Goal: Task Accomplishment & Management: Use online tool/utility

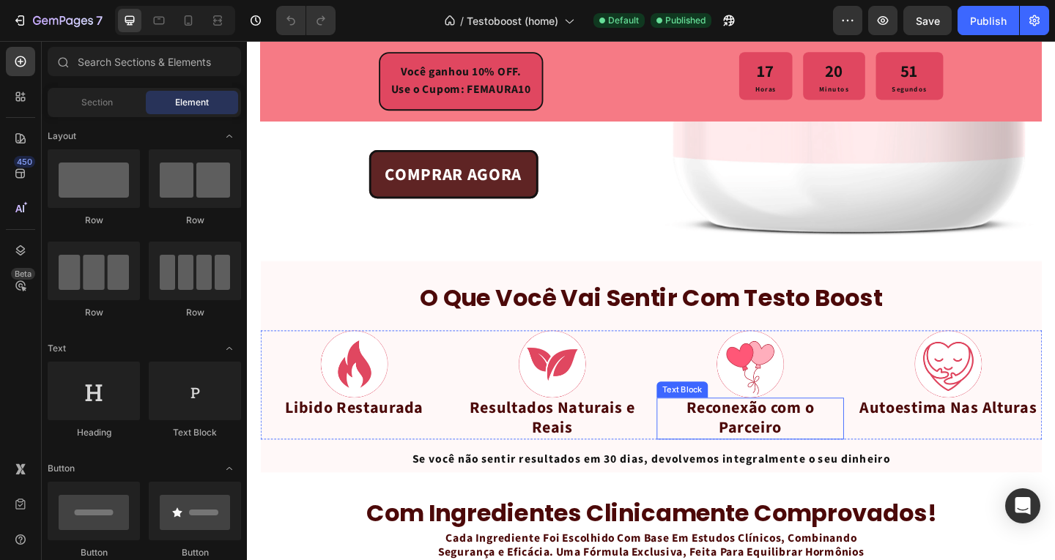
scroll to position [2264, 0]
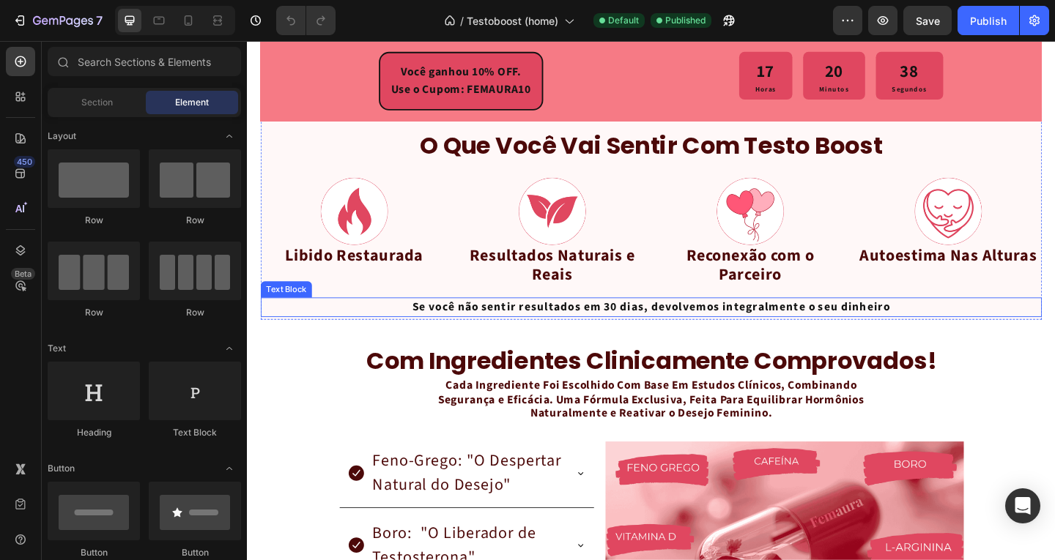
click at [741, 322] on p "Se você não sentir resultados em 30 dias, devolvemos integralmente o seu dinhei…" at bounding box center [686, 331] width 847 height 19
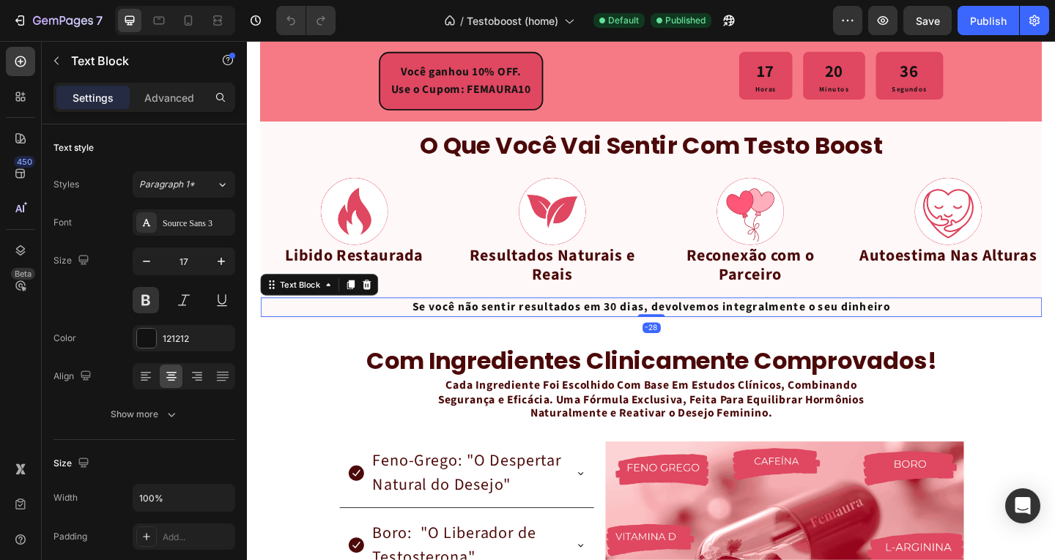
click at [447, 322] on p "Se você não sentir resultados em 30 dias, devolvemos integralmente o seu dinhei…" at bounding box center [686, 331] width 847 height 19
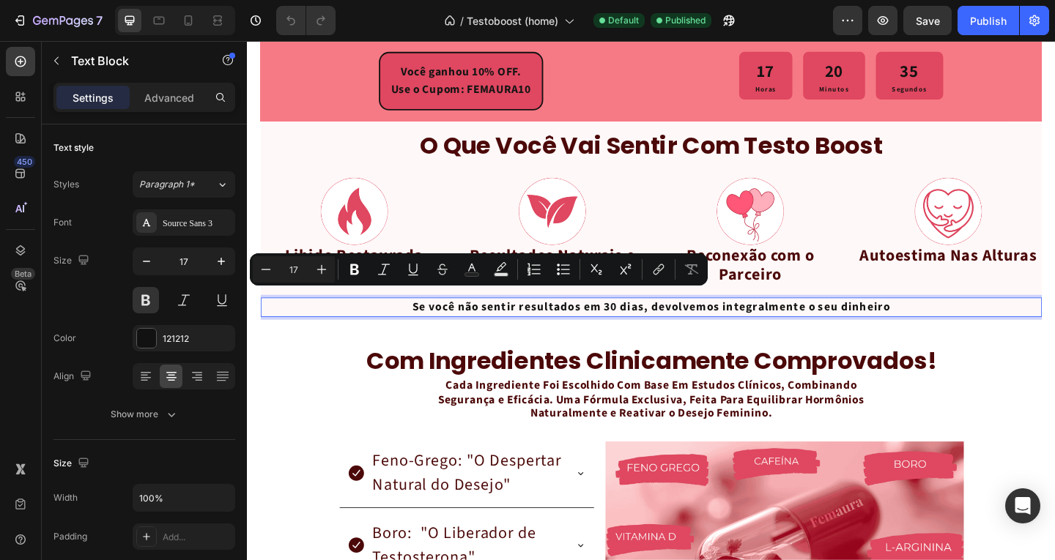
click at [431, 323] on p "Se você não sentir resultados em 30 dias, devolvemos integralmente o seu dinhei…" at bounding box center [686, 331] width 847 height 19
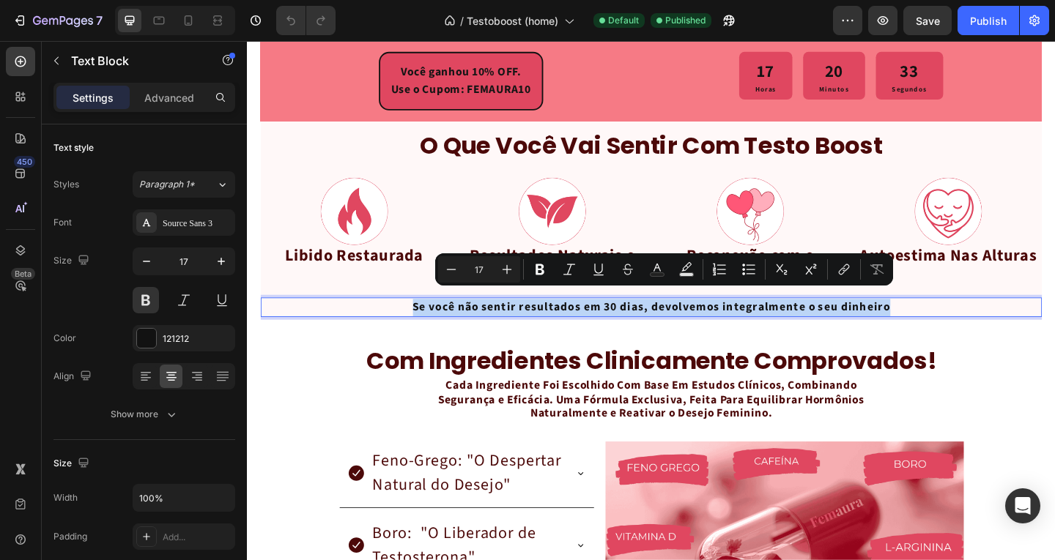
drag, startPoint x: 427, startPoint y: 323, endPoint x: 934, endPoint y: 320, distance: 506.8
click at [934, 322] on p "Se você não sentir resultados em 30 dias, devolvemos integralmente o seu dinhei…" at bounding box center [686, 331] width 847 height 19
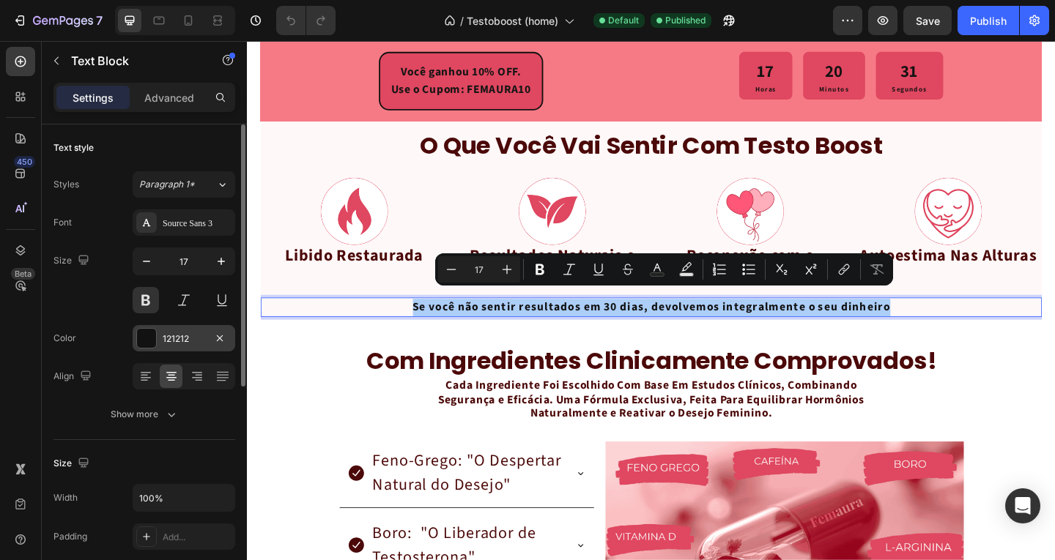
click at [160, 331] on div "121212" at bounding box center [184, 338] width 103 height 26
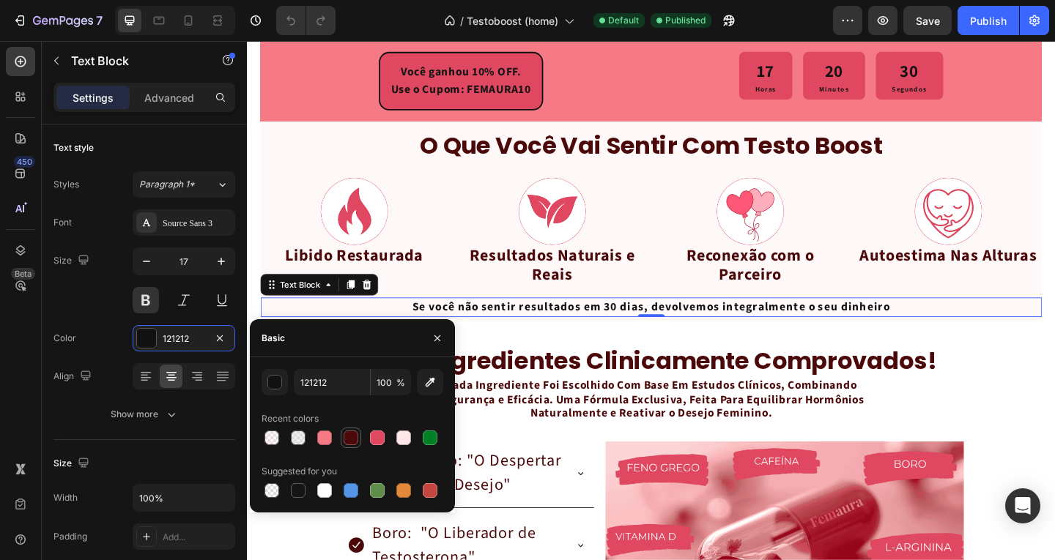
drag, startPoint x: 354, startPoint y: 443, endPoint x: 417, endPoint y: 307, distance: 150.1
click at [354, 443] on div at bounding box center [350, 438] width 15 height 15
type input "4C0909"
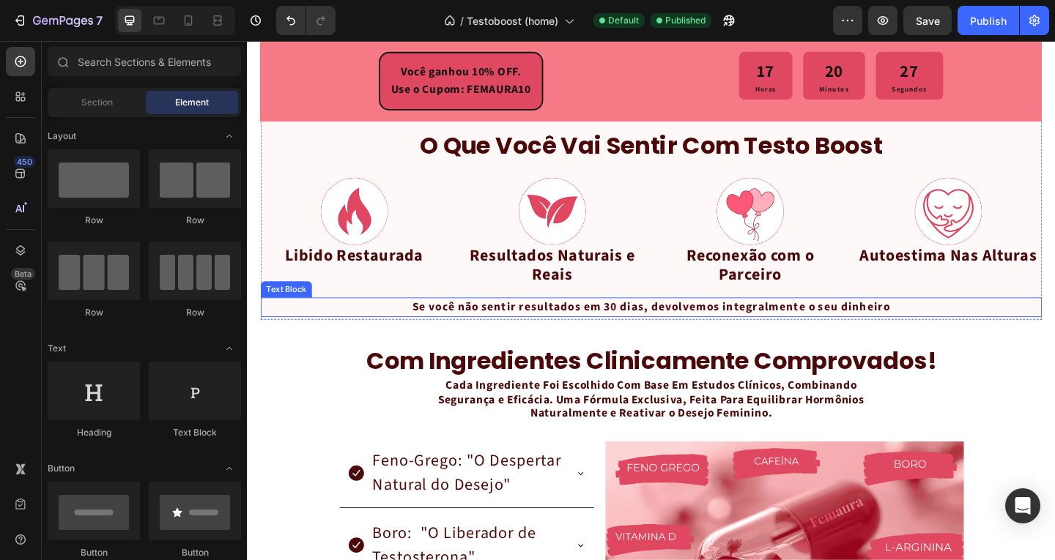
click at [692, 324] on p "Se você não sentir resultados em 30 dias, devolvemos integralmente o seu dinhei…" at bounding box center [686, 331] width 847 height 19
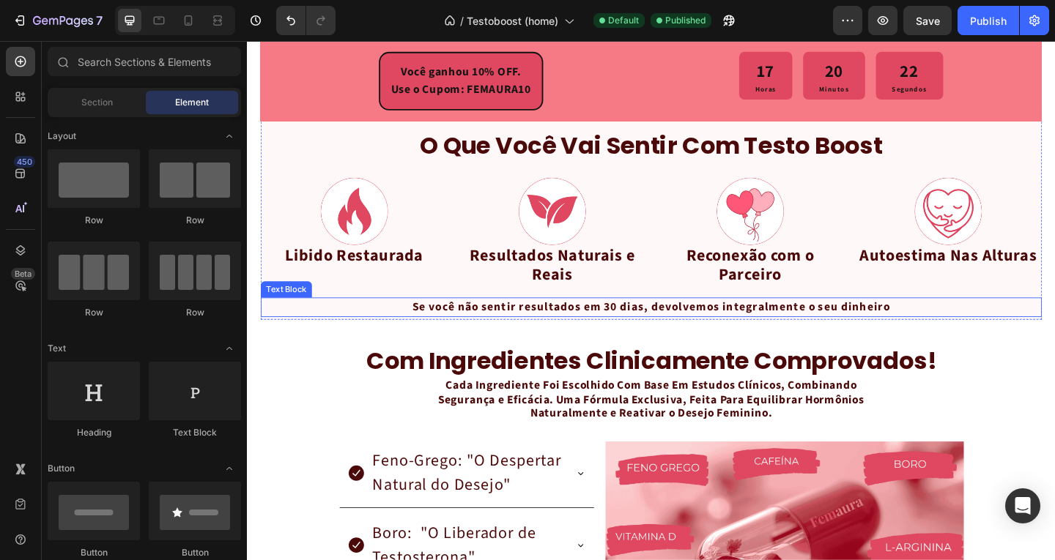
click at [841, 322] on p "Se você não sentir resultados em 30 dias, devolvemos integralmente o seu dinhei…" at bounding box center [686, 331] width 847 height 19
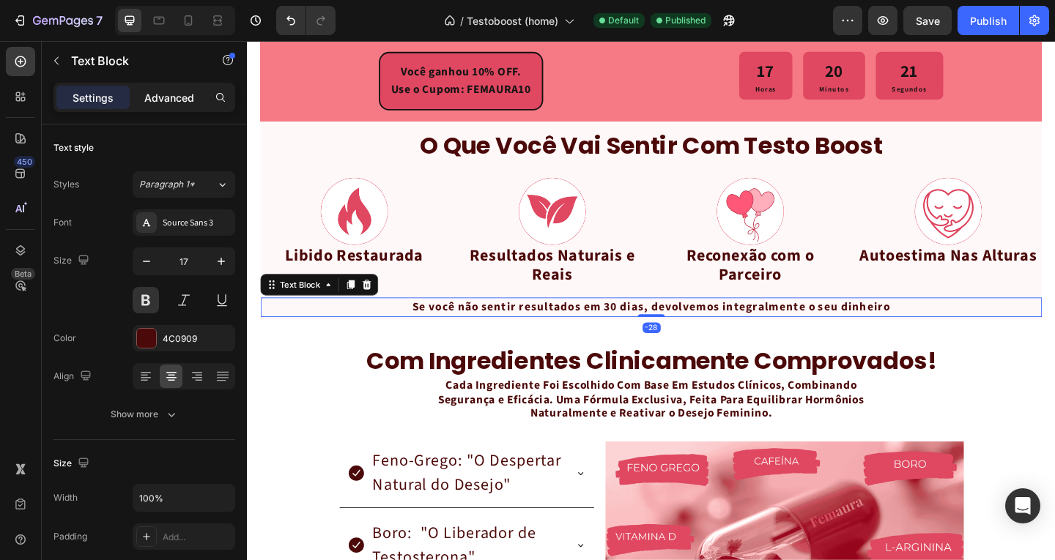
click at [163, 101] on p "Advanced" at bounding box center [169, 97] width 50 height 15
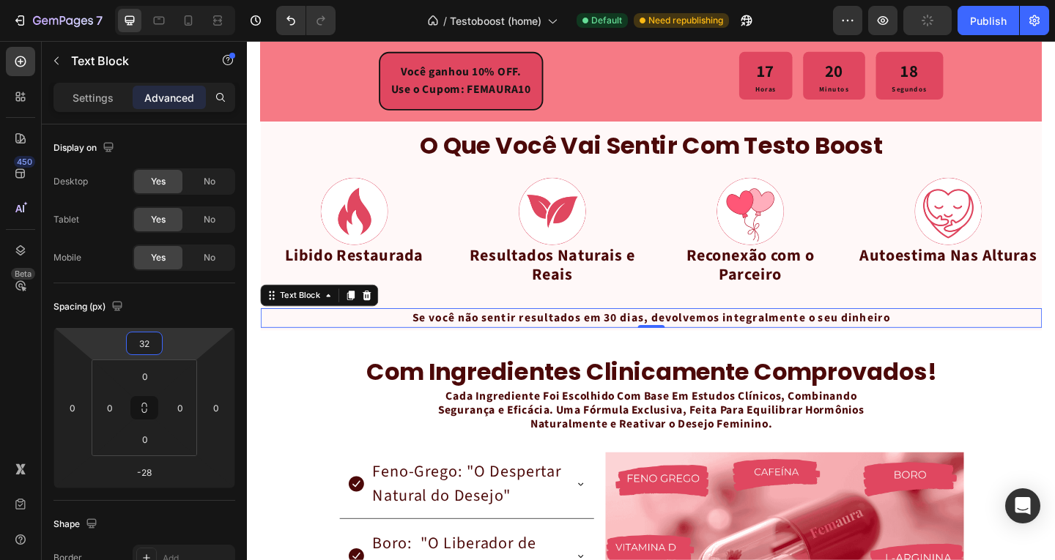
type input "36"
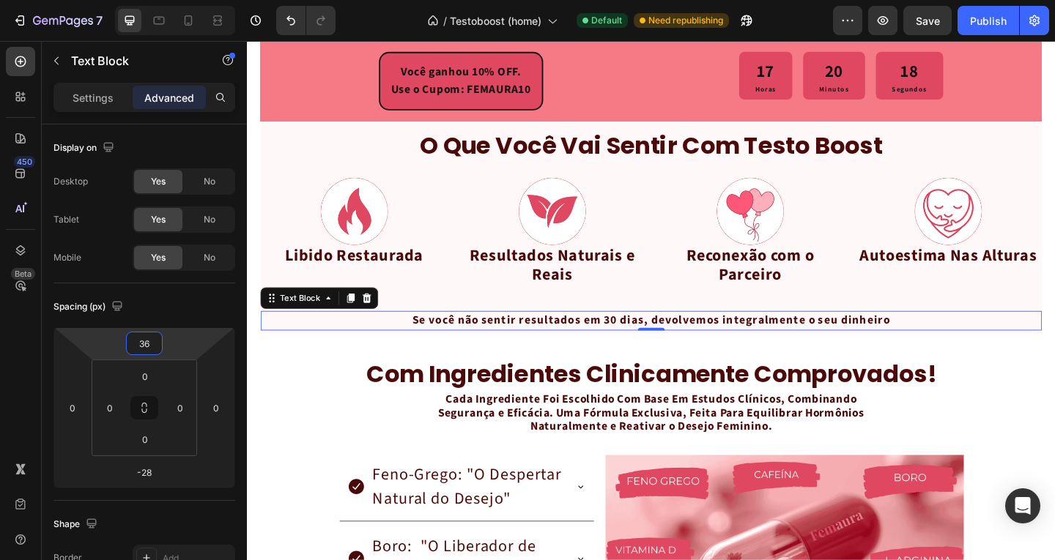
click at [168, 0] on html "7 / Testoboost (home) Default Need republishing Preview Save Publish 450 Beta S…" at bounding box center [527, 0] width 1055 height 0
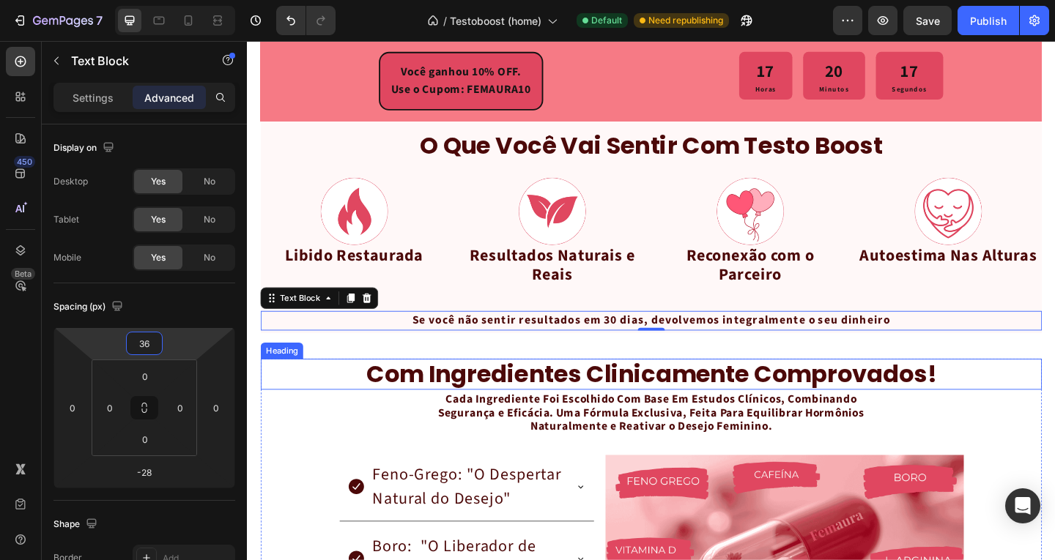
click at [319, 387] on h2 "com ingredientes clinicamente comprovados!" at bounding box center [686, 404] width 850 height 34
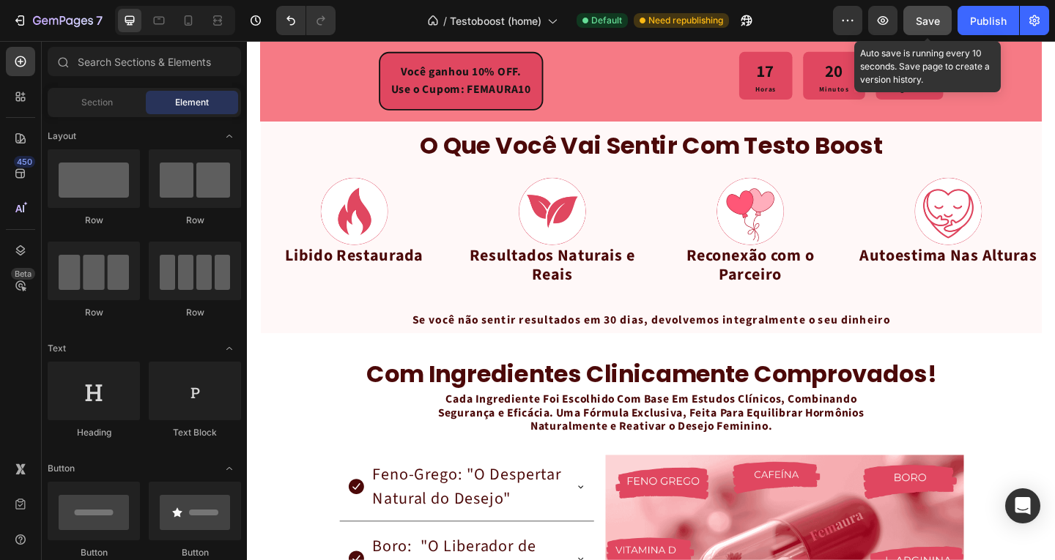
click at [927, 21] on span "Save" at bounding box center [927, 21] width 24 height 12
click at [187, 30] on div at bounding box center [188, 20] width 23 height 23
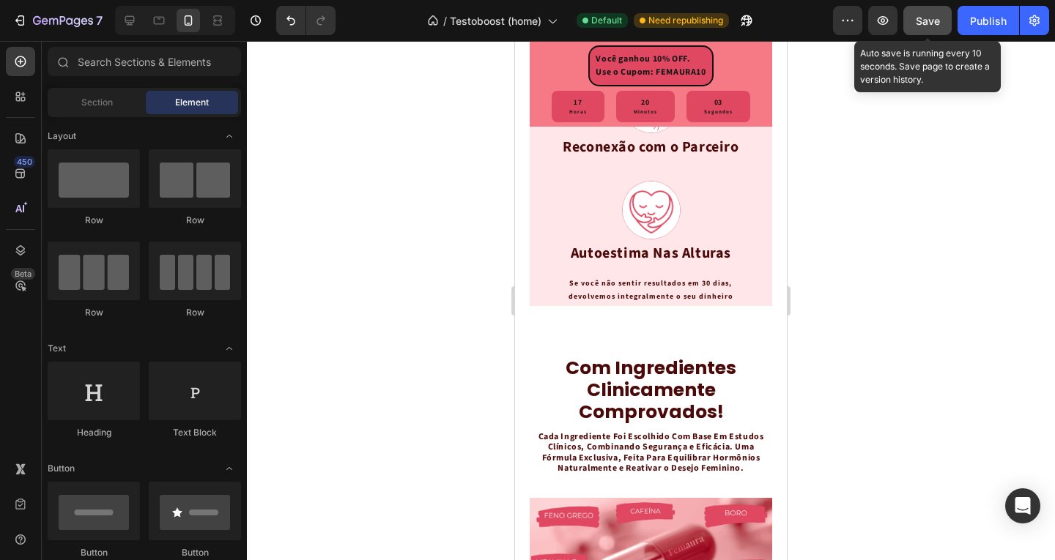
scroll to position [2776, 0]
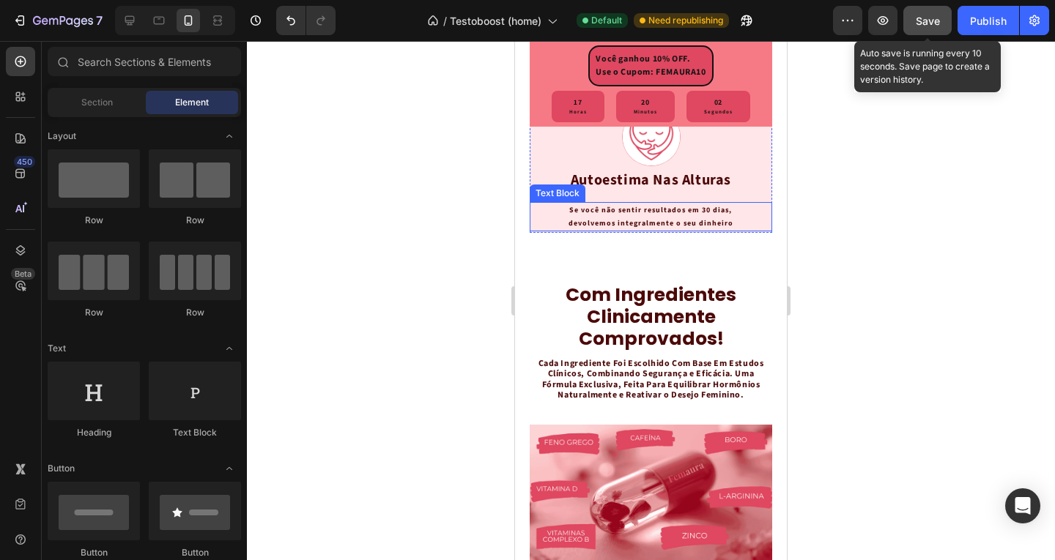
click at [697, 230] on p "Se você não sentir resultados em 30 dias, devolvemos integralmente o seu dinhei…" at bounding box center [650, 217] width 191 height 26
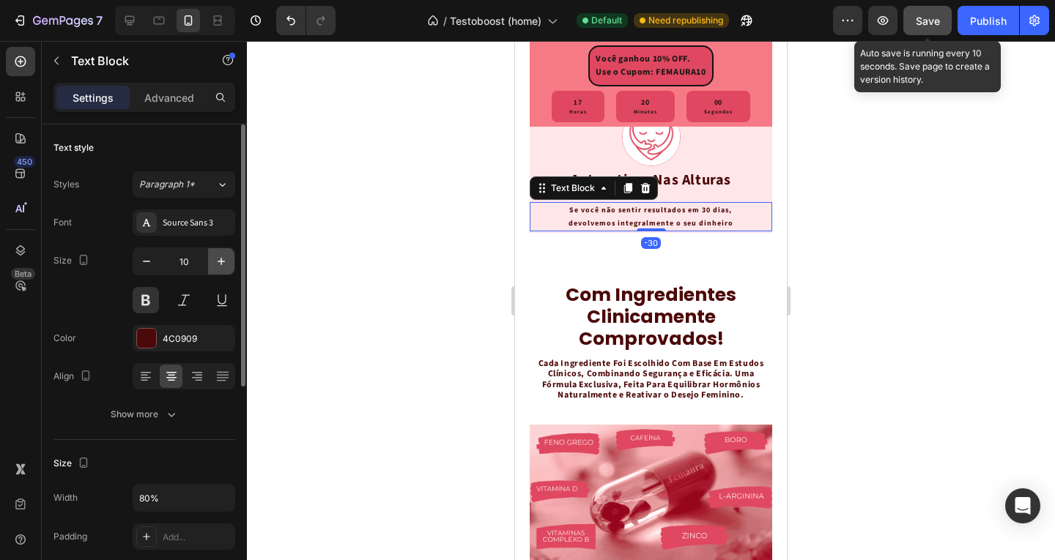
click at [224, 267] on icon "button" at bounding box center [221, 261] width 15 height 15
click at [221, 264] on icon "button" at bounding box center [221, 261] width 7 height 7
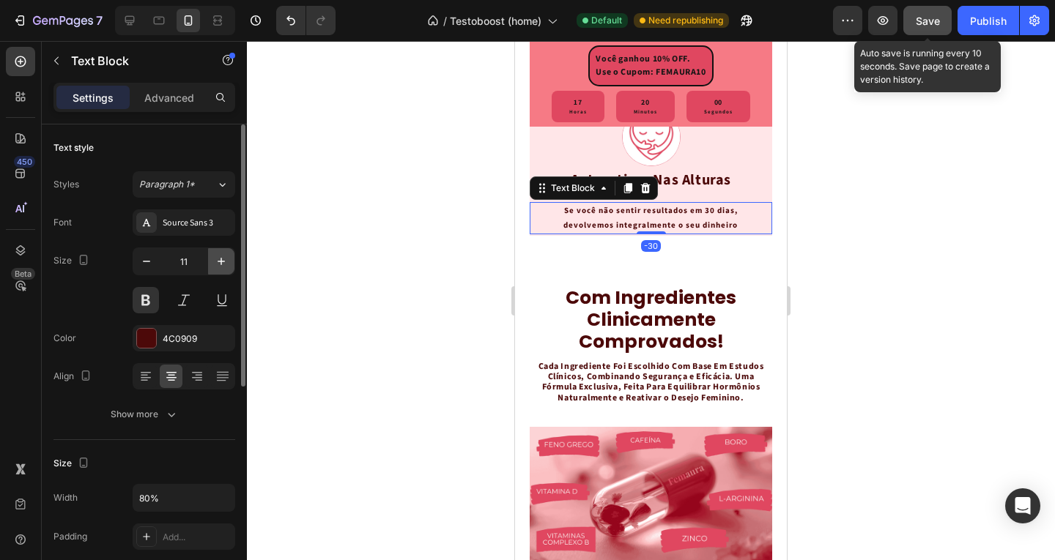
click at [221, 264] on icon "button" at bounding box center [221, 261] width 7 height 7
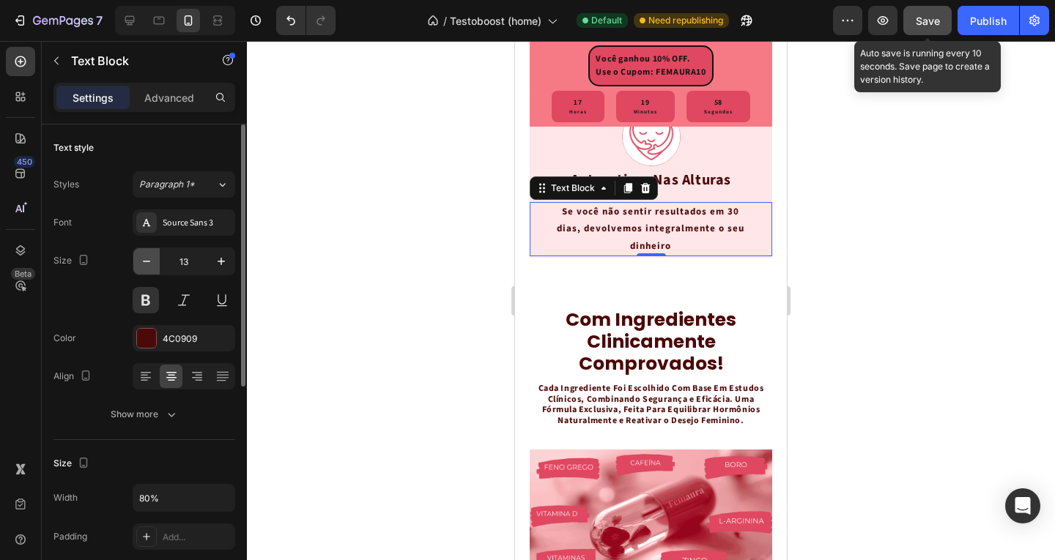
click at [153, 264] on icon "button" at bounding box center [146, 261] width 15 height 15
type input "12"
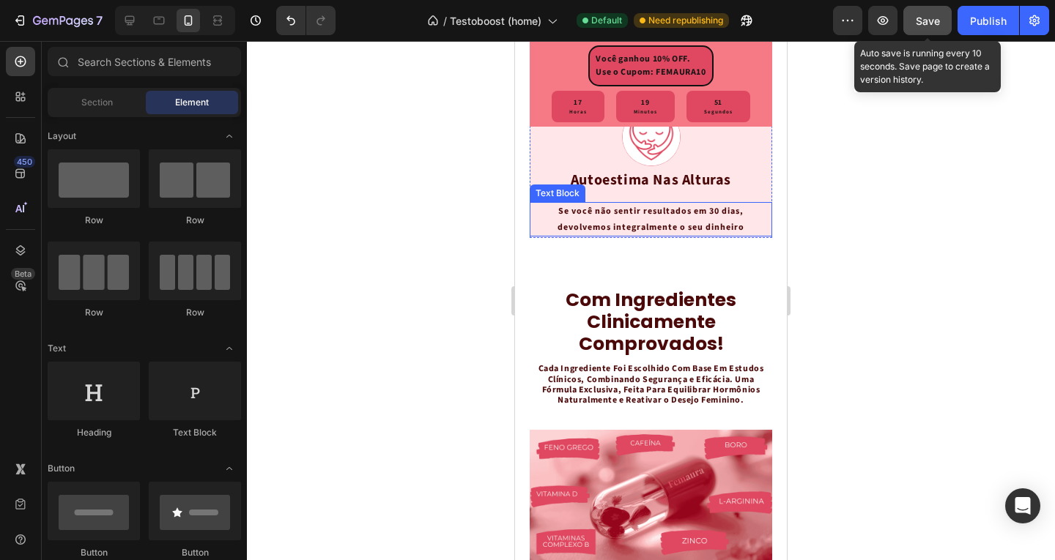
click at [716, 235] on p "Se você não sentir resultados em 30 dias, devolvemos integralmente o seu dinhei…" at bounding box center [650, 219] width 191 height 31
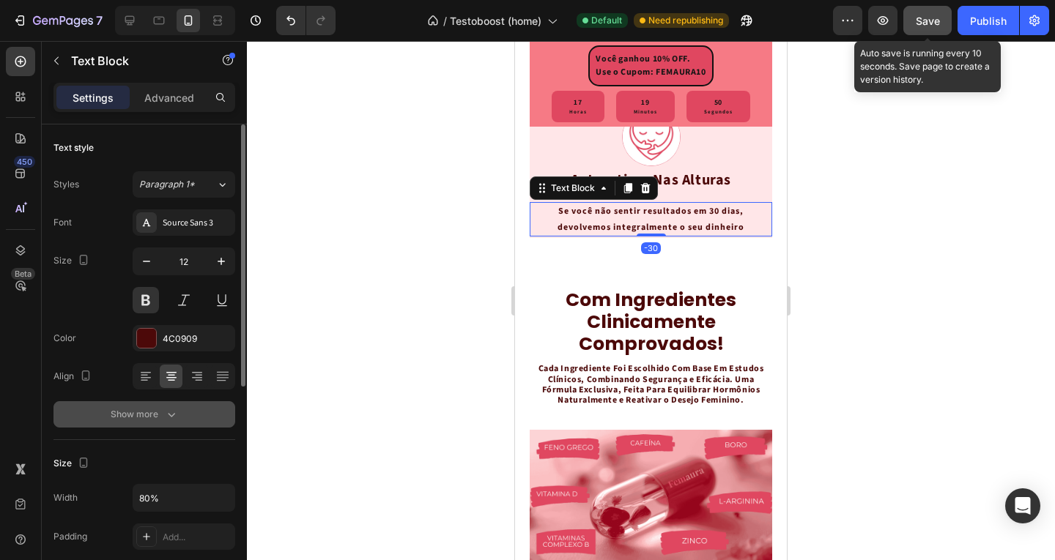
click at [155, 411] on div "Show more" at bounding box center [145, 414] width 68 height 15
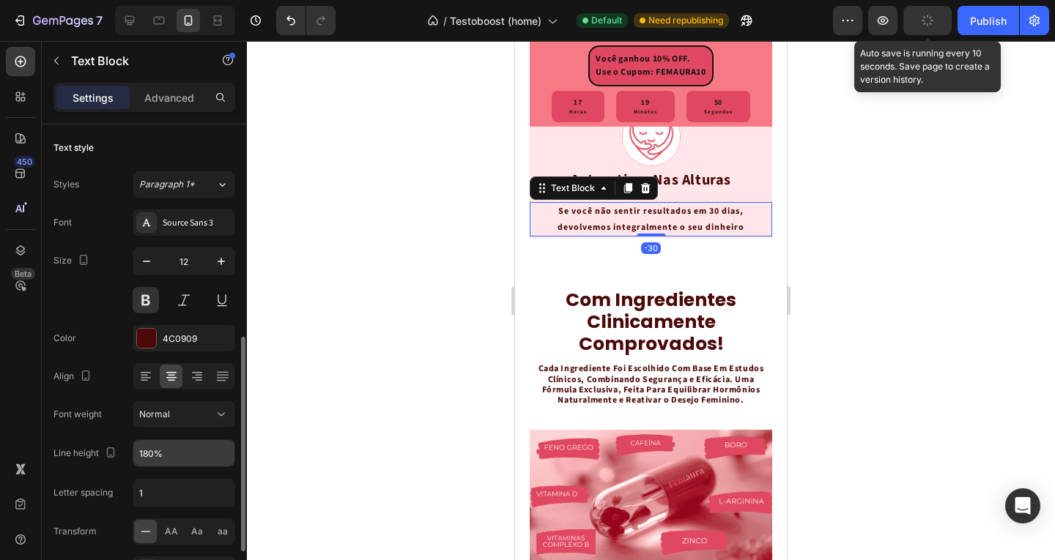
scroll to position [146, 0]
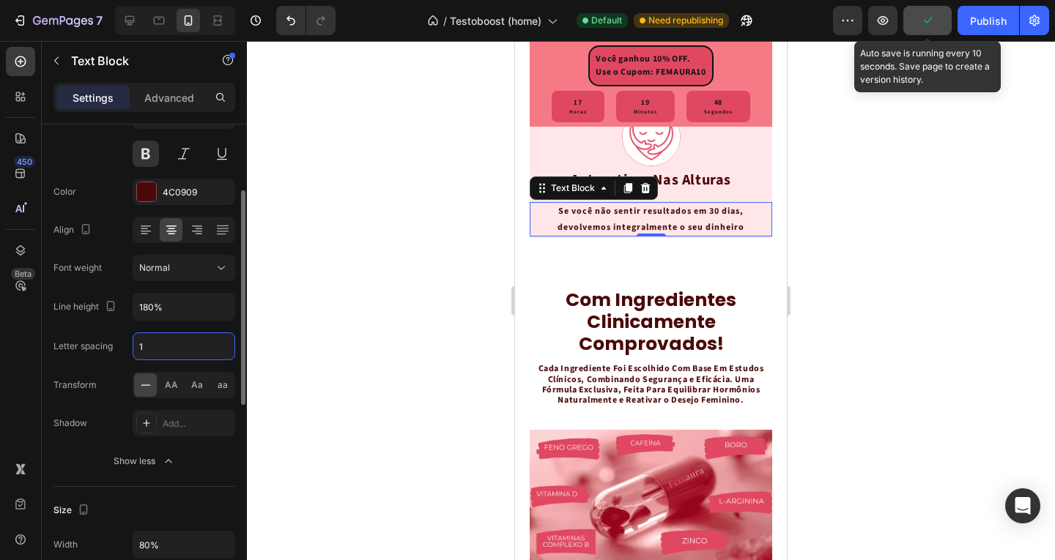
click at [157, 350] on input "1" at bounding box center [183, 346] width 101 height 26
click at [235, 286] on div "Text style Styles Paragraph 1* Font Source Sans 3 Size 12 Color 4C0909 Align Fo…" at bounding box center [144, 508] width 205 height 1061
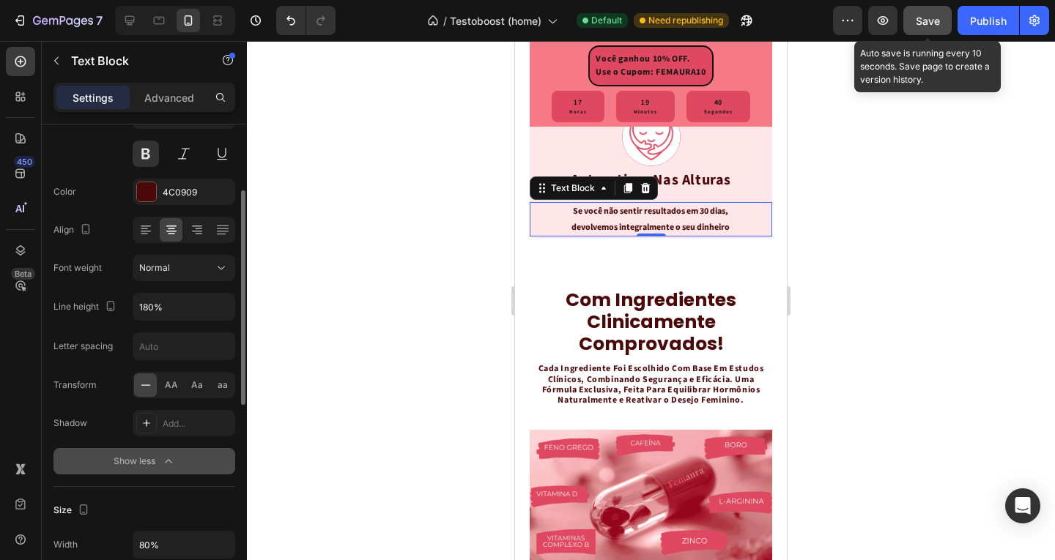
click at [163, 459] on icon "button" at bounding box center [168, 461] width 15 height 15
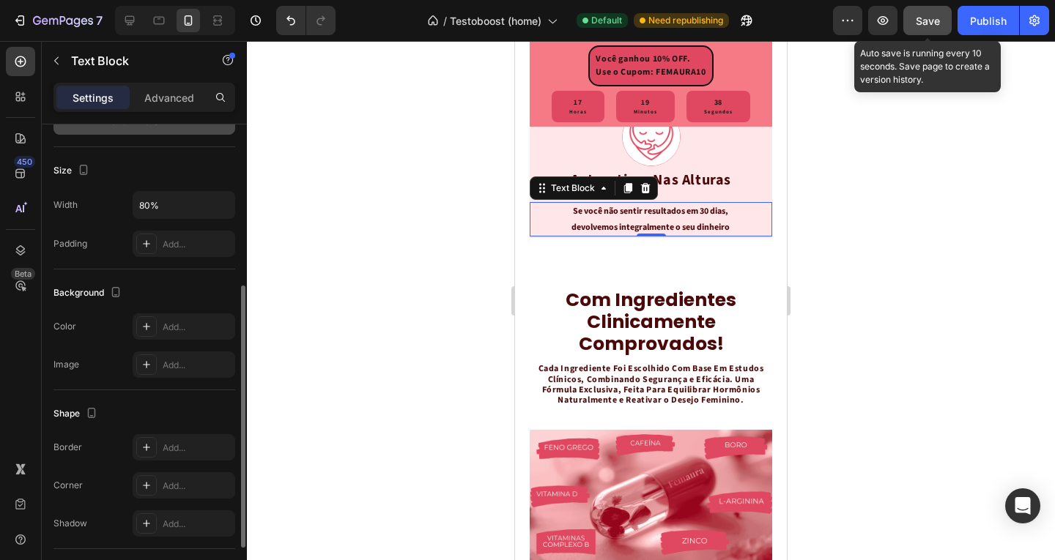
scroll to position [73, 0]
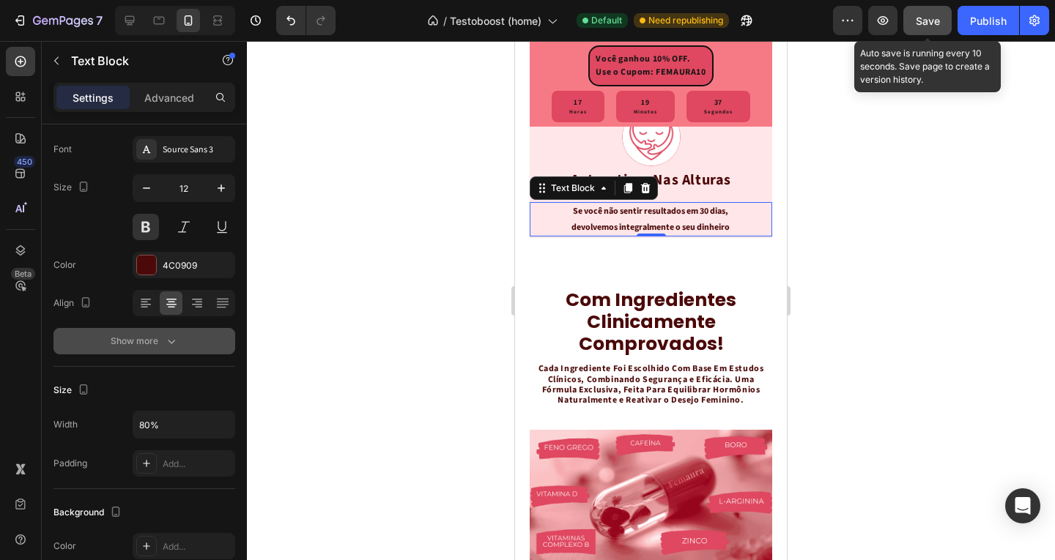
click at [168, 345] on icon "button" at bounding box center [171, 341] width 15 height 15
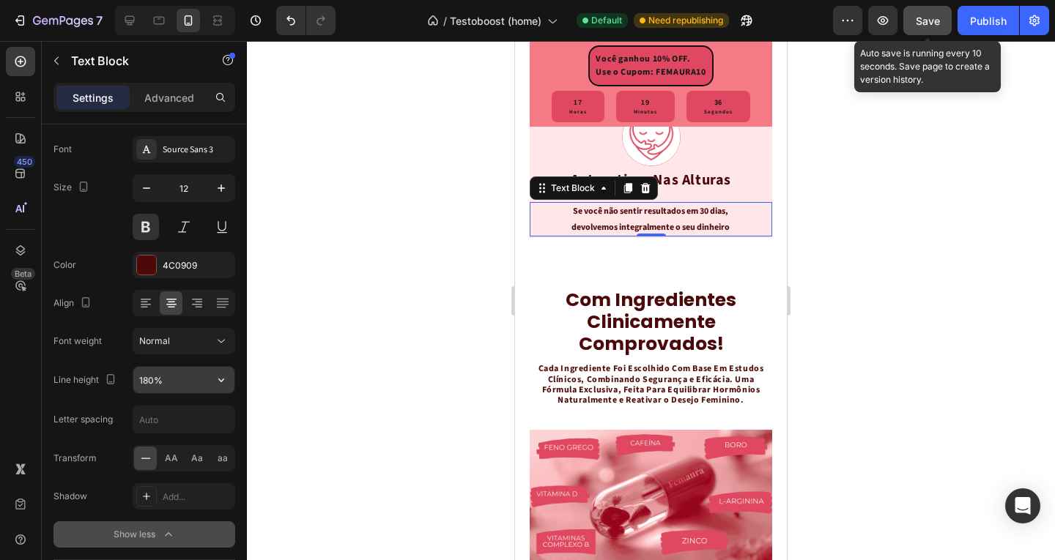
click at [173, 379] on input "180%" at bounding box center [183, 380] width 101 height 26
click at [220, 380] on icon "button" at bounding box center [221, 381] width 6 height 4
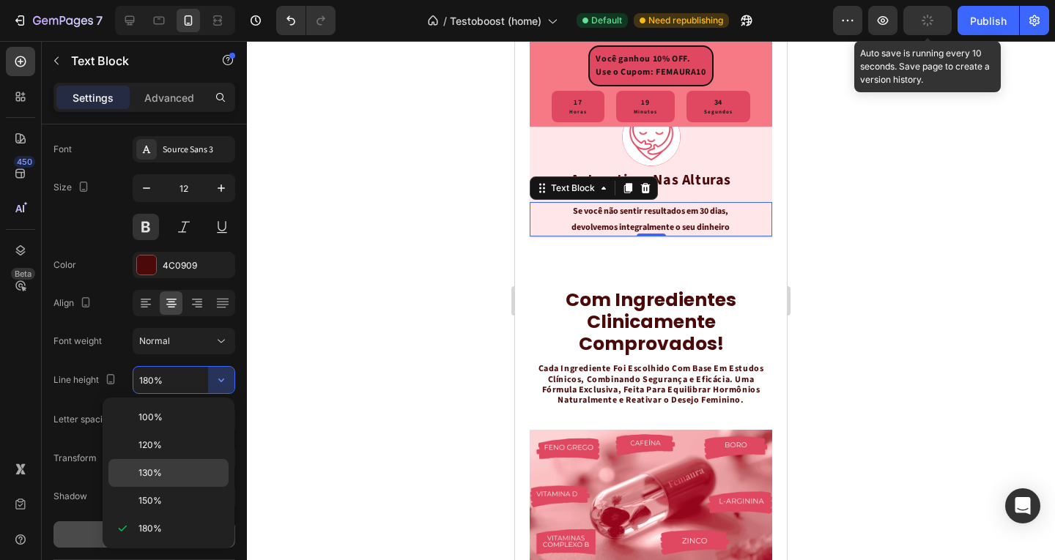
click at [178, 464] on div "130%" at bounding box center [168, 473] width 120 height 28
type input "130%"
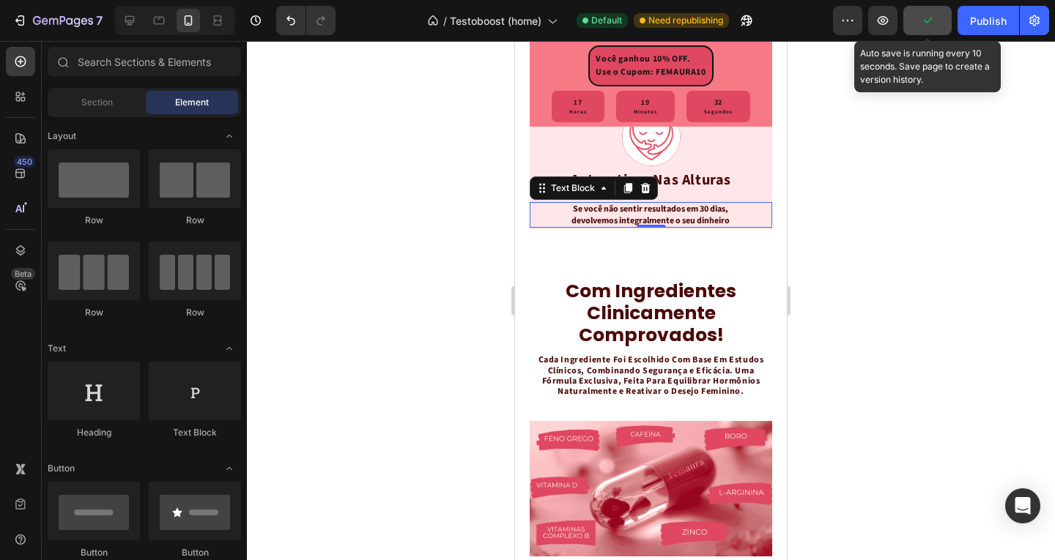
click at [602, 226] on p "Se você não sentir resultados em 30 dias, devolvemos integralmente o seu dinhei…" at bounding box center [650, 215] width 191 height 23
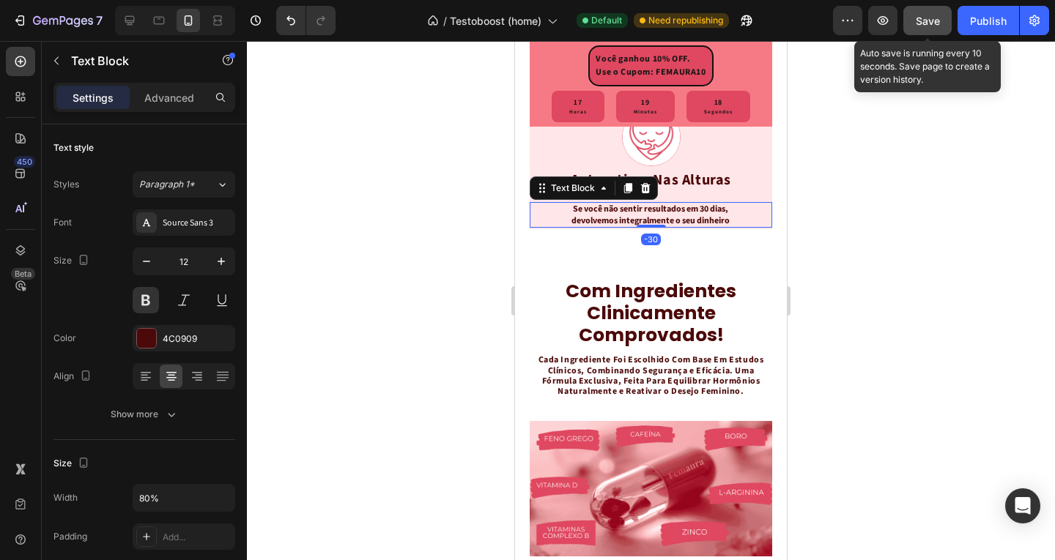
click at [602, 226] on p "Se você não sentir resultados em 30 dias, devolvemos integralmente o seu dinhei…" at bounding box center [650, 215] width 191 height 23
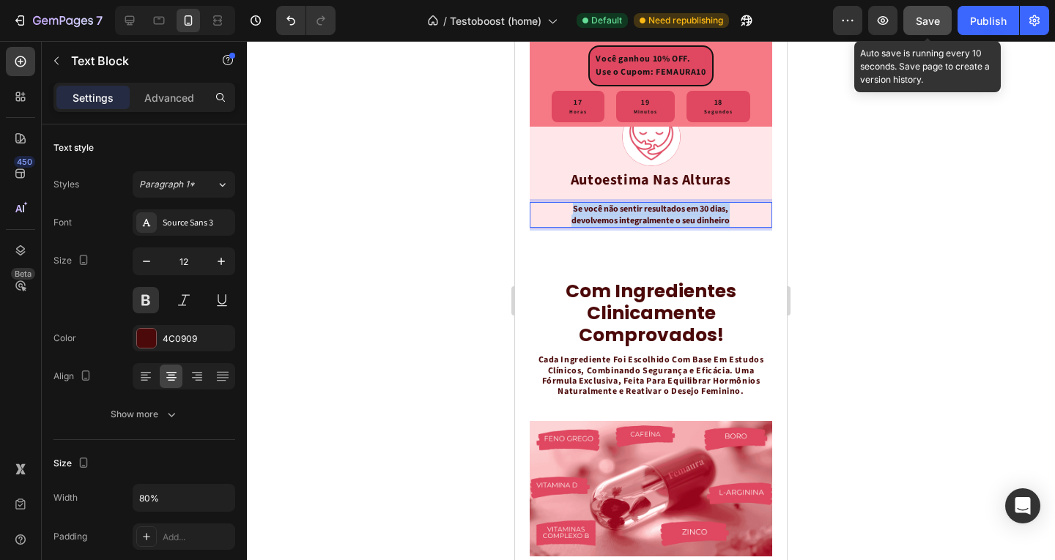
click at [602, 226] on p "Se você não sentir resultados em 30 dias, devolvemos integralmente o seu dinhei…" at bounding box center [650, 215] width 191 height 23
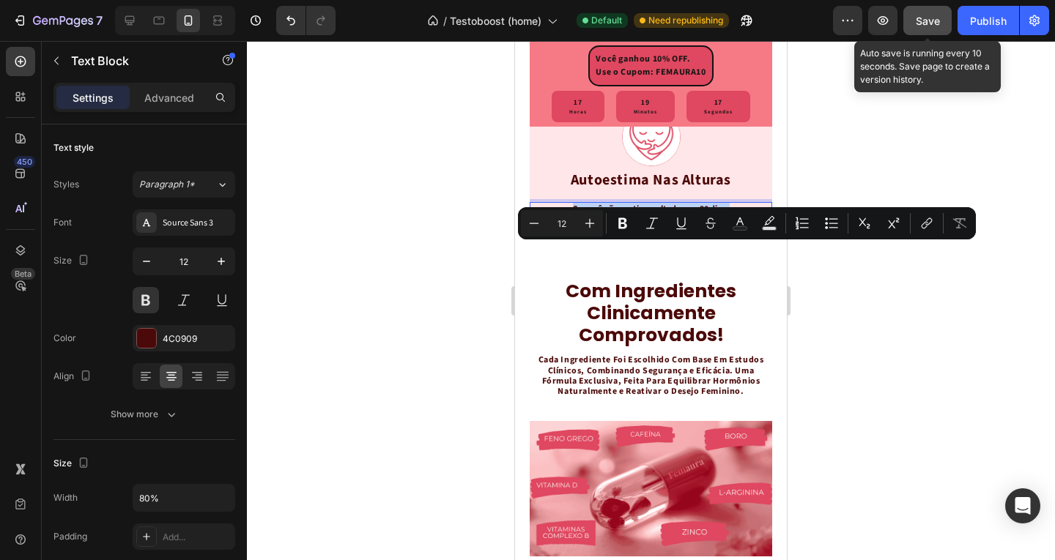
copy p "Se você não sentir resultados em 30 dias, devolvemos integralmente o seu dinhei…"
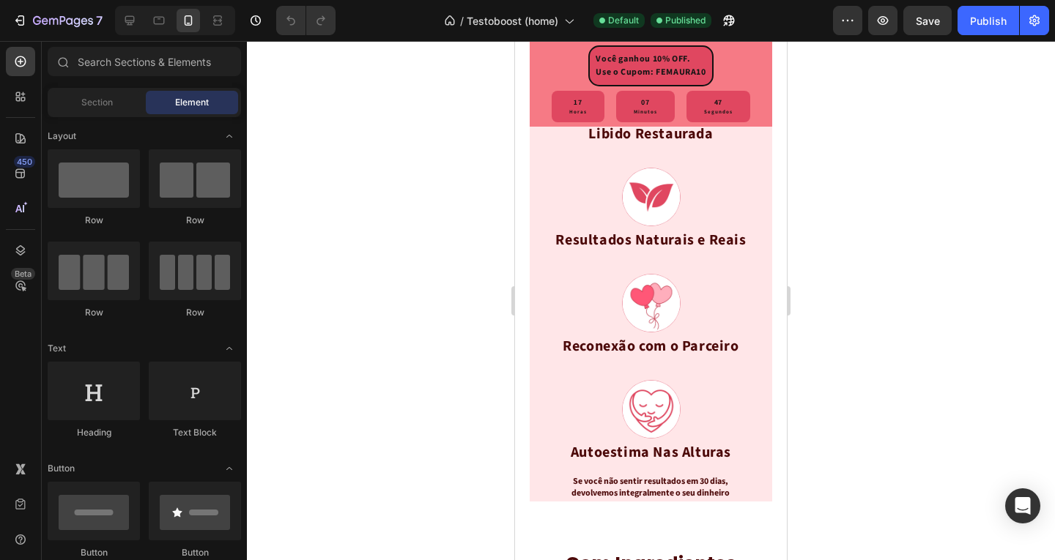
scroll to position [2604, 0]
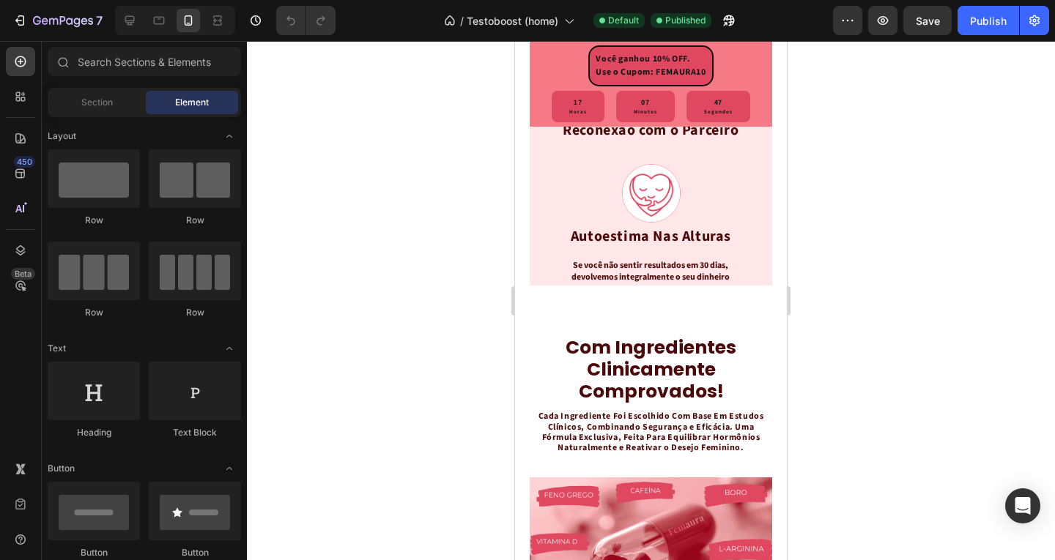
drag, startPoint x: 781, startPoint y: 316, endPoint x: 1304, endPoint y: 294, distance: 523.4
click at [684, 283] on p "Se você não sentir resultados em 30 dias, devolvemos integralmente o seu dinhei…" at bounding box center [650, 271] width 191 height 23
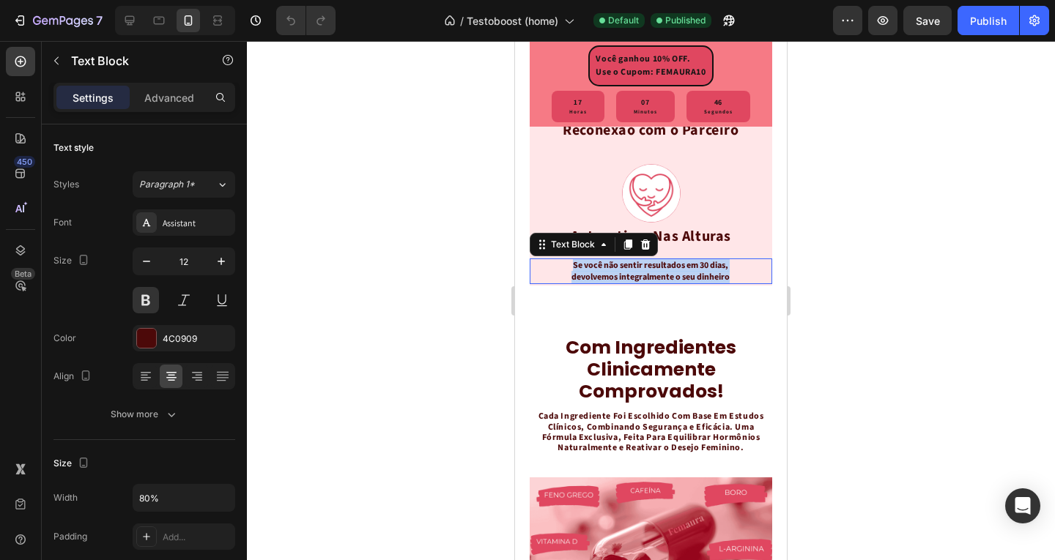
click at [684, 283] on p "Se você não sentir resultados em 30 dias, devolvemos integralmente o seu dinhei…" at bounding box center [650, 271] width 191 height 23
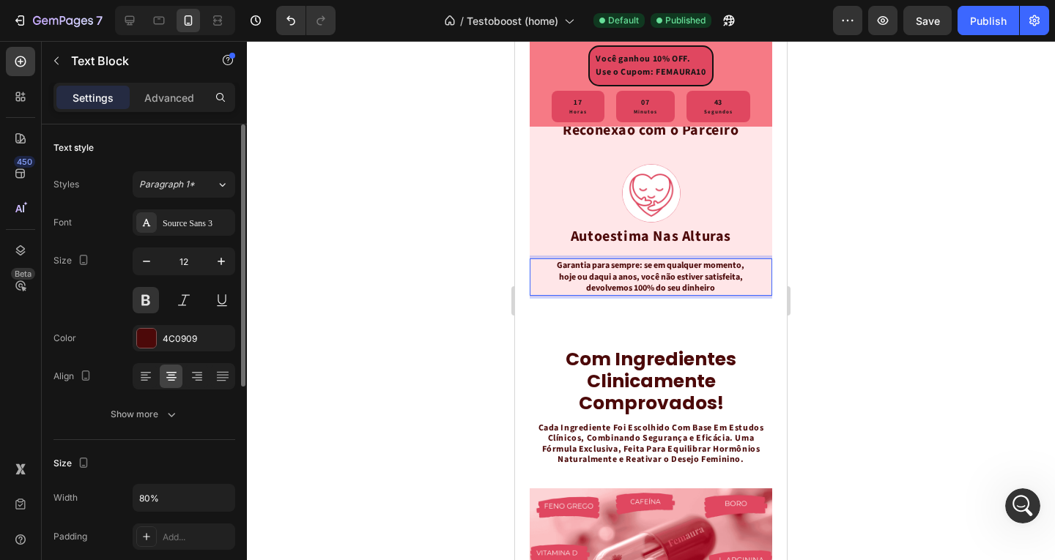
scroll to position [0, 0]
click at [218, 262] on icon "button" at bounding box center [221, 261] width 15 height 15
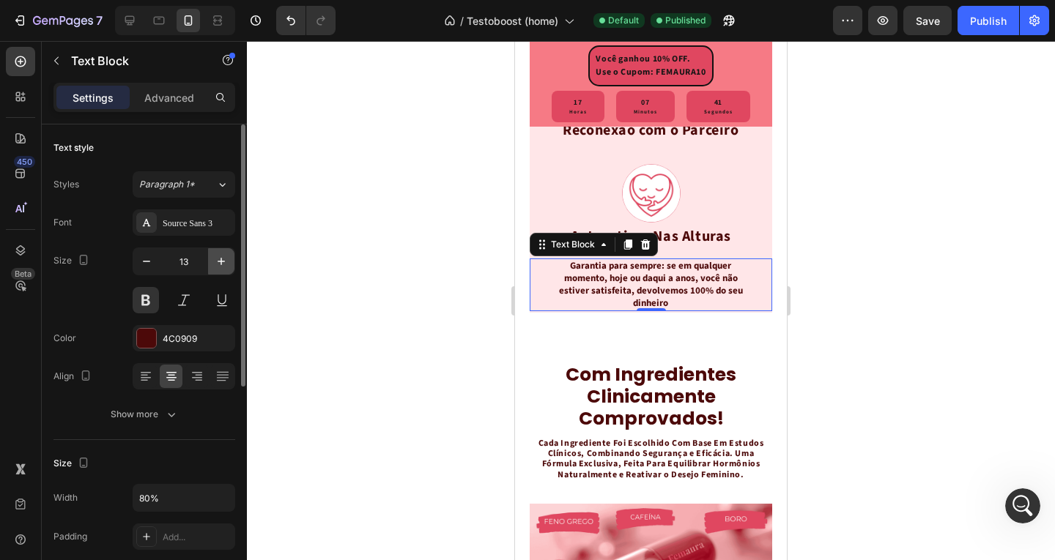
click at [218, 262] on icon "button" at bounding box center [221, 261] width 15 height 15
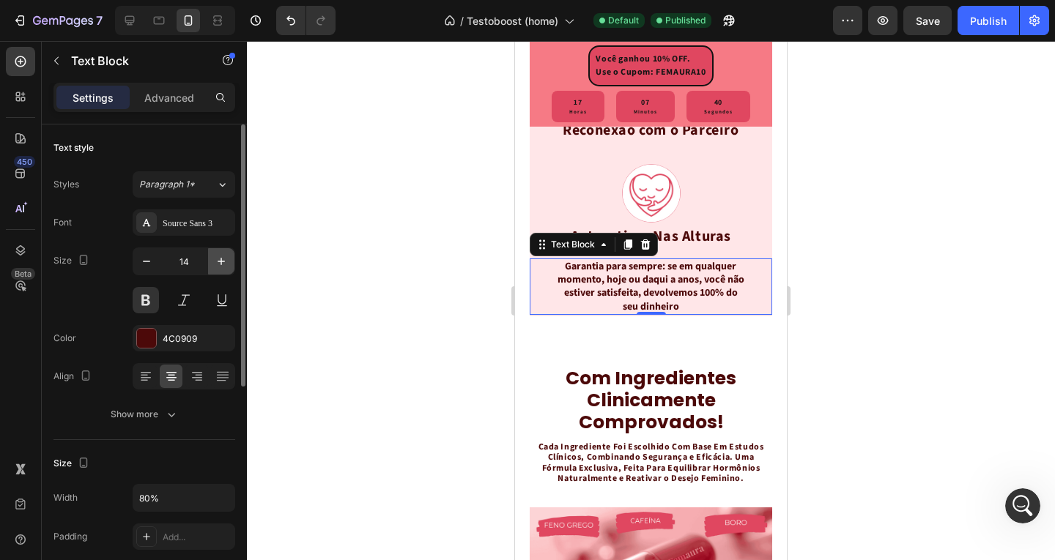
click at [218, 262] on icon "button" at bounding box center [221, 261] width 15 height 15
type input "15"
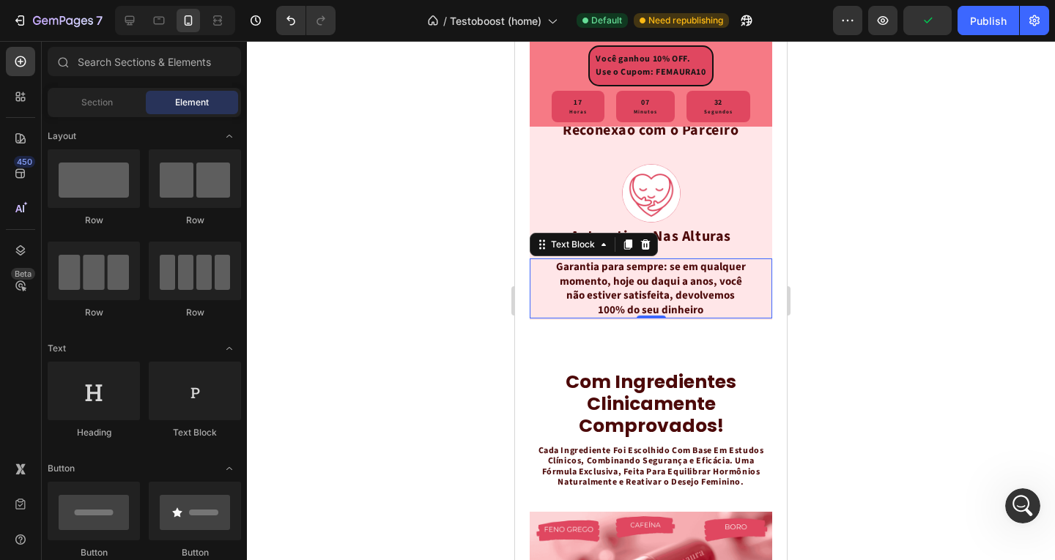
click at [735, 311] on p "Garantia para sempre: se em qualquer momento, hoje ou daqui a anos, você não es…" at bounding box center [650, 288] width 191 height 57
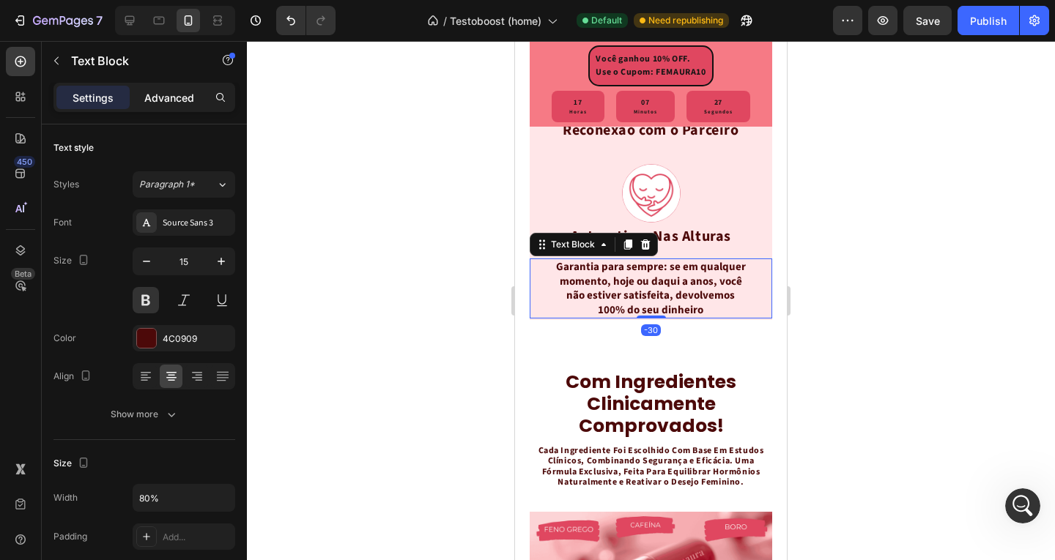
click at [184, 100] on p "Advanced" at bounding box center [169, 97] width 50 height 15
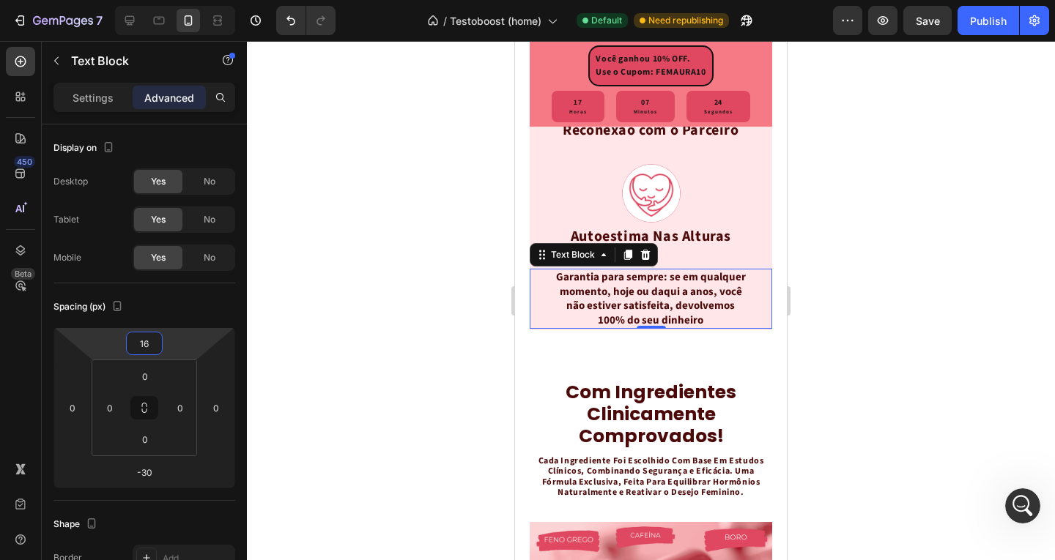
type input "18"
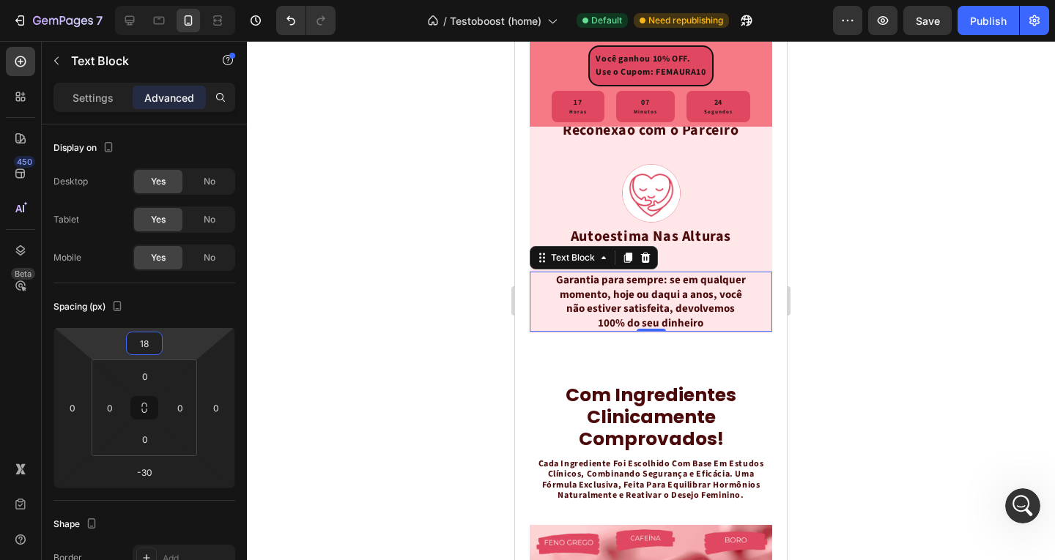
click at [171, 0] on html "7 / Testoboost (home) Default Need republishing Preview Save Publish 450 Beta S…" at bounding box center [527, 0] width 1055 height 0
click at [199, 292] on div "Spacing (px) 18 0 -30 0 0 0 0 0" at bounding box center [144, 392] width 182 height 218
click at [113, 92] on p "Settings" at bounding box center [93, 97] width 41 height 15
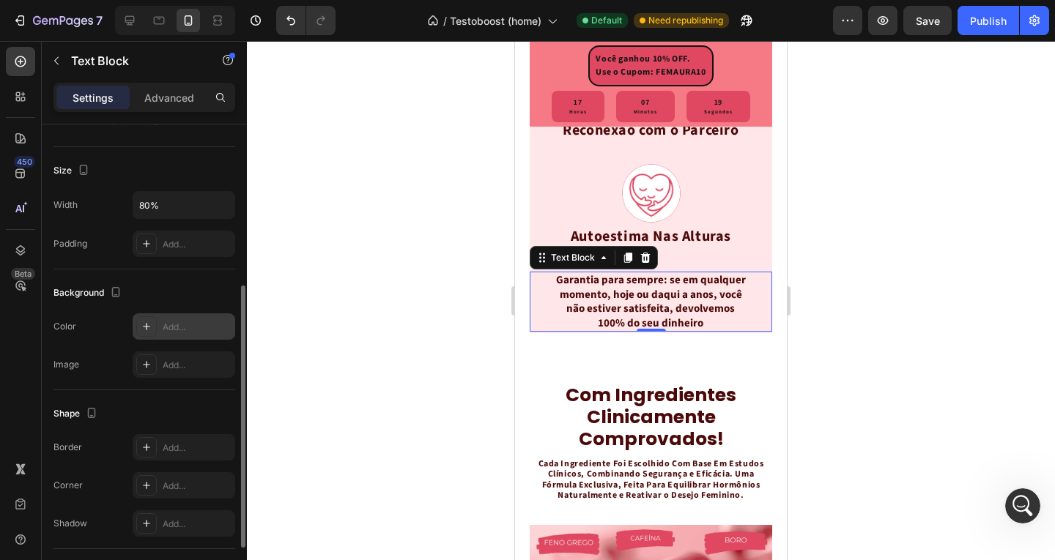
scroll to position [366, 0]
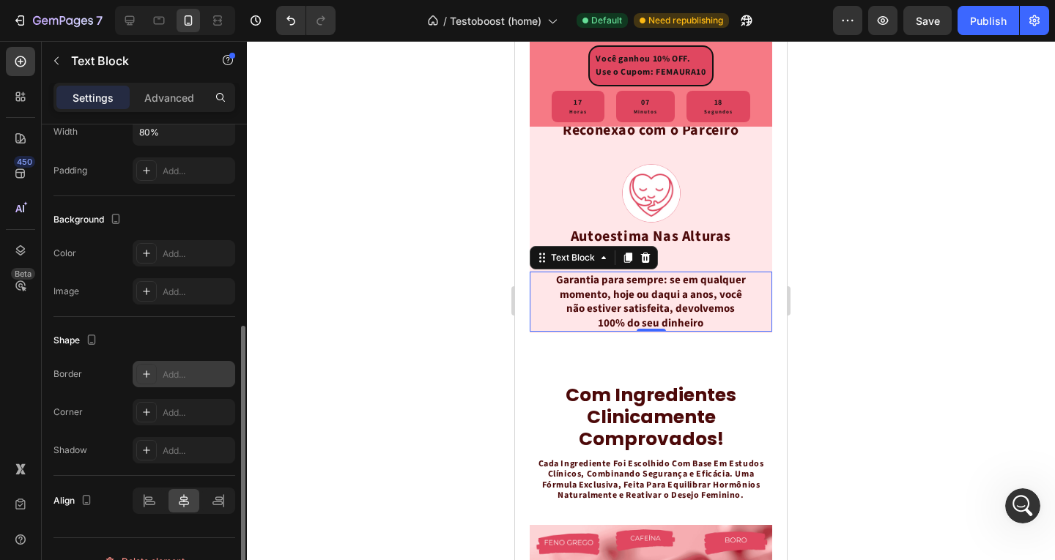
click at [157, 377] on div "Add..." at bounding box center [184, 374] width 103 height 26
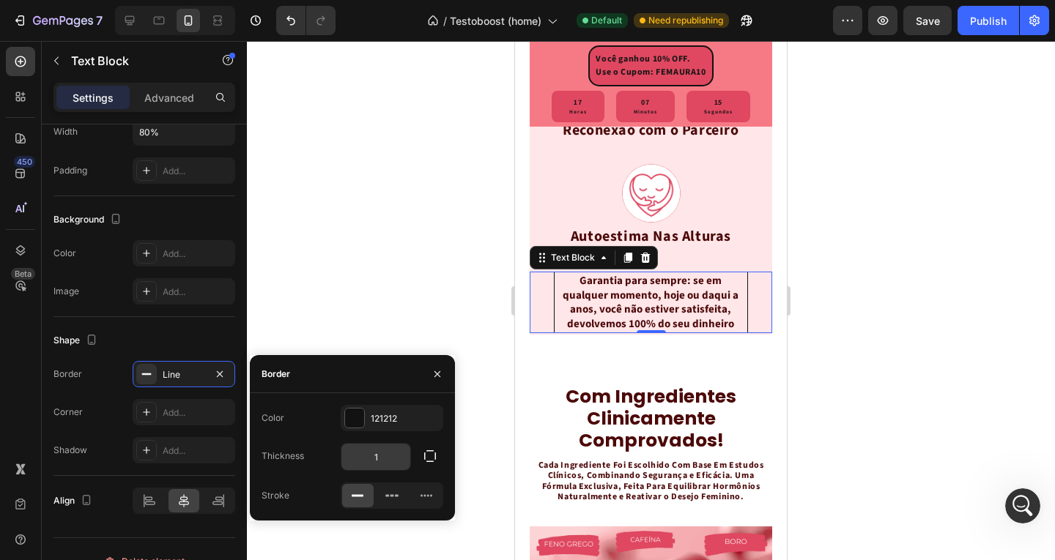
click at [399, 455] on input "1" at bounding box center [375, 457] width 69 height 26
type input "0"
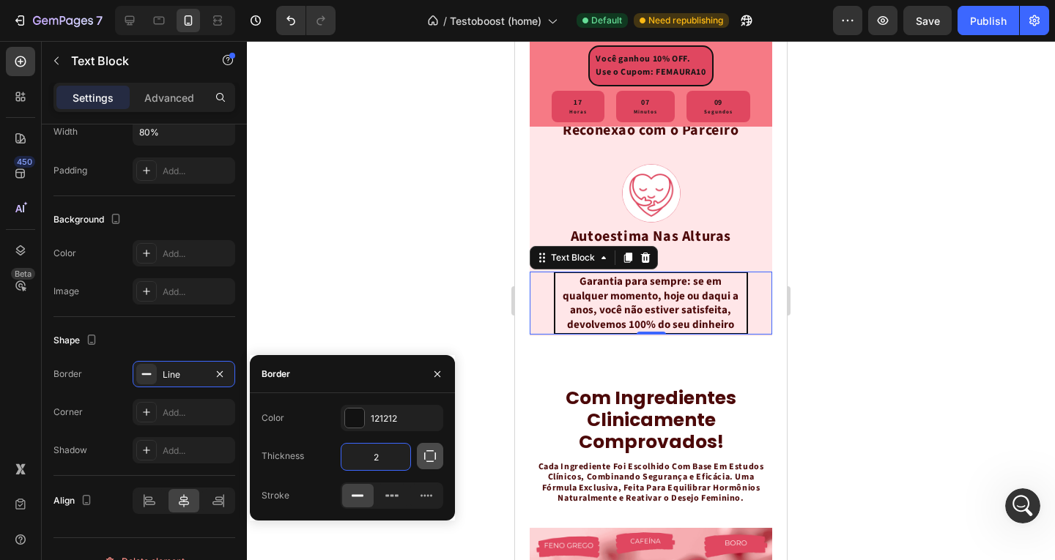
type input "2"
click at [427, 455] on icon "button" at bounding box center [430, 456] width 15 height 15
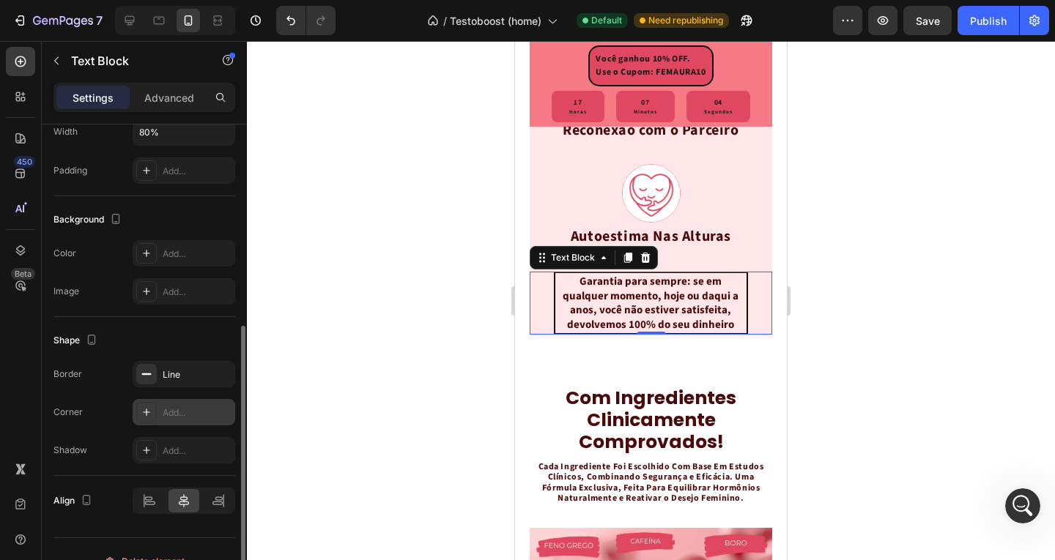
click at [191, 406] on div "Add..." at bounding box center [197, 412] width 69 height 13
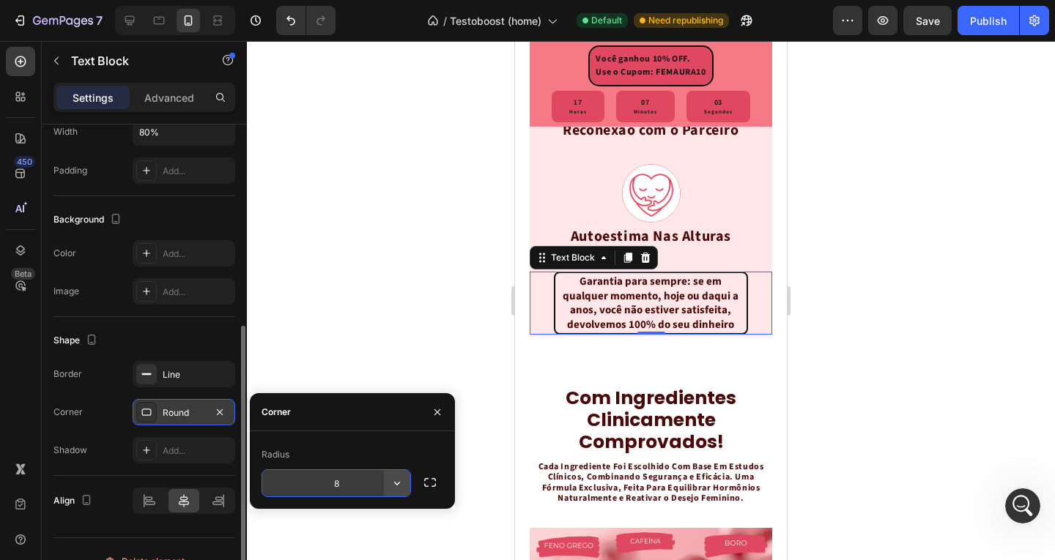
click at [398, 489] on icon "button" at bounding box center [397, 483] width 15 height 15
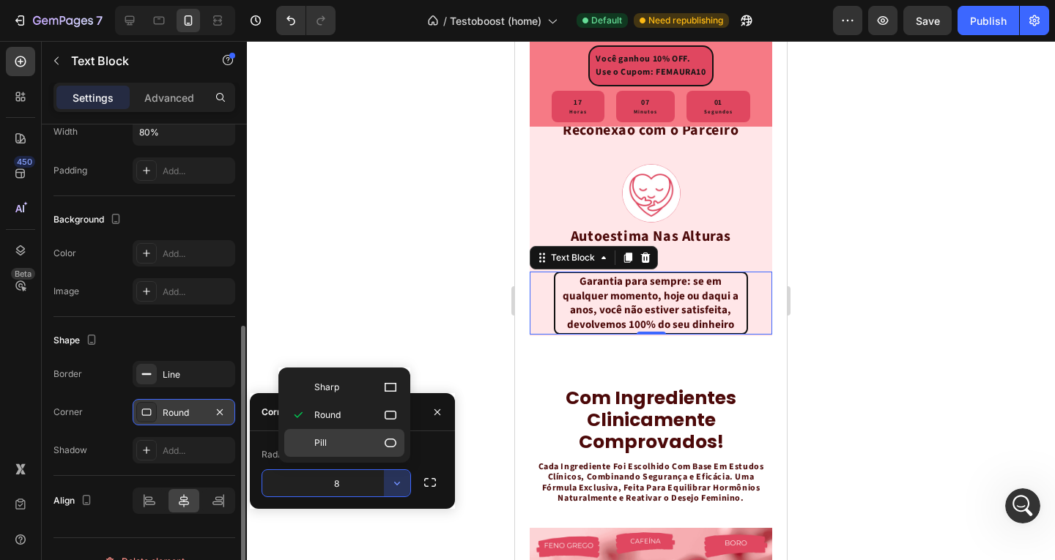
click at [374, 439] on p "Pill" at bounding box center [355, 443] width 83 height 15
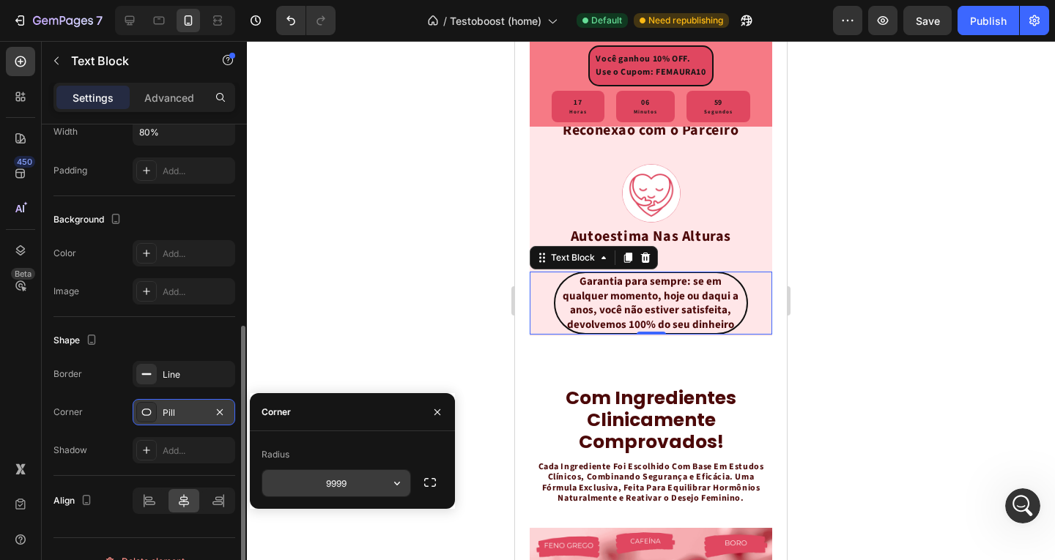
click at [384, 486] on button "button" at bounding box center [397, 483] width 26 height 26
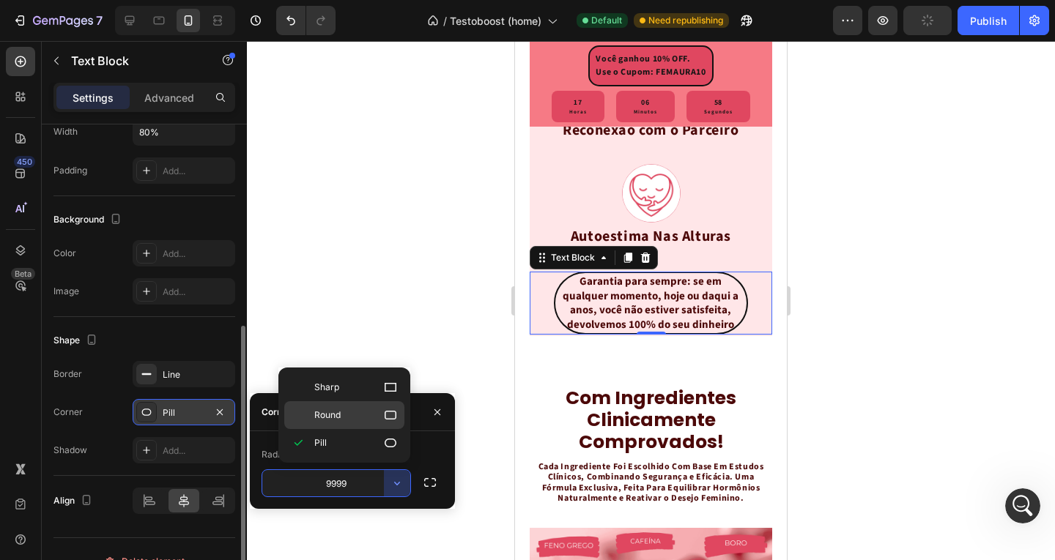
click at [361, 422] on p "Round" at bounding box center [355, 415] width 83 height 15
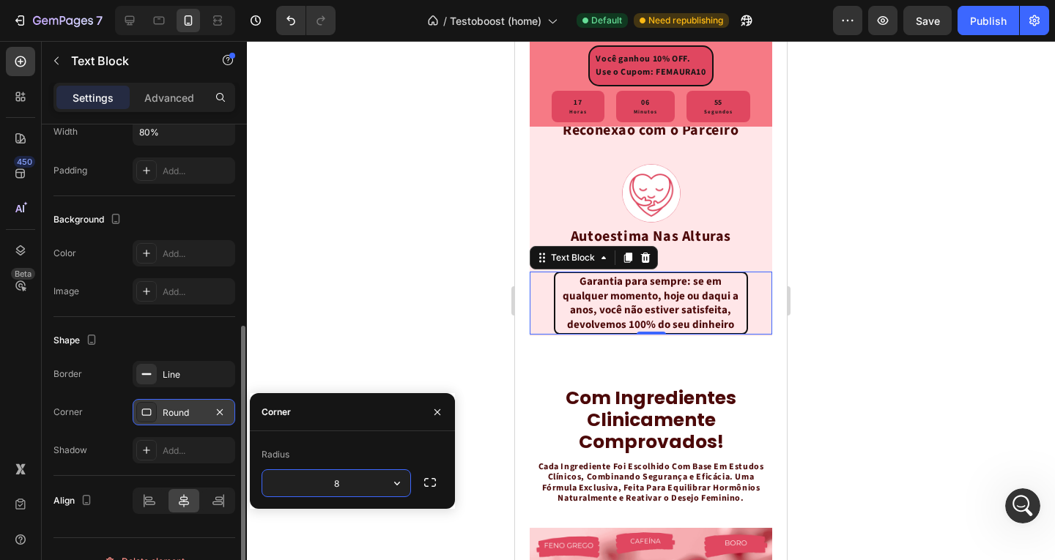
click at [346, 482] on input "8" at bounding box center [336, 483] width 148 height 26
type input "1"
type input "20"
click at [732, 318] on div "Garantia para sempre: se em qualquer momento, hoje ou daqui a anos, você não es…" at bounding box center [651, 303] width 194 height 63
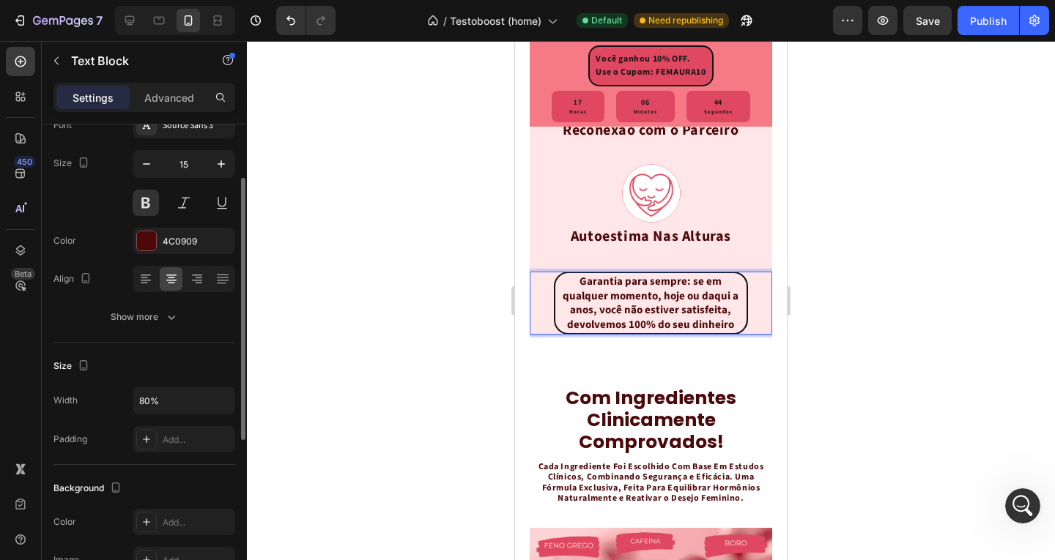
scroll to position [0, 0]
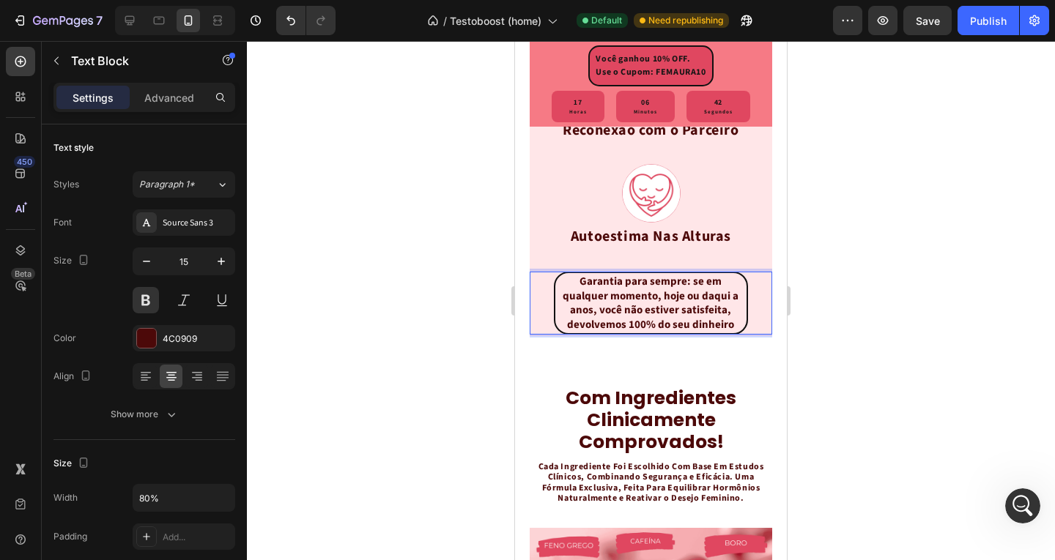
click at [740, 335] on div "Garantia para sempre: se em qualquer momento, hoje ou daqui a anos, você não es…" at bounding box center [651, 303] width 242 height 63
click at [738, 259] on div "Image Autoestima Nas Alturas Text Block Row" at bounding box center [651, 205] width 242 height 106
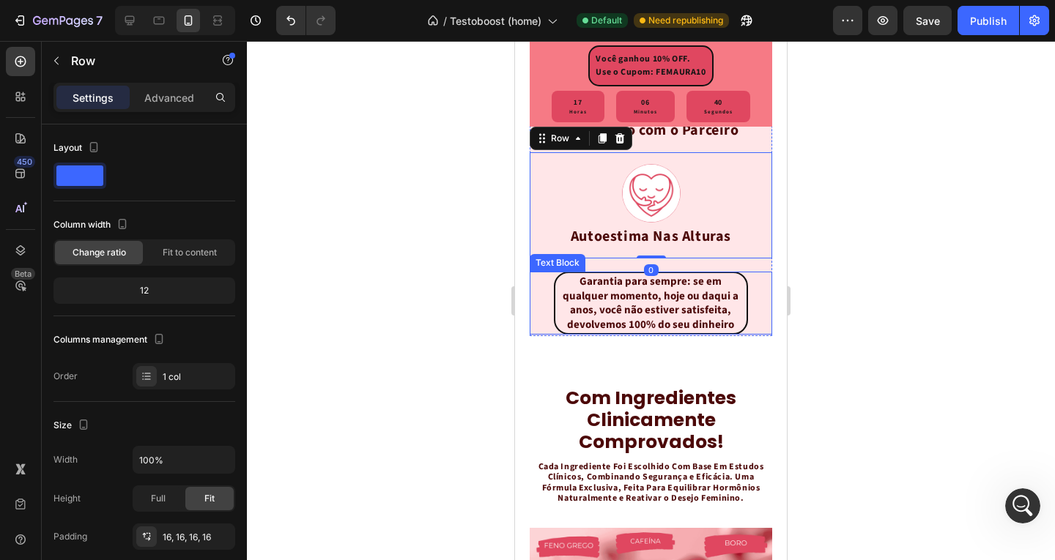
click at [734, 320] on div "Garantia para sempre: se em qualquer momento, hoje ou daqui a anos, você não es…" at bounding box center [651, 303] width 194 height 63
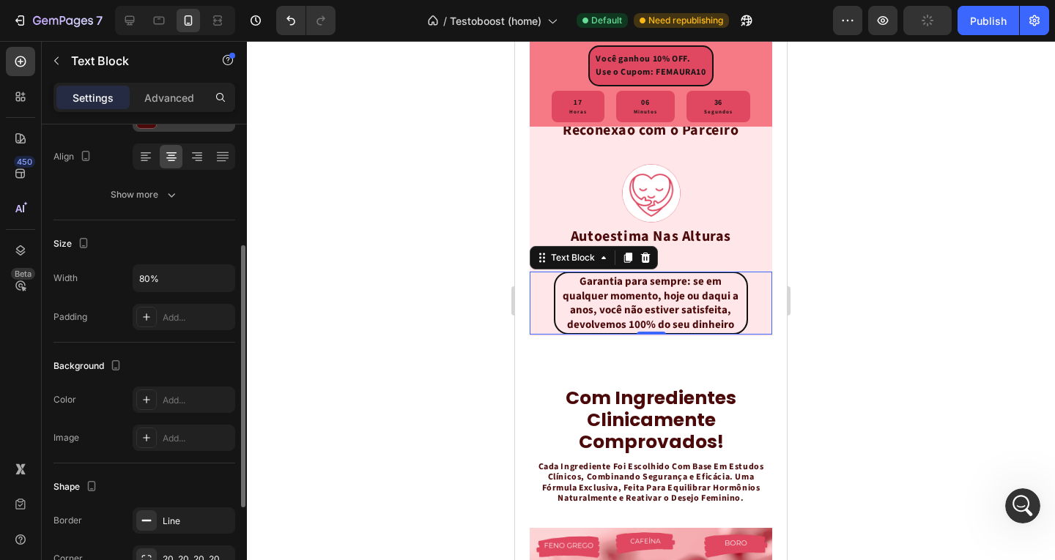
scroll to position [366, 0]
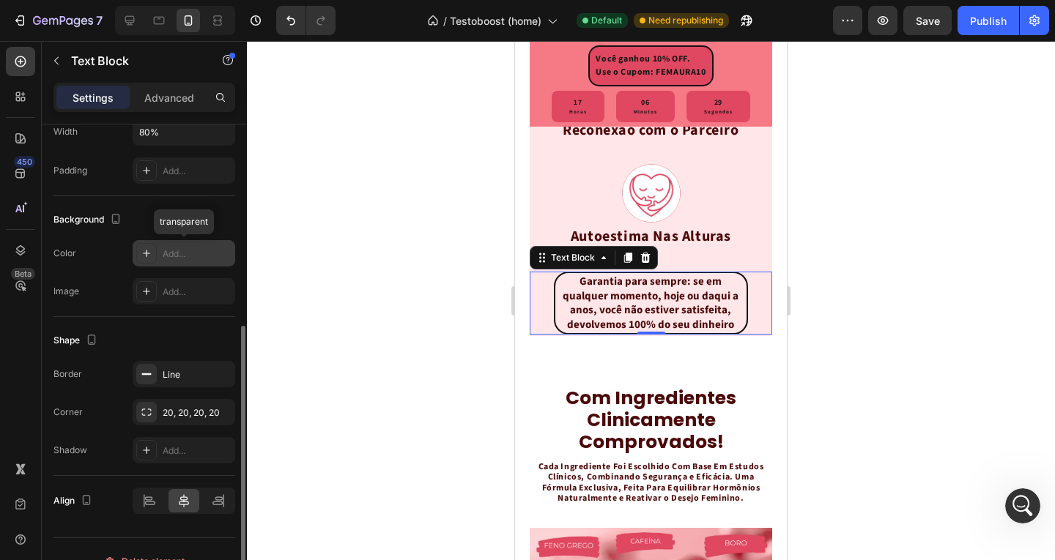
click at [185, 258] on div "Add..." at bounding box center [197, 254] width 69 height 13
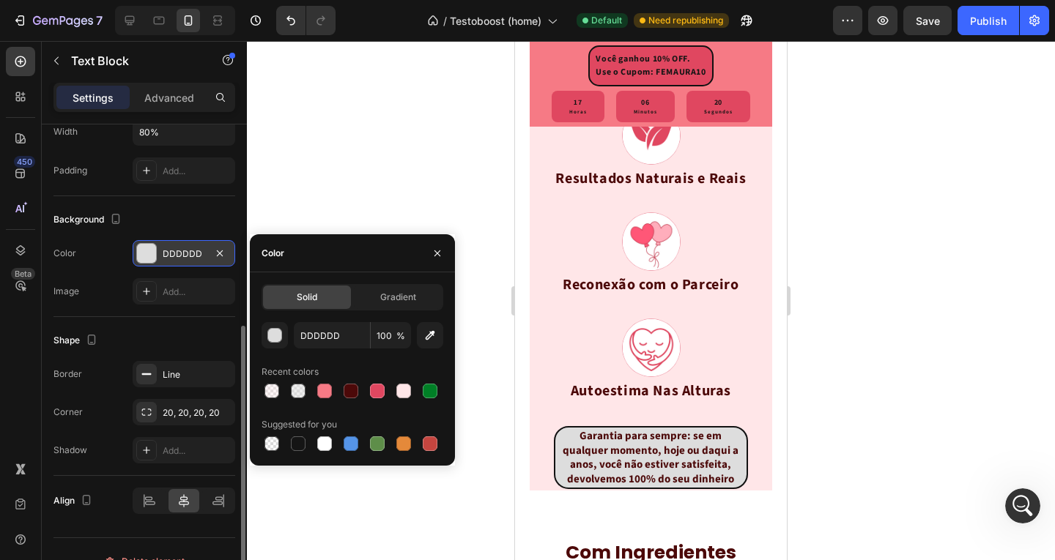
scroll to position [2604, 0]
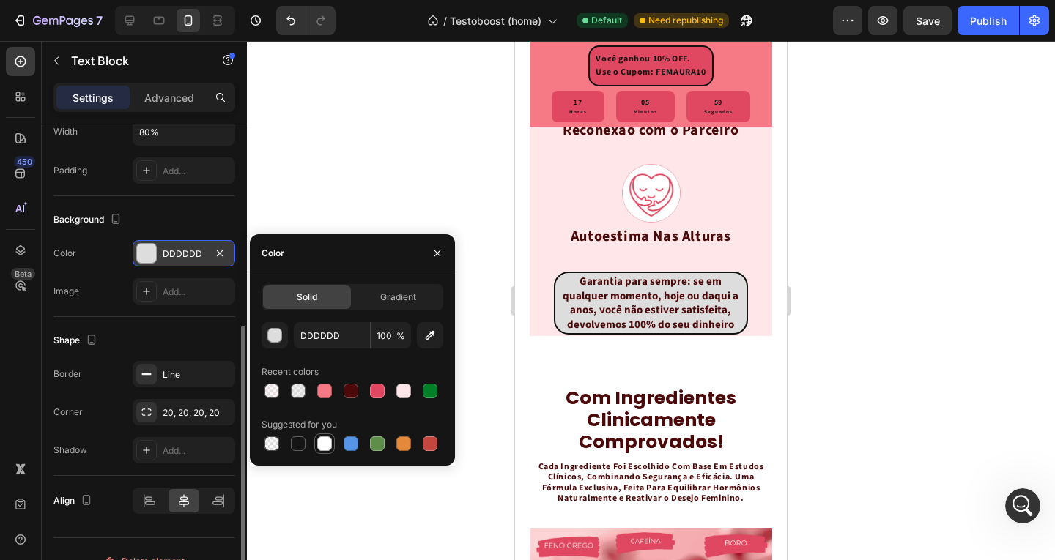
click at [324, 448] on div at bounding box center [324, 444] width 15 height 15
type input "FFFFFF"
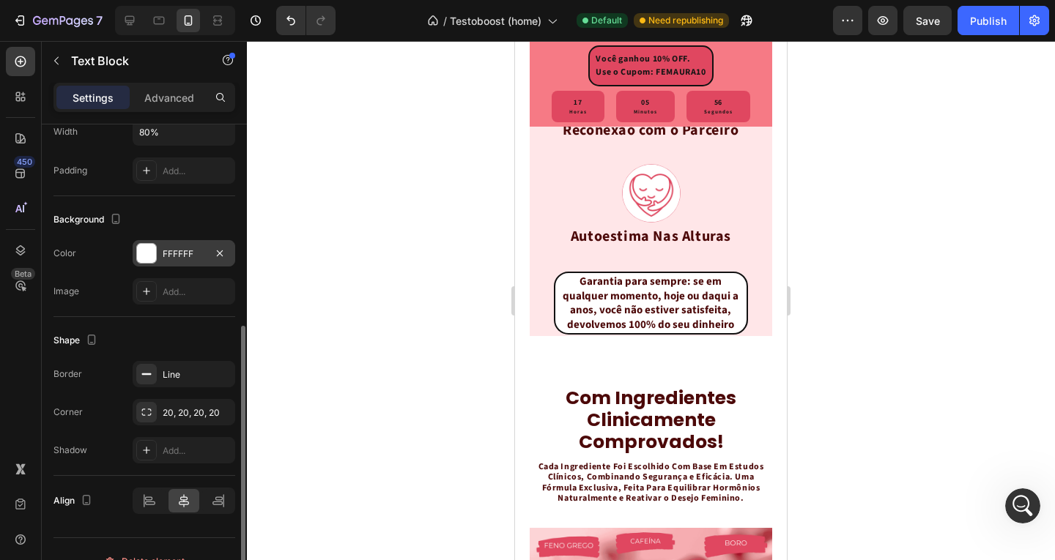
click at [573, 316] on div "Garantia para sempre: se em qualquer momento, hoje ou daqui a anos, você não es…" at bounding box center [651, 303] width 194 height 63
click at [592, 326] on p "Garantia para sempre: se em qualquer momento, hoje ou daqui a anos, você não es…" at bounding box center [651, 303] width 188 height 57
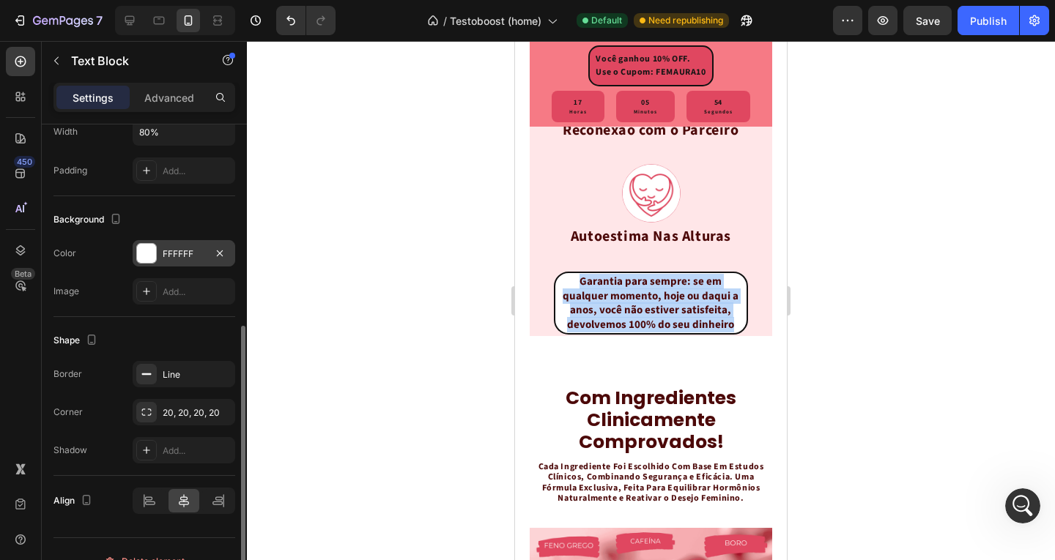
click at [592, 326] on p "Garantia para sempre: se em qualquer momento, hoje ou daqui a anos, você não es…" at bounding box center [651, 303] width 188 height 57
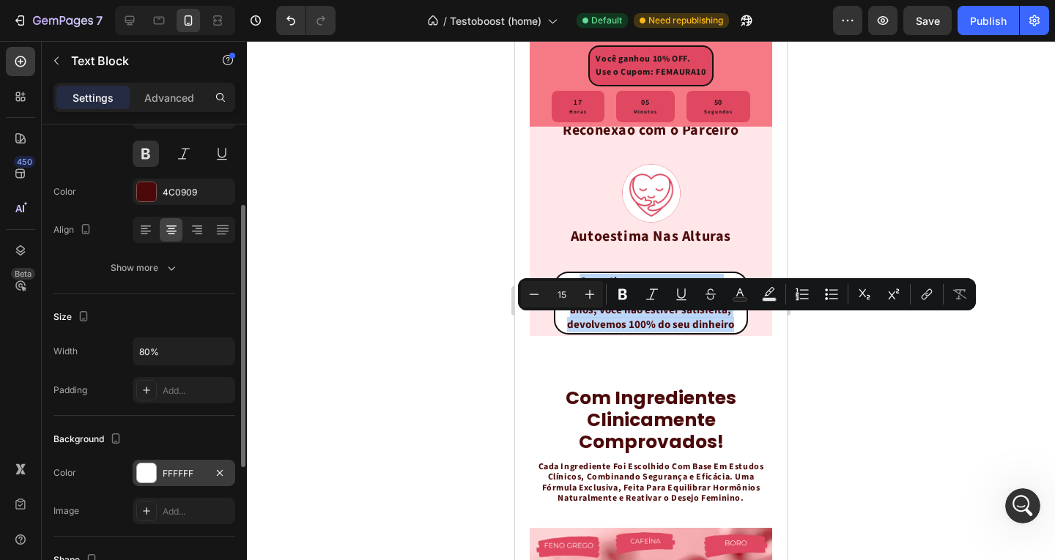
scroll to position [0, 0]
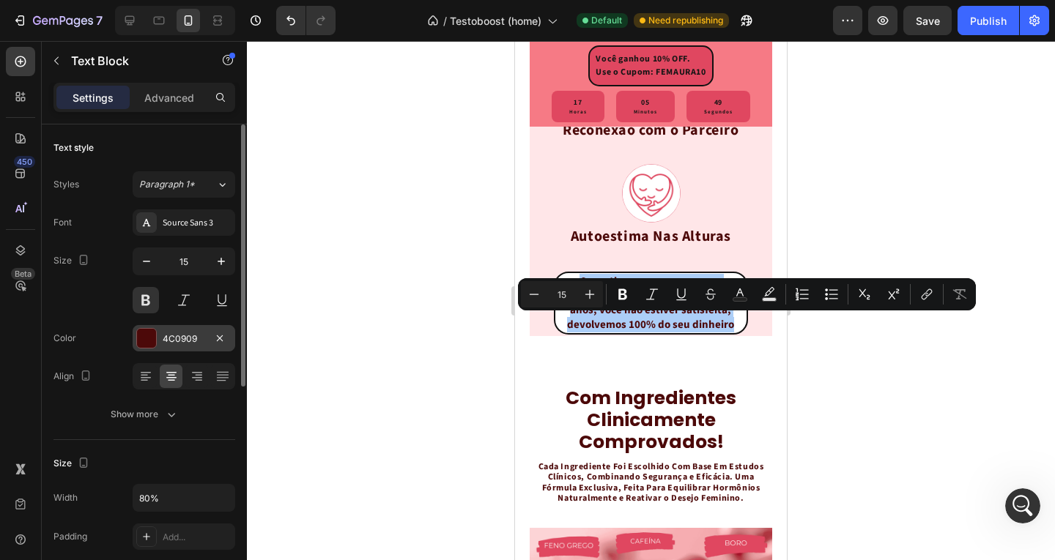
click at [182, 331] on div "4C0909" at bounding box center [184, 338] width 103 height 26
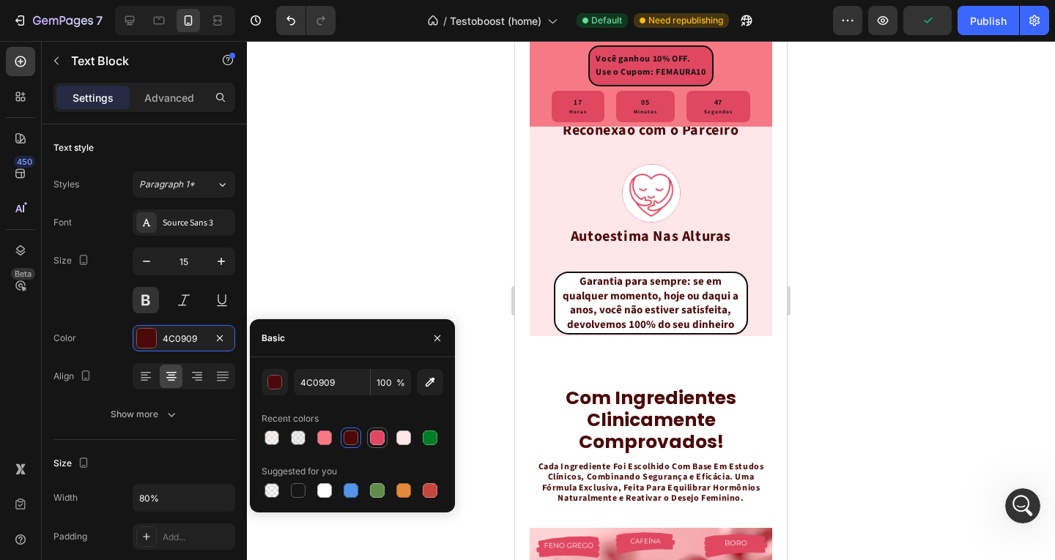
click at [378, 438] on div at bounding box center [377, 438] width 15 height 15
type input "E04760"
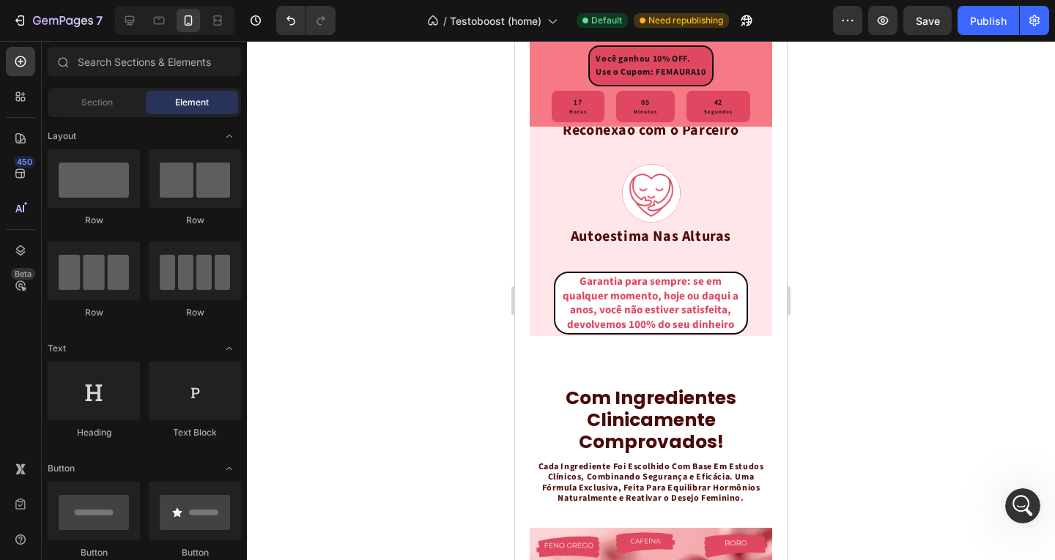
click at [721, 330] on p "Garantia para sempre: se em qualquer momento, hoje ou daqui a anos, você não es…" at bounding box center [651, 303] width 188 height 57
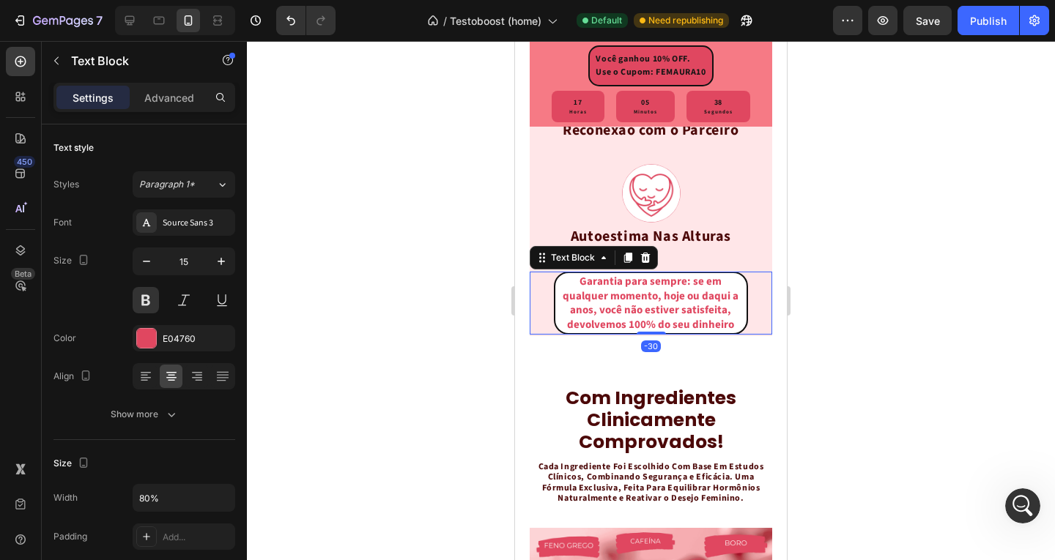
click at [186, 114] on div "Settings Advanced" at bounding box center [144, 104] width 205 height 42
click at [186, 108] on div "Advanced" at bounding box center [169, 97] width 73 height 23
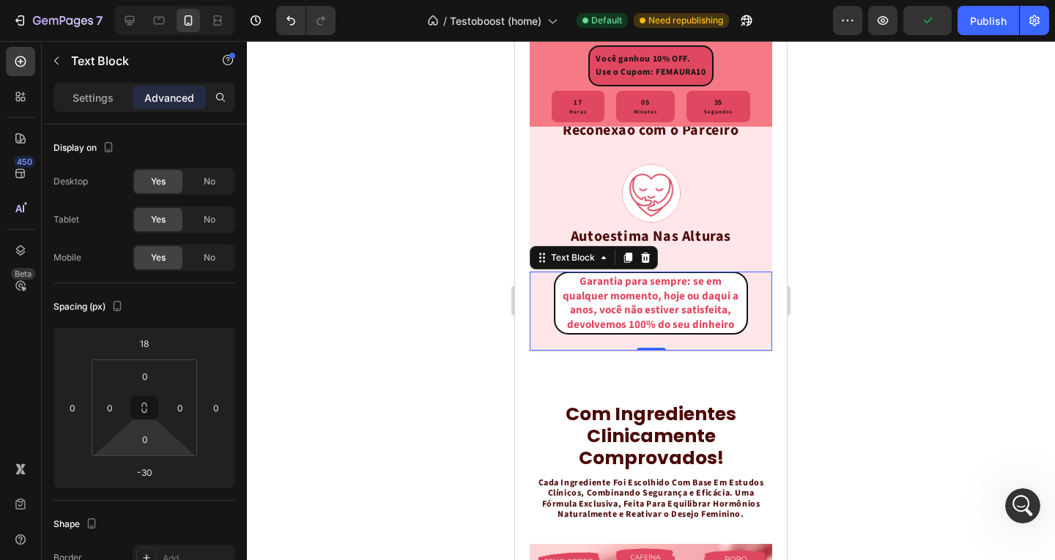
type input "22"
drag, startPoint x: 166, startPoint y: 447, endPoint x: 167, endPoint y: 439, distance: 8.2
click at [167, 0] on html "7 / Testoboost (home) Default Need republishing Preview Save Publish 450 Beta S…" at bounding box center [527, 0] width 1055 height 0
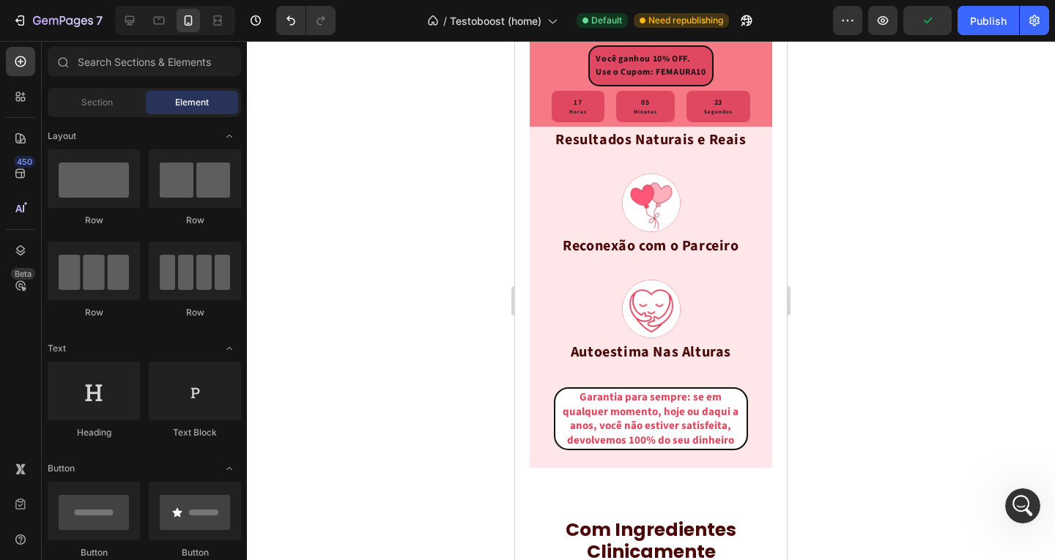
scroll to position [2530, 0]
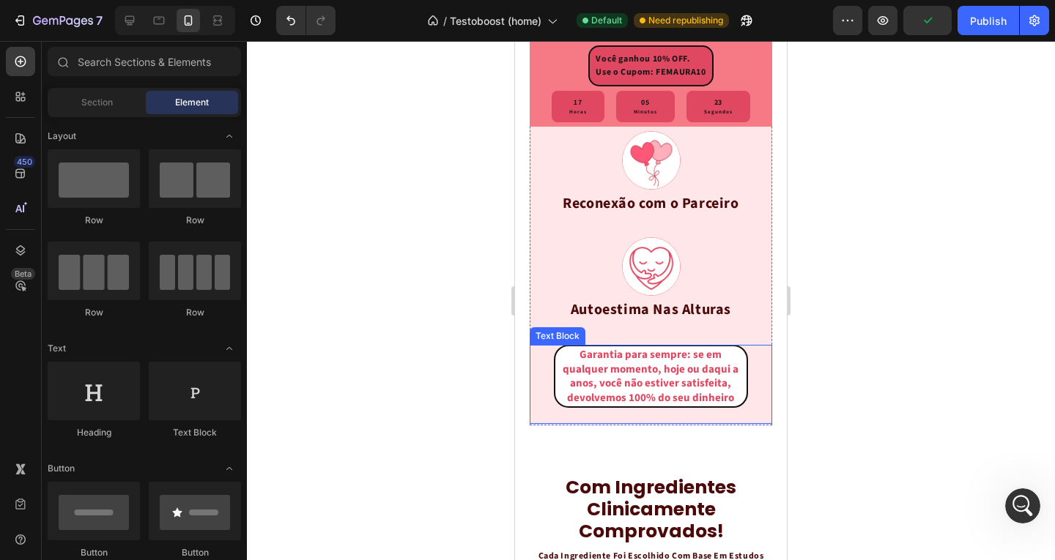
click at [726, 390] on p "Garantia para sempre: se em qualquer momento, hoje ou daqui a anos, você não es…" at bounding box center [651, 376] width 188 height 57
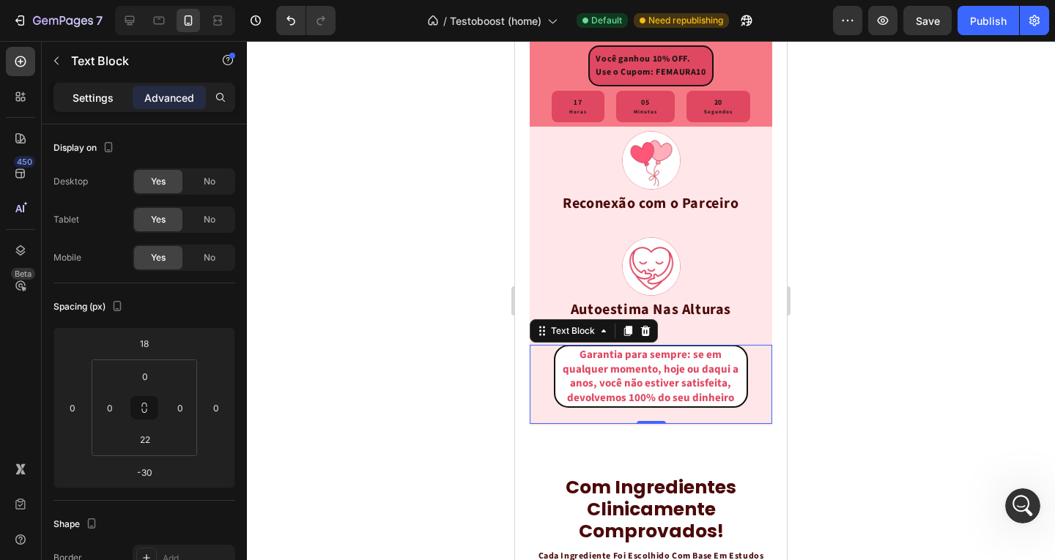
click at [90, 103] on p "Settings" at bounding box center [93, 97] width 41 height 15
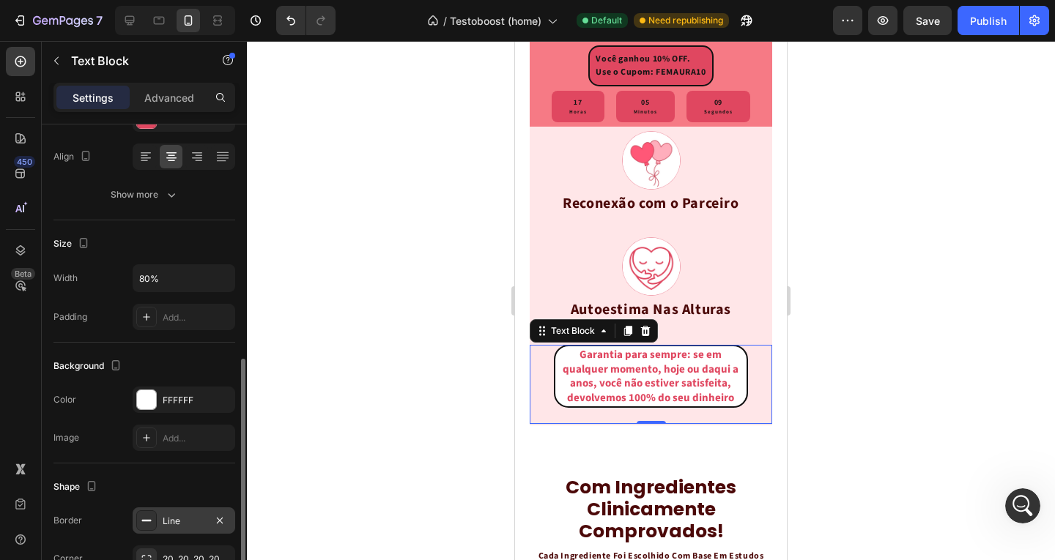
scroll to position [293, 0]
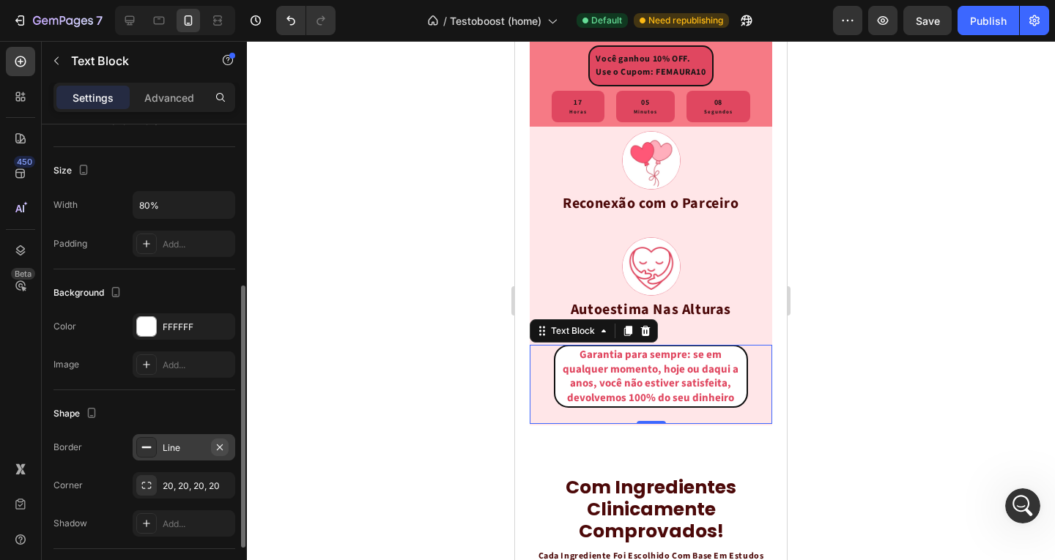
click at [220, 445] on icon "button" at bounding box center [220, 448] width 12 height 12
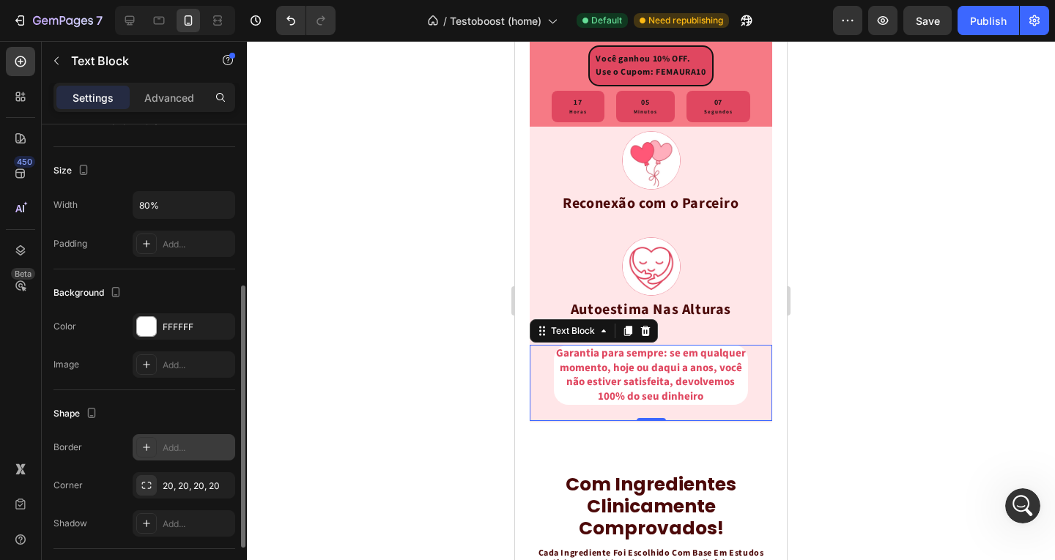
click at [752, 332] on div "Image Autoestima Nas Alturas Text Block Row" at bounding box center [651, 279] width 242 height 106
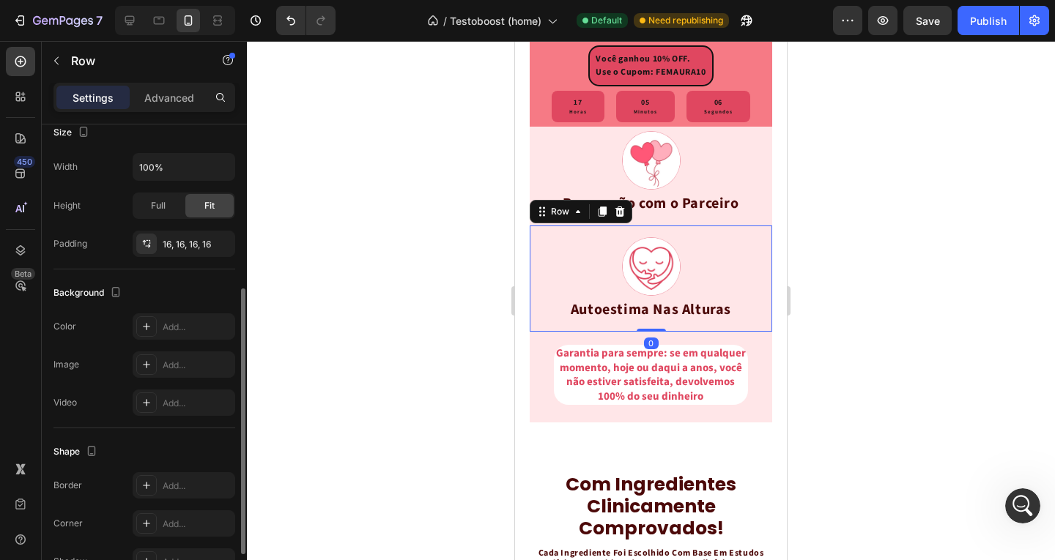
scroll to position [0, 0]
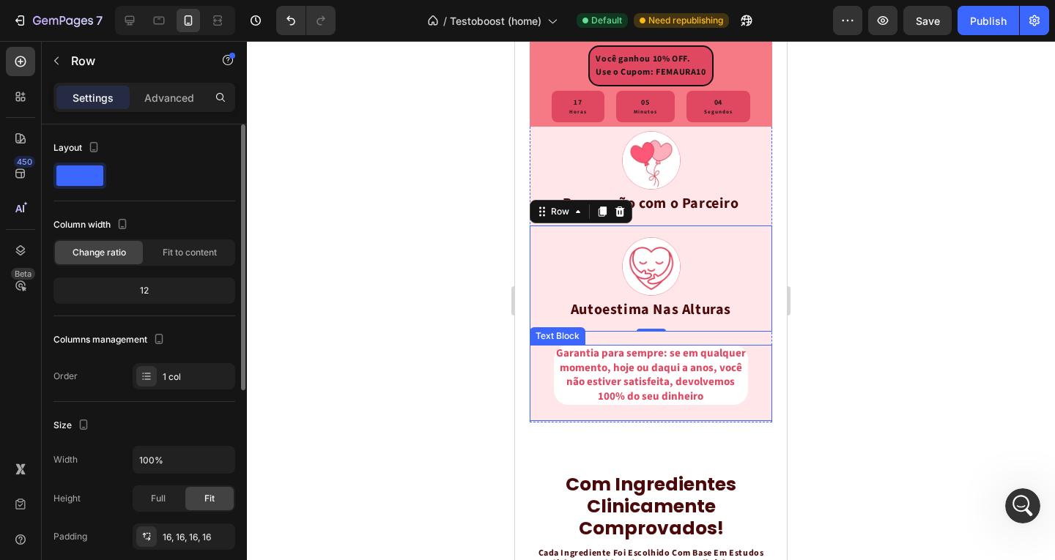
click at [727, 404] on p "Garantia para sempre: se em qualquer momento, hoje ou daqui a anos, você não es…" at bounding box center [650, 374] width 191 height 57
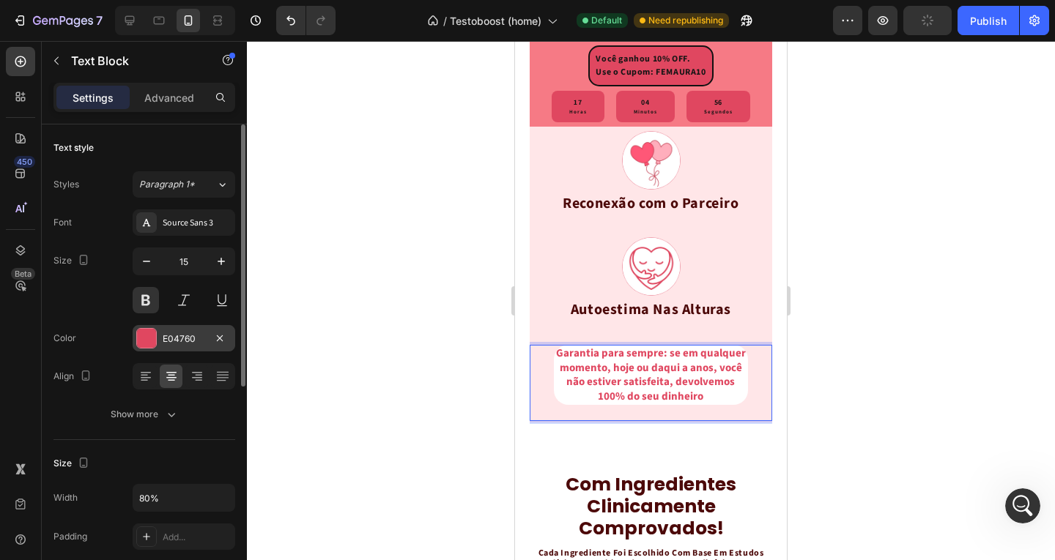
click at [179, 343] on div "E04760" at bounding box center [184, 339] width 42 height 13
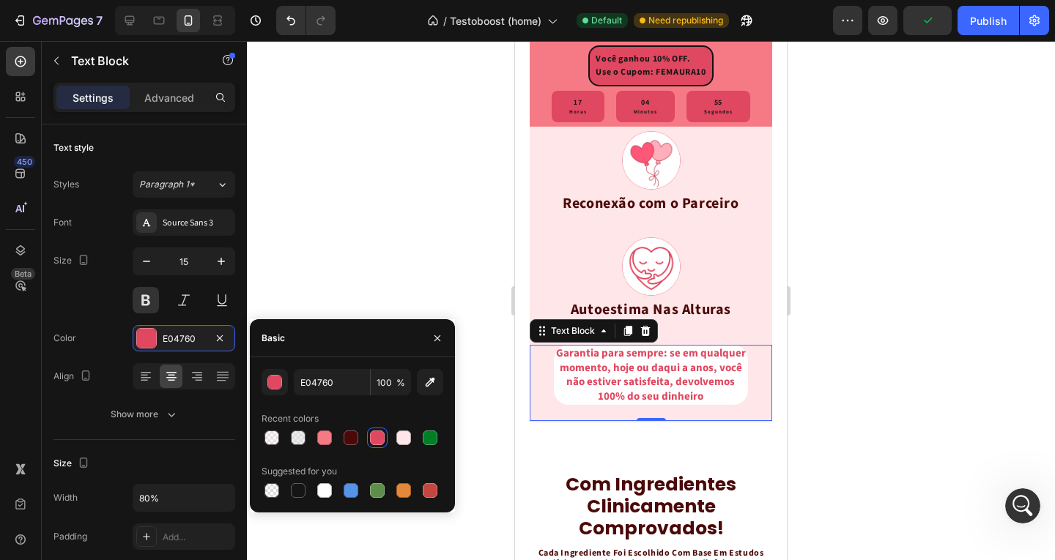
click at [380, 262] on div at bounding box center [651, 300] width 808 height 519
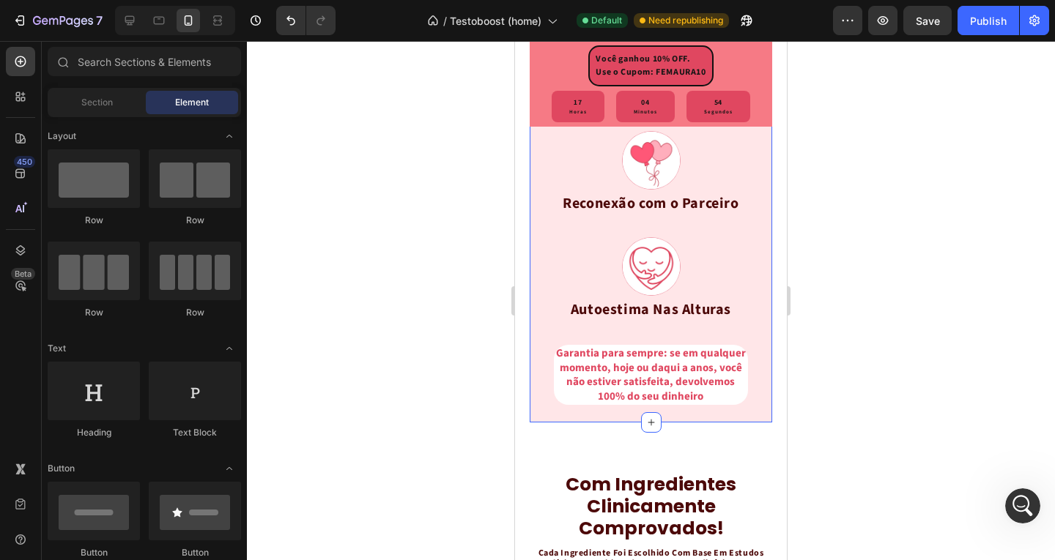
click at [715, 404] on p "Garantia para sempre: se em qualquer momento, hoje ou daqui a anos, você não es…" at bounding box center [650, 374] width 191 height 57
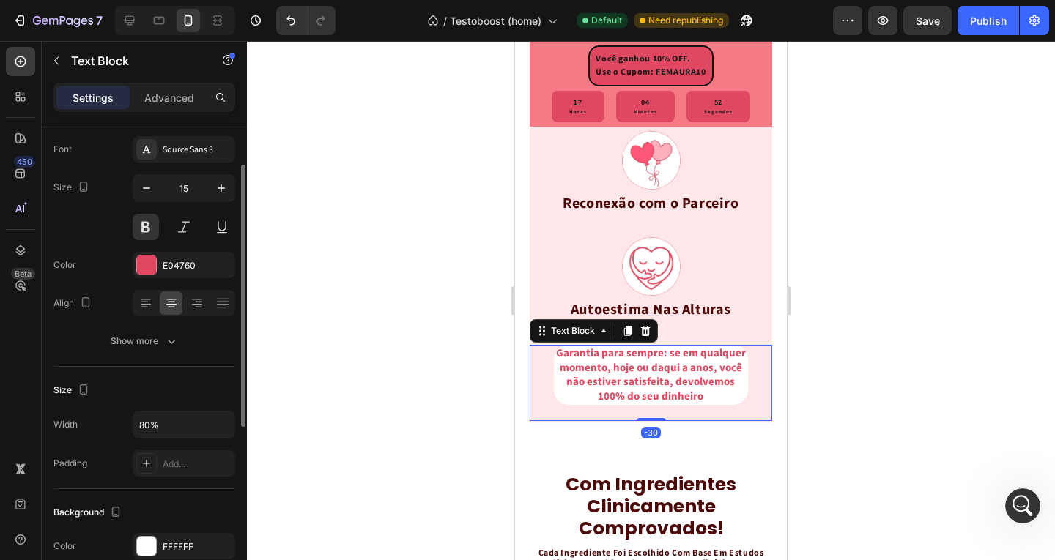
scroll to position [146, 0]
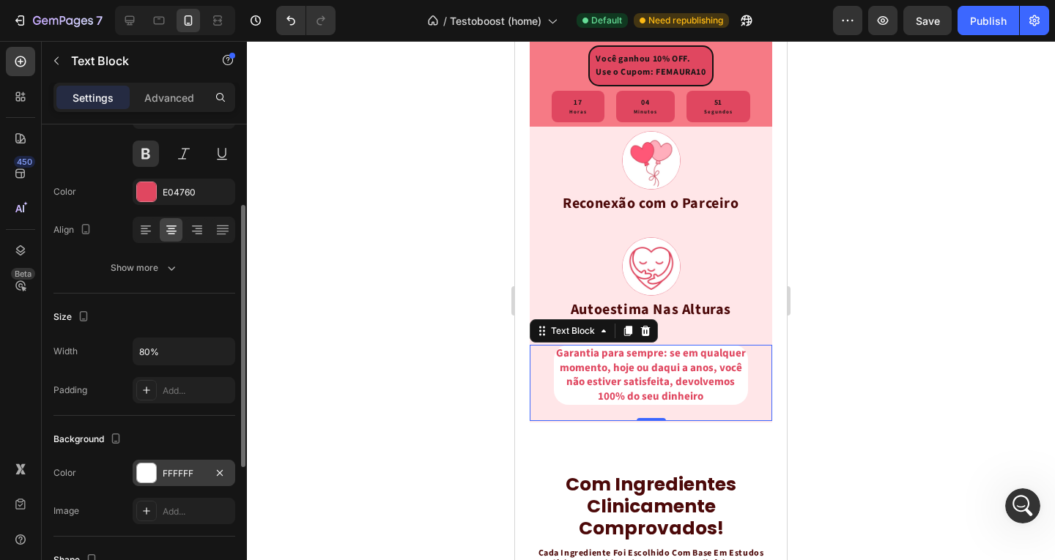
click at [196, 474] on div "FFFFFF" at bounding box center [184, 473] width 42 height 13
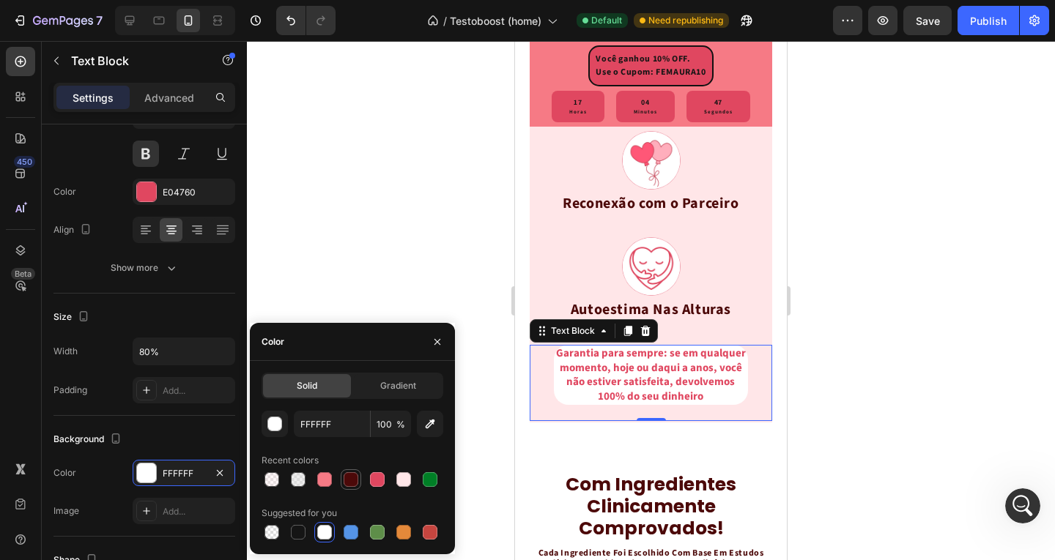
click at [356, 481] on div at bounding box center [350, 479] width 15 height 15
type input "4C0909"
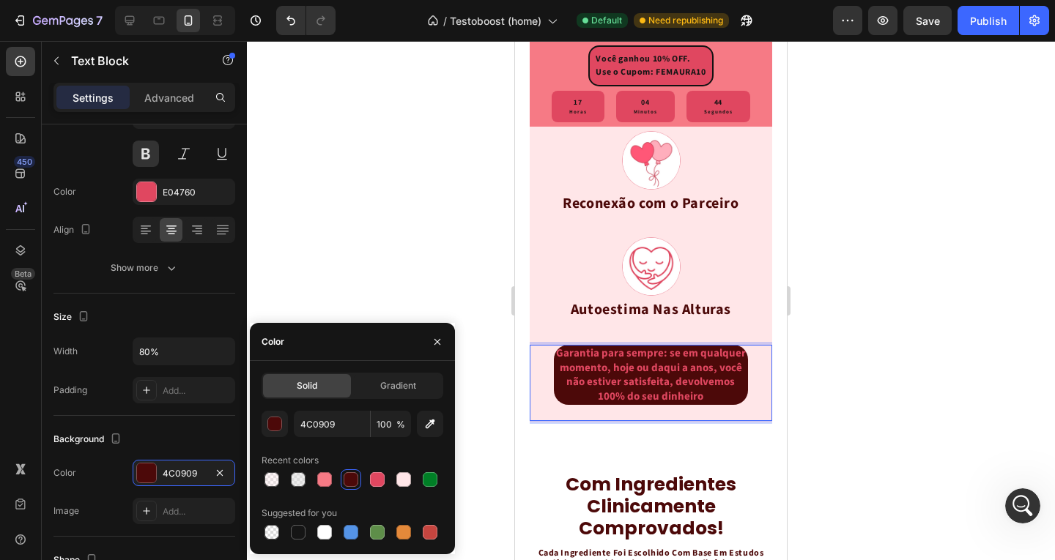
click at [603, 404] on p "Garantia para sempre: se em qualquer momento, hoje ou daqui a anos, você não es…" at bounding box center [650, 374] width 191 height 57
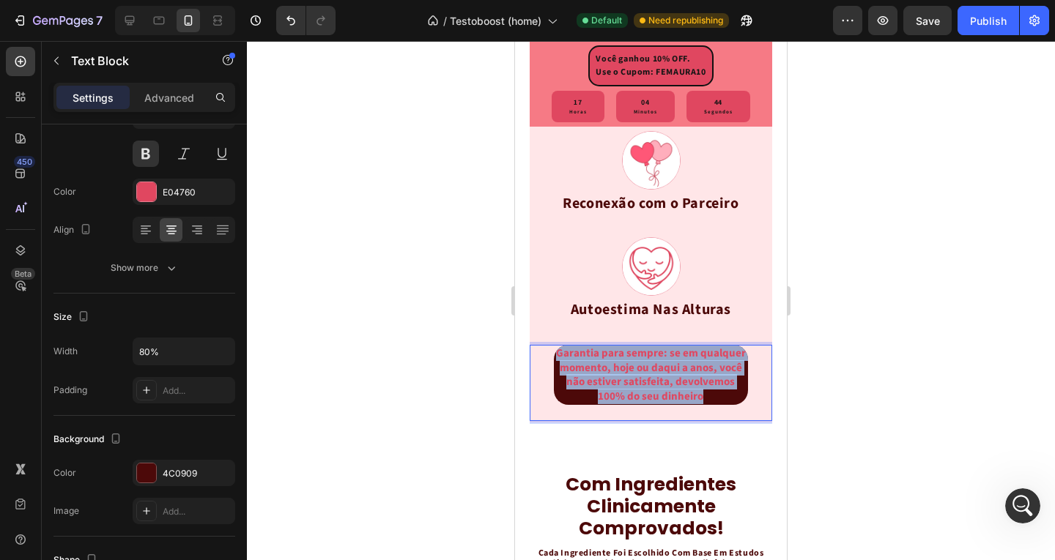
click at [603, 404] on p "Garantia para sempre: se em qualquer momento, hoje ou daqui a anos, você não es…" at bounding box center [650, 374] width 191 height 57
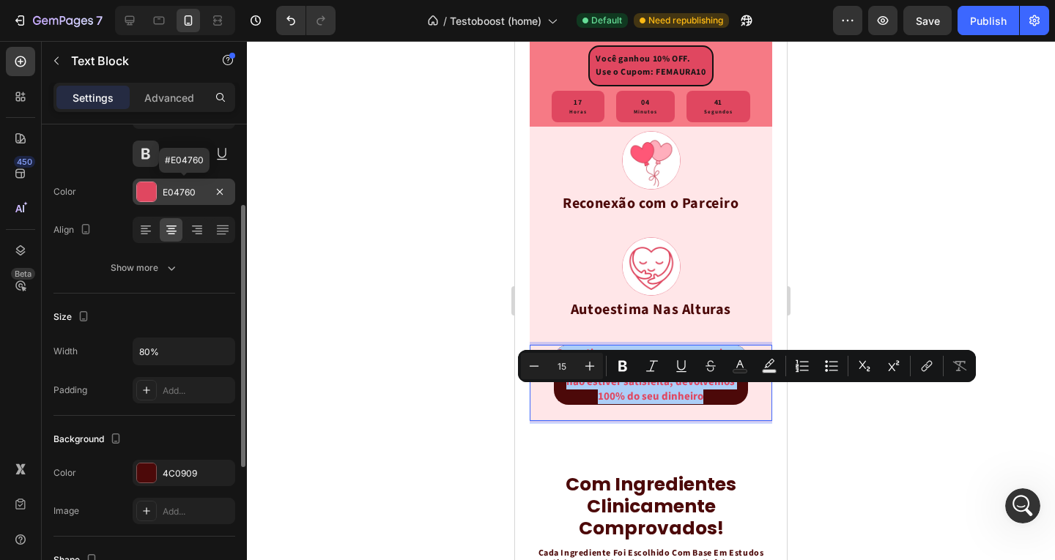
click at [187, 195] on div "E04760" at bounding box center [184, 192] width 42 height 13
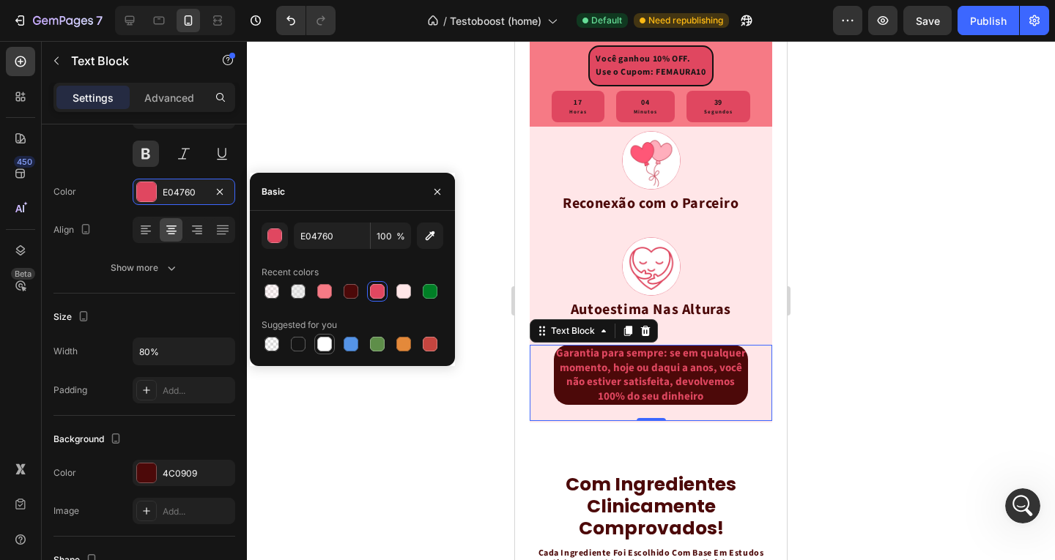
click at [317, 343] on div at bounding box center [324, 344] width 15 height 15
type input "FFFFFF"
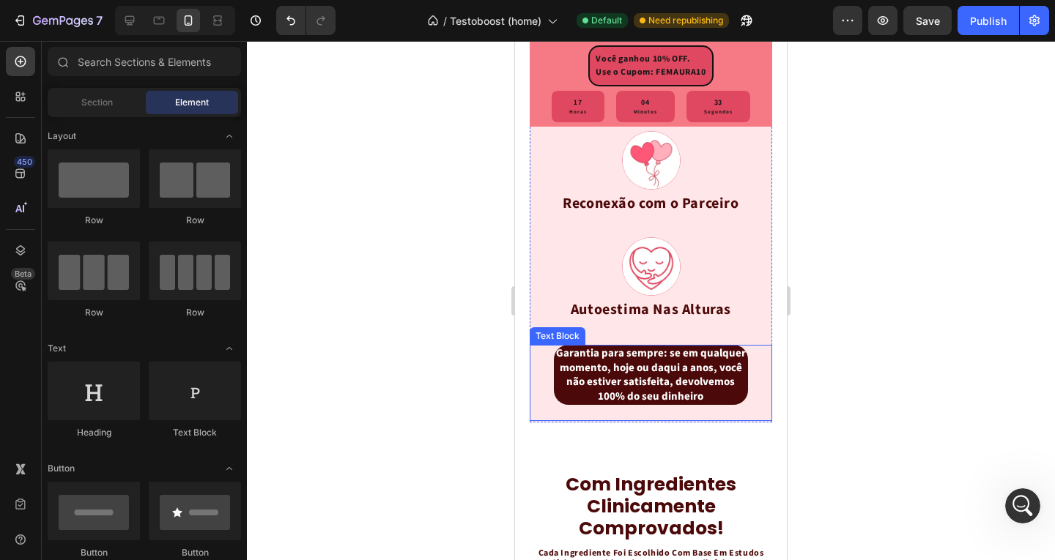
click at [664, 398] on p "Garantia para sempre: se em qualquer momento, hoje ou daqui a anos, você não es…" at bounding box center [650, 374] width 191 height 57
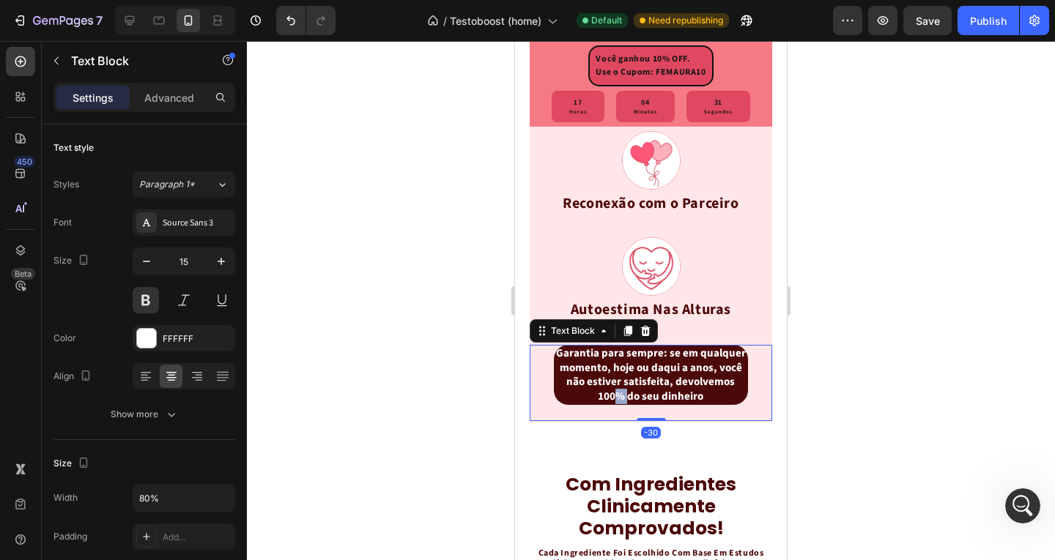
click at [644, 404] on p "Garantia para sempre: se em qualquer momento, hoje ou daqui a anos, você não es…" at bounding box center [650, 374] width 191 height 57
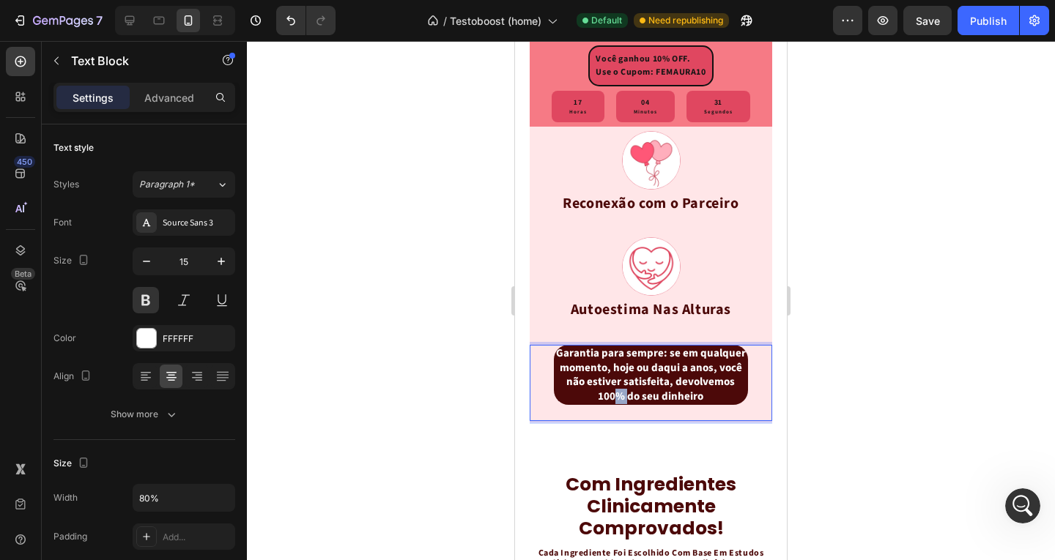
click at [644, 404] on p "Garantia para sempre: se em qualquer momento, hoje ou daqui a anos, você não es…" at bounding box center [650, 374] width 191 height 57
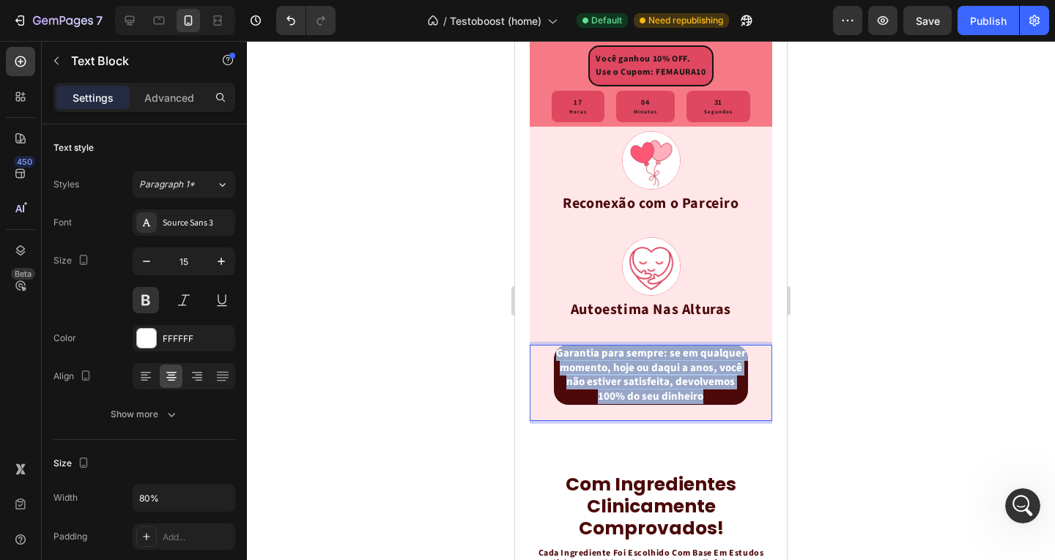
click at [644, 404] on p "Garantia para sempre: se em qualquer momento, hoje ou daqui a anos, você não es…" at bounding box center [650, 374] width 191 height 57
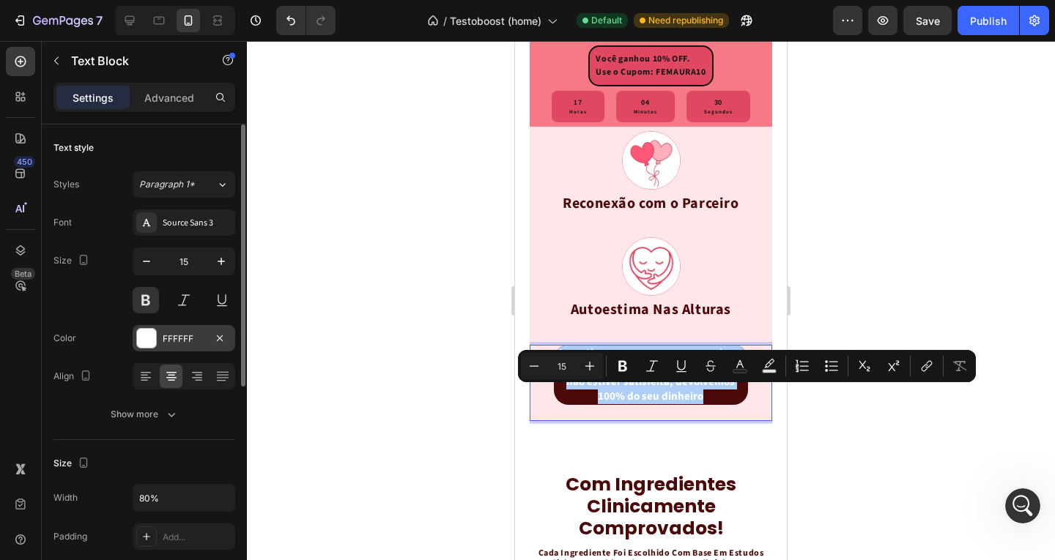
click at [188, 338] on div "FFFFFF" at bounding box center [184, 339] width 42 height 13
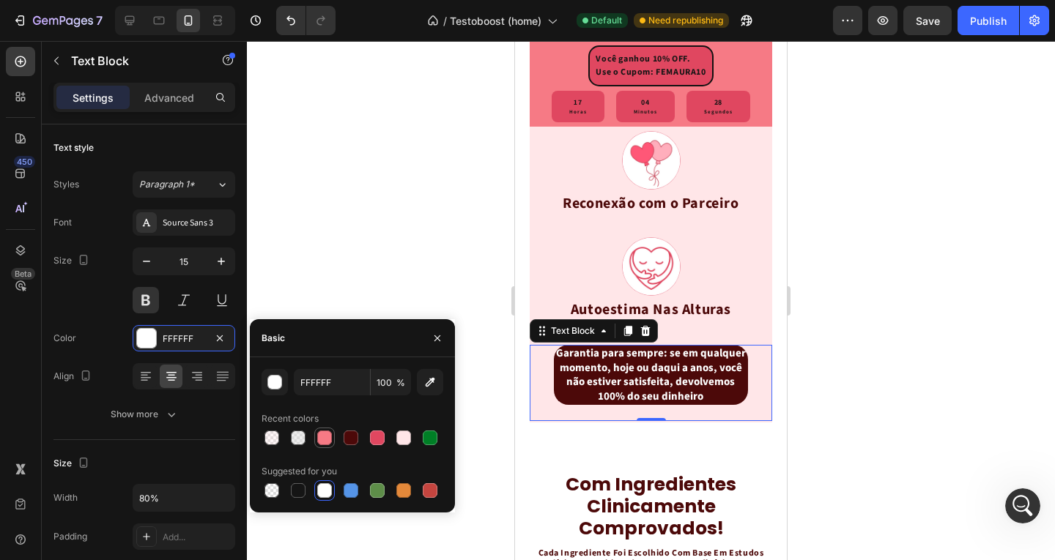
click at [327, 439] on div at bounding box center [324, 438] width 15 height 15
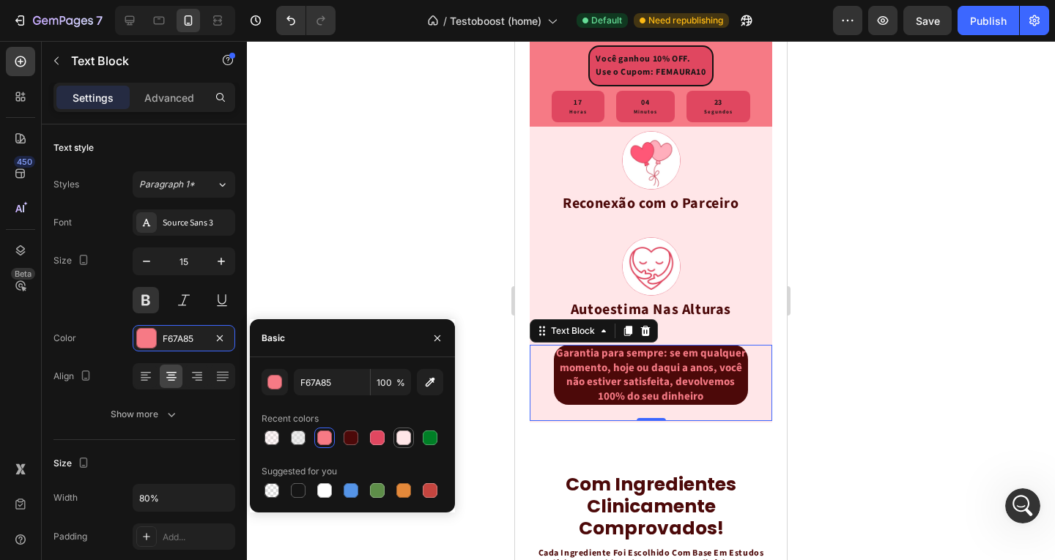
click at [406, 437] on div at bounding box center [403, 438] width 15 height 15
type input "FFE6E8"
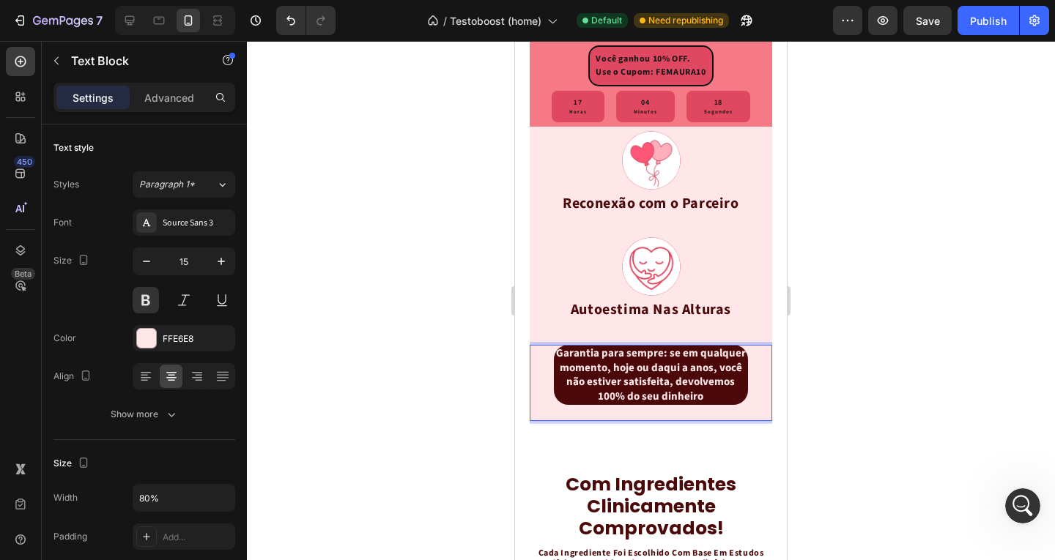
click at [583, 399] on p "Garantia para sempre: se em qualquer momento, hoje ou daqui a anos, você não es…" at bounding box center [650, 374] width 191 height 57
drag, startPoint x: 580, startPoint y: 398, endPoint x: 662, endPoint y: 401, distance: 82.1
click at [662, 401] on p "Garantia para sempre: se em qualquer momento, hoje ou daqui a anos, você não es…" at bounding box center [650, 374] width 191 height 57
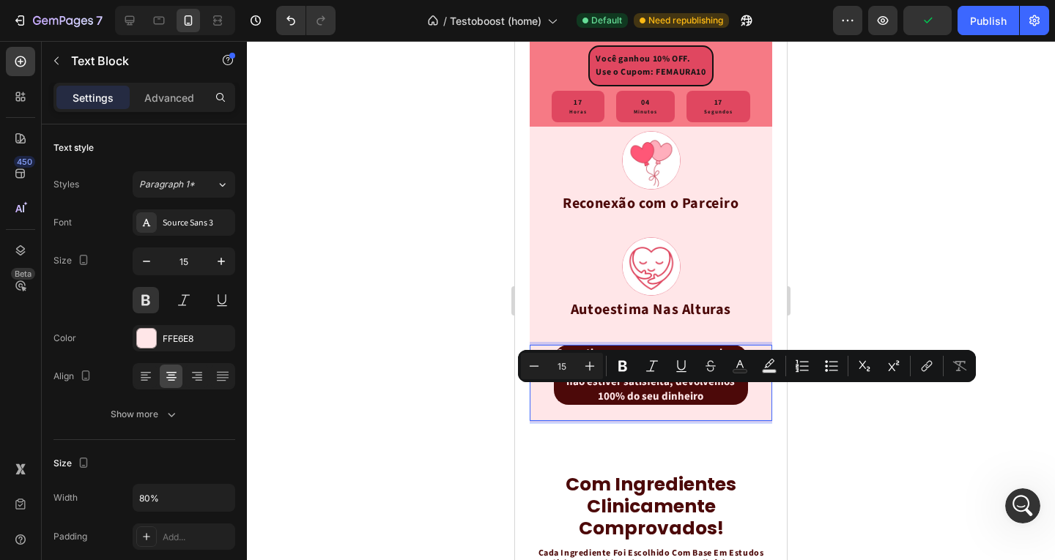
click at [653, 404] on p "Garantia para sempre: se em qualquer momento, hoje ou daqui a anos, você não es…" at bounding box center [650, 374] width 191 height 57
drag, startPoint x: 578, startPoint y: 395, endPoint x: 680, endPoint y: 394, distance: 101.8
click at [680, 394] on p "Garantia para sempre: se em qualquer momento, hoje ou daqui a anos, você não es…" at bounding box center [650, 374] width 191 height 57
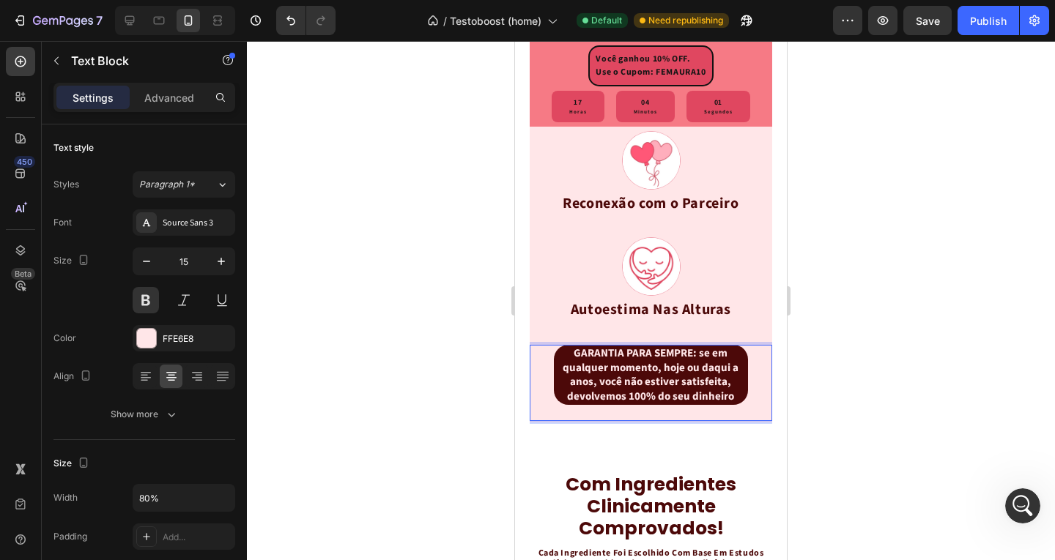
click at [693, 396] on p "GARANTIA PARA SEMPRE: se em qualquer momento, hoje ou daqui a anos, você não es…" at bounding box center [650, 374] width 191 height 57
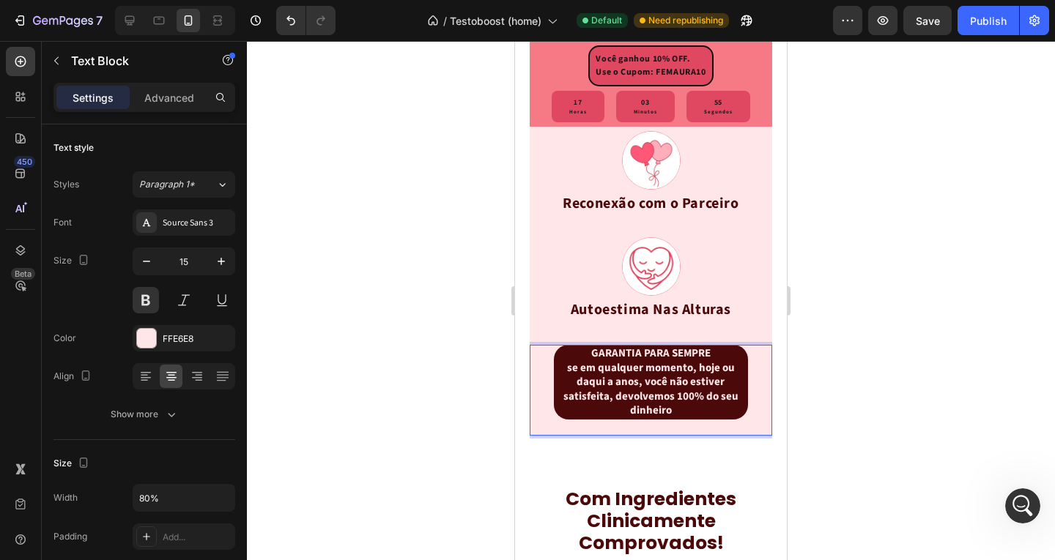
click at [705, 361] on p "GARANTIA PARA SEMPRE" at bounding box center [650, 353] width 191 height 15
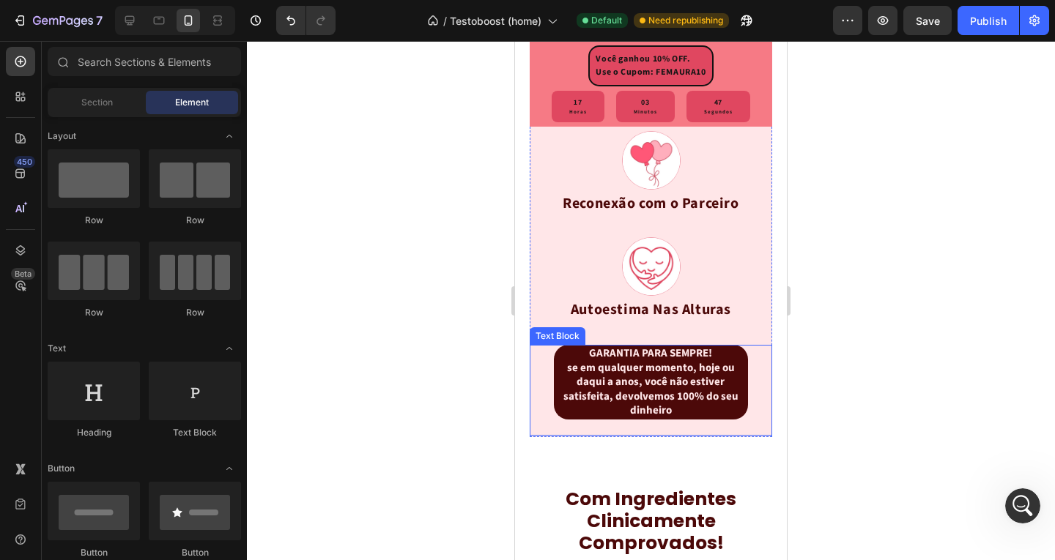
click at [565, 411] on p "se em qualquer momento, hoje ou daqui a anos, você não estiver satisfeita, devo…" at bounding box center [650, 389] width 191 height 57
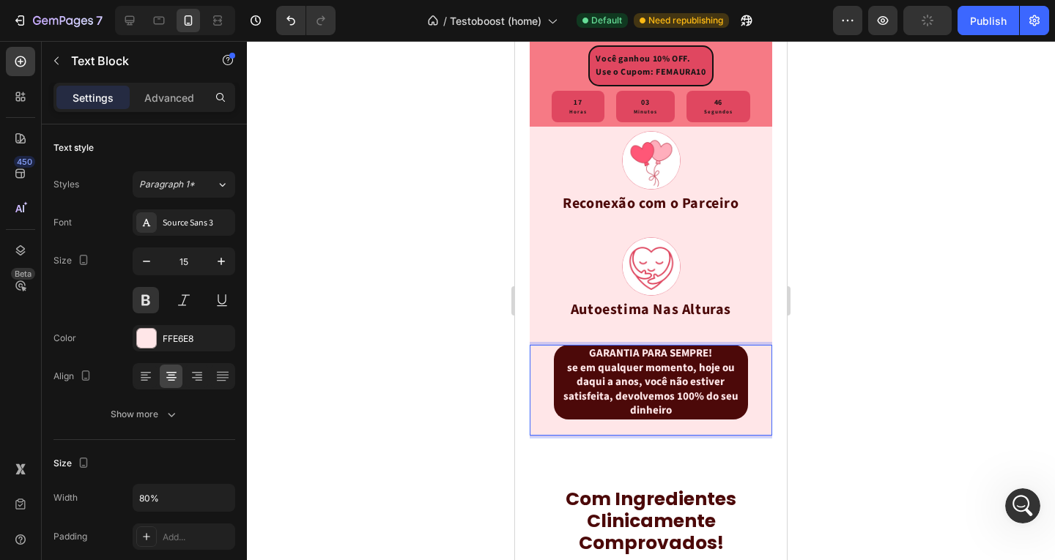
click at [570, 412] on p "se em qualquer momento, hoje ou daqui a anos, você não estiver satisfeita, devo…" at bounding box center [650, 389] width 191 height 57
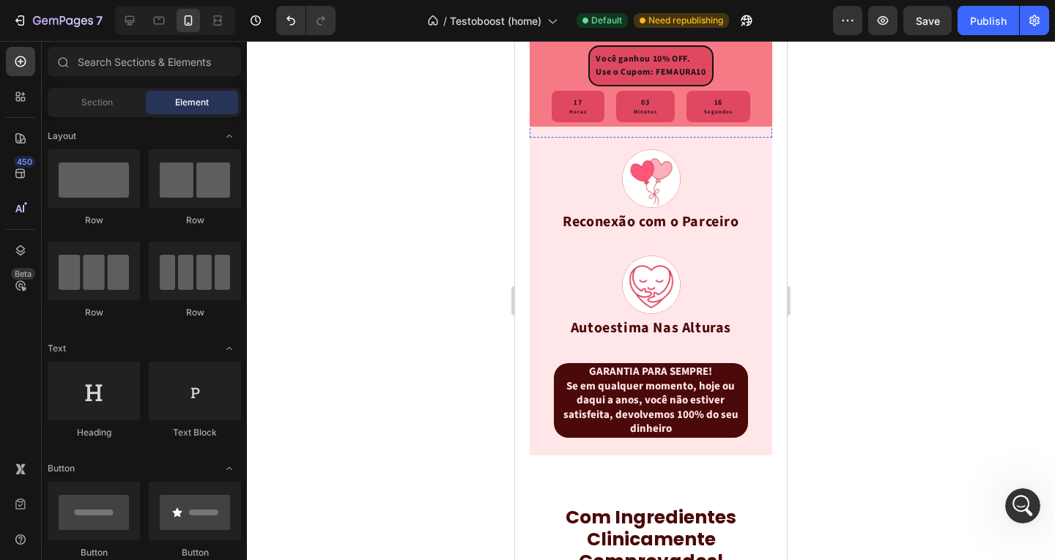
scroll to position [2604, 0]
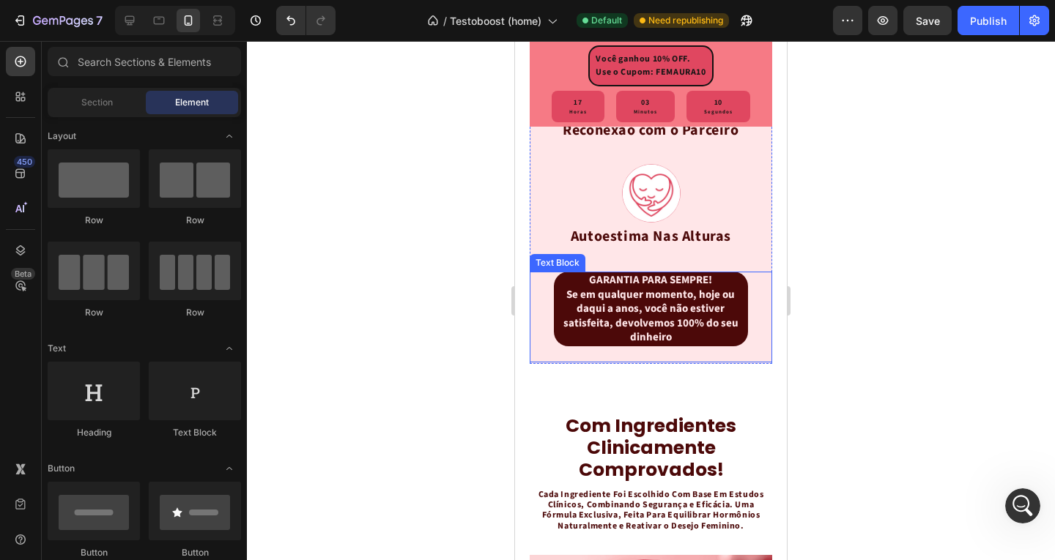
click at [691, 345] on p "Se em qualquer momento, hoje ou daqui a anos, você não estiver satisfeita, devo…" at bounding box center [650, 316] width 191 height 57
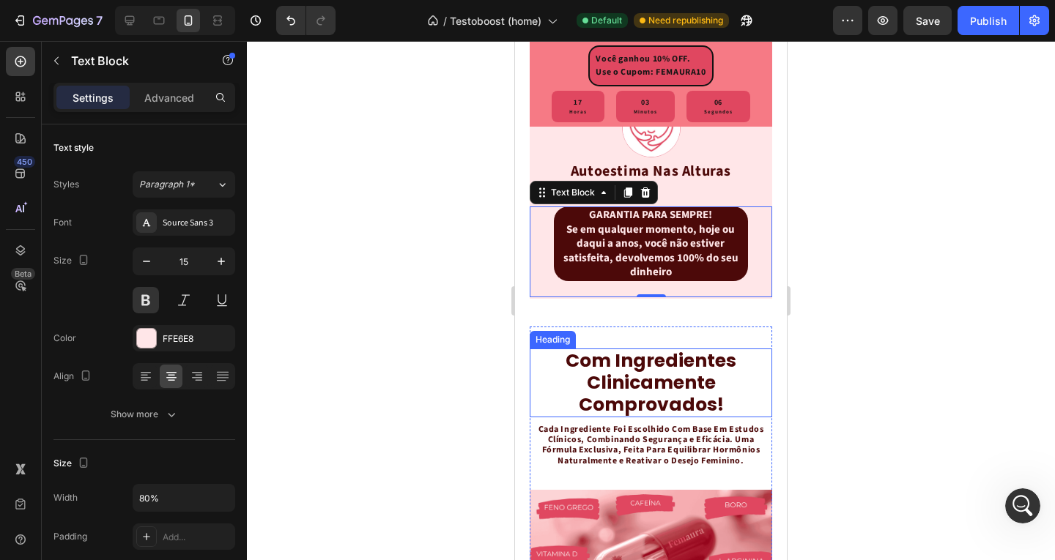
scroll to position [2677, 0]
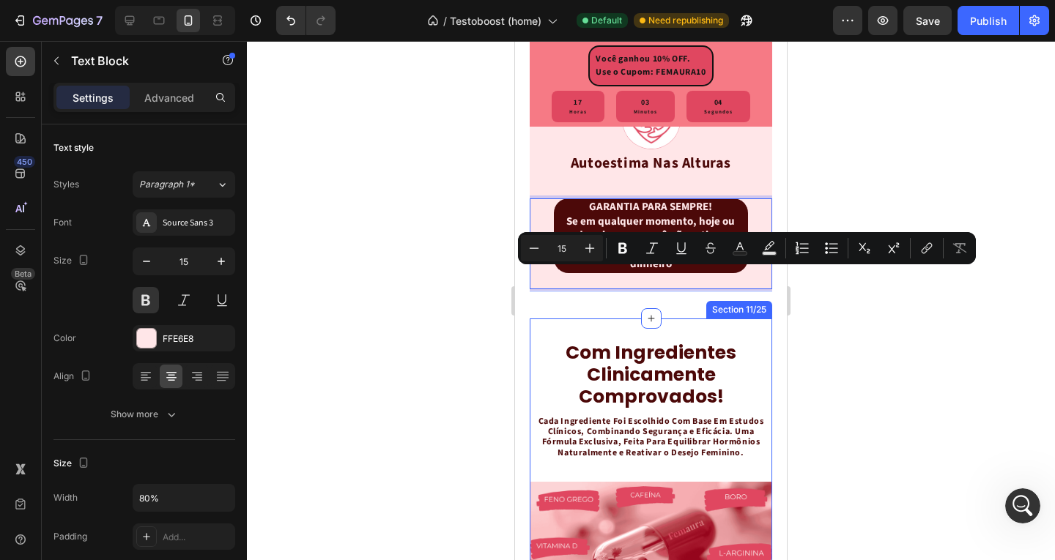
drag, startPoint x: 713, startPoint y: 278, endPoint x: 728, endPoint y: 311, distance: 36.4
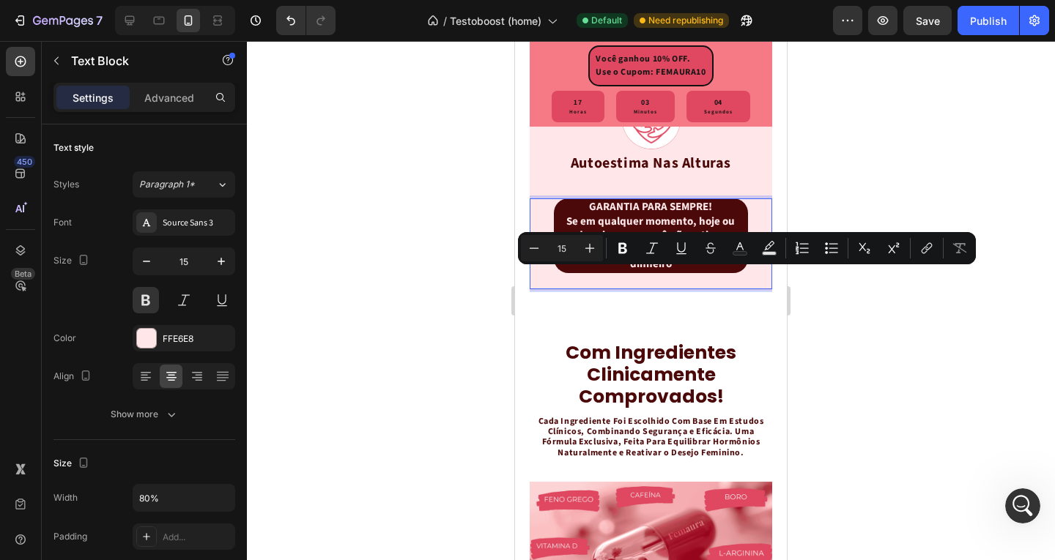
click at [751, 273] on div "GARANTIA PARA SEMPRE! Se em qualquer momento, hoje ou daqui a anos, você não es…" at bounding box center [651, 235] width 242 height 75
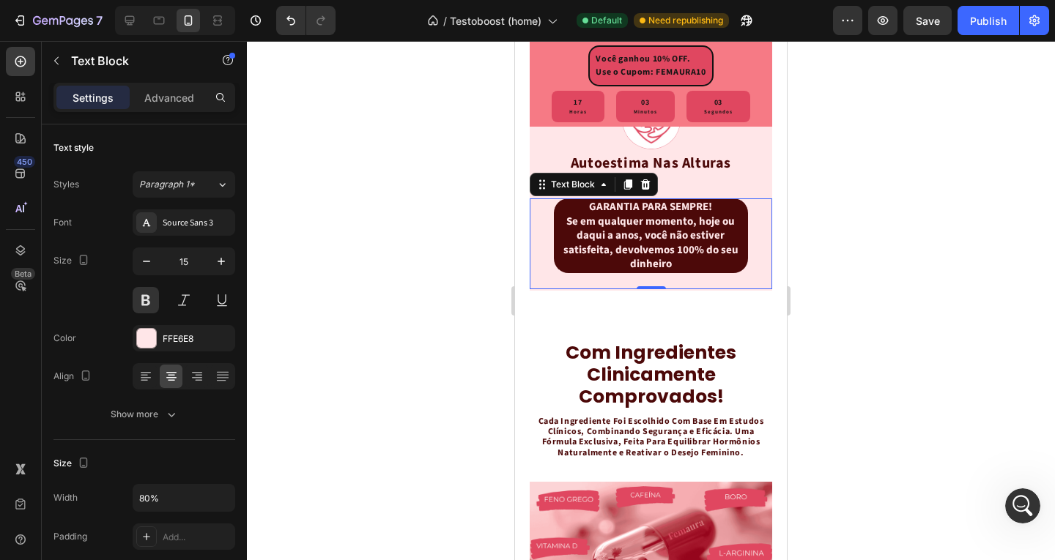
click at [749, 289] on div "GARANTIA PARA SEMPRE! Se em qualquer momento, hoje ou daqui a anos, você não es…" at bounding box center [651, 243] width 242 height 91
click at [553, 248] on div "GARANTIA PARA SEMPRE! Se em qualquer momento, hoje ou daqui a anos, você não es…" at bounding box center [651, 235] width 242 height 75
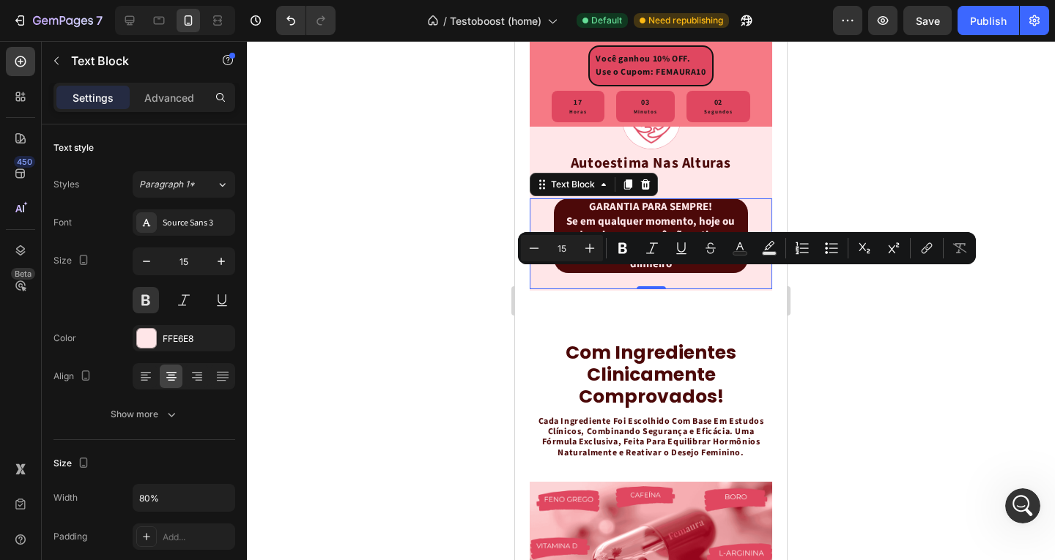
click at [636, 272] on p "Se em qualquer momento, hoje ou daqui a anos, você não estiver satisfeita, devo…" at bounding box center [650, 243] width 191 height 57
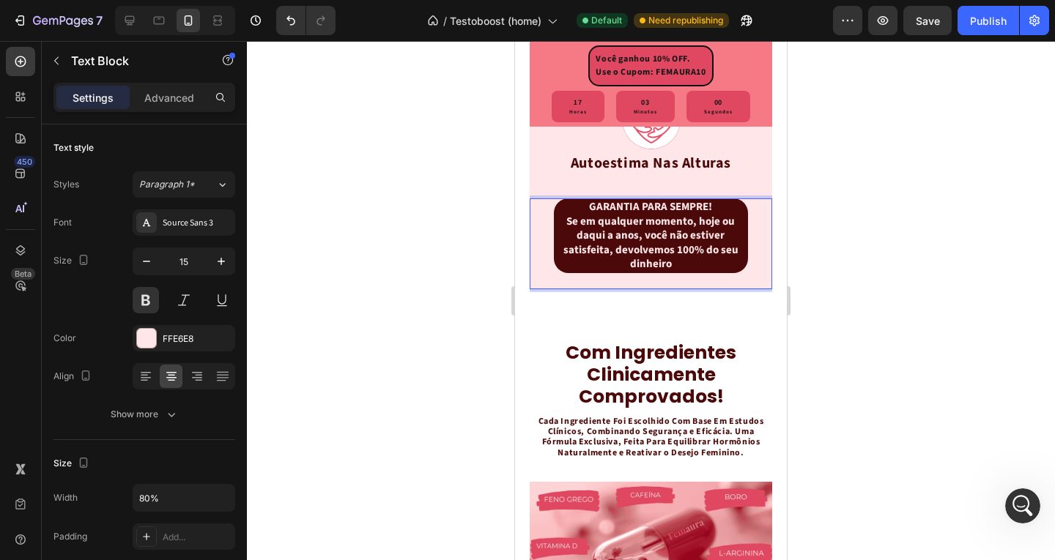
drag, startPoint x: 918, startPoint y: 218, endPoint x: 870, endPoint y: 237, distance: 51.0
click at [918, 218] on div at bounding box center [651, 300] width 808 height 519
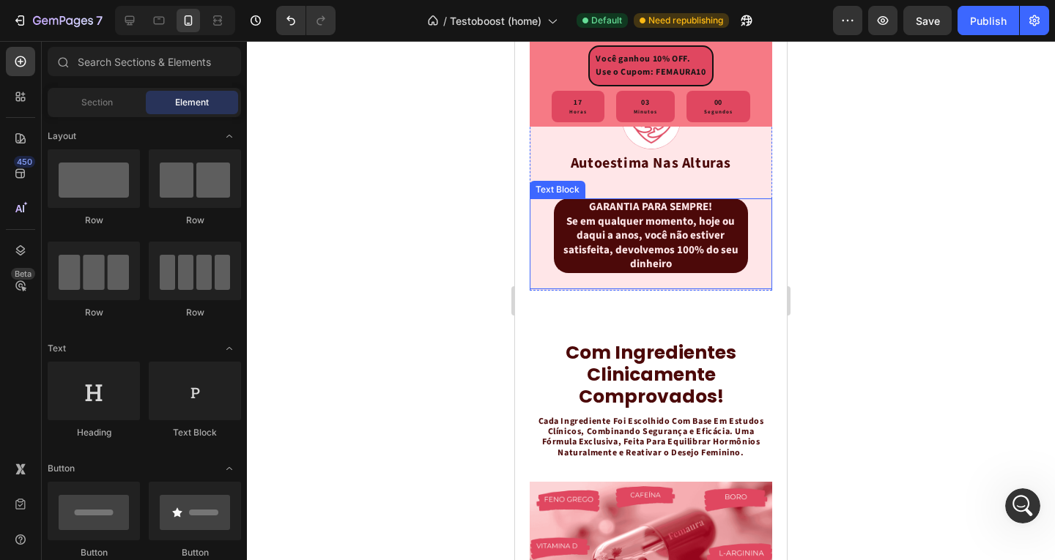
click at [551, 272] on div "GARANTIA PARA SEMPRE! Se em qualquer momento, hoje ou daqui a anos, você não es…" at bounding box center [651, 235] width 242 height 75
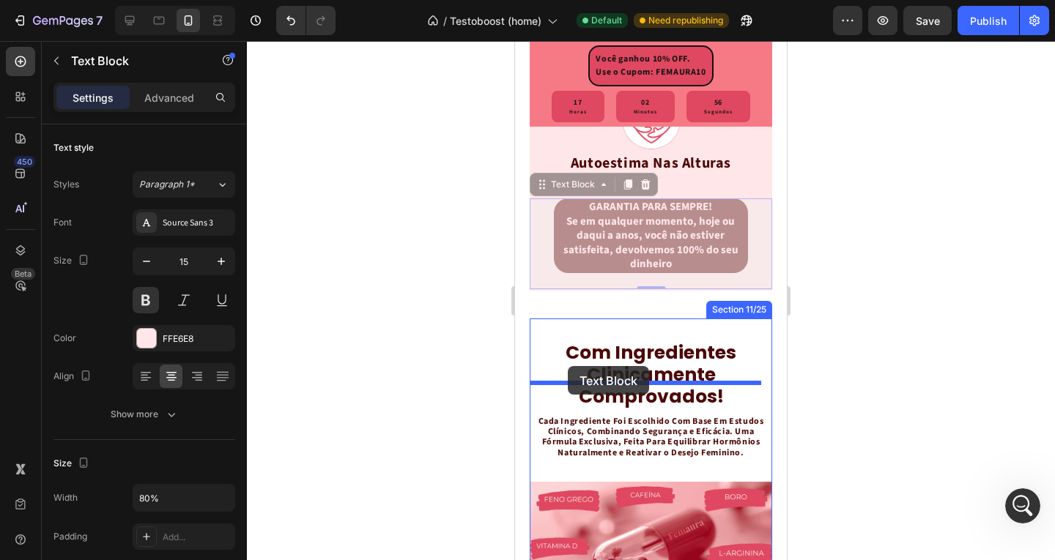
drag, startPoint x: 553, startPoint y: 231, endPoint x: 568, endPoint y: 366, distance: 136.3
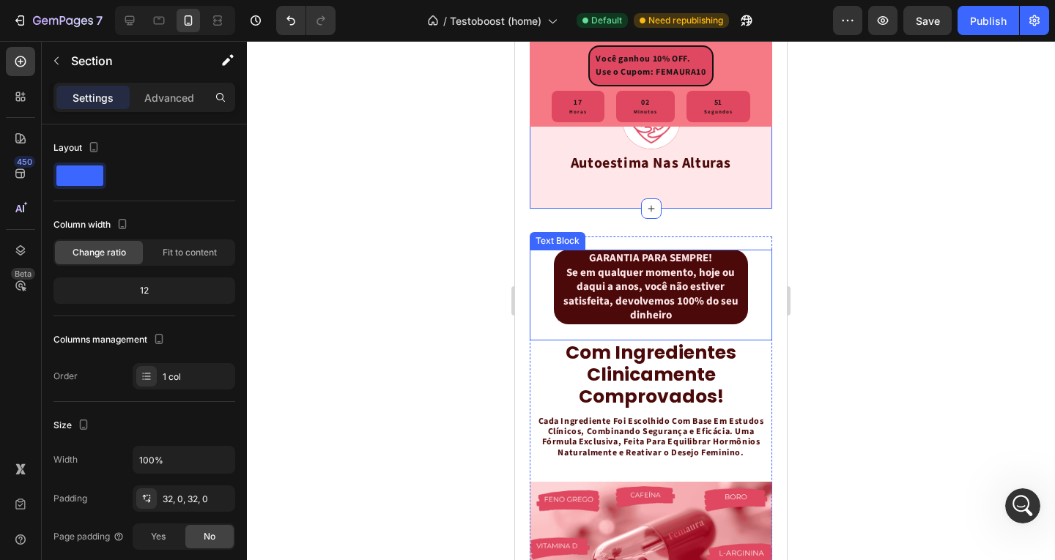
click at [731, 319] on p "Se em qualquer momento, hoje ou daqui a anos, você não estiver satisfeita, devo…" at bounding box center [650, 294] width 191 height 57
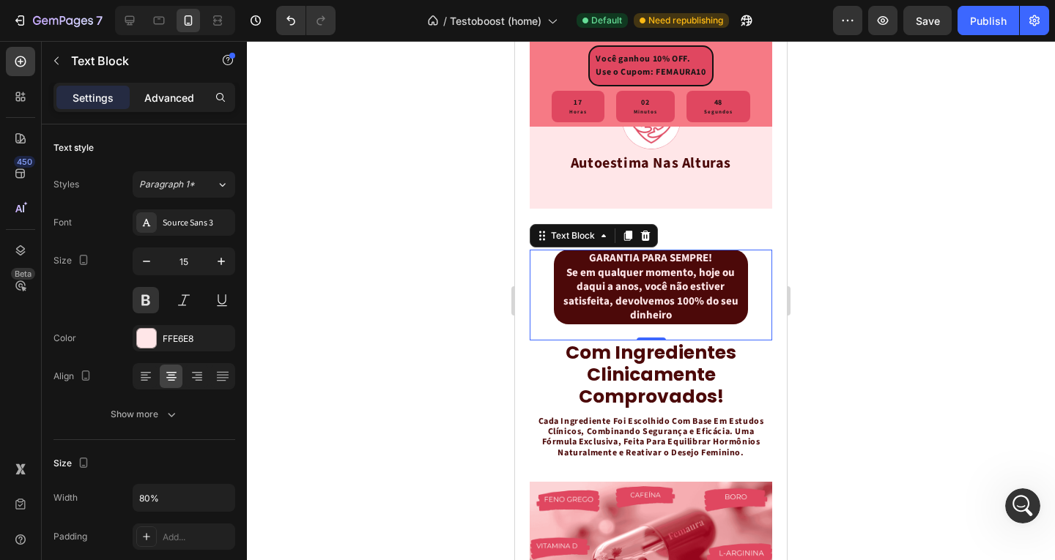
click at [166, 90] on p "Advanced" at bounding box center [169, 97] width 50 height 15
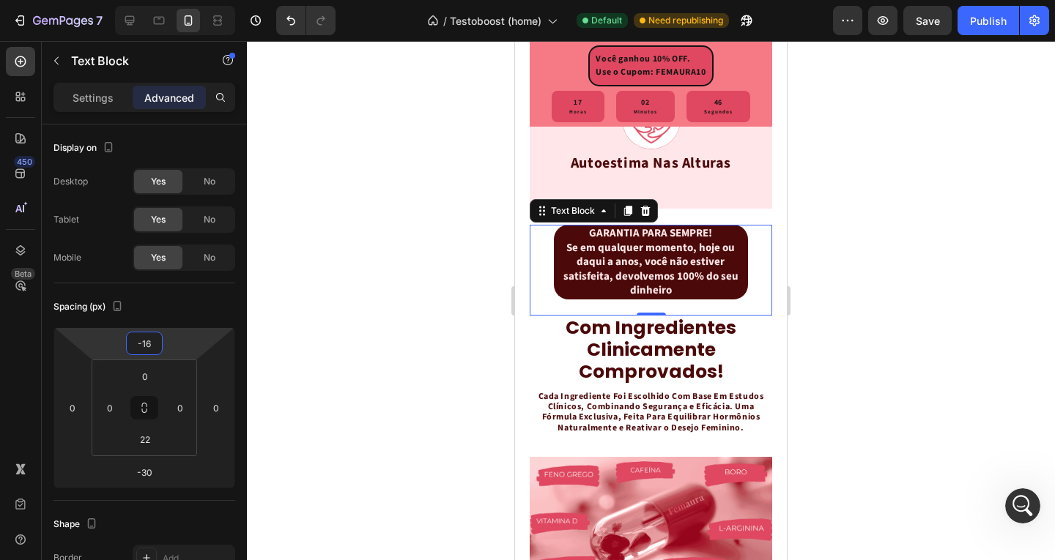
click at [187, 0] on html "7 / Testoboost (home) Default Need republishing Preview Save Publish 450 Beta S…" at bounding box center [527, 0] width 1055 height 0
type input "-14"
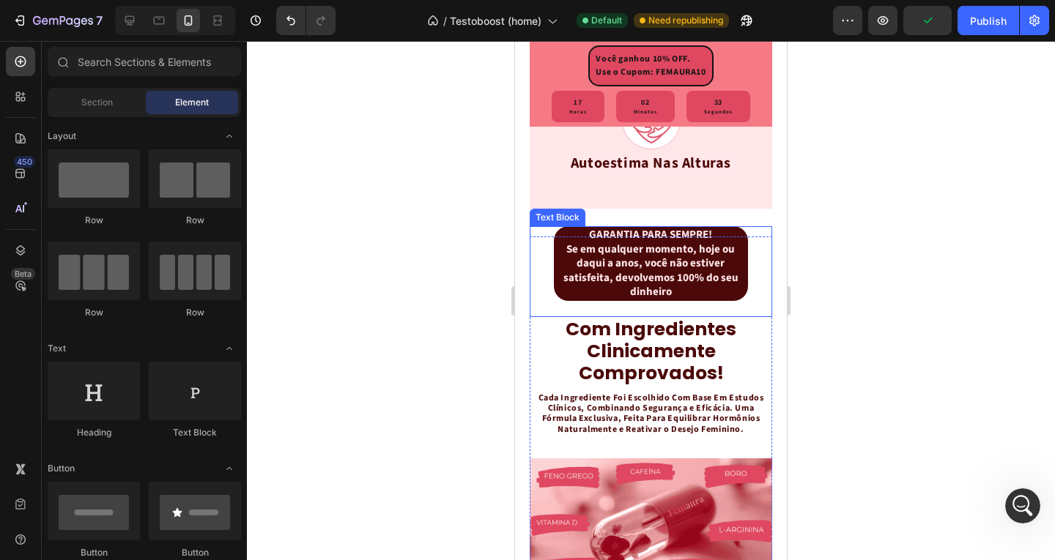
click at [718, 242] on p "GARANTIA PARA SEMPRE!" at bounding box center [650, 235] width 191 height 15
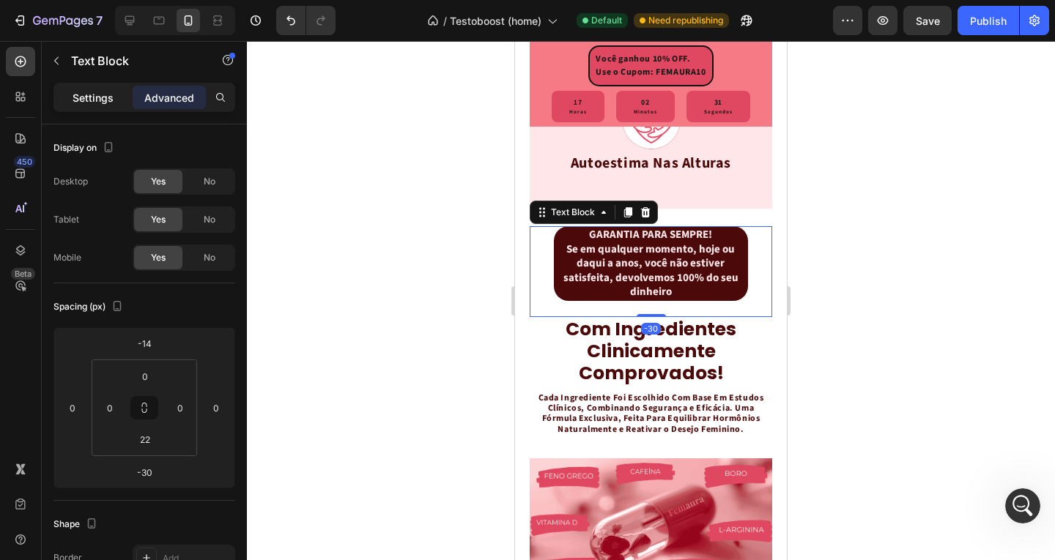
click at [105, 105] on div "Settings" at bounding box center [92, 97] width 73 height 23
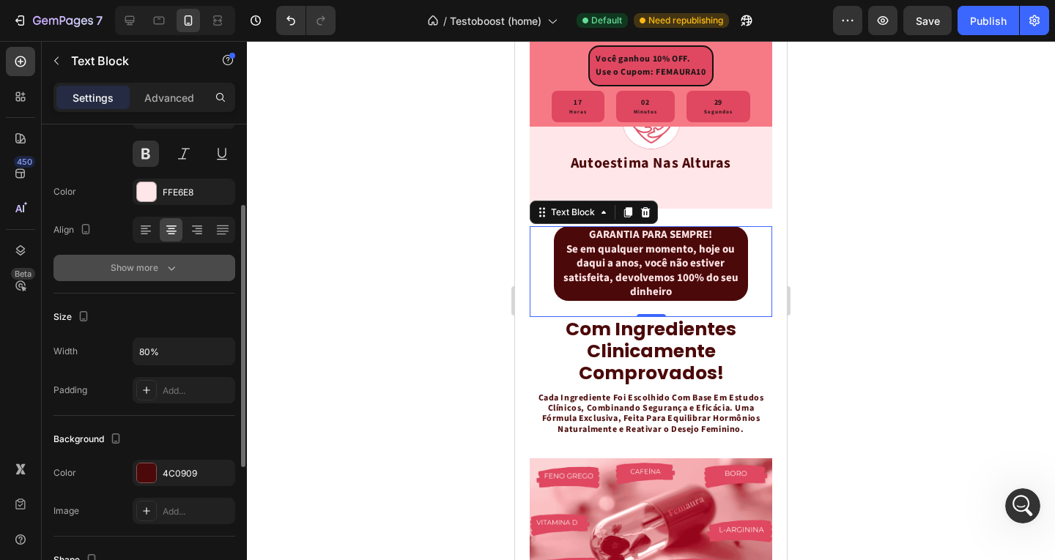
scroll to position [220, 0]
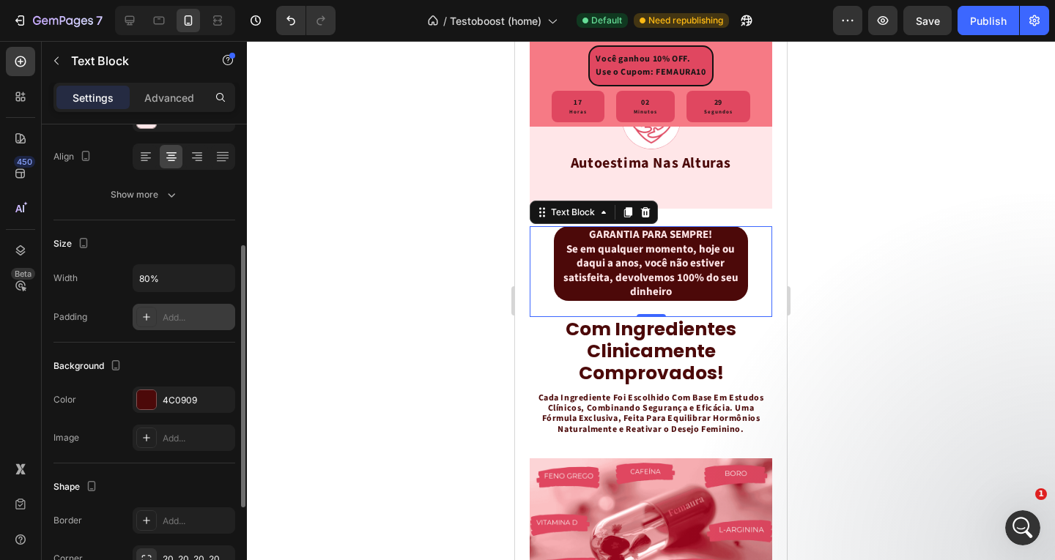
click at [187, 319] on div "Add..." at bounding box center [197, 317] width 69 height 13
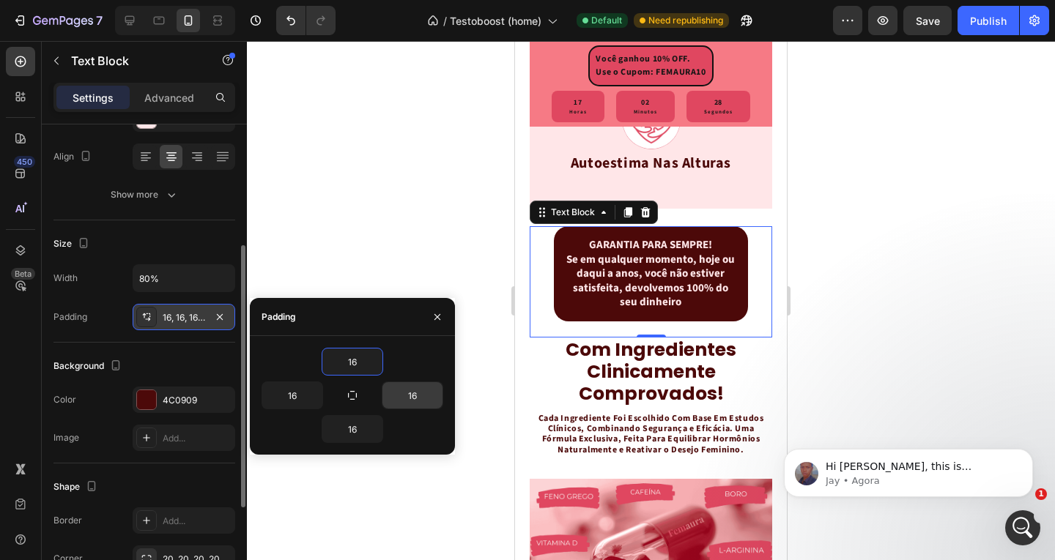
scroll to position [0, 0]
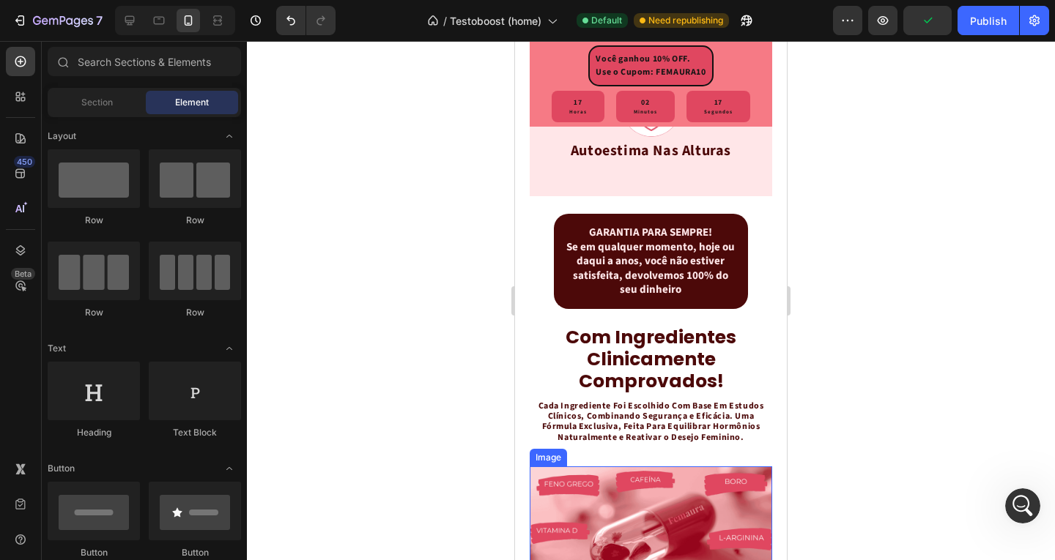
scroll to position [2677, 0]
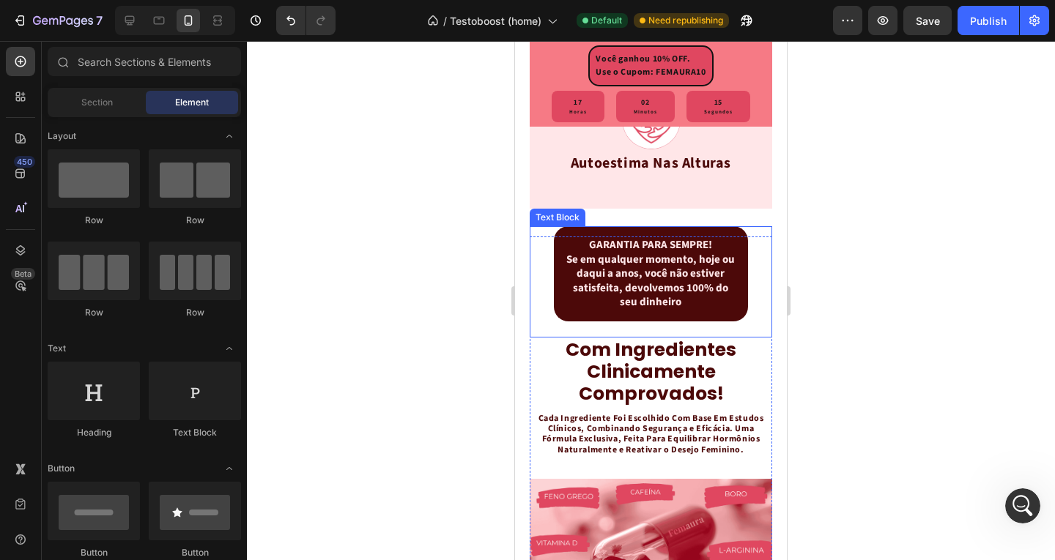
click at [727, 271] on div "GARANTIA PARA SEMPRE! Se em qualquer momento, hoje ou daqui a anos, você não es…" at bounding box center [651, 273] width 194 height 95
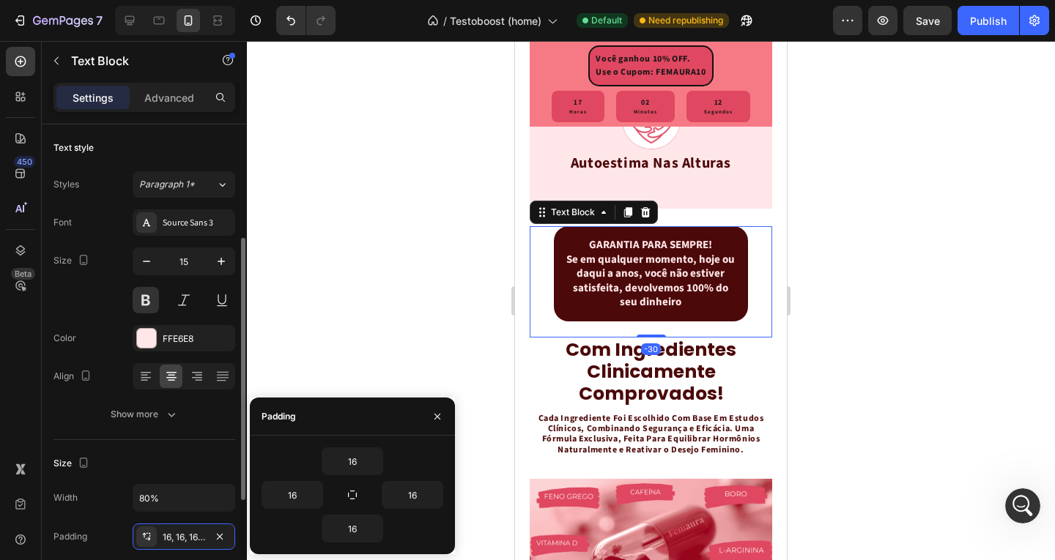
scroll to position [73, 0]
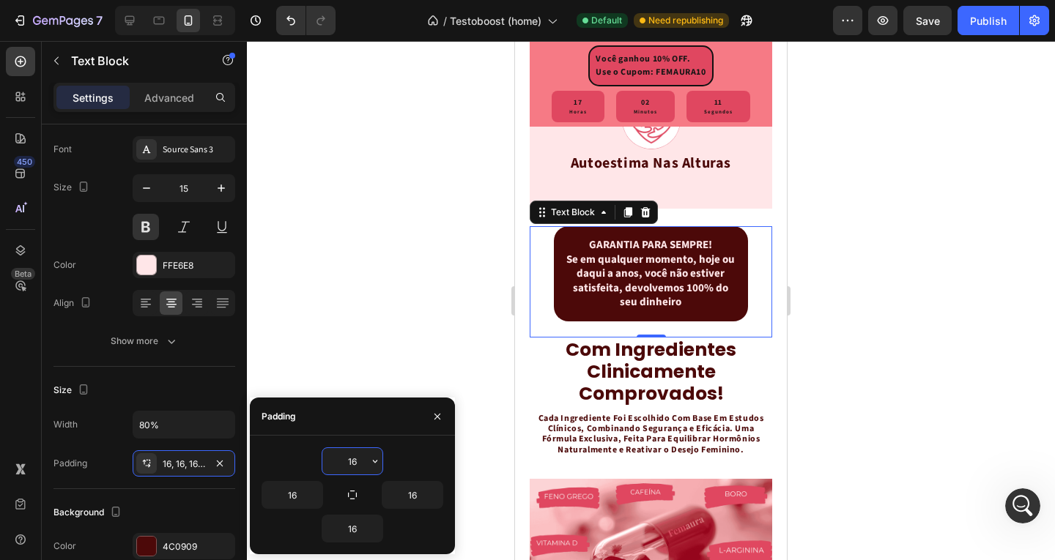
click at [352, 459] on input "16" at bounding box center [352, 461] width 60 height 26
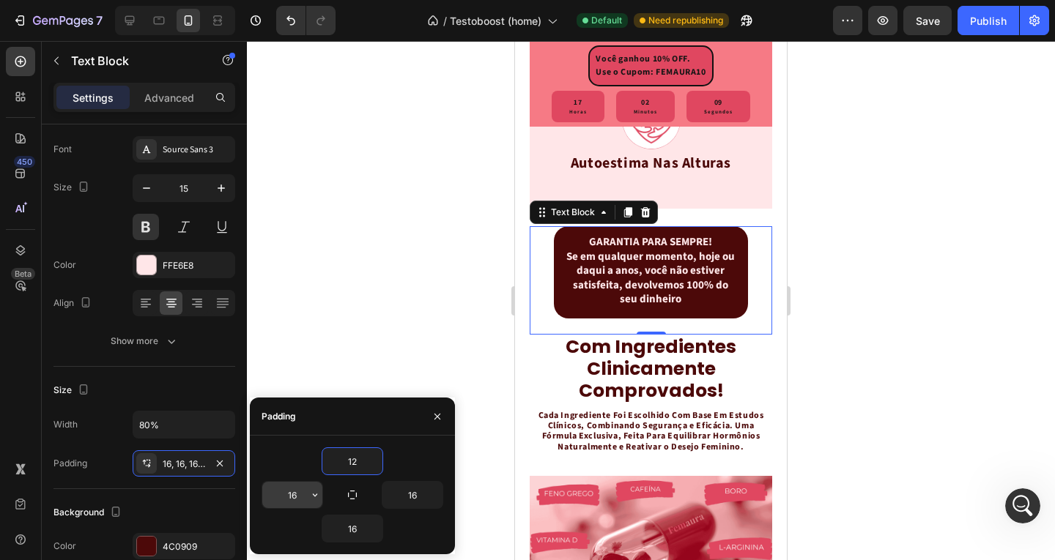
type input "12"
click at [297, 494] on input "16" at bounding box center [292, 495] width 60 height 26
type input "12"
click at [409, 494] on input "16" at bounding box center [412, 495] width 60 height 26
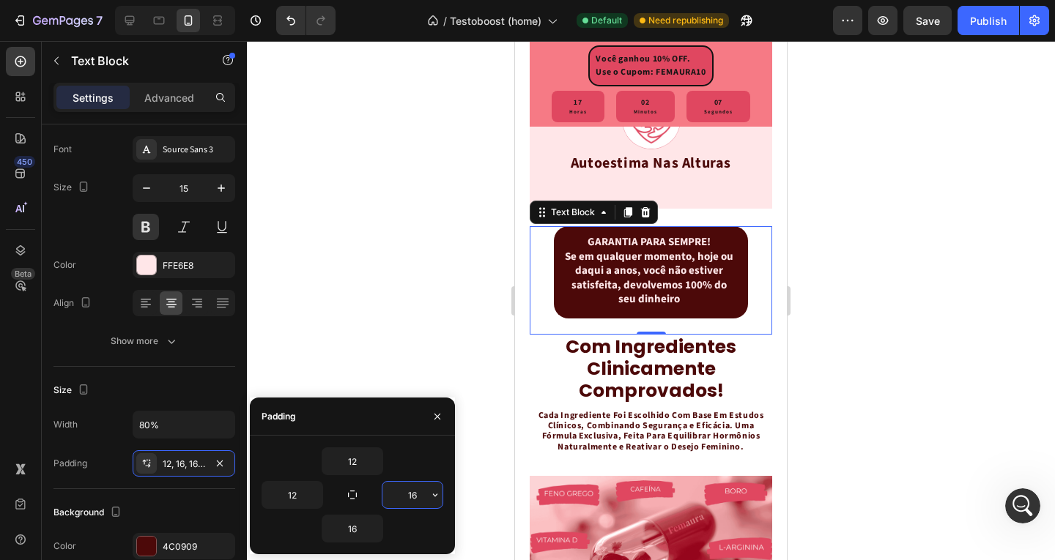
click at [409, 494] on input "16" at bounding box center [412, 495] width 60 height 26
type input "12"
click at [351, 525] on input "16" at bounding box center [352, 529] width 60 height 26
type input "12"
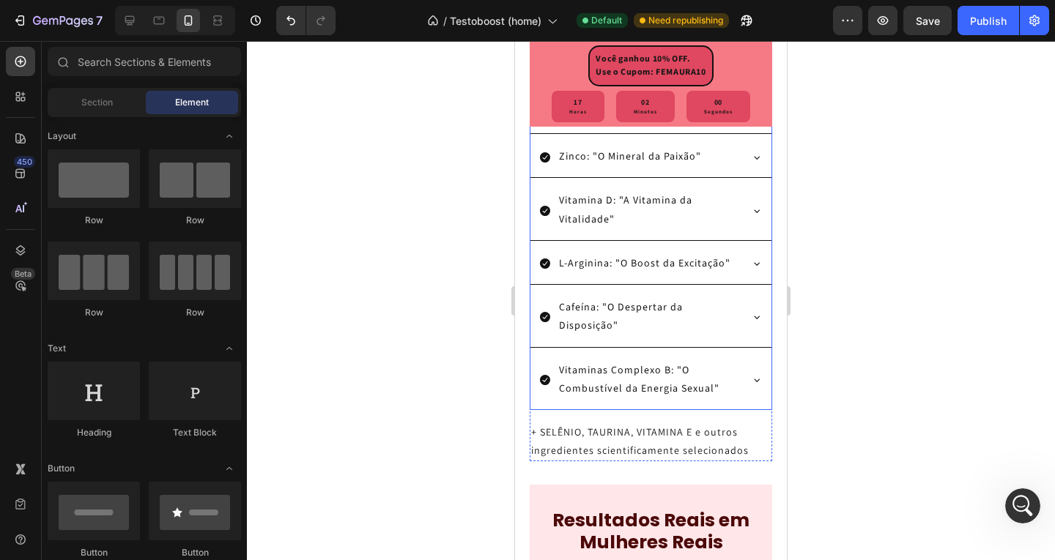
scroll to position [3556, 0]
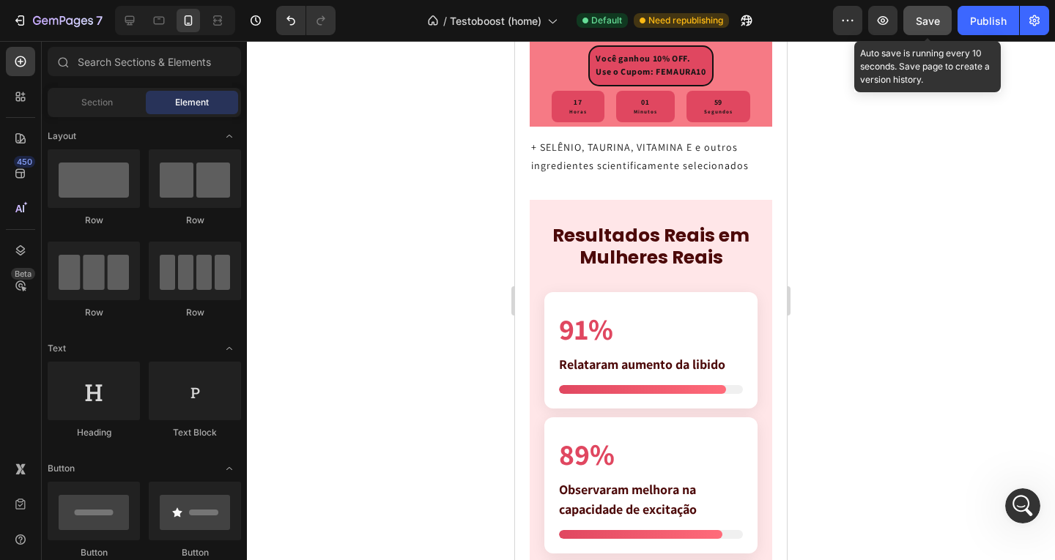
click at [924, 21] on span "Save" at bounding box center [927, 21] width 24 height 12
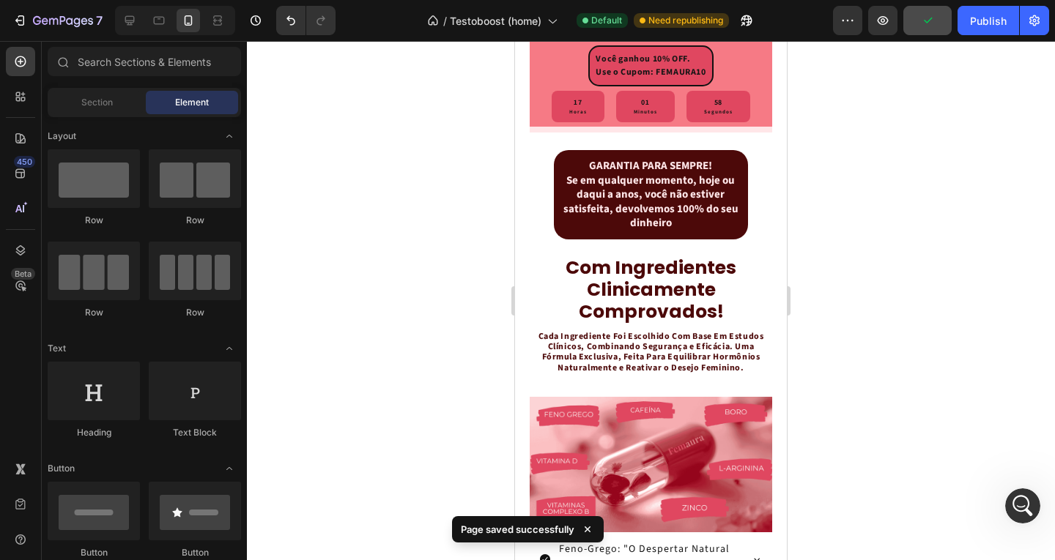
scroll to position [2750, 0]
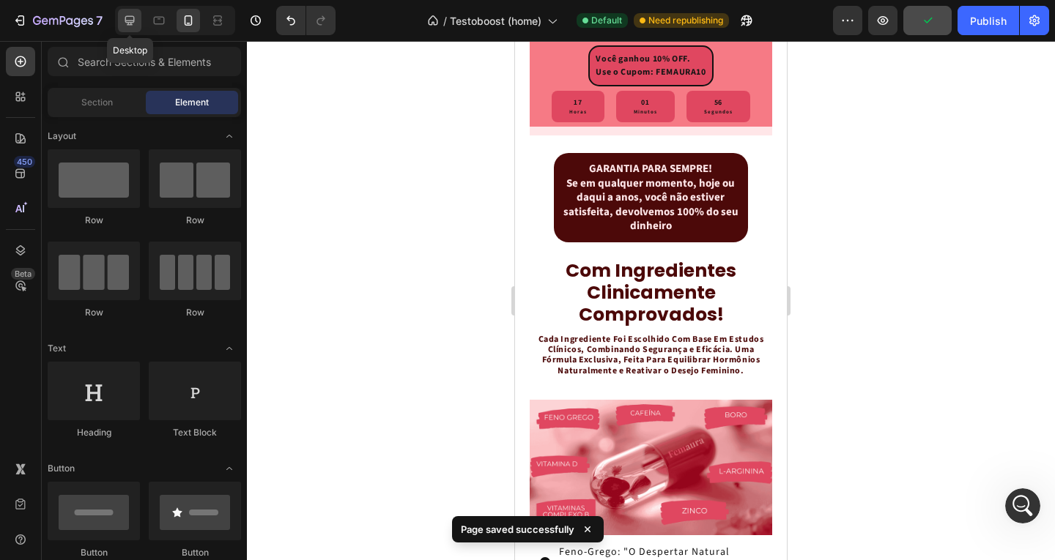
click at [133, 19] on icon at bounding box center [129, 20] width 15 height 15
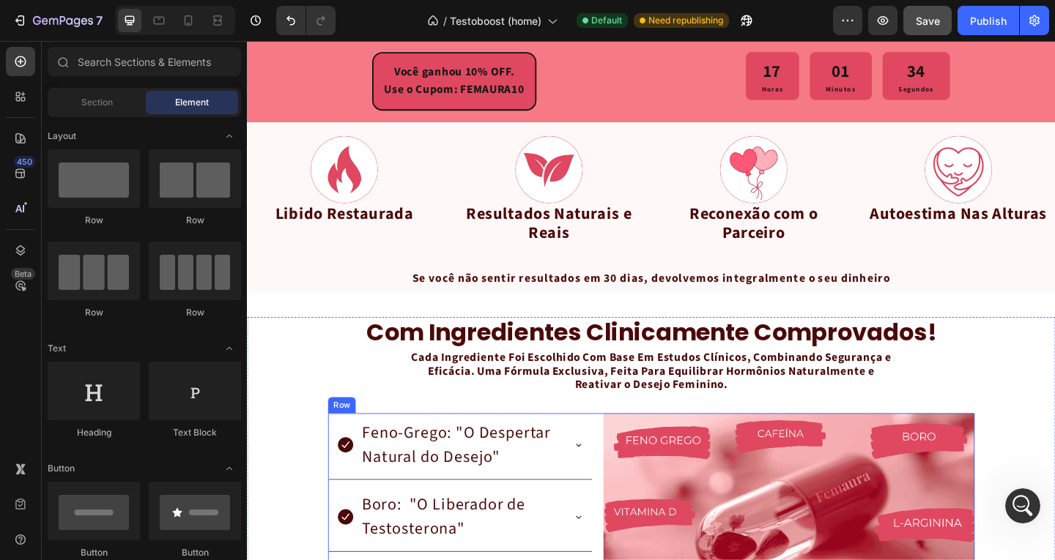
scroll to position [2168, 0]
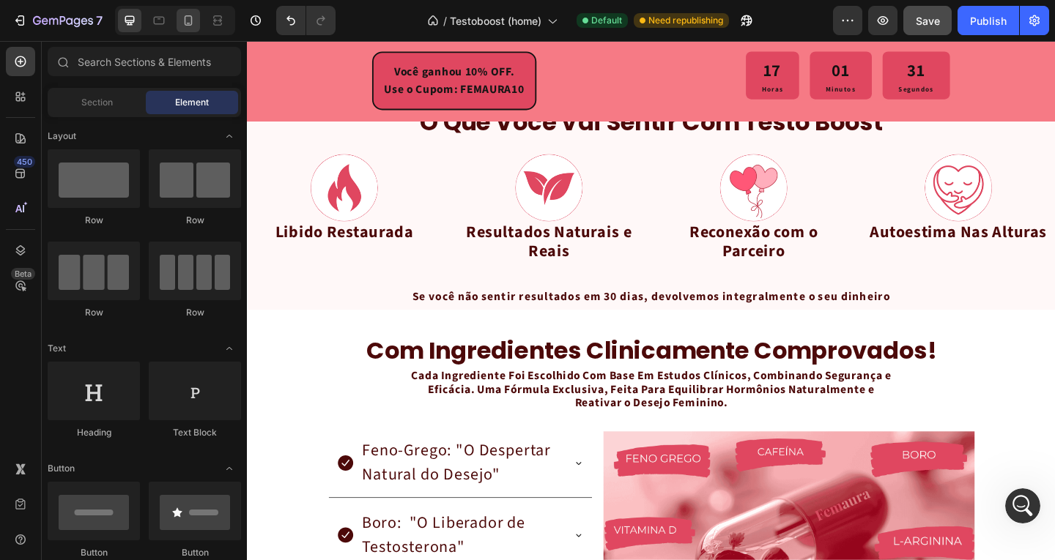
click at [186, 26] on icon at bounding box center [188, 20] width 15 height 15
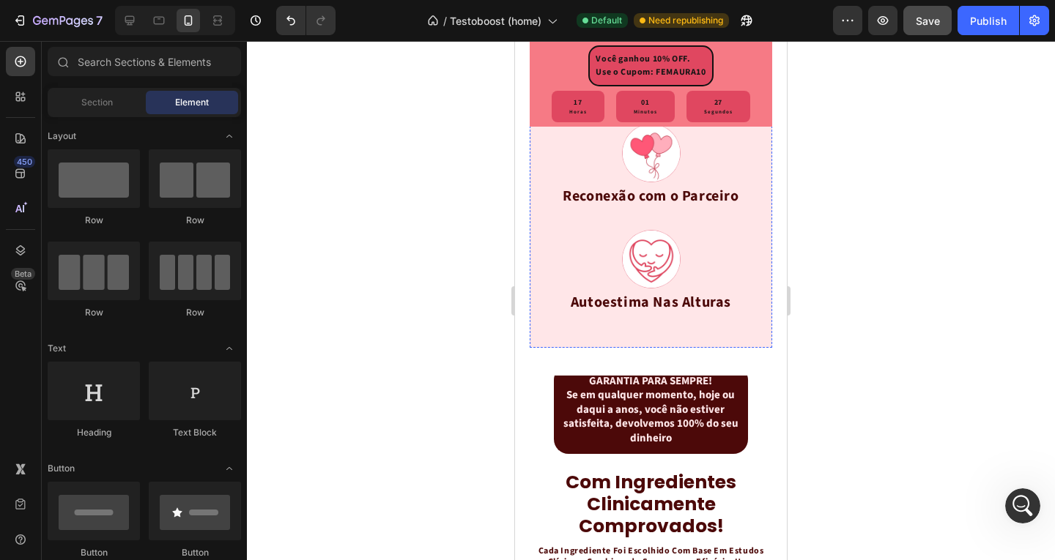
scroll to position [2653, 0]
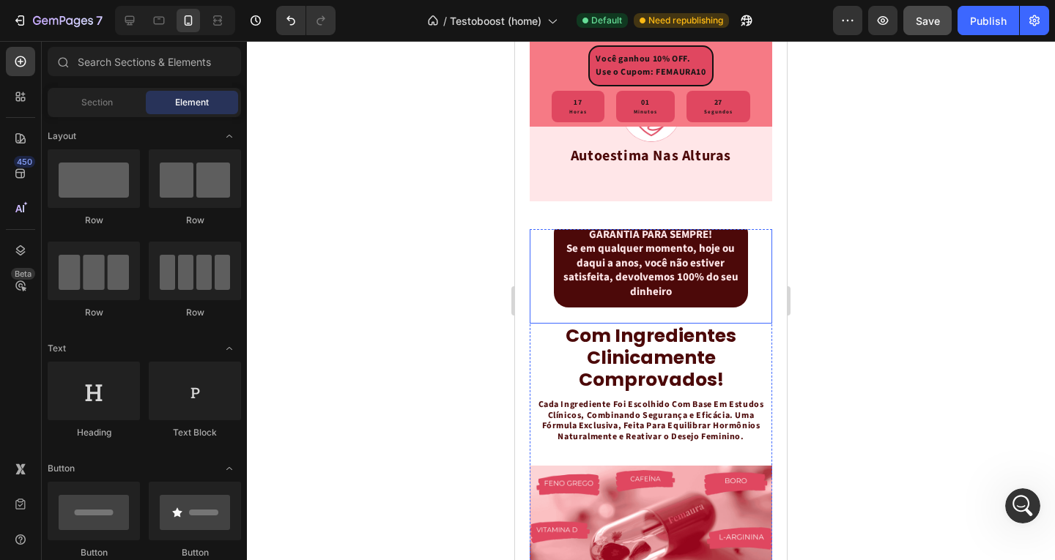
click at [664, 296] on p "Se em qualquer momento, hoje ou daqui a anos, você não estiver satisfeita, devo…" at bounding box center [650, 270] width 177 height 57
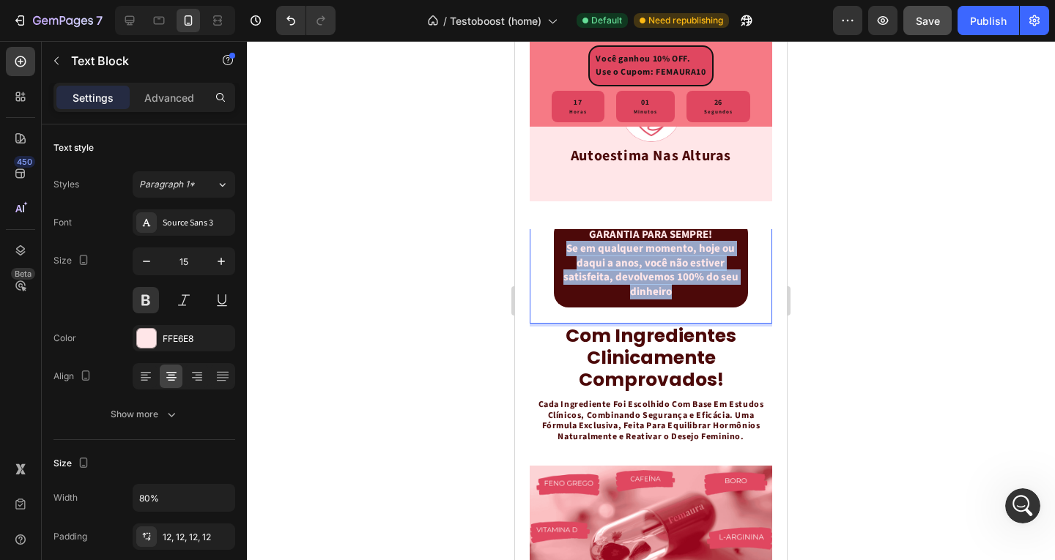
click at [664, 296] on p "Se em qualquer momento, hoje ou daqui a anos, você não estiver satisfeita, devo…" at bounding box center [650, 270] width 177 height 57
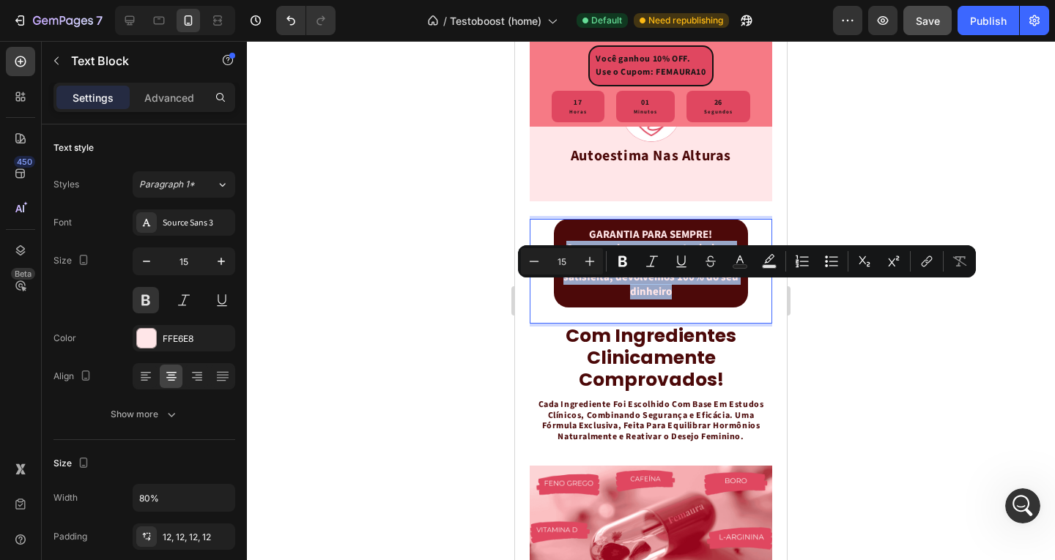
click at [688, 299] on p "Se em qualquer momento, hoje ou daqui a anos, você não estiver satisfeita, devo…" at bounding box center [650, 270] width 177 height 57
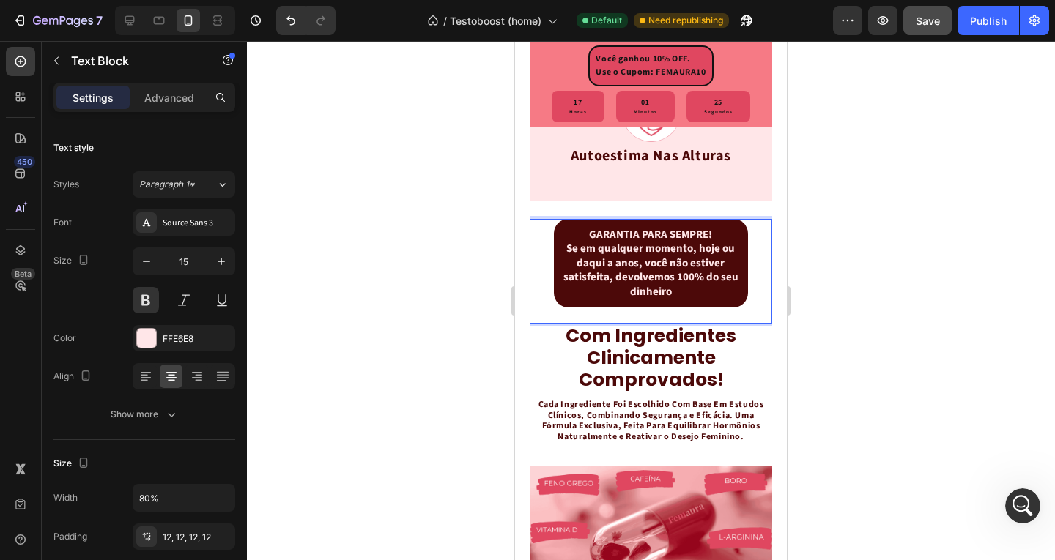
click at [690, 299] on p "Se em qualquer momento, hoje ou daqui a anos, você não estiver satisfeita, devo…" at bounding box center [650, 270] width 177 height 57
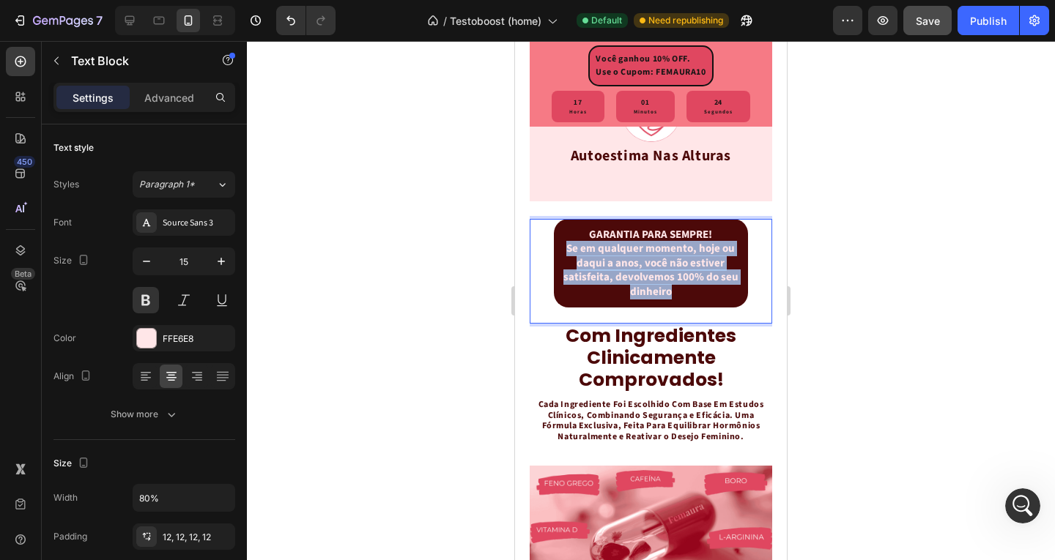
click at [690, 299] on p "Se em qualquer momento, hoje ou daqui a anos, você não estiver satisfeita, devo…" at bounding box center [650, 270] width 177 height 57
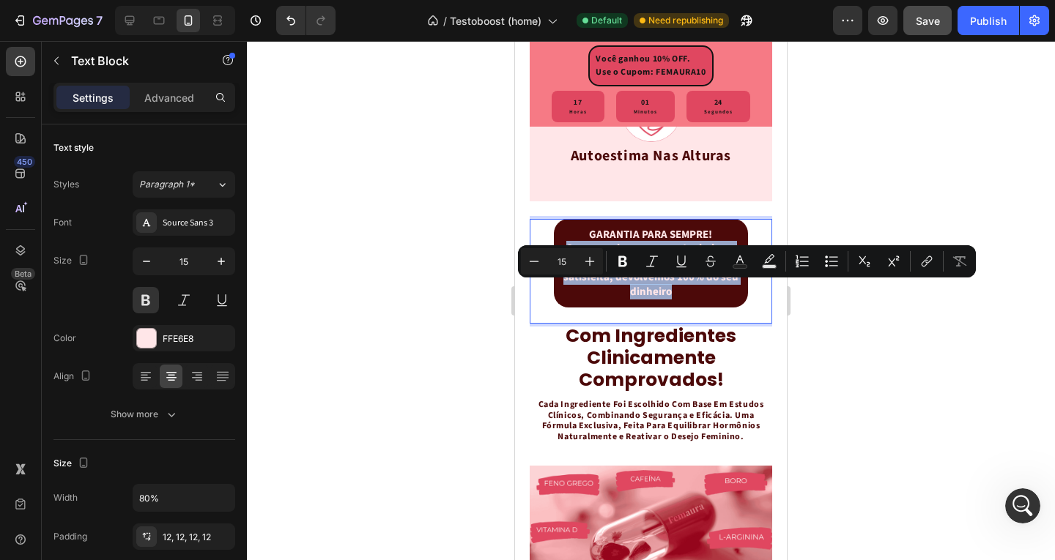
click at [690, 299] on p "Se em qualquer momento, hoje ou daqui a anos, você não estiver satisfeita, devo…" at bounding box center [650, 270] width 177 height 57
click at [678, 299] on p "Se em qualquer momento, hoje ou daqui a anos, você não estiver satisfeita, devo…" at bounding box center [650, 270] width 177 height 57
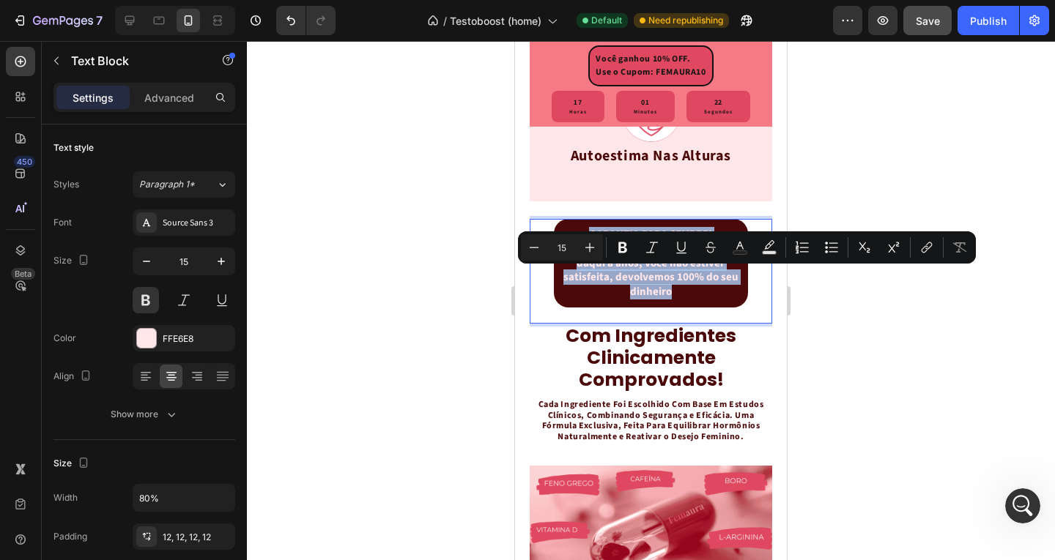
drag, startPoint x: 678, startPoint y: 333, endPoint x: 583, endPoint y: 280, distance: 109.2
click at [583, 280] on div "GARANTIA PARA SEMPRE! Se em qualquer momento, hoje ou daqui a anos, você não es…" at bounding box center [651, 263] width 194 height 89
copy div "GARANTIA PARA SEMPRE! Se em qualquer momento, hoje ou daqui a anos, você não es…"
click at [144, 19] on div at bounding box center [175, 20] width 120 height 29
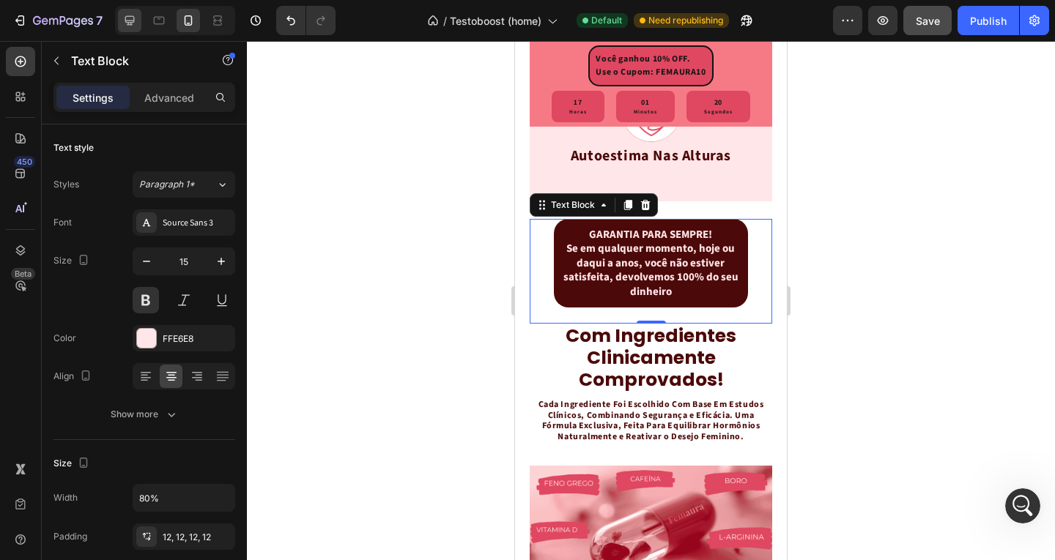
click at [137, 19] on icon at bounding box center [129, 20] width 15 height 15
type input "16"
type input "100%"
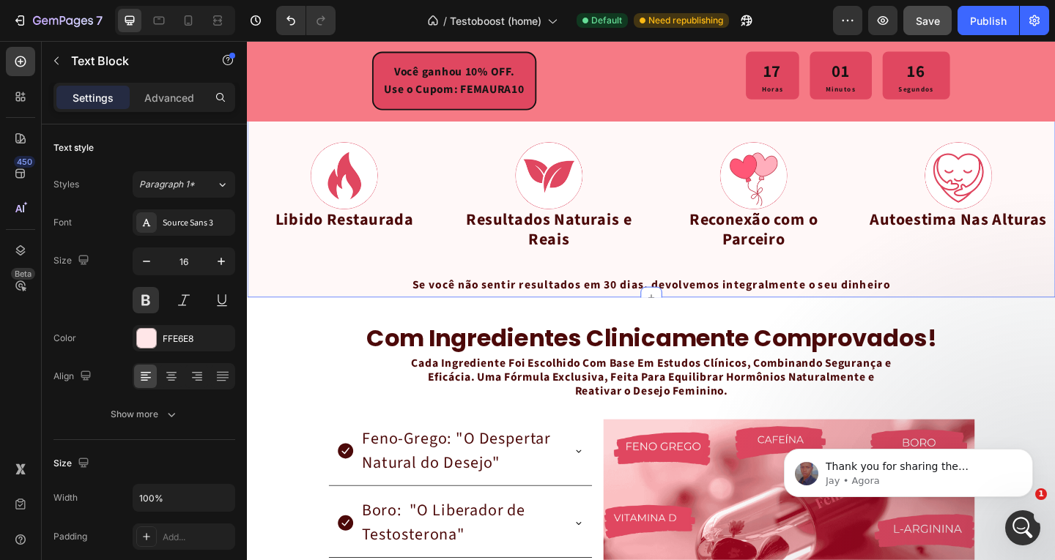
scroll to position [2141, 0]
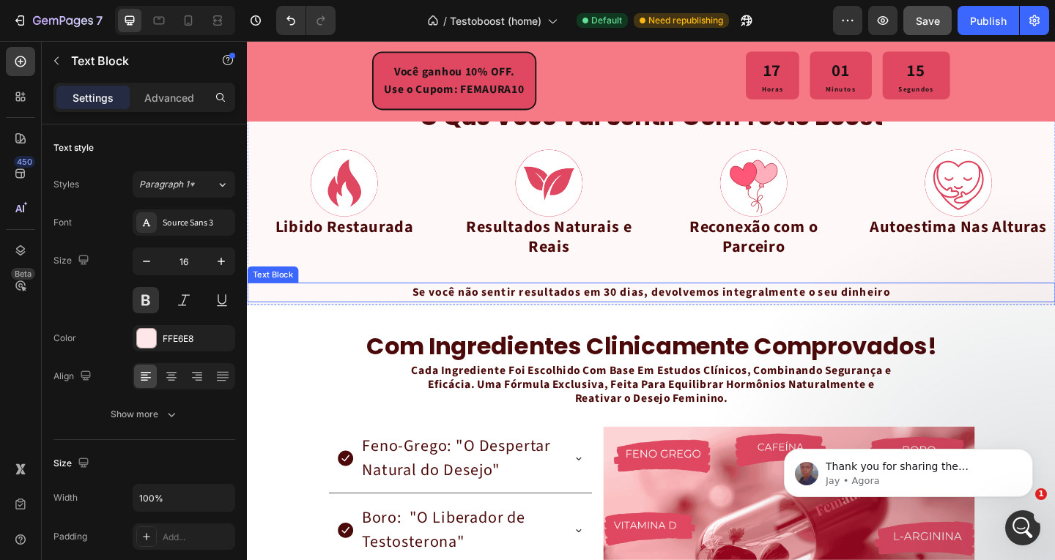
click at [738, 310] on p "Se você não sentir resultados em 30 dias, devolvemos integralmente o seu dinhei…" at bounding box center [686, 314] width 876 height 19
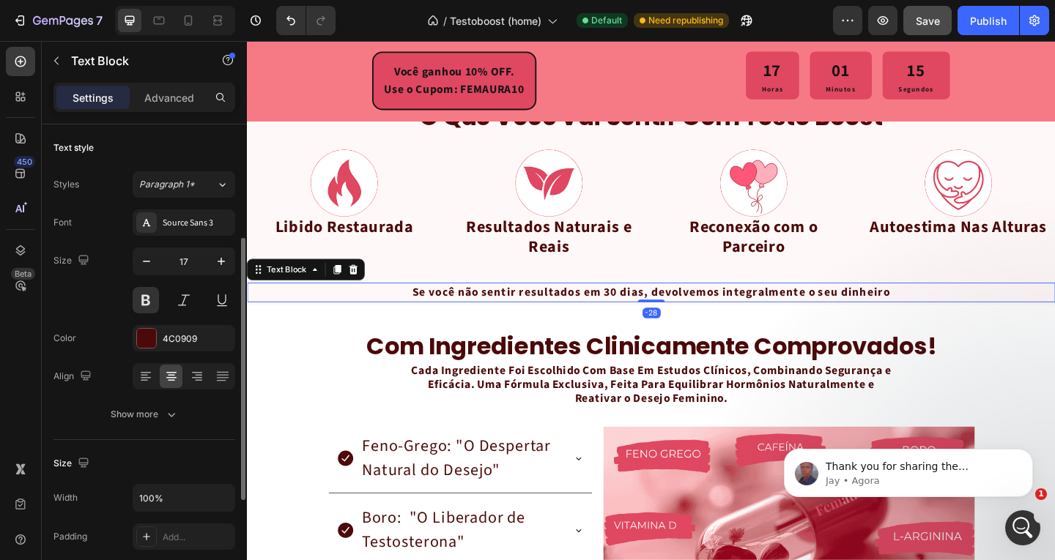
scroll to position [73, 0]
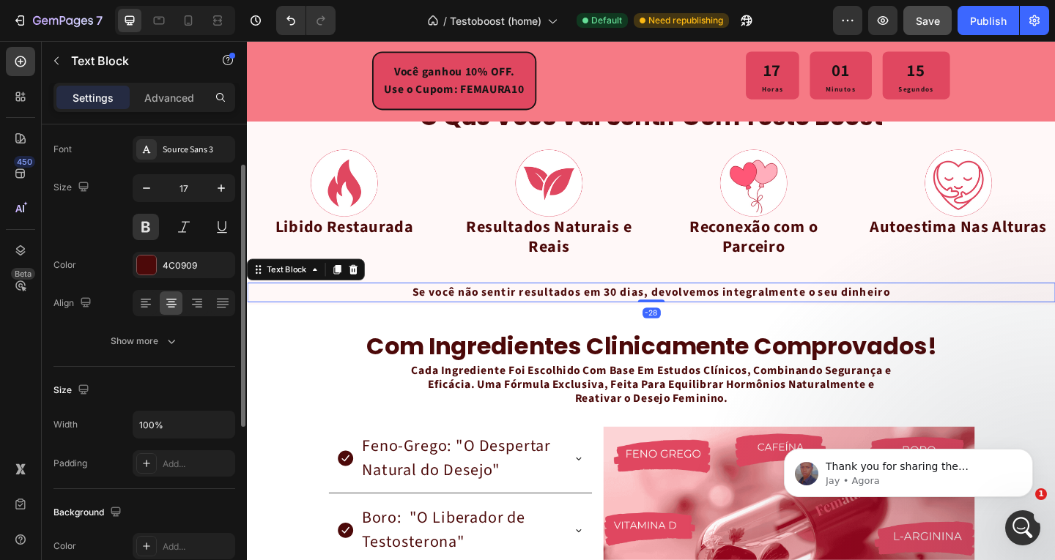
click at [738, 310] on p "Se você não sentir resultados em 30 dias, devolvemos integralmente o seu dinhei…" at bounding box center [686, 314] width 876 height 19
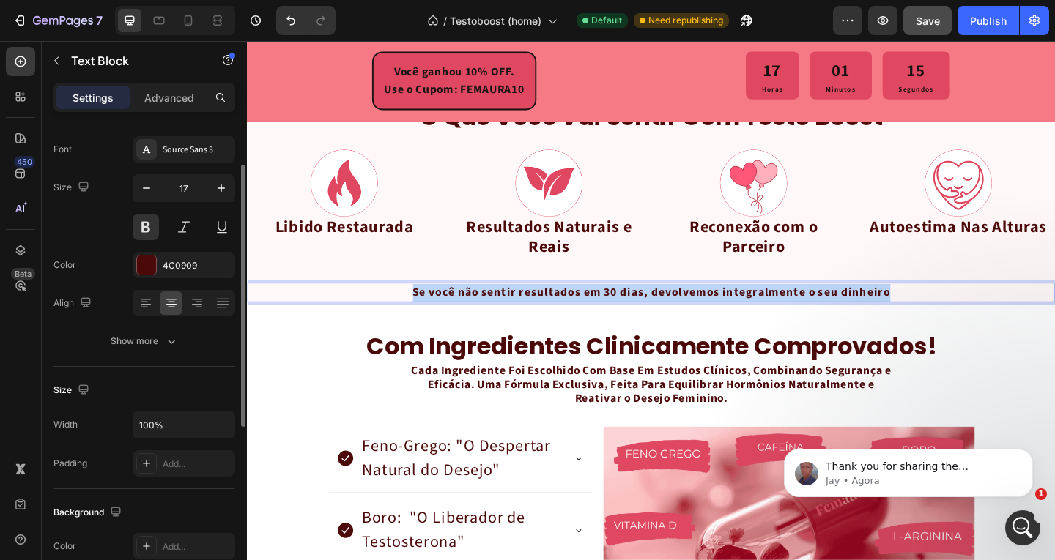
click at [738, 310] on p "Se você não sentir resultados em 30 dias, devolvemos integralmente o seu dinhei…" at bounding box center [686, 314] width 876 height 19
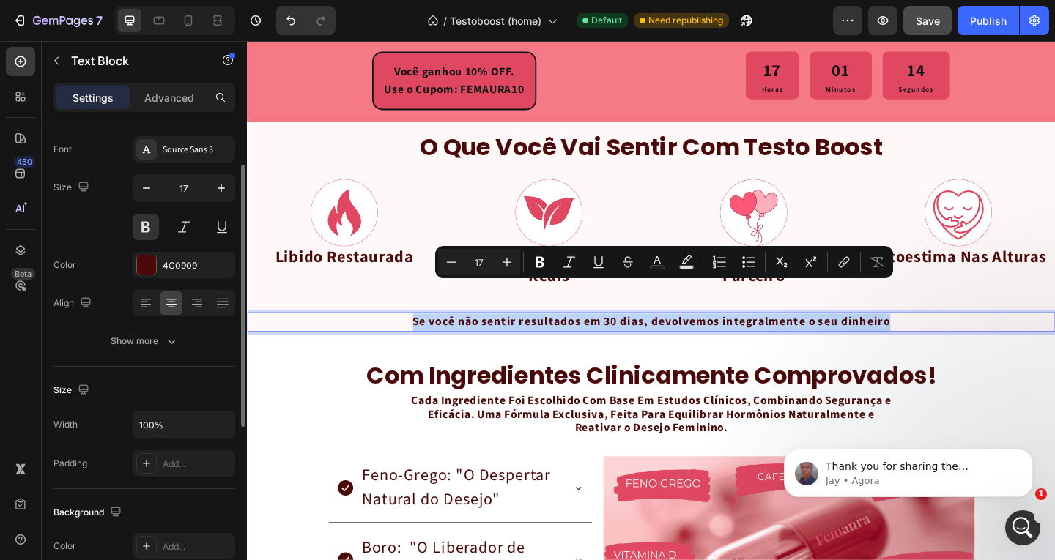
scroll to position [2164, 0]
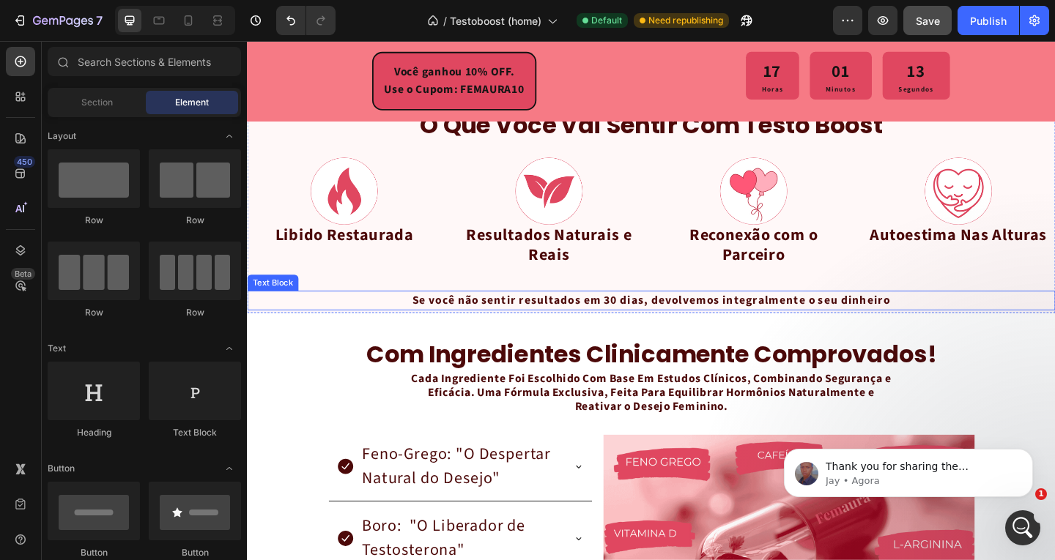
click at [529, 314] on p "Se você não sentir resultados em 30 dias, devolvemos integralmente o seu dinhei…" at bounding box center [686, 323] width 876 height 19
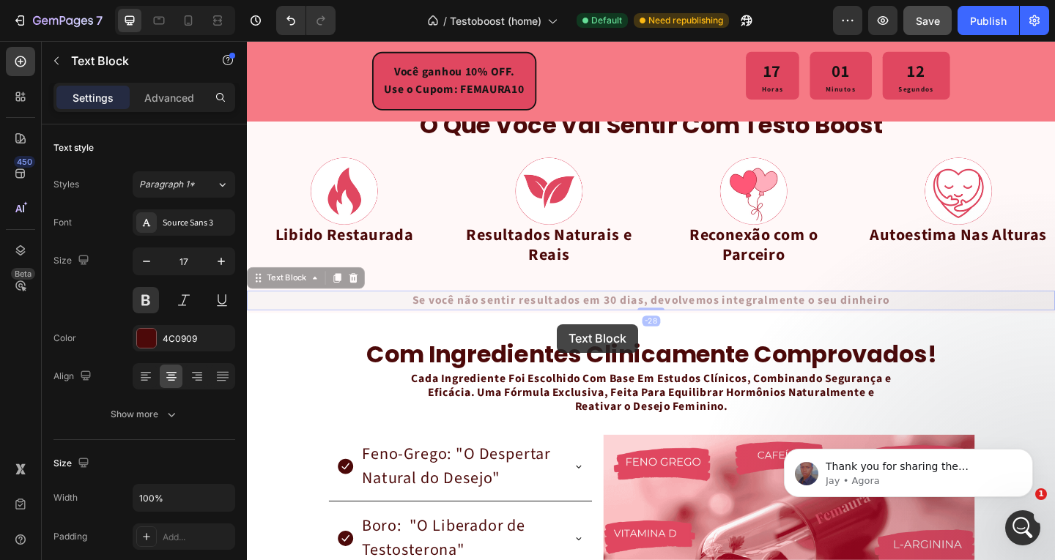
drag, startPoint x: 306, startPoint y: 294, endPoint x: 584, endPoint y: 349, distance: 283.1
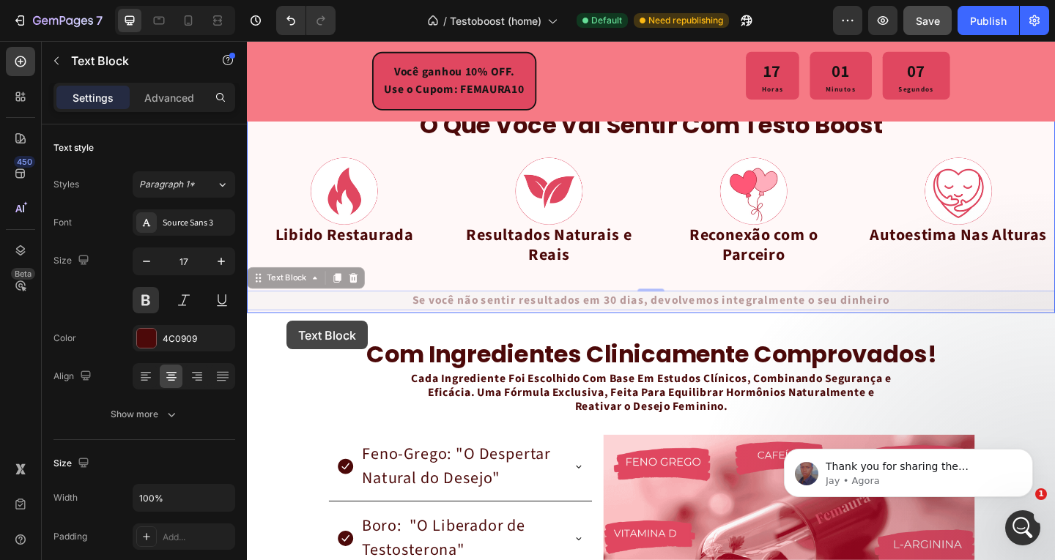
drag, startPoint x: 284, startPoint y: 289, endPoint x: 290, endPoint y: 351, distance: 62.5
drag, startPoint x: 287, startPoint y: 289, endPoint x: 286, endPoint y: 335, distance: 45.4
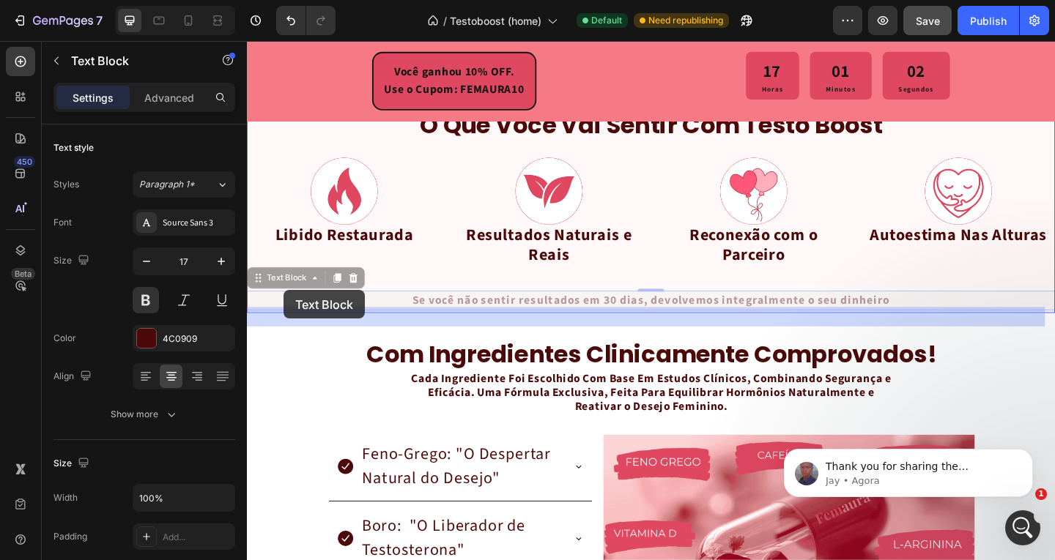
drag, startPoint x: 287, startPoint y: 289, endPoint x: 286, endPoint y: 312, distance: 22.7
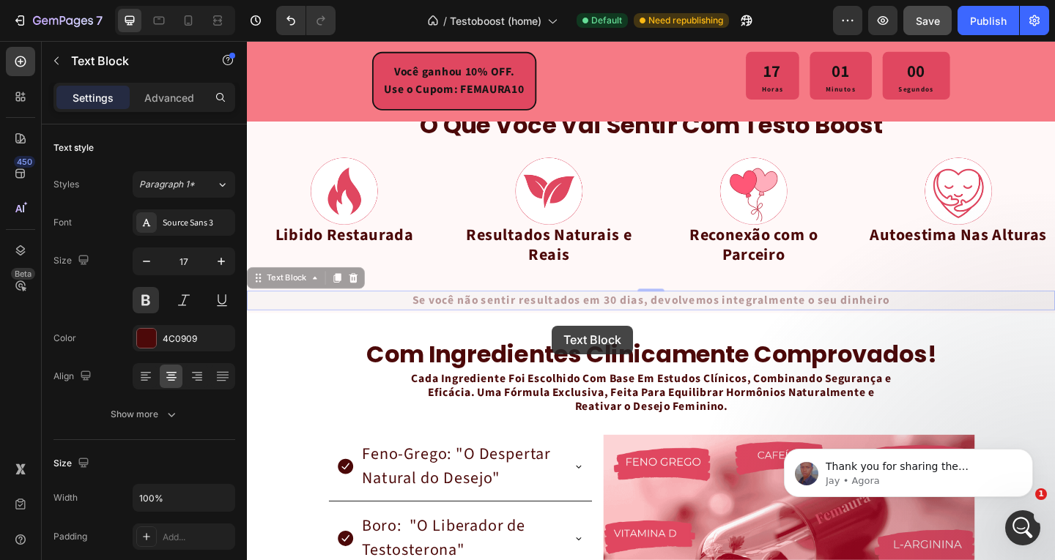
drag, startPoint x: 285, startPoint y: 291, endPoint x: 579, endPoint y: 351, distance: 299.6
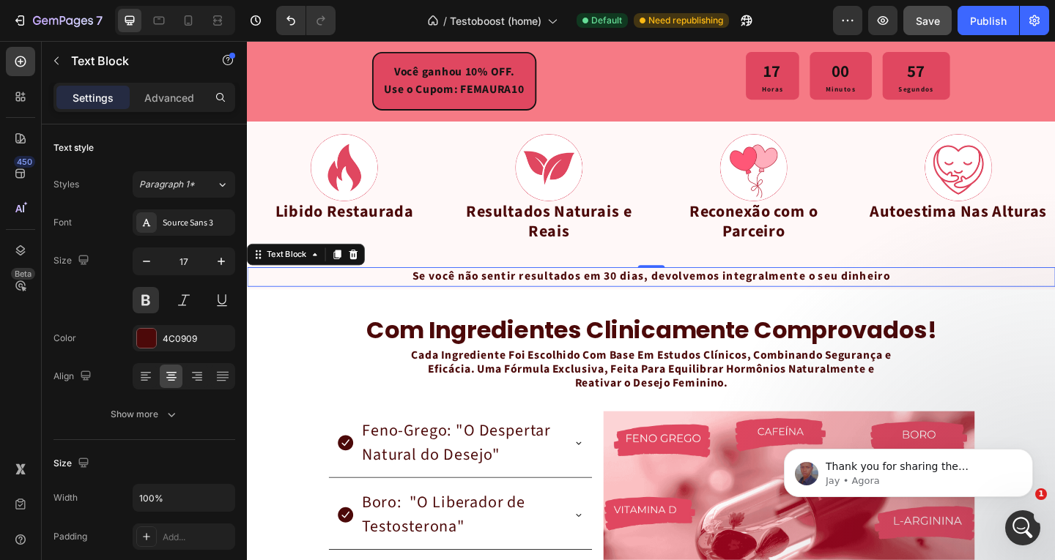
scroll to position [2237, 0]
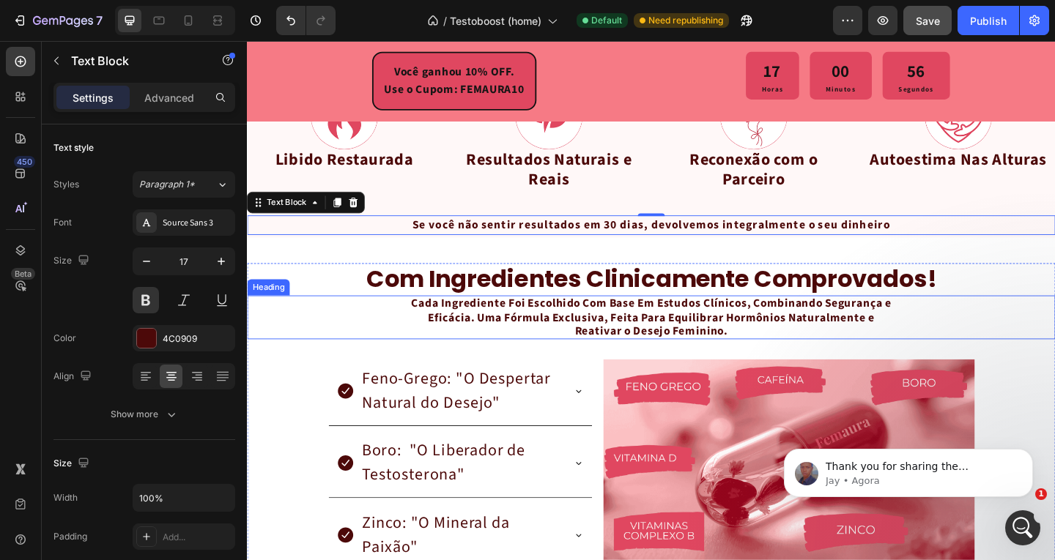
click at [1054, 318] on div "Cada Ingrediente Foi Escolhido Com Base Em Estudos Clínicos, Combinando Seguran…" at bounding box center [686, 342] width 879 height 48
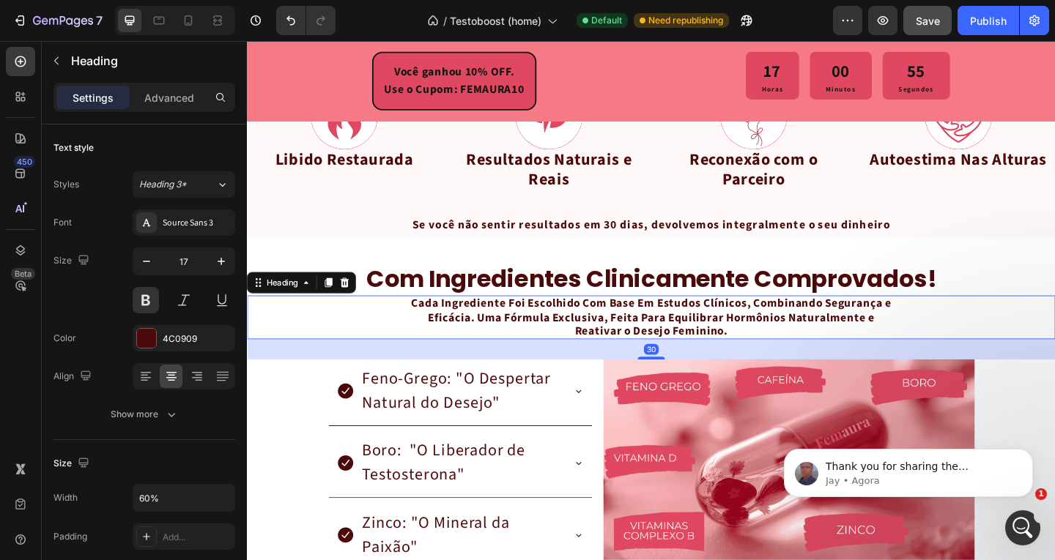
click at [850, 253] on div "o que você vai sentir com testo boost Heading Image Libido Restaurada Text Bloc…" at bounding box center [686, 132] width 879 height 245
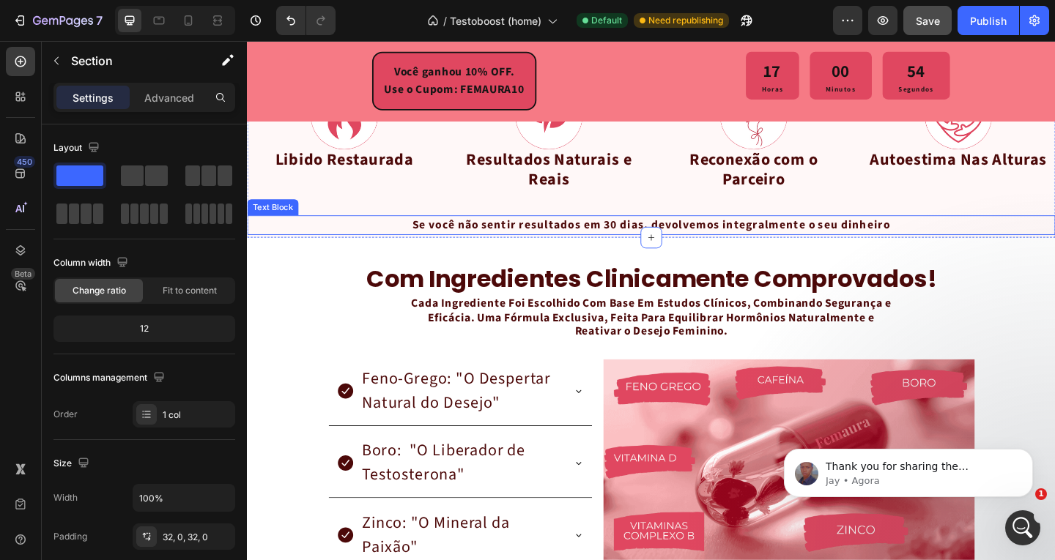
click at [776, 243] on p "Se você não sentir resultados em 30 dias, devolvemos integralmente o seu dinhei…" at bounding box center [686, 241] width 876 height 19
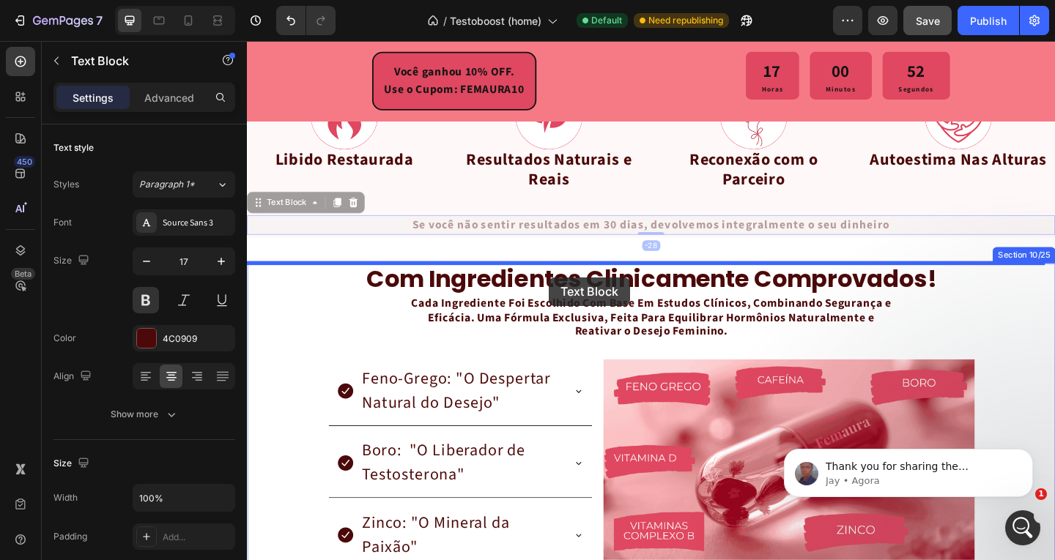
drag, startPoint x: 258, startPoint y: 225, endPoint x: 575, endPoint y: 298, distance: 325.5
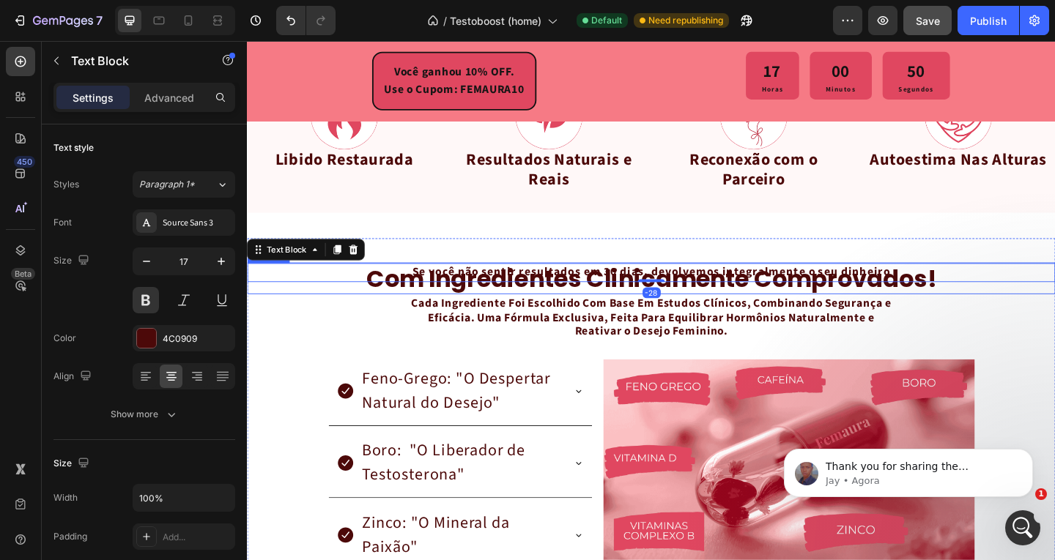
click at [542, 304] on h2 "com ingredientes clinicamente comprovados!" at bounding box center [686, 300] width 879 height 34
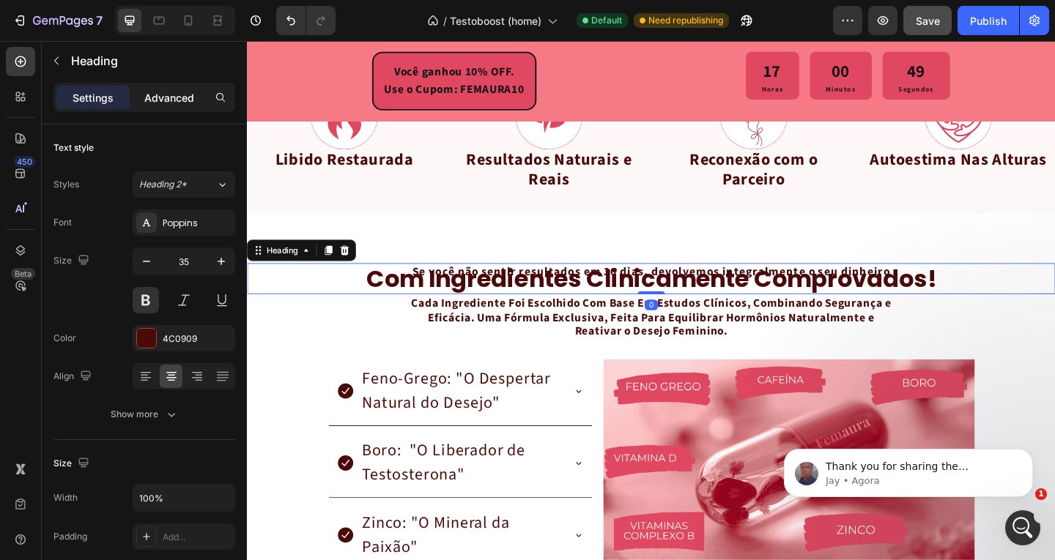
click at [163, 102] on p "Advanced" at bounding box center [169, 97] width 50 height 15
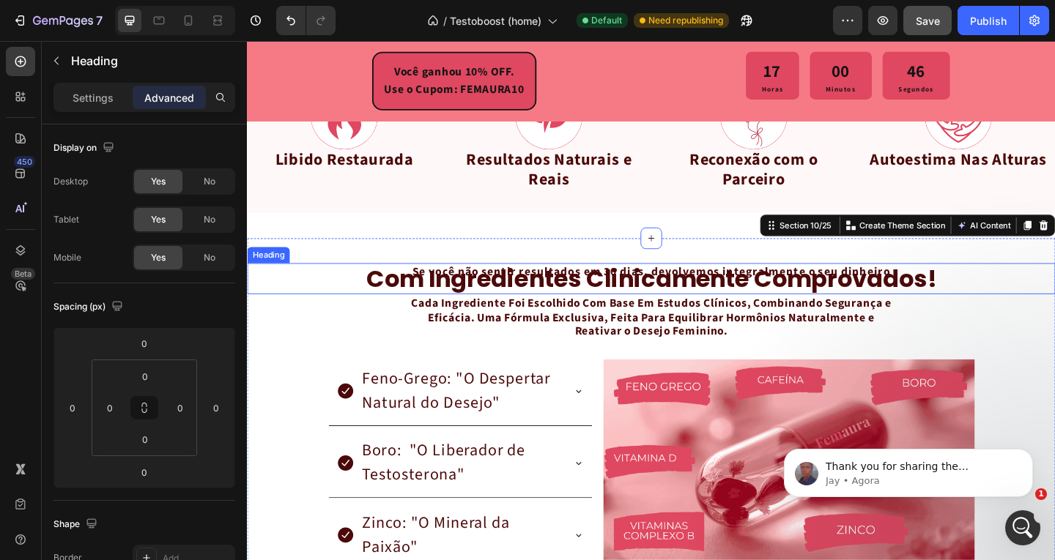
click at [575, 284] on h2 "com ingredientes clinicamente comprovados!" at bounding box center [686, 300] width 879 height 34
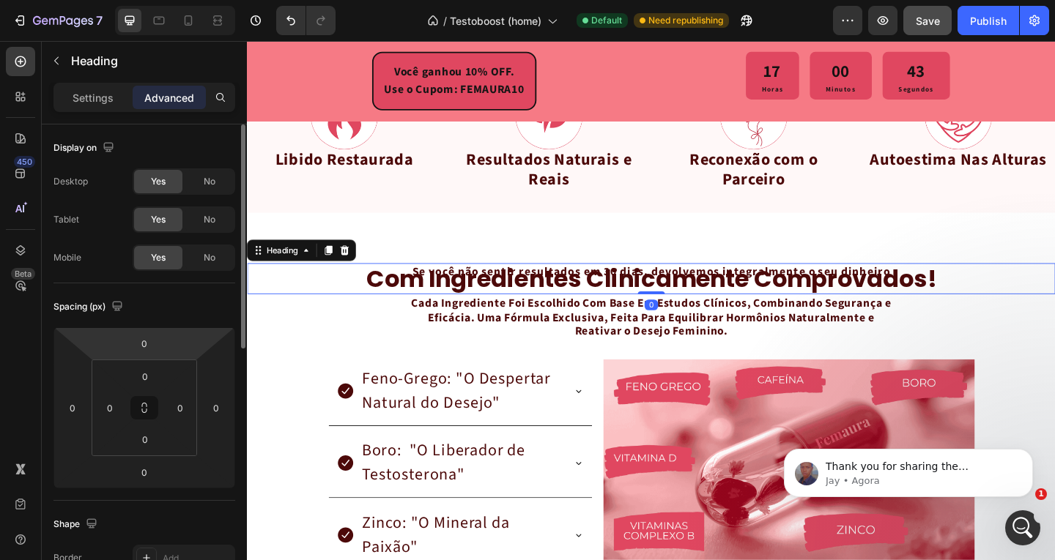
drag, startPoint x: 158, startPoint y: 353, endPoint x: 166, endPoint y: 346, distance: 10.4
click at [166, 346] on div "0 0 0 0" at bounding box center [144, 407] width 182 height 161
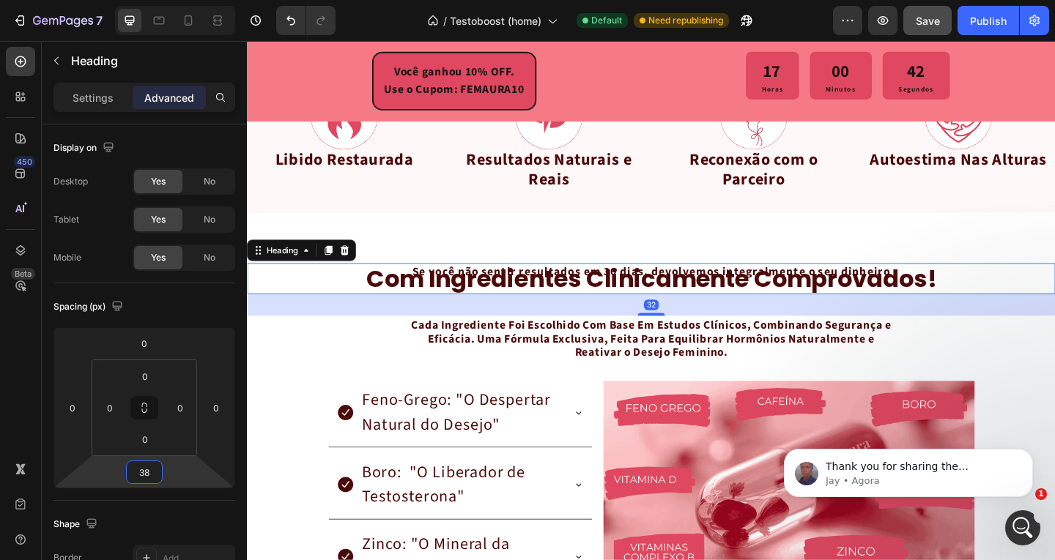
type input "-14"
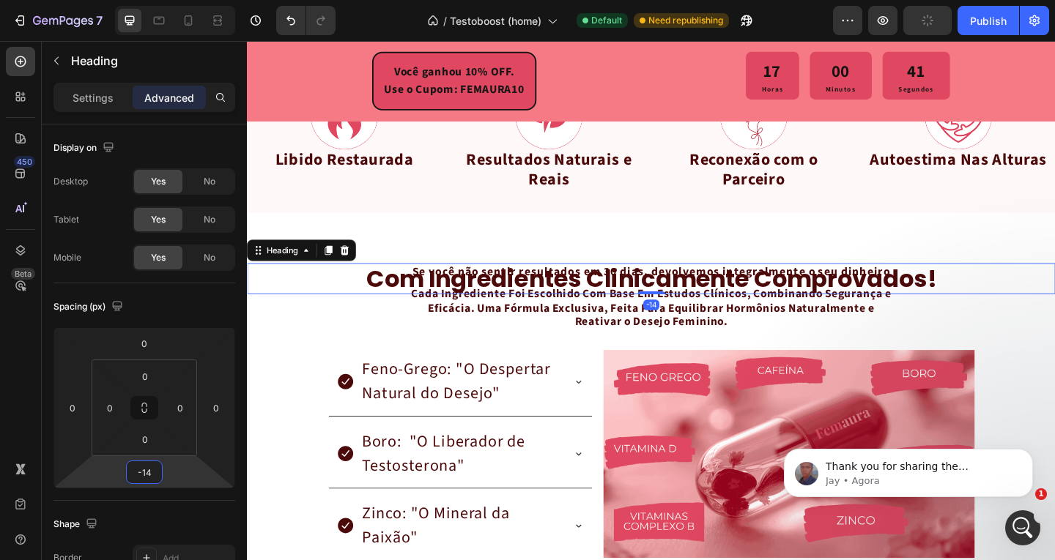
drag, startPoint x: 177, startPoint y: 471, endPoint x: 306, endPoint y: 204, distance: 297.1
click at [184, 0] on html "7 / Testoboost (home) Default Need republishing Preview Publish 450 Beta Sectio…" at bounding box center [527, 0] width 1055 height 0
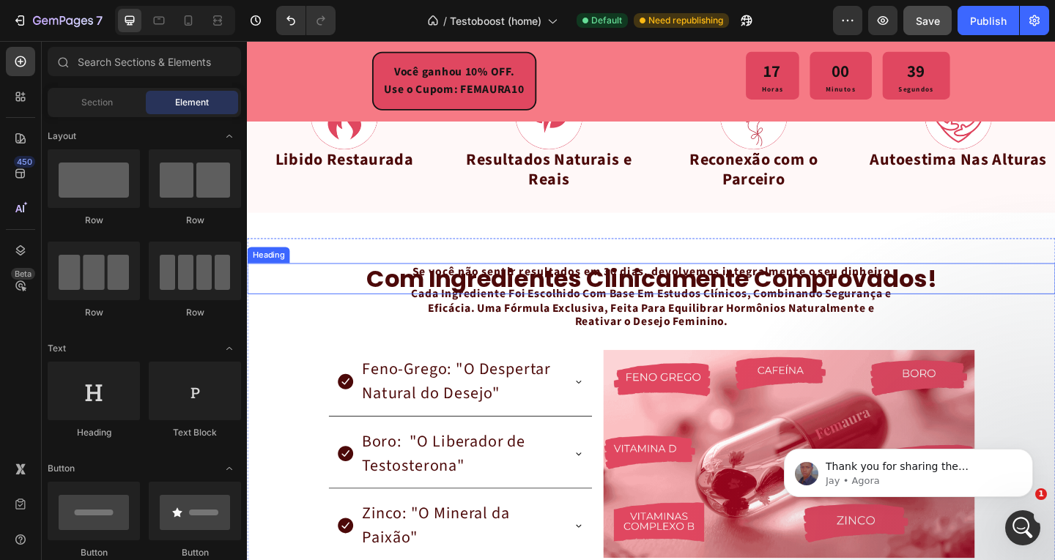
click at [491, 285] on h2 "com ingredientes clinicamente comprovados!" at bounding box center [686, 300] width 879 height 34
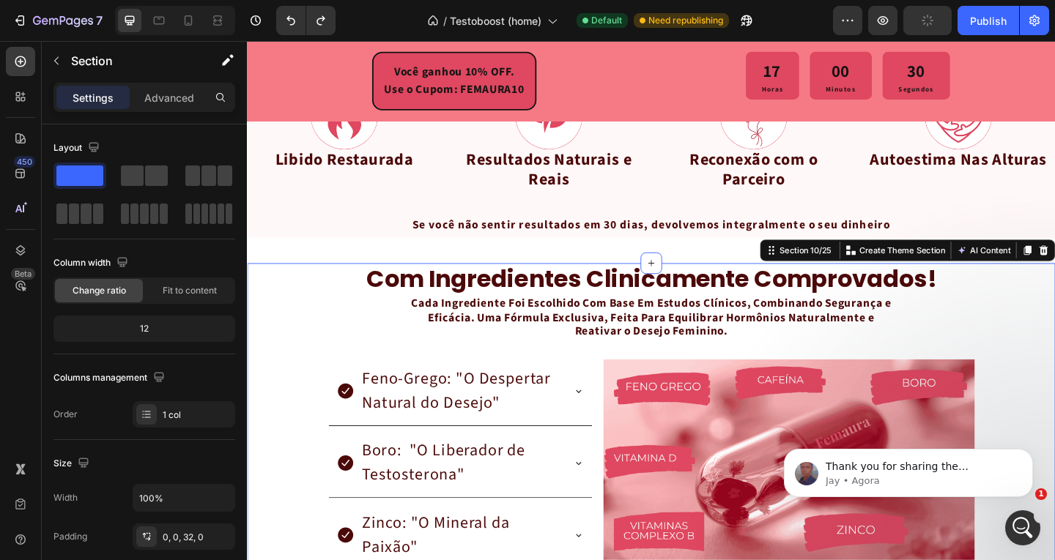
click at [521, 241] on p "Se você não sentir resultados em 30 dias, devolvemos integralmente o seu dinhei…" at bounding box center [686, 241] width 876 height 19
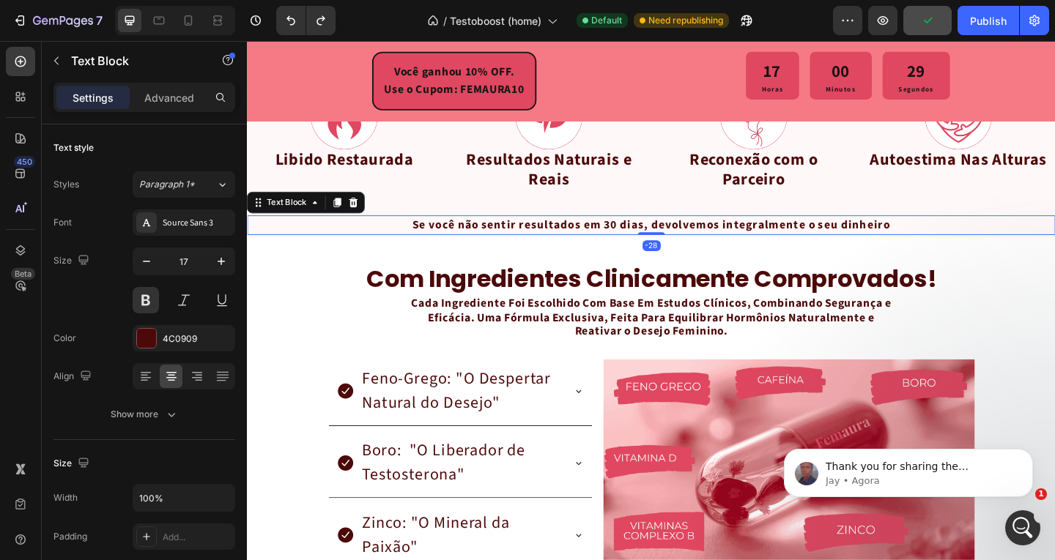
click at [180, 109] on div "Settings Advanced" at bounding box center [144, 97] width 182 height 29
click at [182, 101] on p "Advanced" at bounding box center [169, 97] width 50 height 15
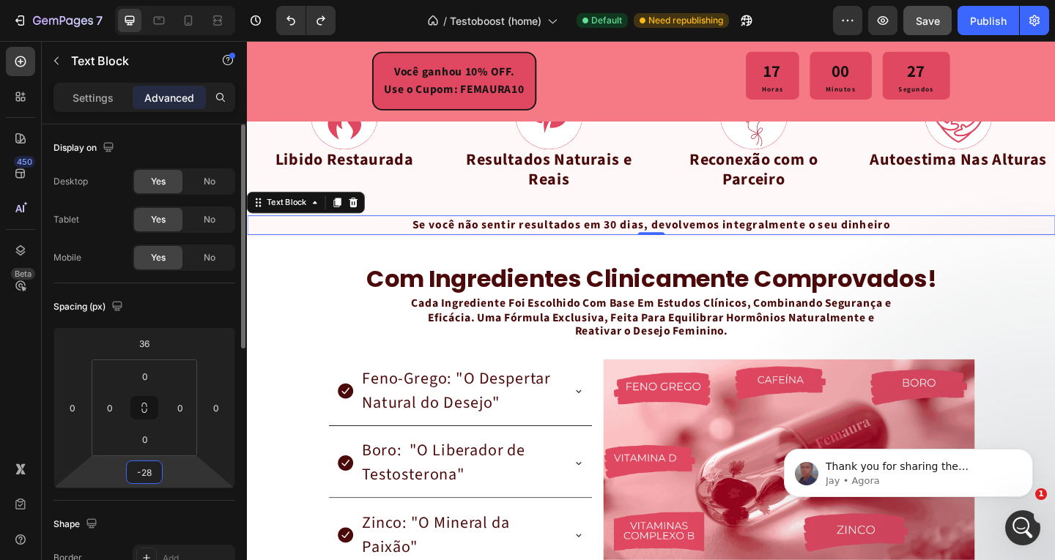
click at [148, 462] on input "-28" at bounding box center [144, 472] width 29 height 22
type input "0"
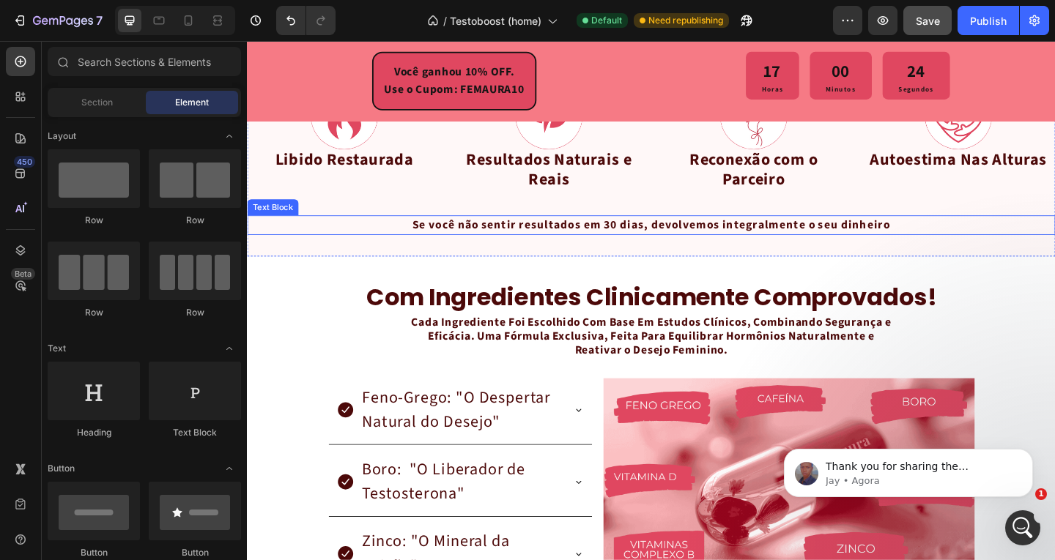
click at [572, 238] on p "Se você não sentir resultados em 30 dias, devolvemos integralmente o seu dinhei…" at bounding box center [686, 241] width 876 height 19
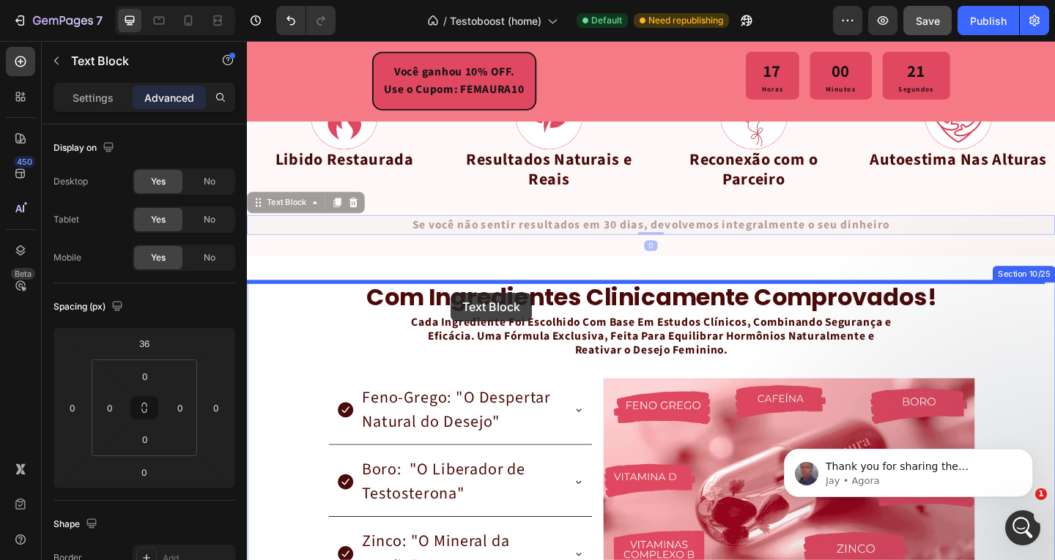
drag, startPoint x: 278, startPoint y: 218, endPoint x: 468, endPoint y: 315, distance: 213.6
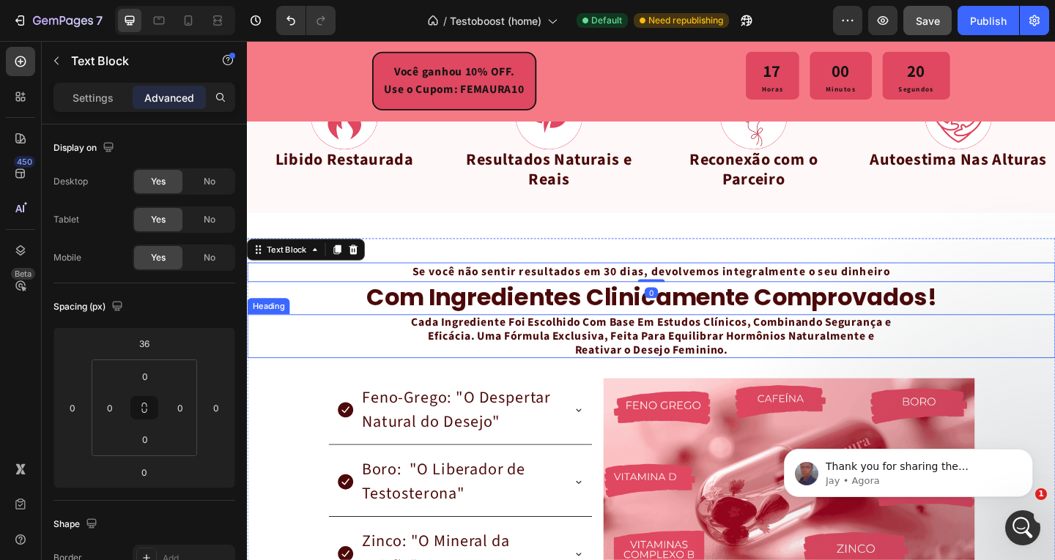
click at [340, 366] on div "Cada Ingrediente Foi Escolhido Com Base Em Estudos Clínicos, Combinando Seguran…" at bounding box center [686, 362] width 879 height 48
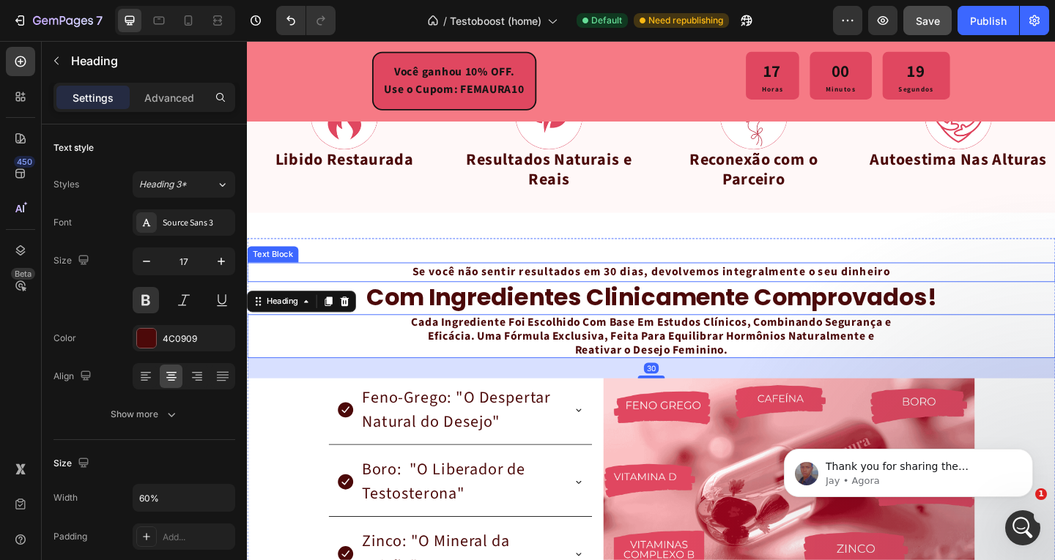
click at [553, 282] on div "Se você não sentir resultados em 30 dias, devolvemos integralmente o seu dinhei…" at bounding box center [686, 293] width 879 height 22
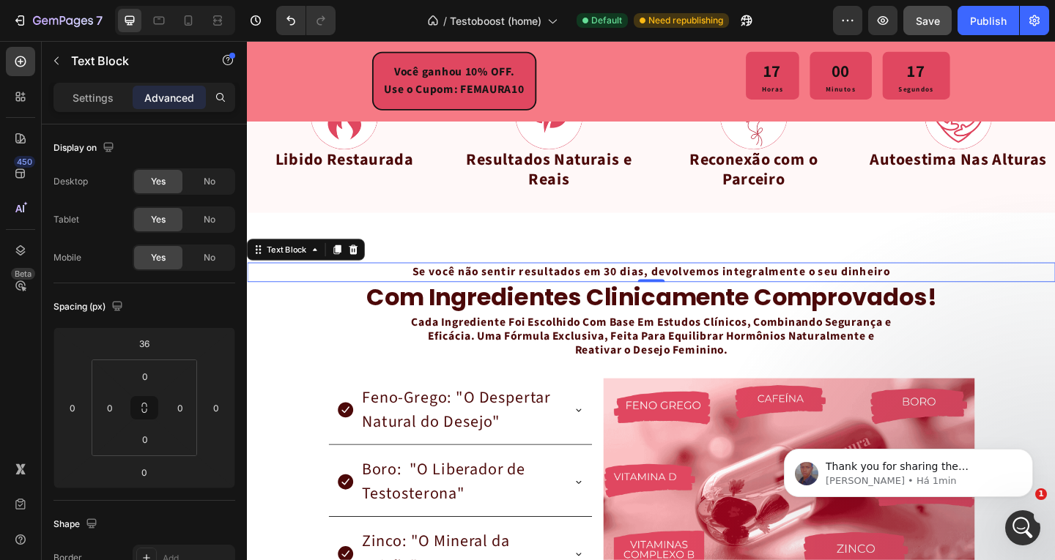
click at [666, 295] on p "Se você não sentir resultados em 30 dias, devolvemos integralmente o seu dinhei…" at bounding box center [686, 292] width 876 height 19
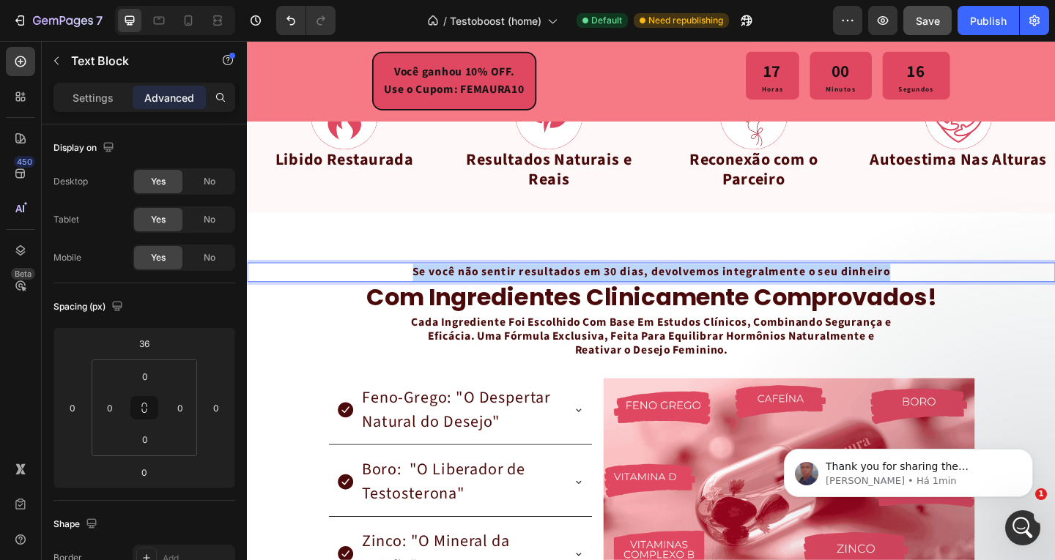
click at [666, 295] on p "Se você não sentir resultados em 30 dias, devolvemos integralmente o seu dinhei…" at bounding box center [686, 292] width 876 height 19
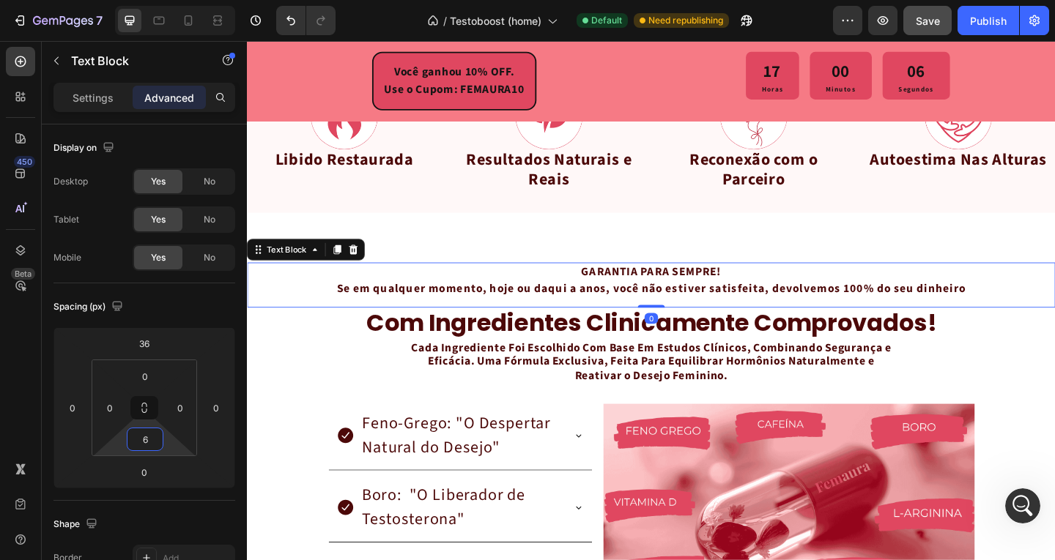
type input "4"
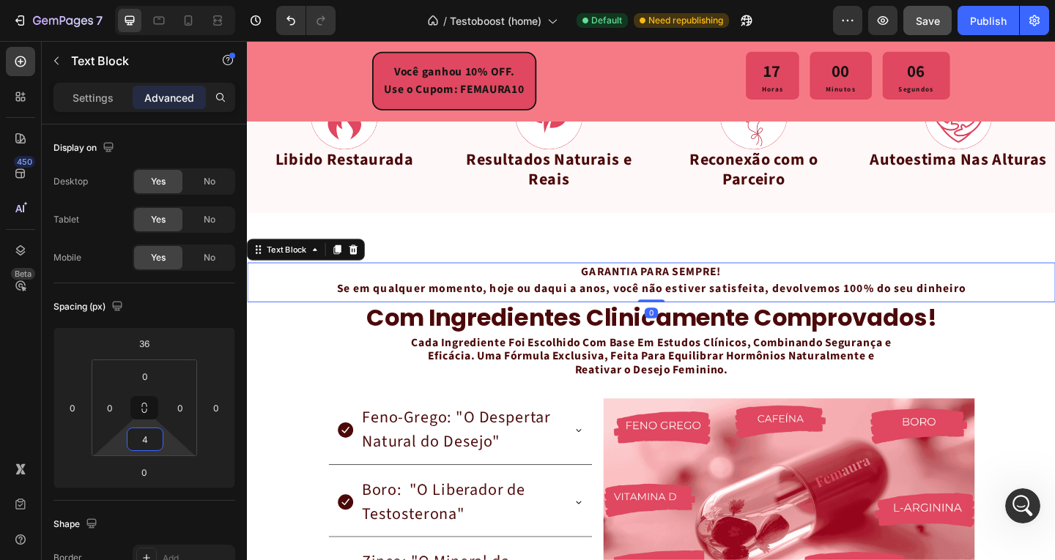
click at [167, 0] on html "7 / Testoboost (home) Default Need republishing Preview Save Publish 450 Beta S…" at bounding box center [527, 0] width 1055 height 0
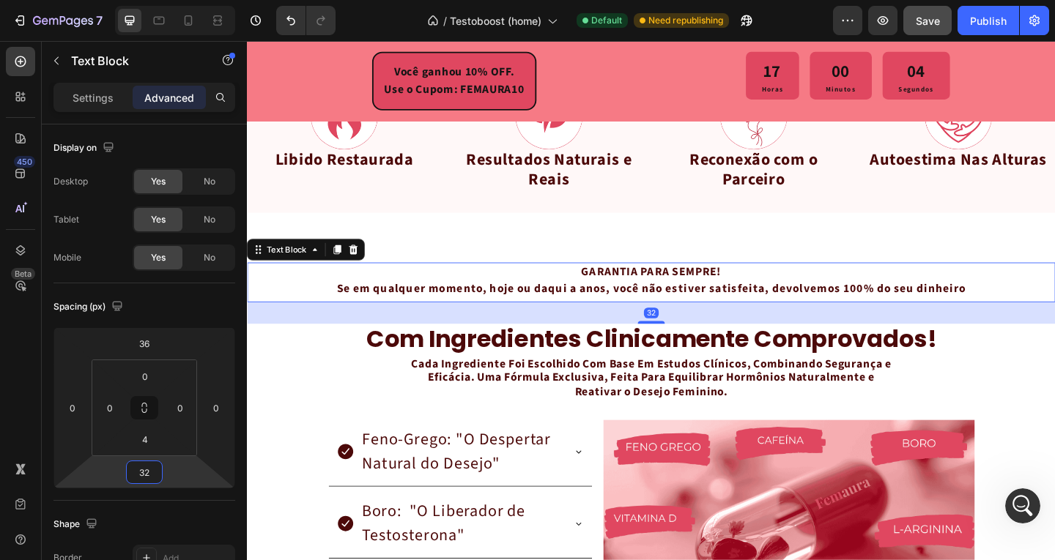
type input "34"
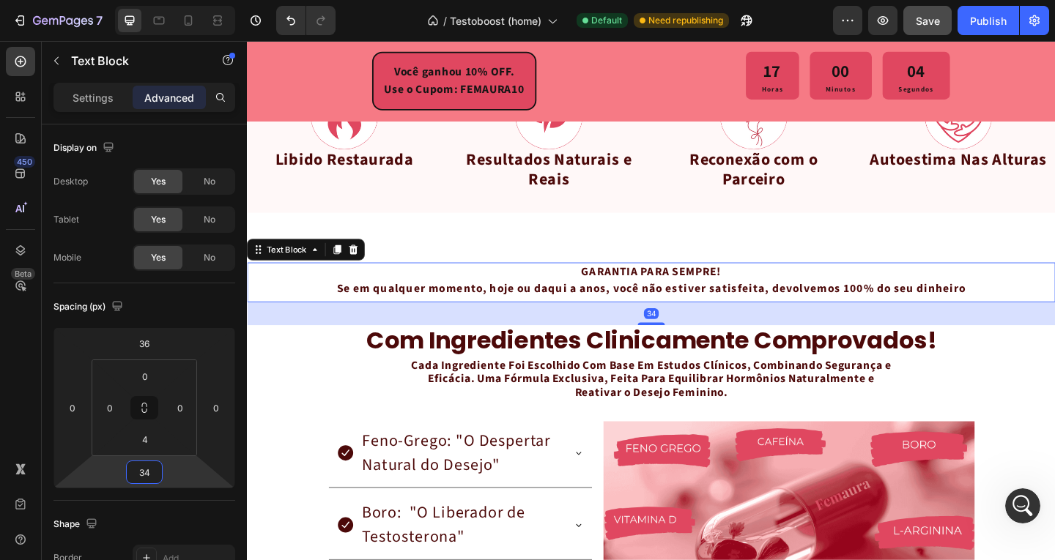
drag, startPoint x: 174, startPoint y: 472, endPoint x: 270, endPoint y: 363, distance: 145.8
click at [178, 0] on html "7 / Testoboost (home) Default Need republishing Preview Save Publish 450 Beta S…" at bounding box center [527, 0] width 1055 height 0
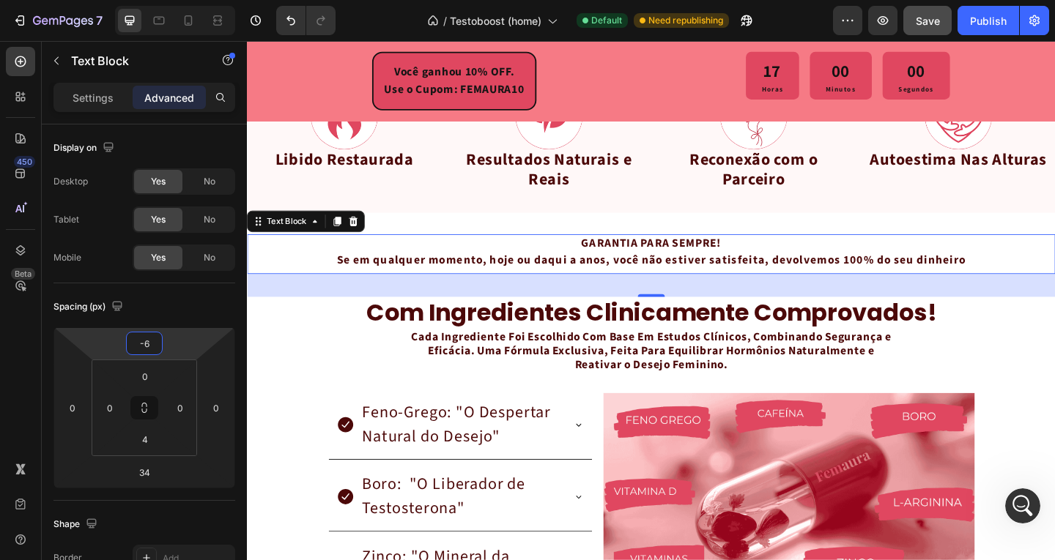
type input "-2"
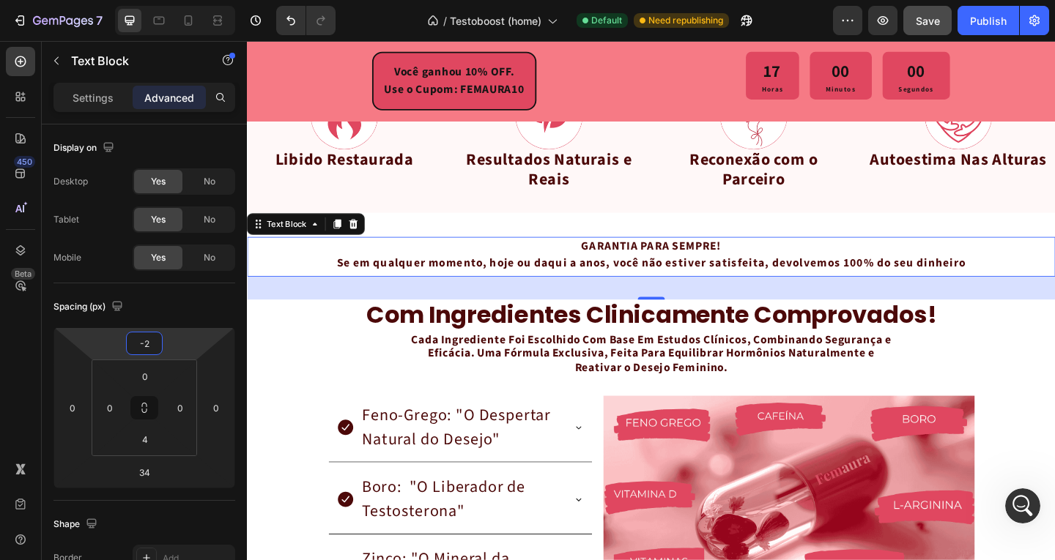
drag, startPoint x: 171, startPoint y: 349, endPoint x: 175, endPoint y: 363, distance: 14.4
click at [175, 0] on html "7 / Testoboost (home) Default Need republishing Preview Save Publish 450 Beta S…" at bounding box center [527, 0] width 1055 height 0
click at [683, 262] on p "GARANTIA PARA SEMPRE!" at bounding box center [686, 265] width 876 height 19
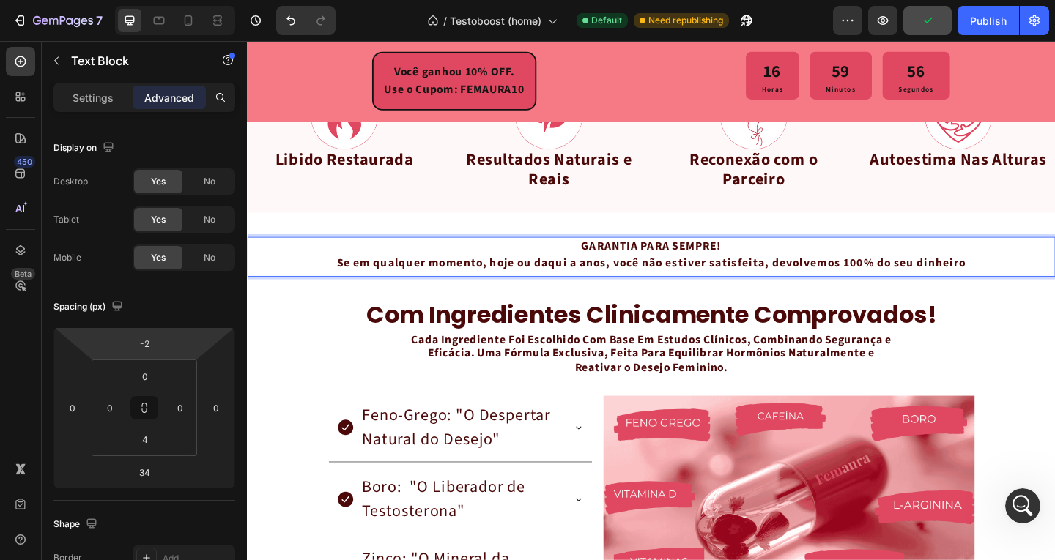
click at [851, 272] on p "GARANTIA PARA SEMPRE!" at bounding box center [686, 265] width 876 height 19
click at [879, 283] on p "Se em qualquer momento, hoje ou daqui a anos, você não estiver satisfeita, devo…" at bounding box center [686, 283] width 876 height 19
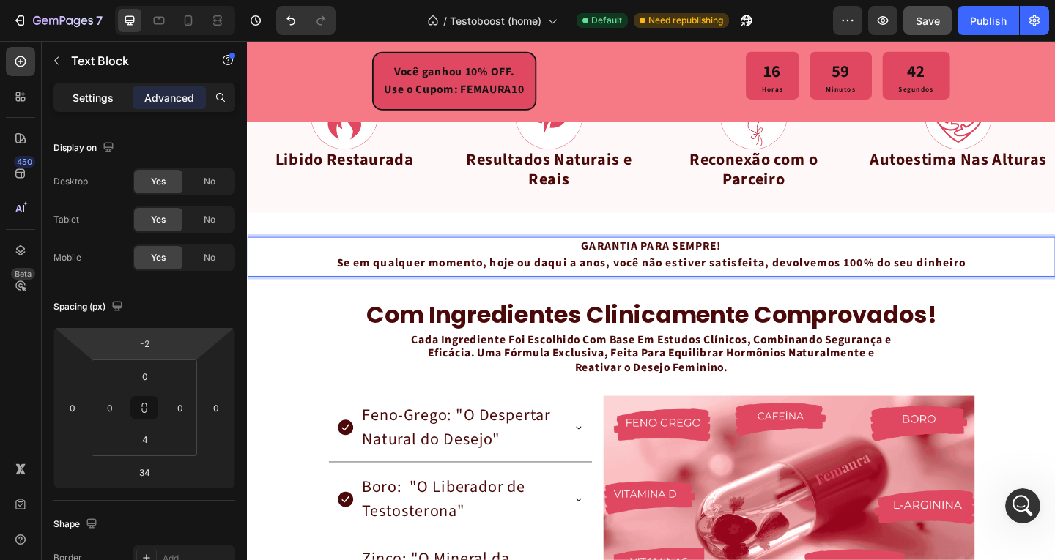
click at [93, 104] on p "Settings" at bounding box center [93, 97] width 41 height 15
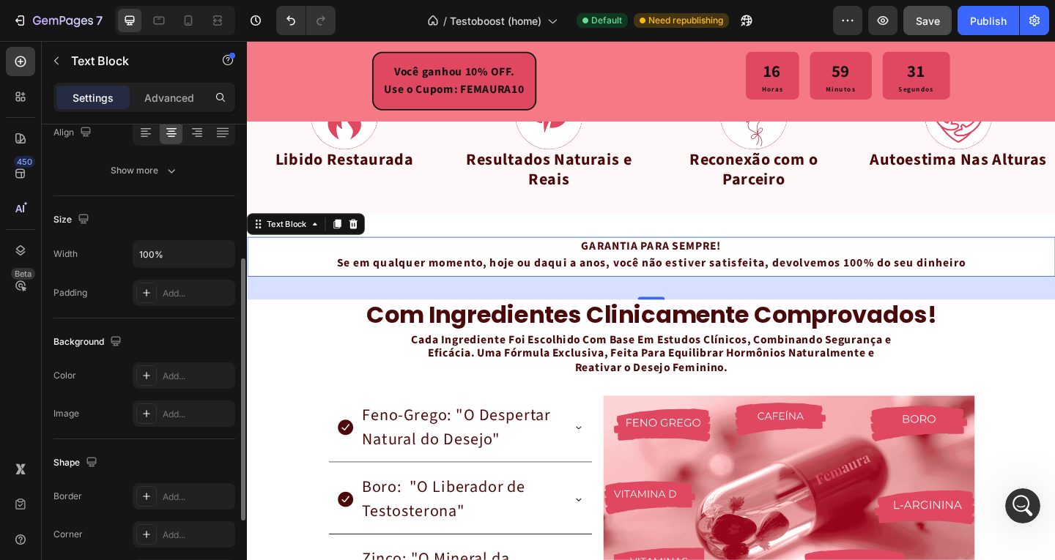
scroll to position [97, 0]
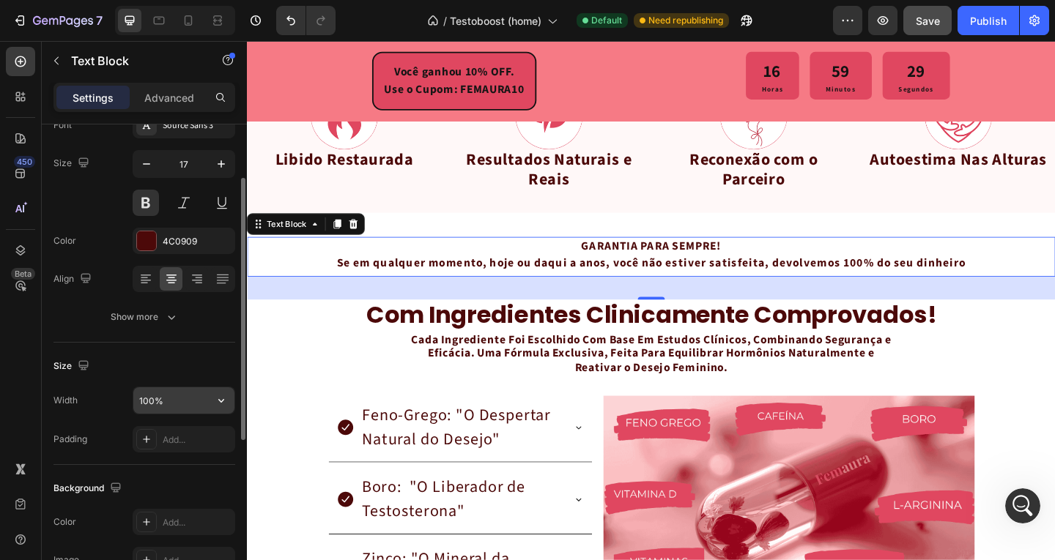
click at [162, 398] on input "100%" at bounding box center [183, 400] width 101 height 26
click at [225, 399] on icon "button" at bounding box center [221, 400] width 15 height 15
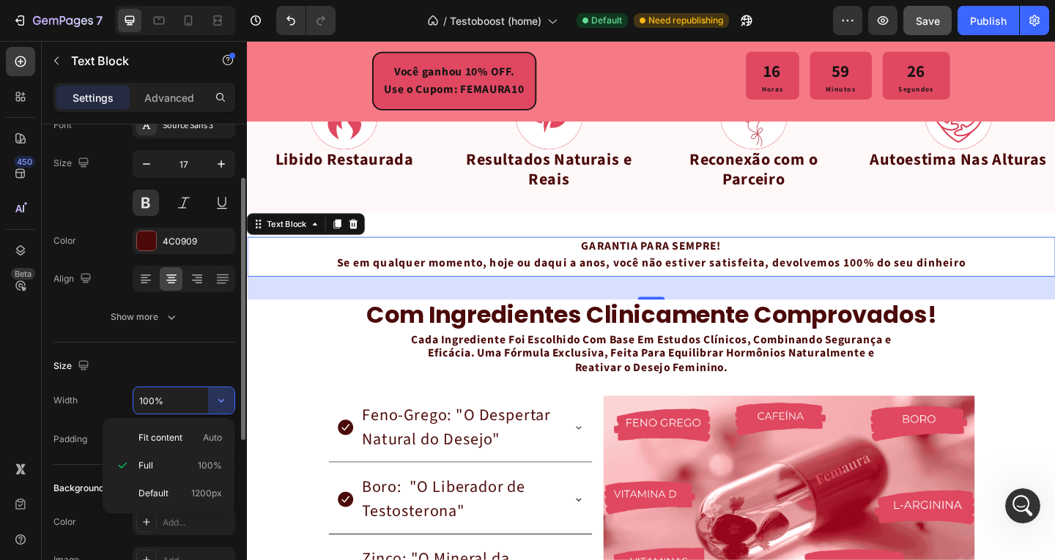
click at [166, 404] on input "100%" at bounding box center [183, 400] width 101 height 26
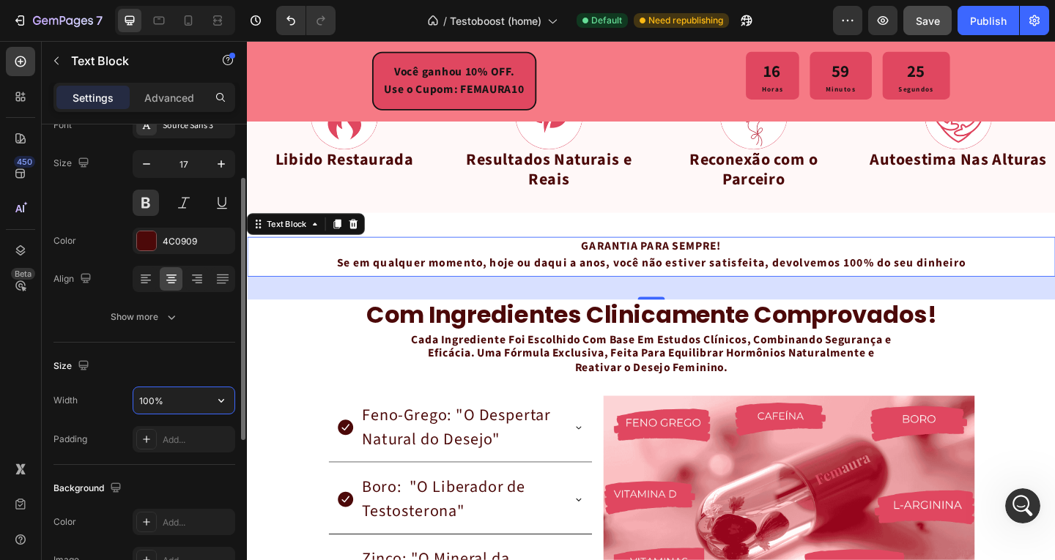
drag, startPoint x: 154, startPoint y: 403, endPoint x: 137, endPoint y: 403, distance: 16.8
click at [137, 403] on input "100%" at bounding box center [183, 400] width 101 height 26
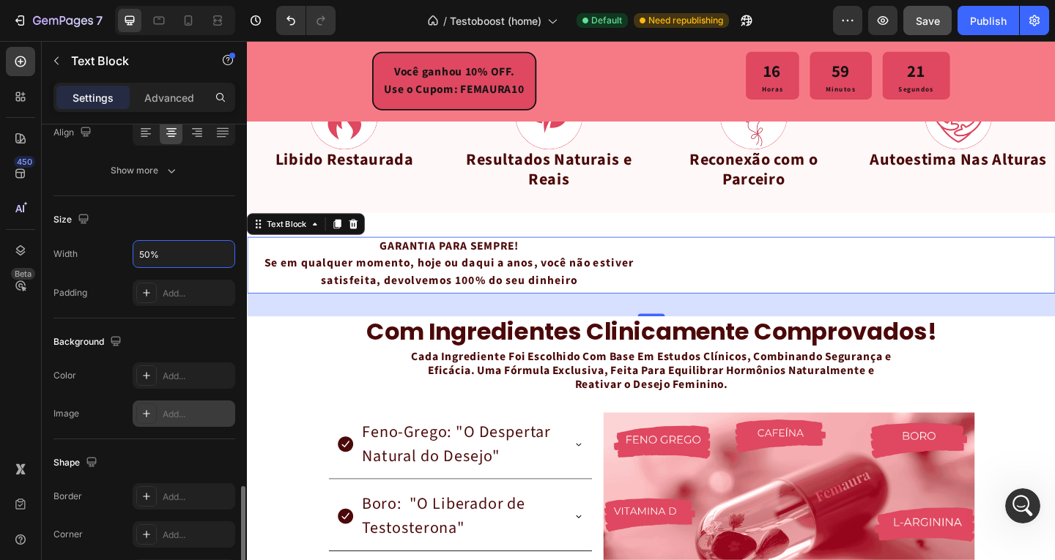
scroll to position [390, 0]
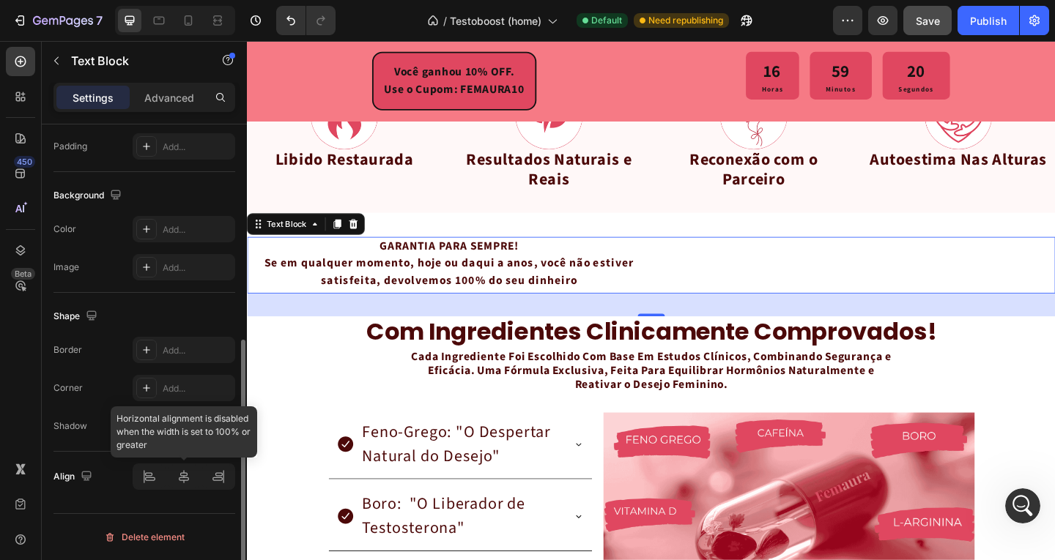
type input "50%"
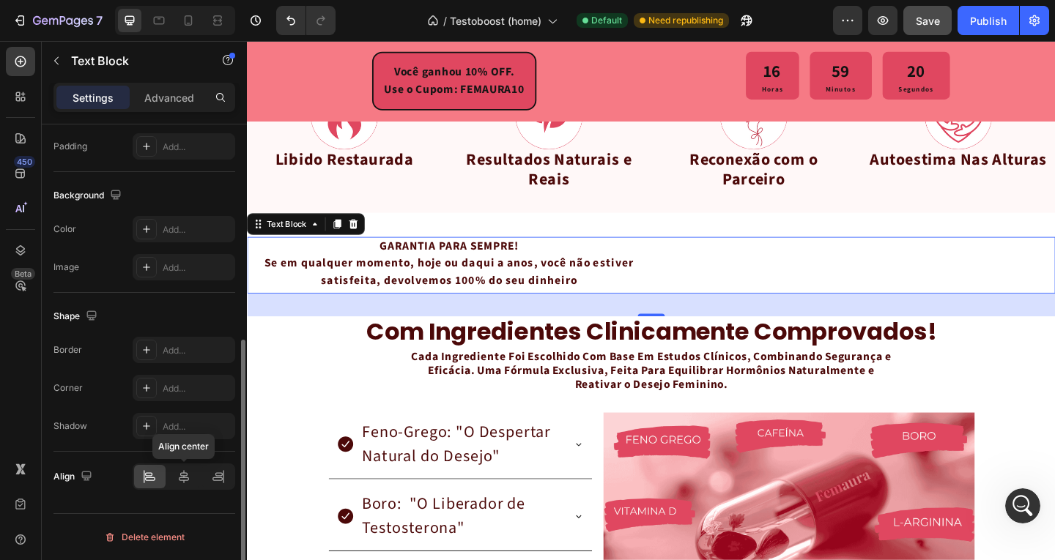
click at [182, 476] on icon at bounding box center [184, 476] width 10 height 13
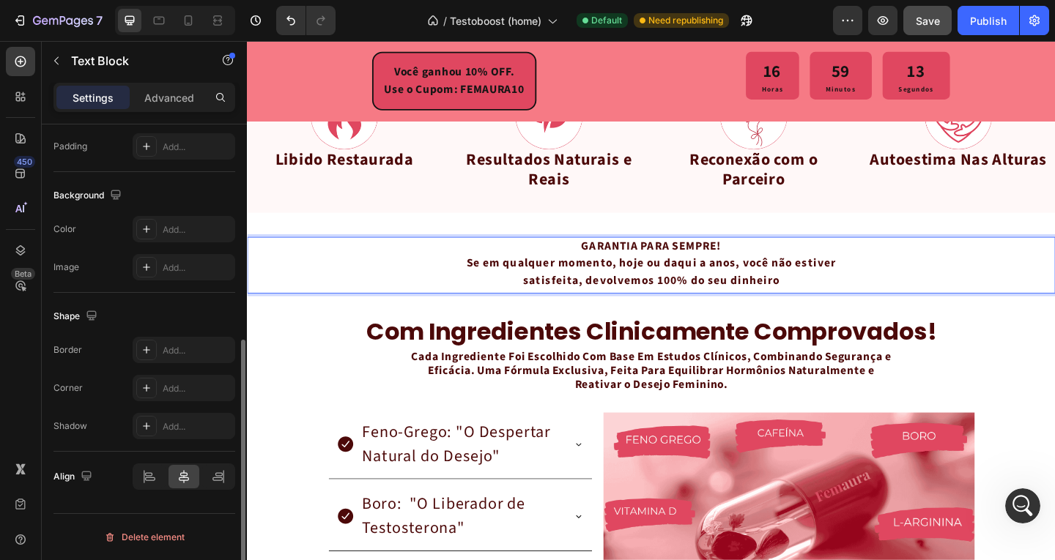
click at [445, 289] on div "GARANTIA PARA SEMPRE! Se em qualquer momento, hoje ou daqui a anos, você não es…" at bounding box center [686, 283] width 879 height 59
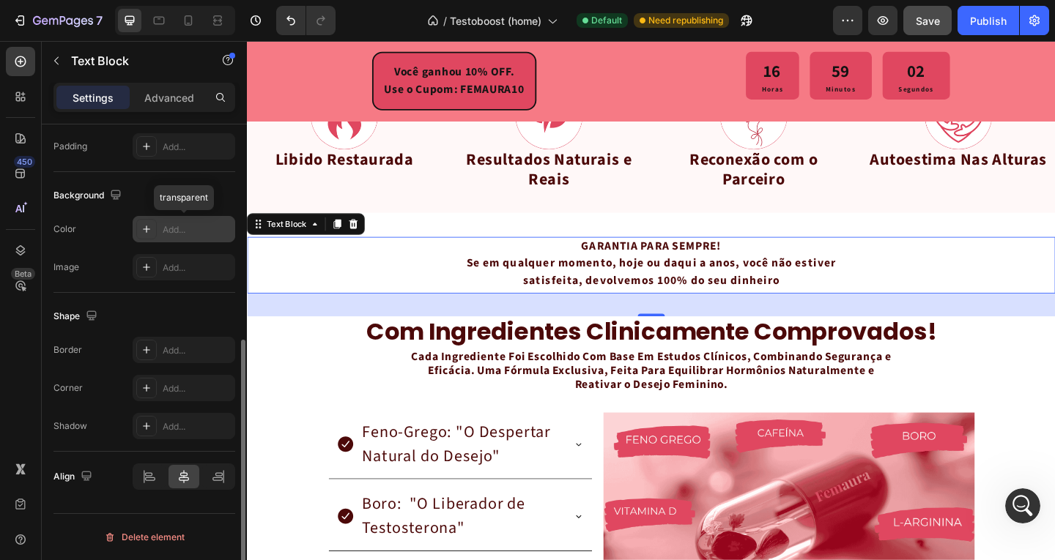
click at [171, 232] on div "Add..." at bounding box center [197, 229] width 69 height 13
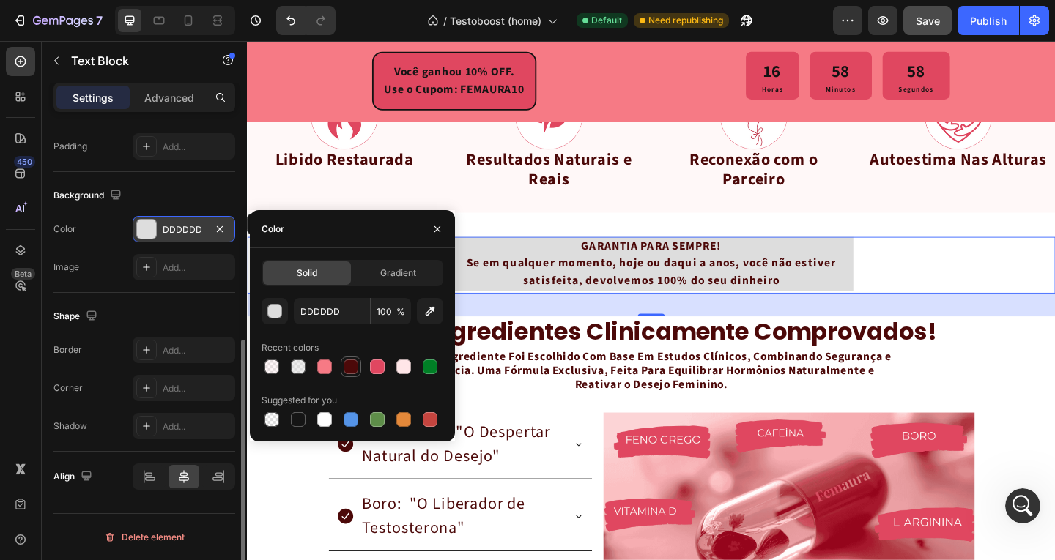
click at [346, 363] on div at bounding box center [350, 367] width 15 height 15
type input "4C0909"
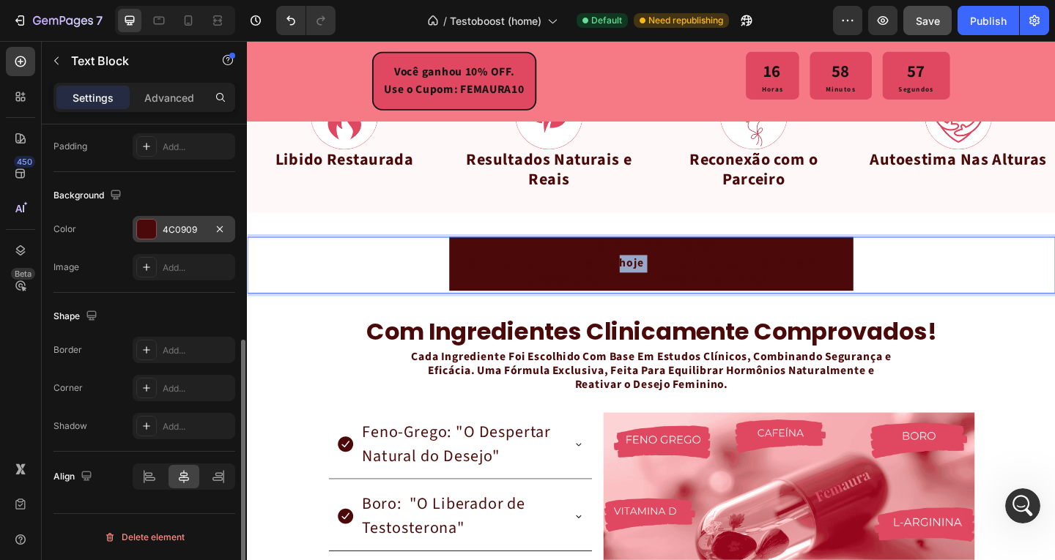
click at [659, 291] on p "Se em qualquer momento, hoje ou daqui a anos, você não estiver satisfeita, devo…" at bounding box center [686, 292] width 437 height 37
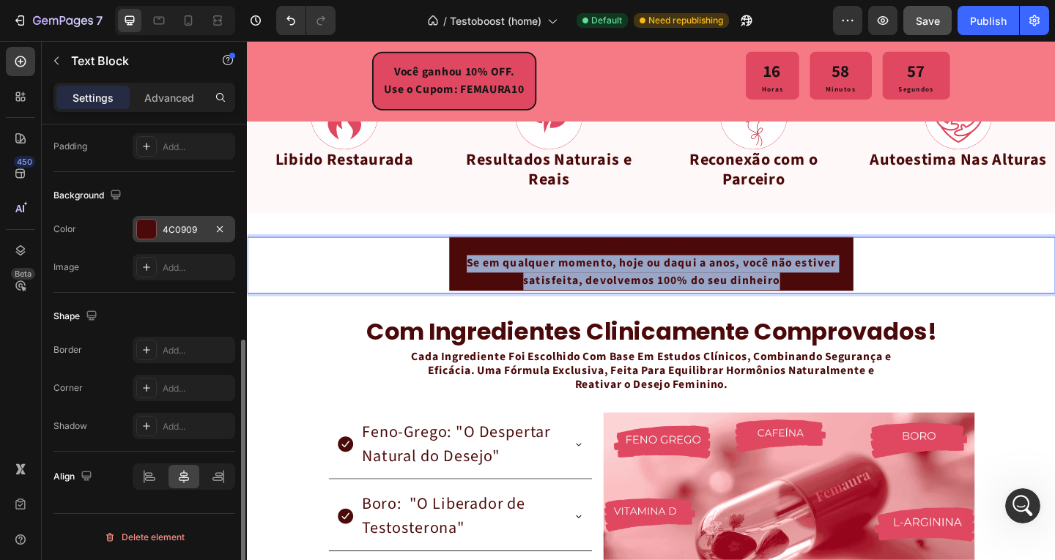
click at [659, 291] on p "Se em qualquer momento, hoje ou daqui a anos, você não estiver satisfeita, devo…" at bounding box center [686, 292] width 437 height 37
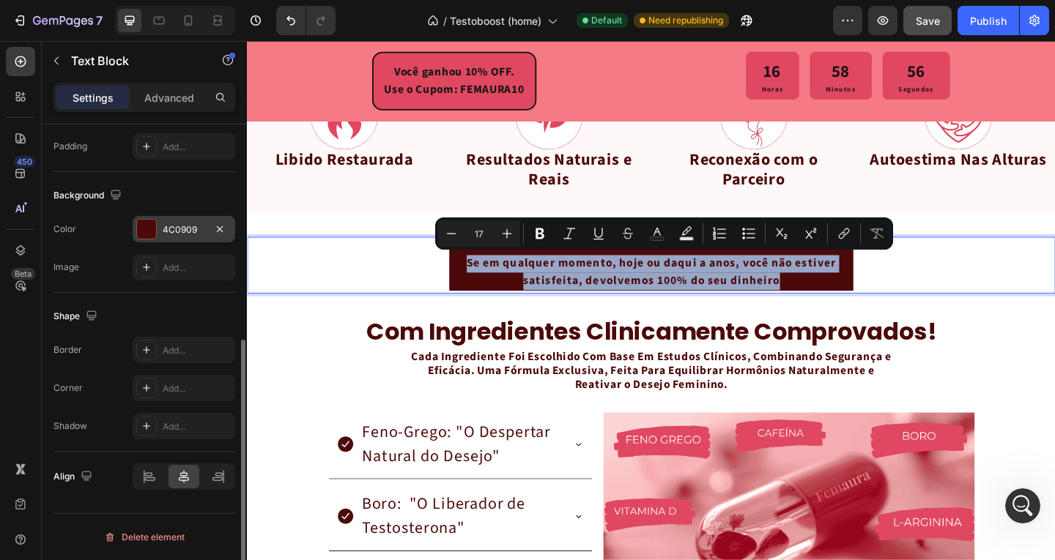
click at [659, 291] on p "Se em qualquer momento, hoje ou daqui a anos, você não estiver satisfeita, devo…" at bounding box center [686, 292] width 437 height 37
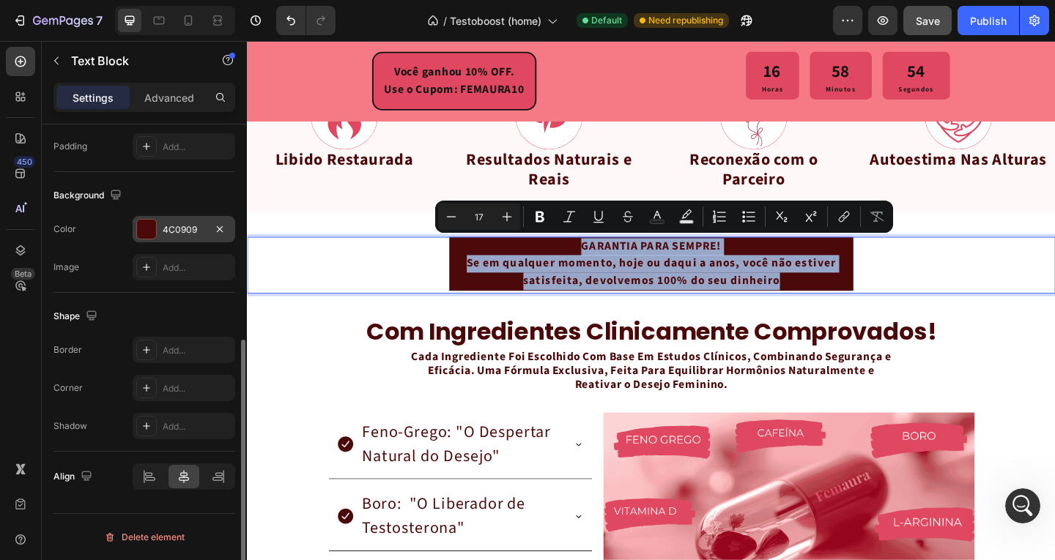
drag, startPoint x: 830, startPoint y: 294, endPoint x: 597, endPoint y: 257, distance: 235.8
click at [597, 257] on div "GARANTIA PARA SEMPRE! Se em qualquer momento, hoje ou daqui a anos, você não es…" at bounding box center [686, 283] width 439 height 59
click at [583, 270] on p "GARANTIA PARA SEMPRE!" at bounding box center [686, 265] width 437 height 19
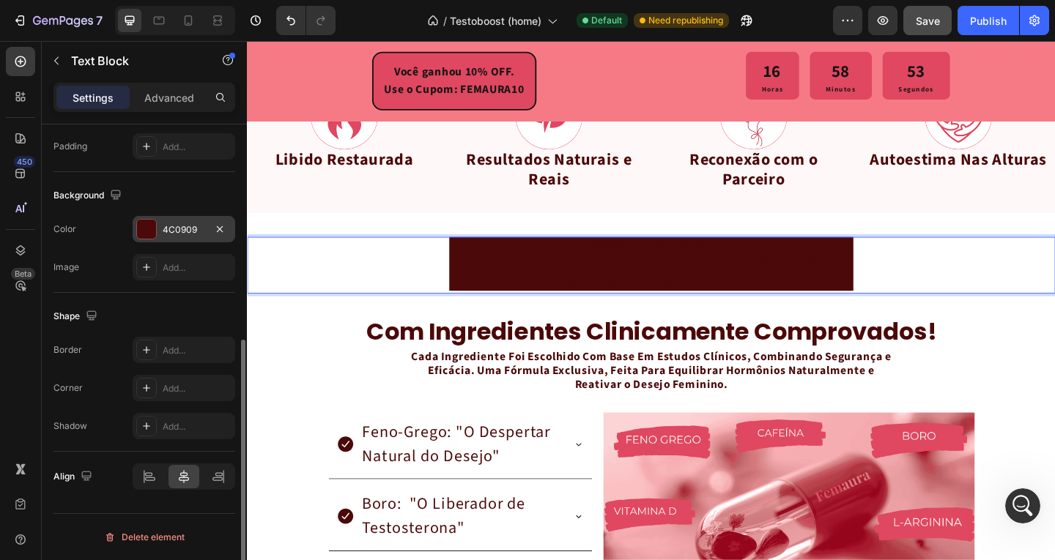
click at [582, 264] on p "GARANTIA PARA SEMPRE!" at bounding box center [686, 265] width 437 height 19
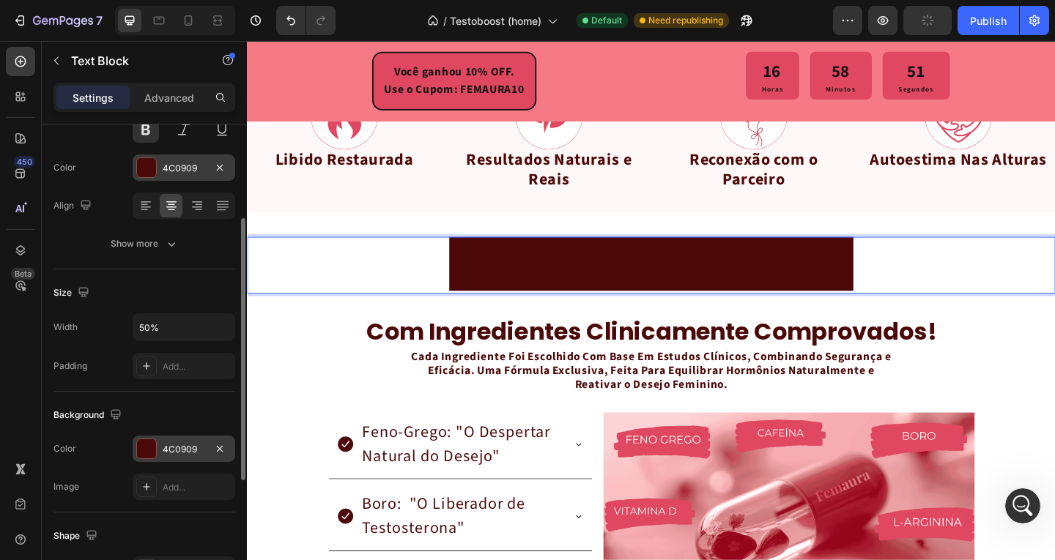
click at [179, 171] on div "4C0909" at bounding box center [184, 168] width 42 height 13
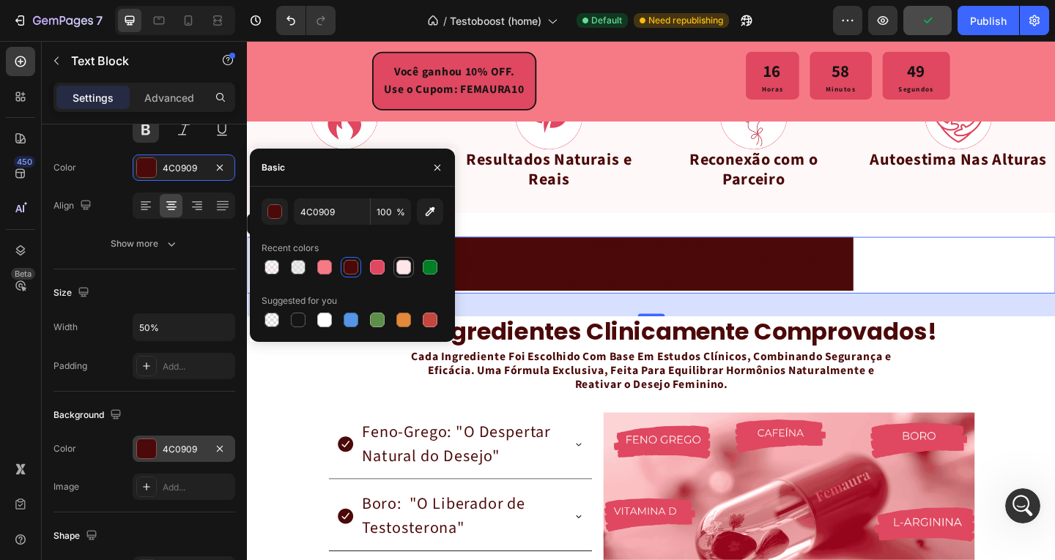
click at [412, 263] on div at bounding box center [404, 268] width 18 height 18
type input "FFE6E8"
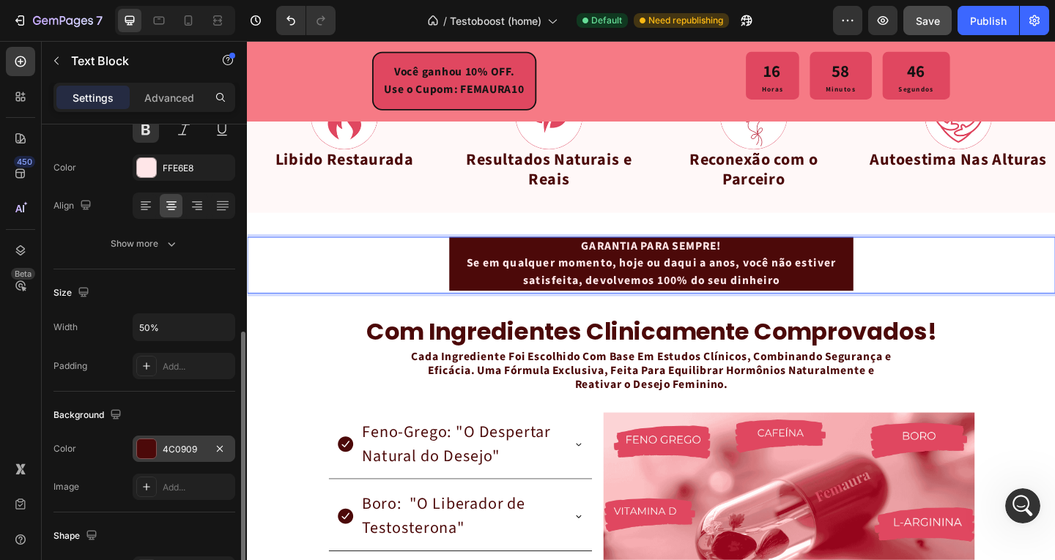
scroll to position [317, 0]
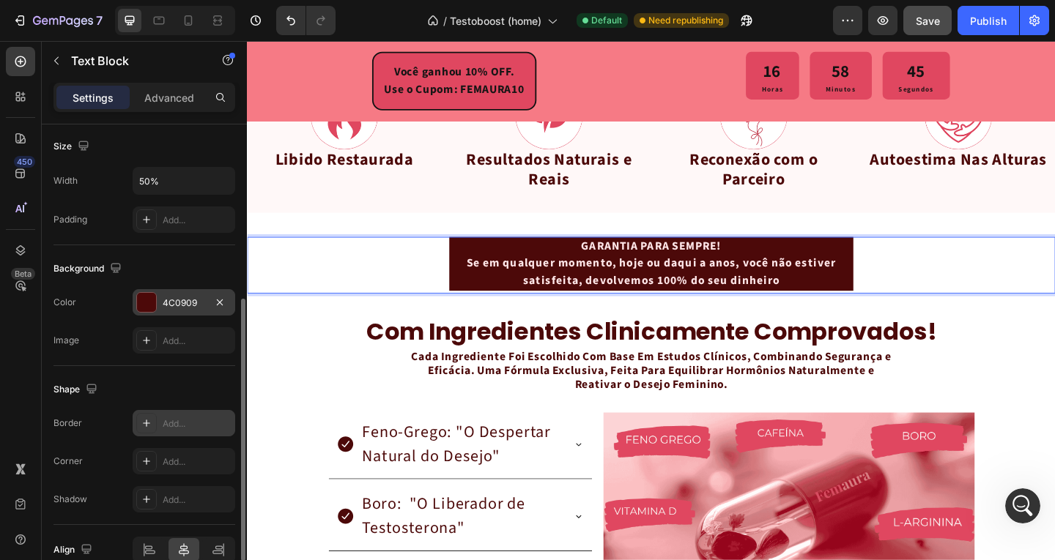
click at [191, 420] on div "Add..." at bounding box center [197, 423] width 69 height 13
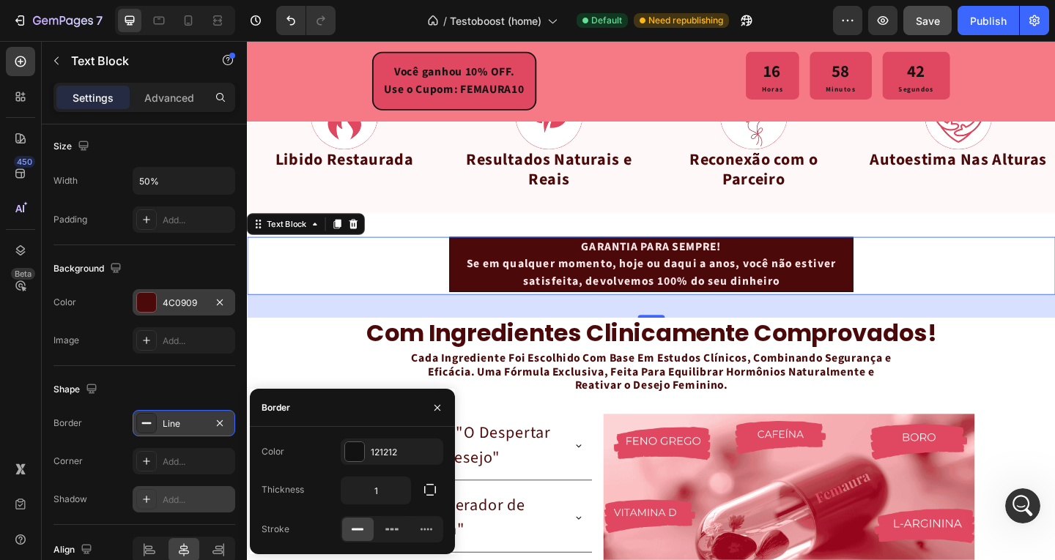
scroll to position [390, 0]
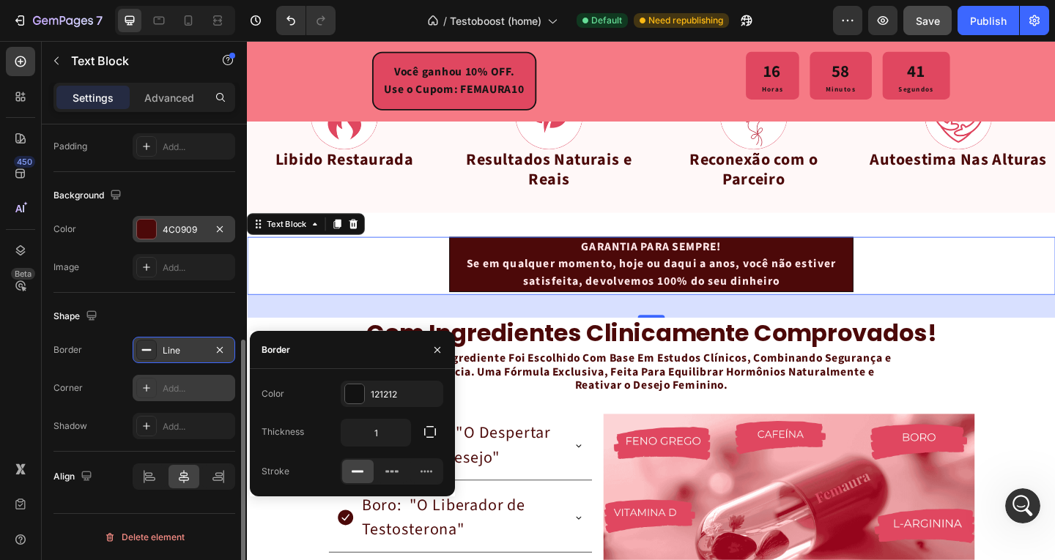
click at [168, 390] on div "Add..." at bounding box center [197, 388] width 69 height 13
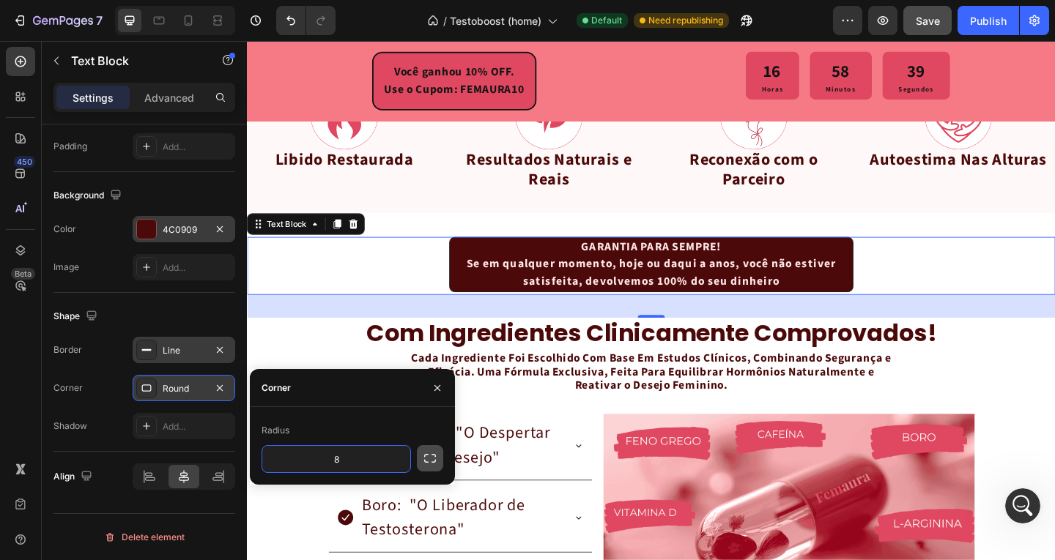
click at [441, 461] on button "button" at bounding box center [430, 458] width 26 height 26
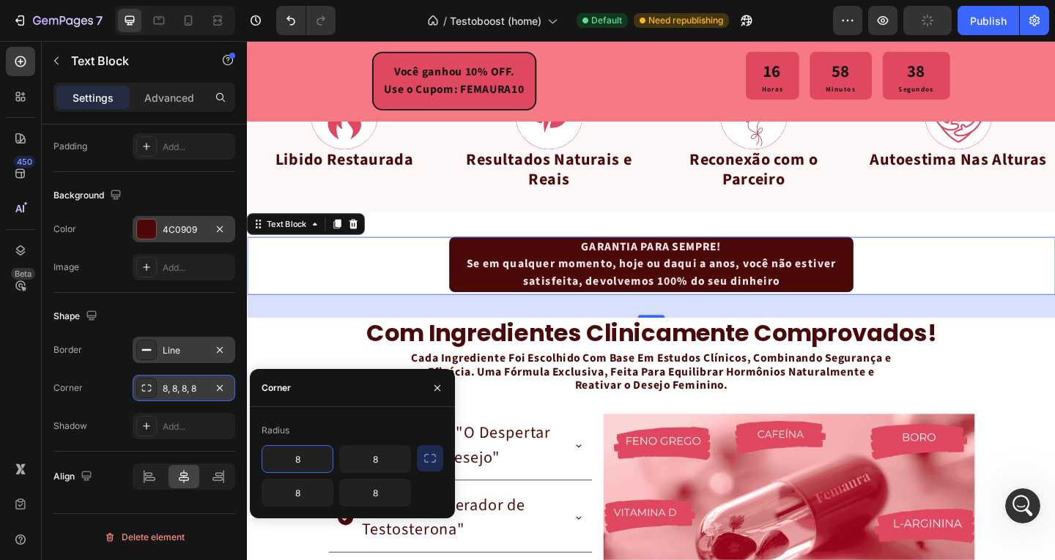
click at [301, 468] on input "8" at bounding box center [297, 459] width 70 height 26
type input "1"
type input "20"
click at [368, 461] on input "8" at bounding box center [375, 459] width 70 height 26
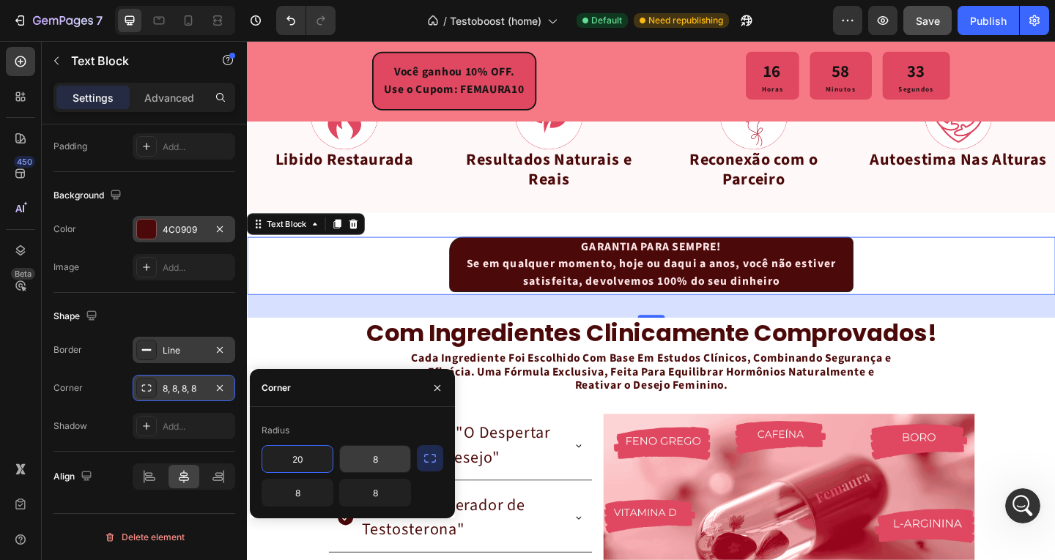
click at [368, 461] on input "8" at bounding box center [375, 459] width 70 height 26
type input "20"
click at [381, 502] on input "8" at bounding box center [375, 493] width 70 height 26
type input "20"
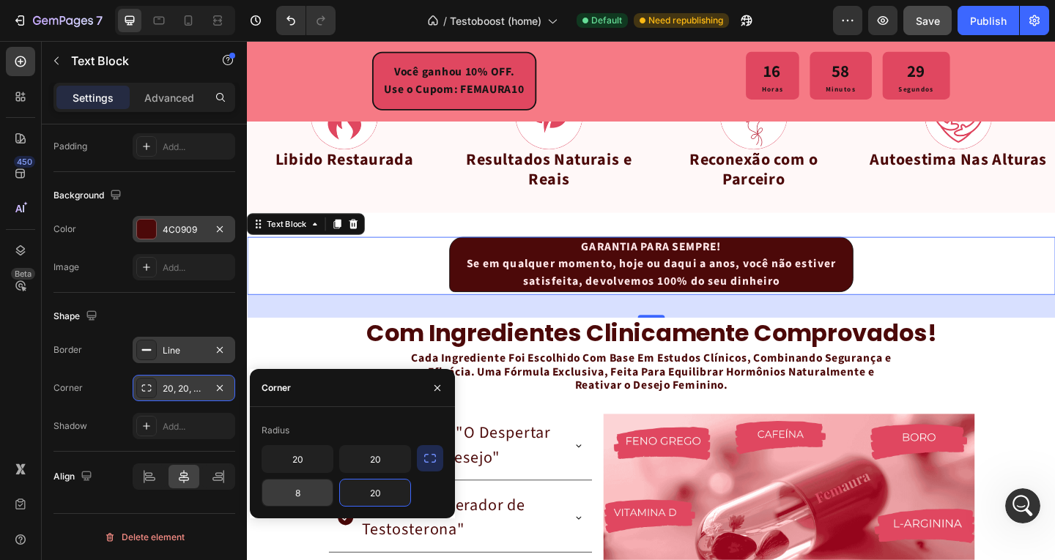
click at [292, 494] on input "8" at bounding box center [297, 493] width 70 height 26
type input "20"
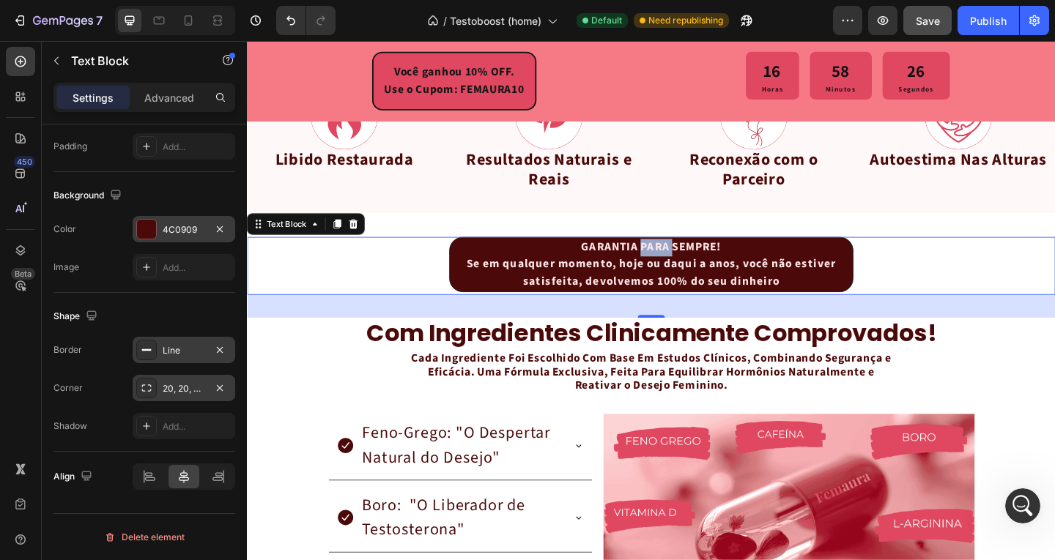
click at [686, 263] on p "GARANTIA PARA SEMPRE!" at bounding box center [686, 265] width 435 height 19
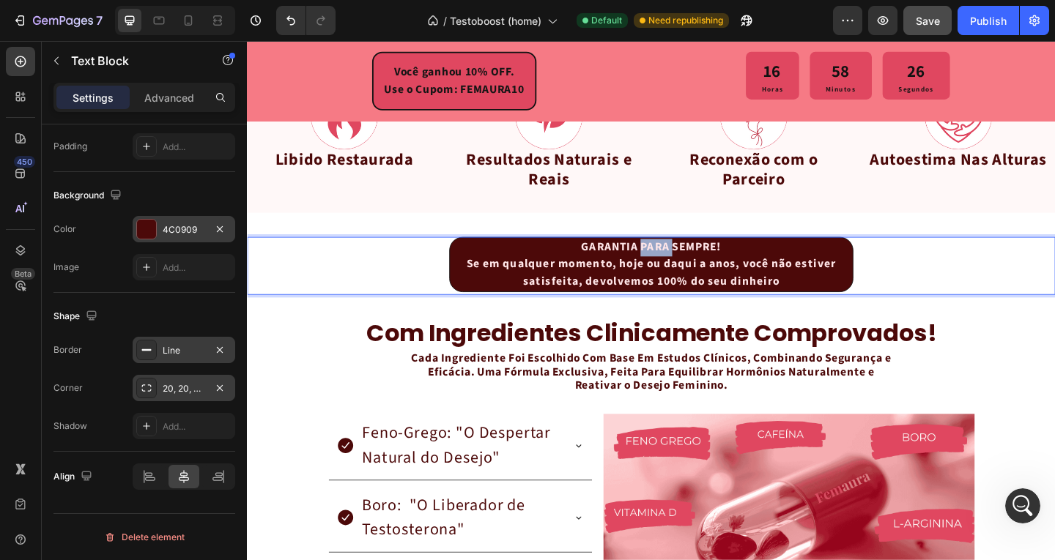
click at [684, 263] on p "GARANTIA PARA SEMPRE!" at bounding box center [686, 265] width 435 height 19
click at [728, 268] on p "GARANTIA PARA SEMPRE!" at bounding box center [686, 265] width 435 height 19
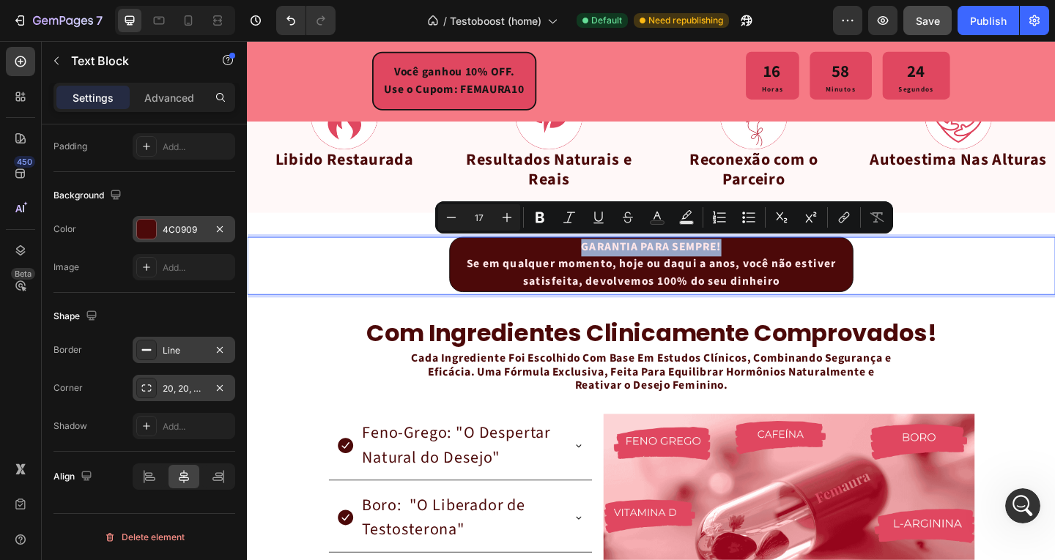
drag, startPoint x: 753, startPoint y: 262, endPoint x: 607, endPoint y: 261, distance: 145.7
click at [607, 261] on p "GARANTIA PARA SEMPRE!" at bounding box center [686, 265] width 435 height 19
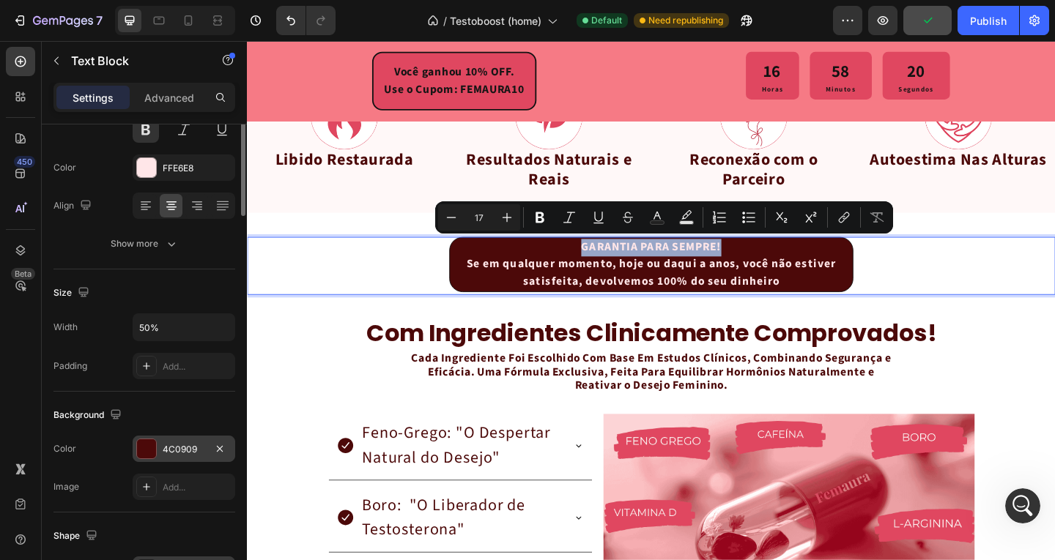
scroll to position [0, 0]
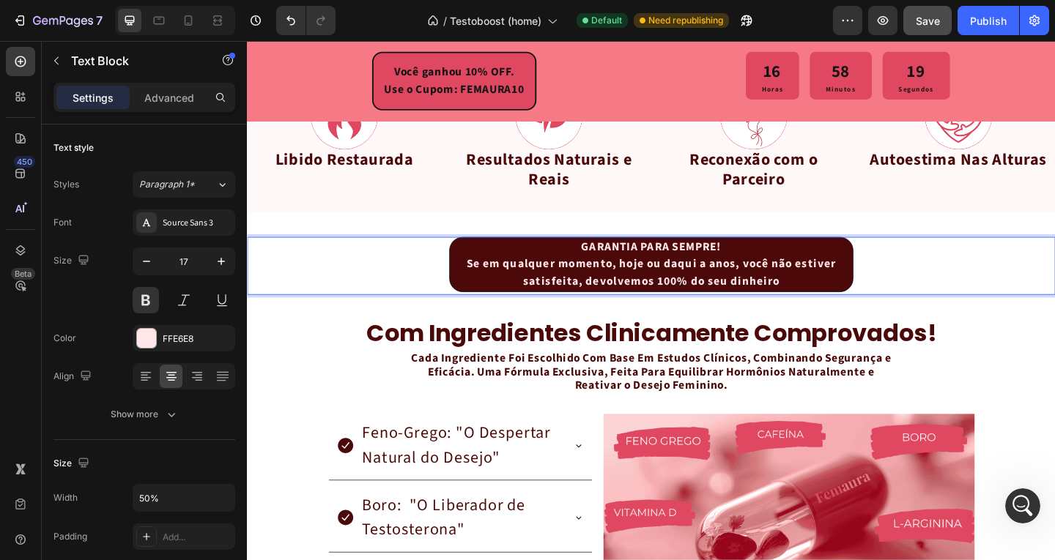
click at [597, 278] on p "Se em qualquer momento, hoje ou daqui a anos, você não estiver satisfeita, devo…" at bounding box center [686, 293] width 435 height 37
click at [219, 261] on icon "button" at bounding box center [221, 261] width 7 height 7
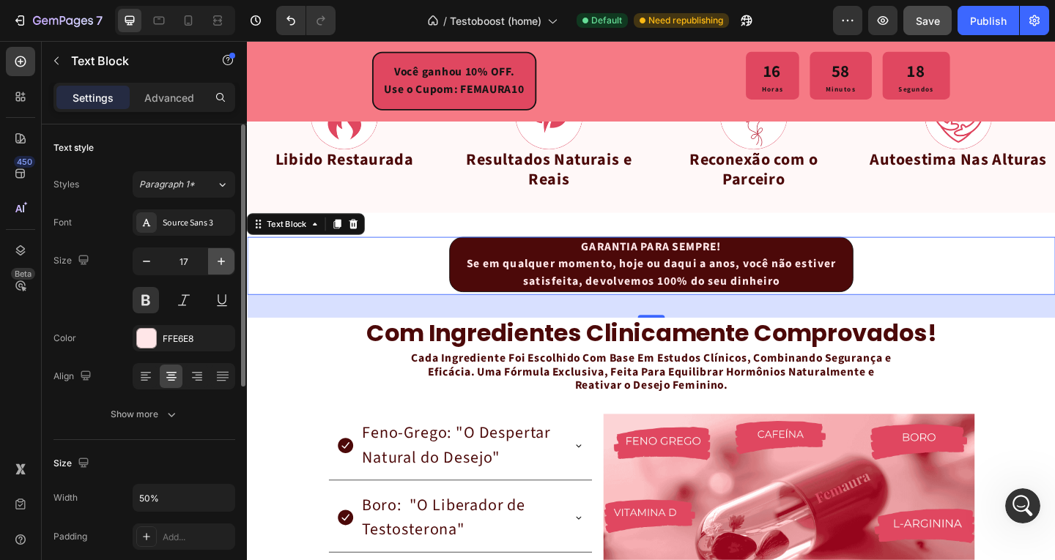
click at [219, 261] on icon "button" at bounding box center [221, 261] width 7 height 7
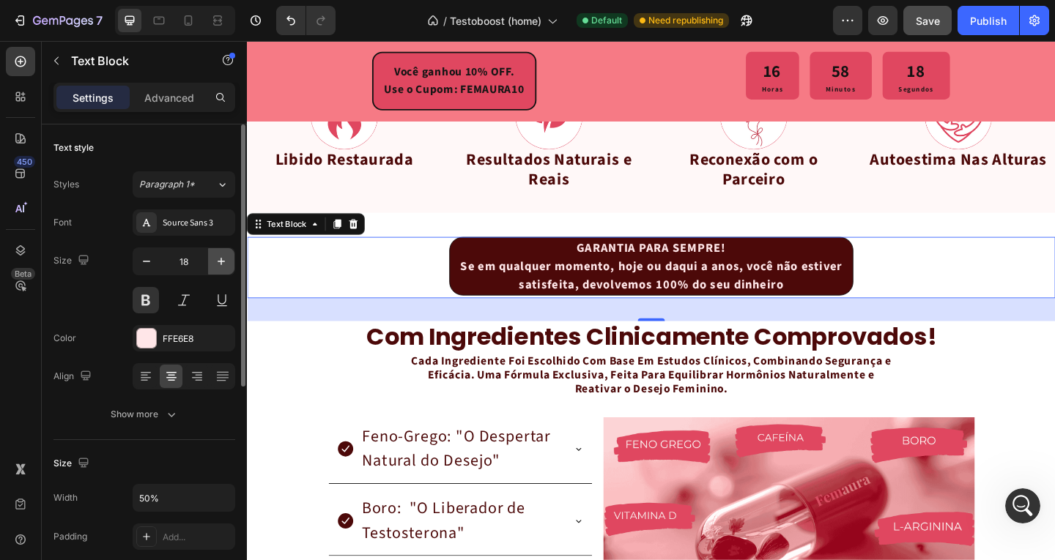
click at [219, 261] on icon "button" at bounding box center [221, 261] width 7 height 7
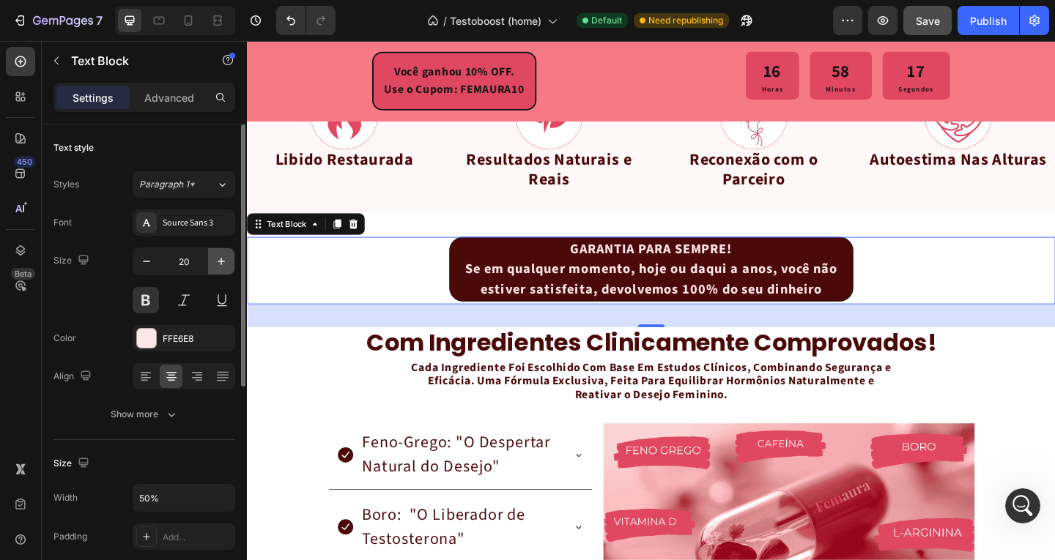
click at [219, 261] on icon "button" at bounding box center [221, 261] width 7 height 7
type input "21"
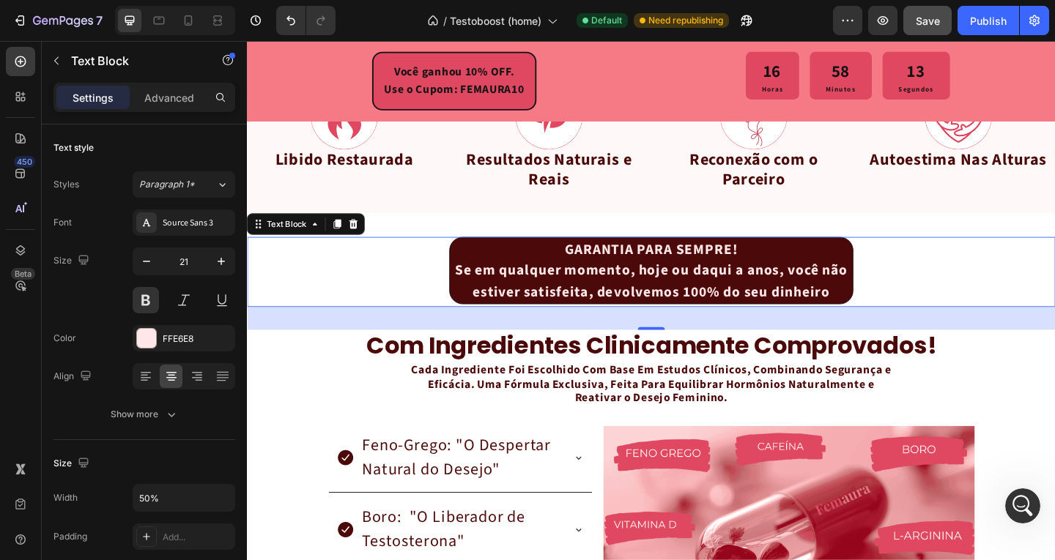
click at [874, 304] on p "Se em qualquer momento, hoje ou daqui a anos, você não estiver satisfeita, devo…" at bounding box center [686, 302] width 435 height 46
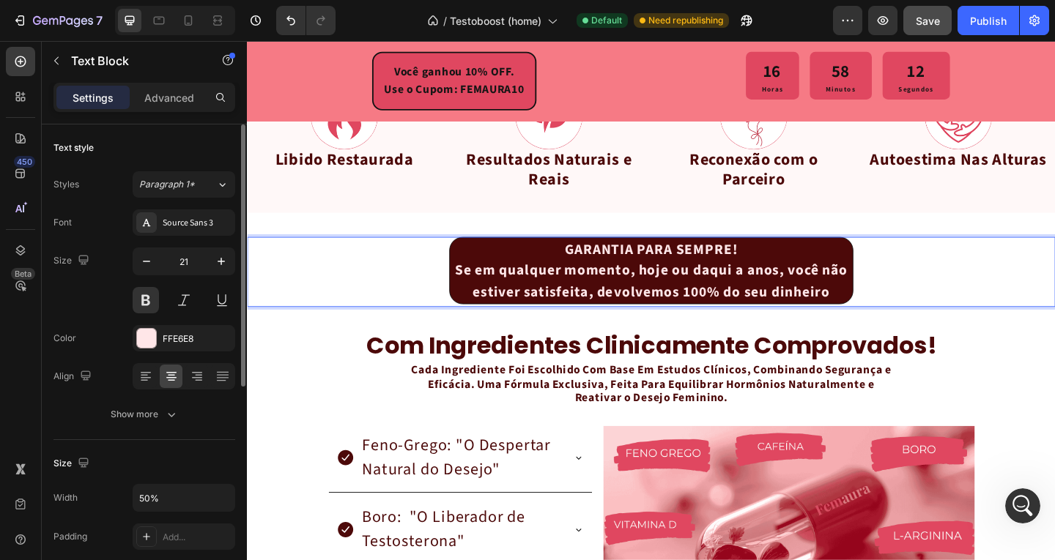
scroll to position [146, 0]
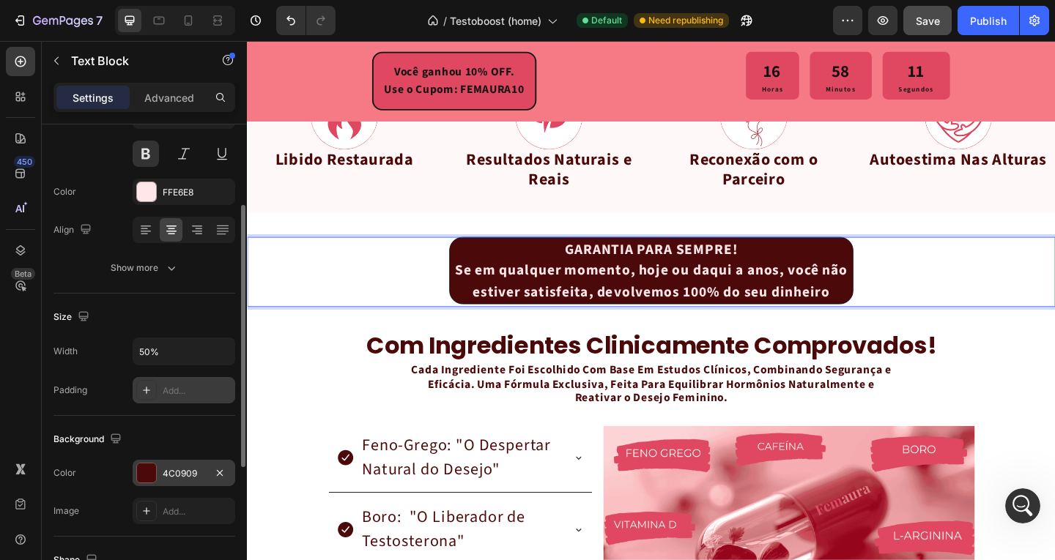
click at [177, 388] on div "Add..." at bounding box center [197, 391] width 69 height 13
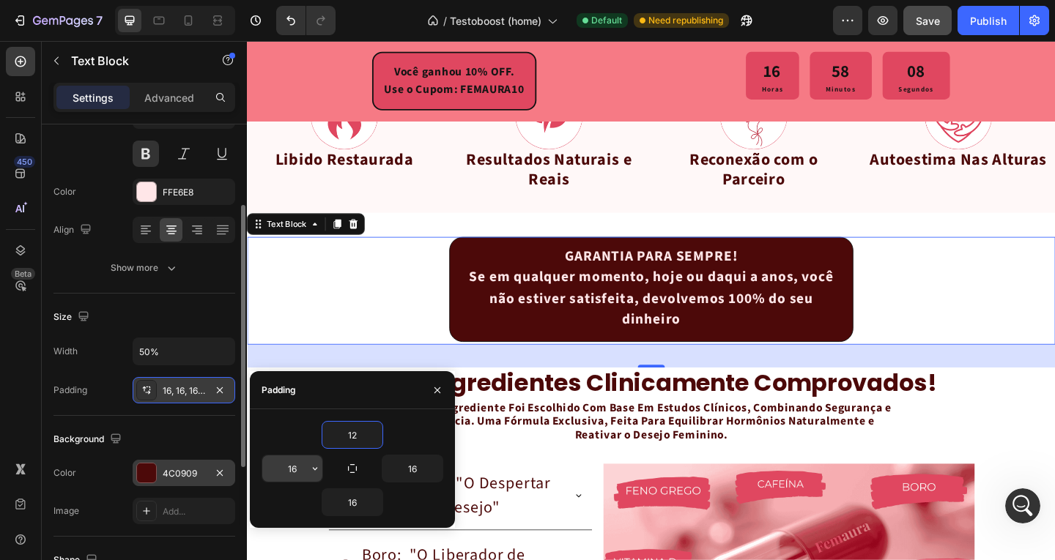
type input "12"
click at [293, 464] on input "16" at bounding box center [292, 469] width 60 height 26
type input "12"
click at [417, 474] on input "16" at bounding box center [412, 469] width 60 height 26
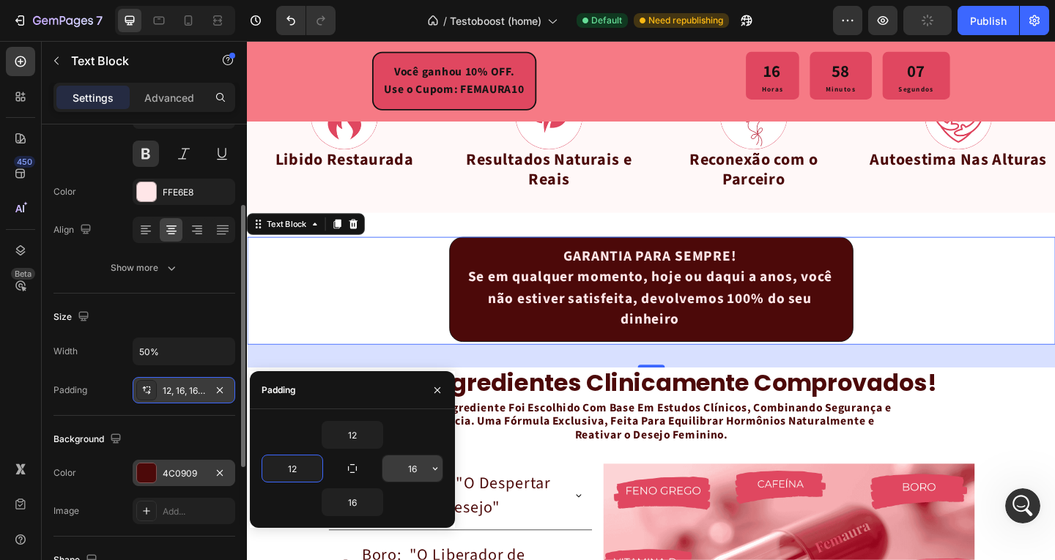
click at [417, 474] on input "16" at bounding box center [412, 469] width 60 height 26
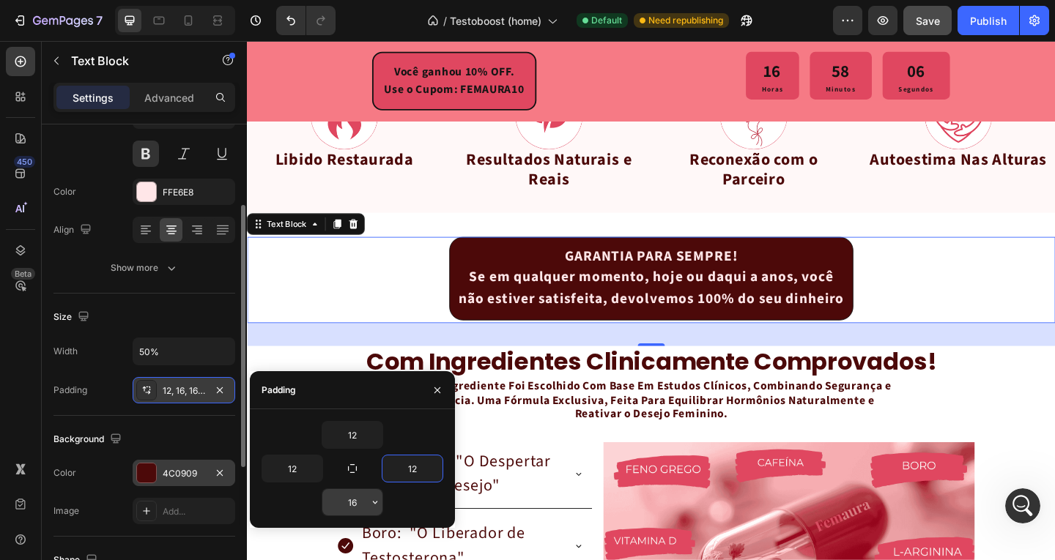
type input "12"
click at [354, 502] on input "16" at bounding box center [352, 502] width 60 height 26
type input "12"
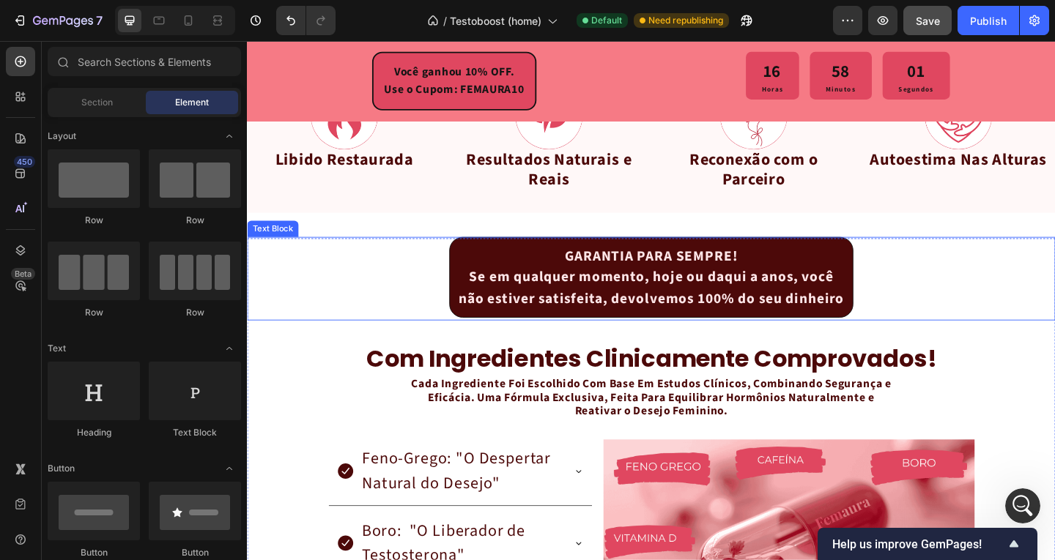
click at [780, 308] on p "Se em qualquer momento, hoje ou daqui a anos, você não estiver satisfeita, devo…" at bounding box center [686, 309] width 420 height 46
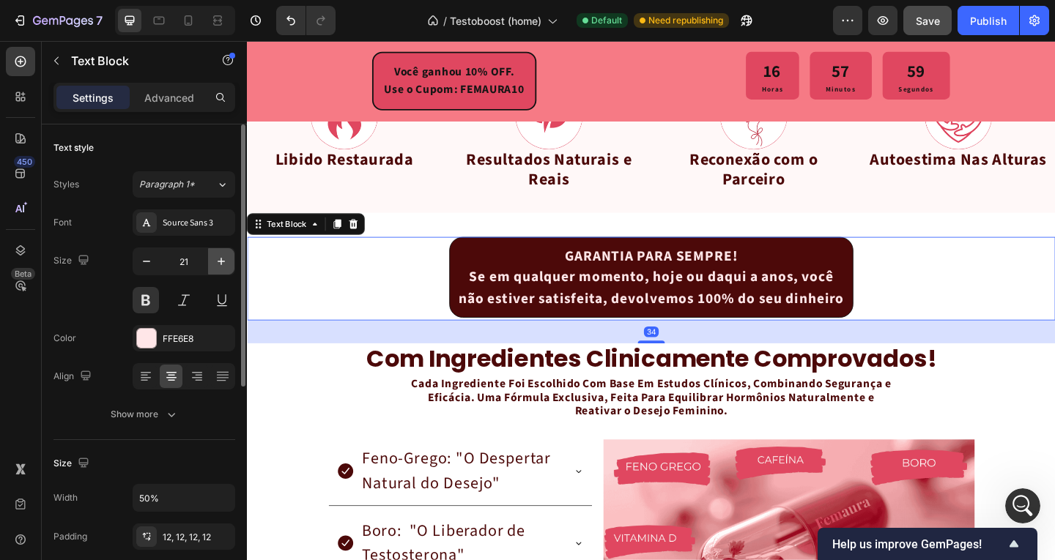
click at [222, 258] on icon "button" at bounding box center [221, 261] width 15 height 15
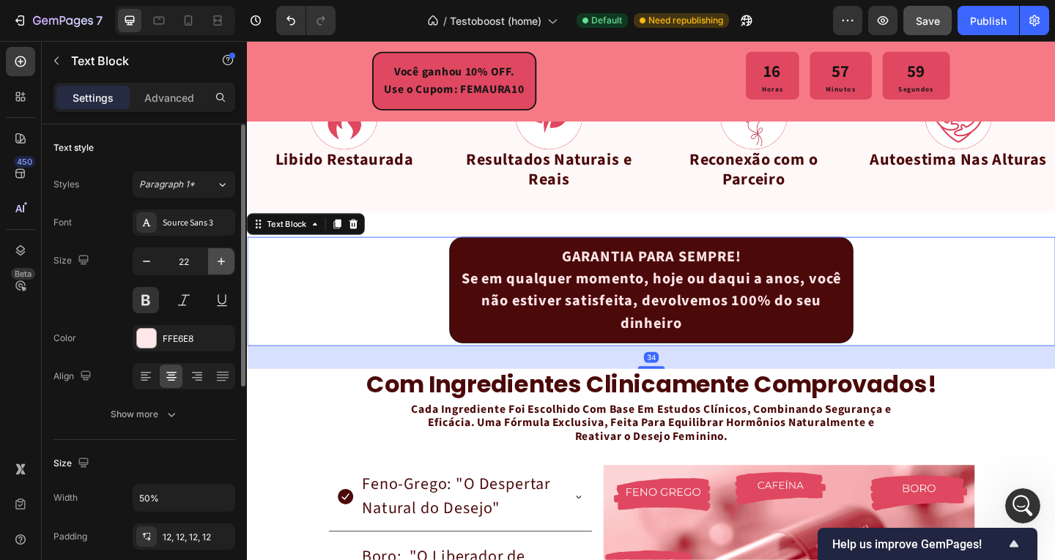
click at [220, 258] on icon "button" at bounding box center [221, 261] width 15 height 15
type input "23"
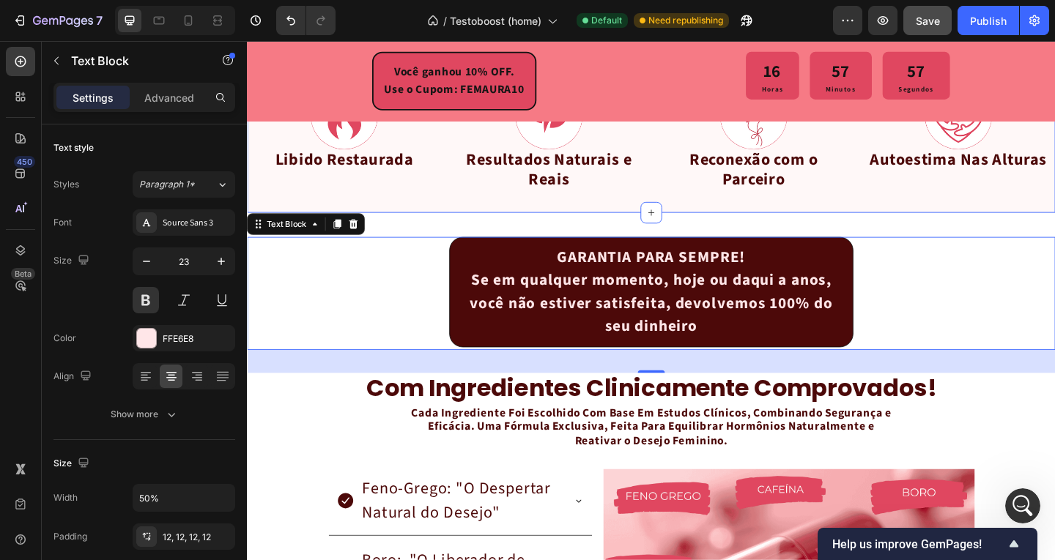
click at [480, 216] on div "o que você vai sentir com testo boost Heading Image Libido Restaurada Text Bloc…" at bounding box center [686, 119] width 879 height 218
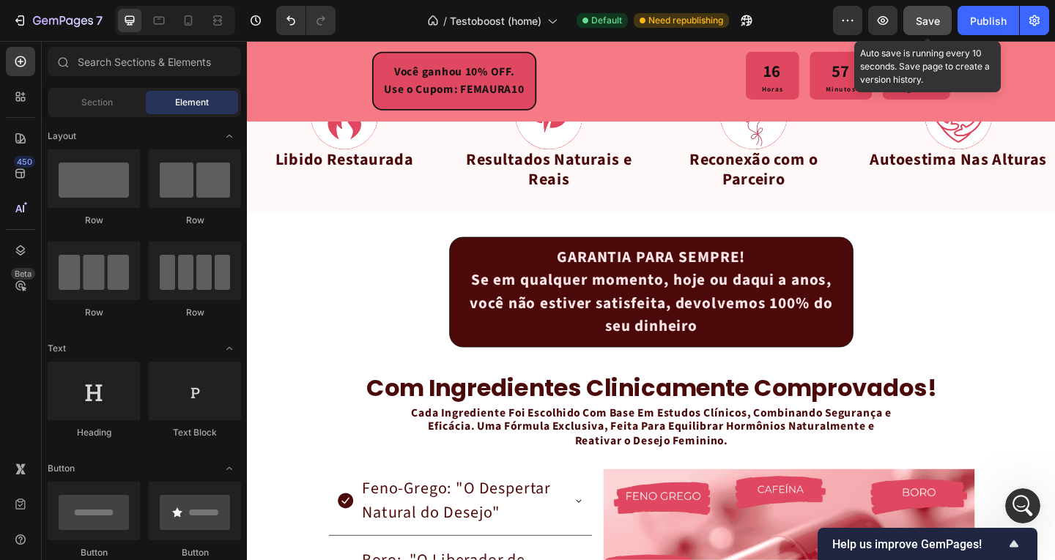
click at [931, 26] on span "Save" at bounding box center [927, 21] width 24 height 12
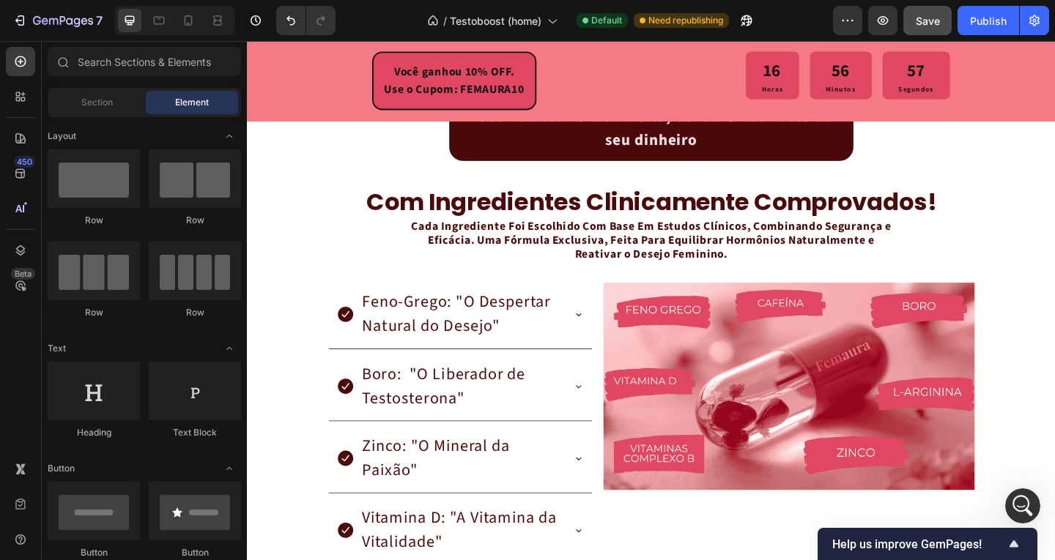
scroll to position [2384, 0]
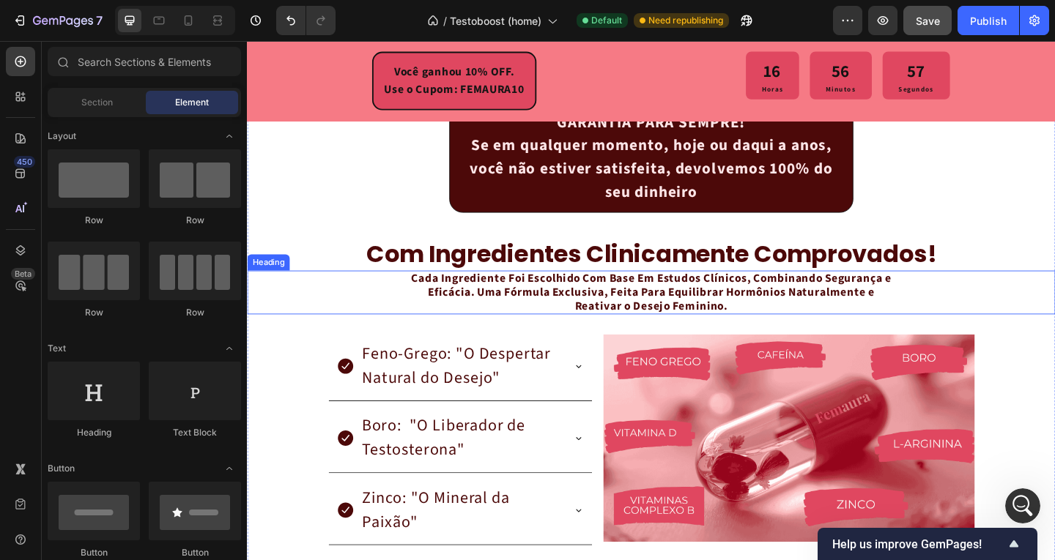
click at [774, 307] on strong "Cada Ingrediente Foi Escolhido Com Base Em Estudos Clínicos, Combinando Seguran…" at bounding box center [687, 315] width 522 height 48
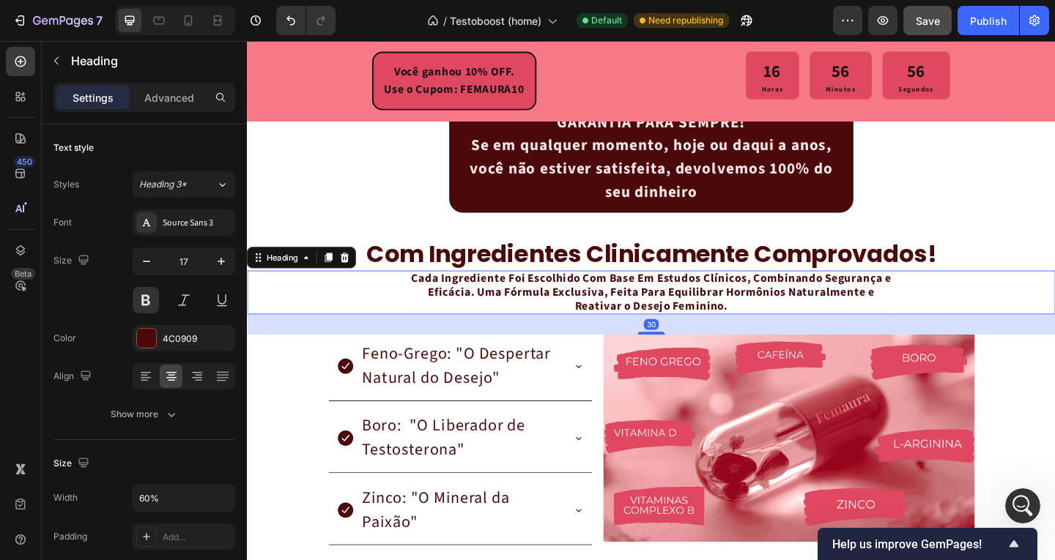
click at [768, 302] on strong "Cada Ingrediente Foi Escolhido Com Base Em Estudos Clínicos, Combinando Seguran…" at bounding box center [687, 315] width 522 height 48
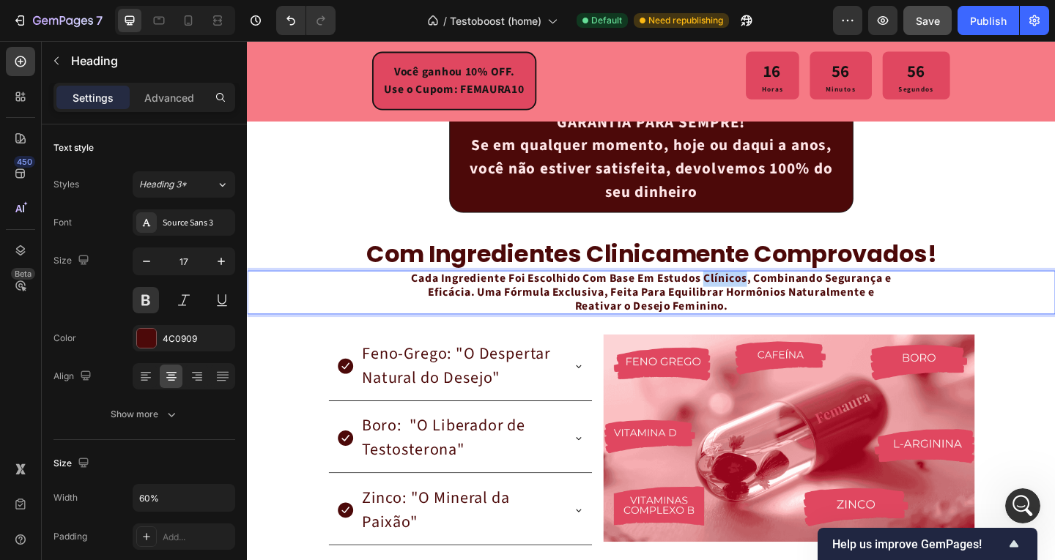
click at [768, 302] on strong "Cada Ingrediente Foi Escolhido Com Base Em Estudos Clínicos, Combinando Seguran…" at bounding box center [687, 315] width 522 height 48
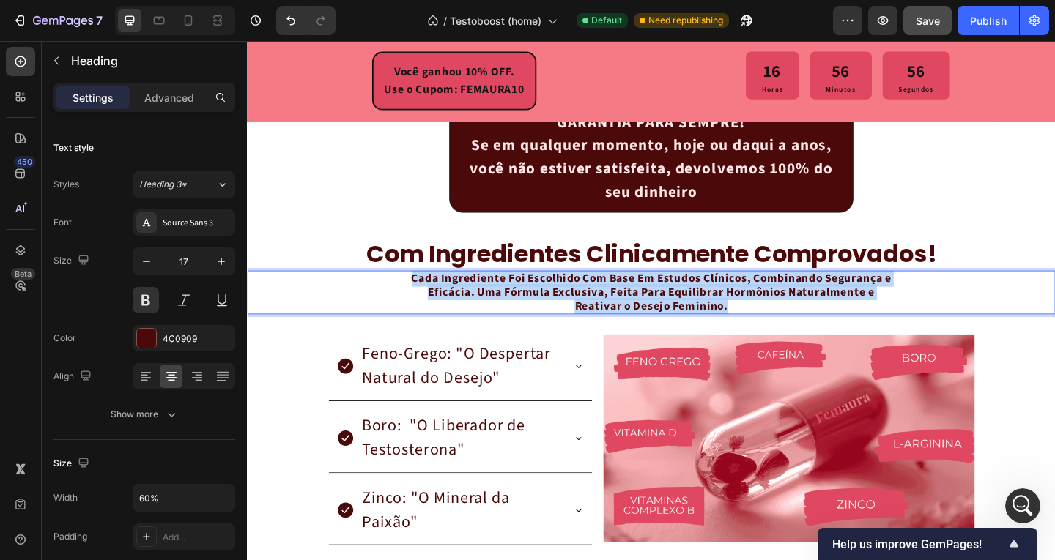
click at [768, 302] on strong "Cada Ingrediente Foi Escolhido Com Base Em Estudos Clínicos, Combinando Seguran…" at bounding box center [687, 315] width 522 height 48
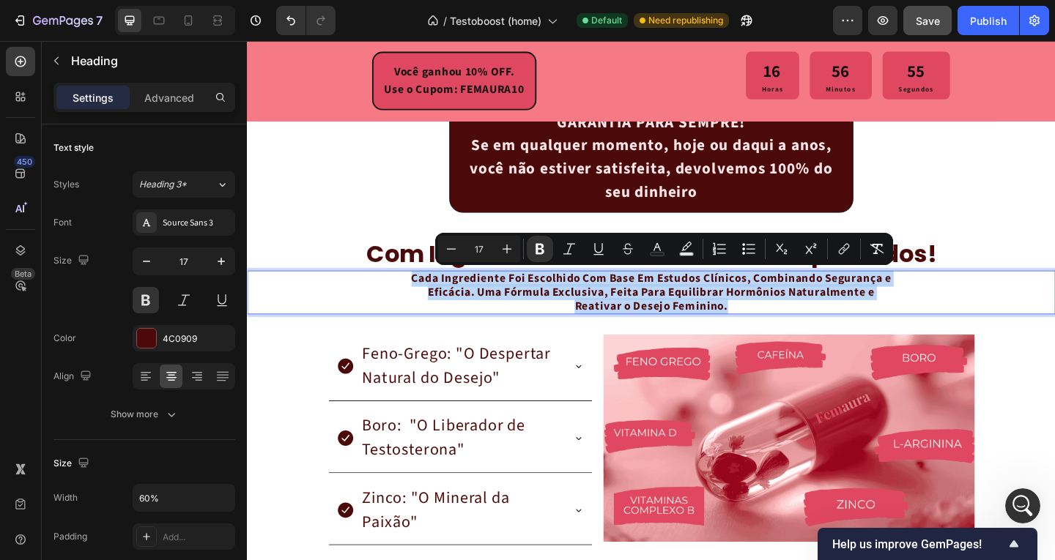
copy strong "Cada Ingrediente Foi Escolhido Com Base Em Estudos Clínicos, Combinando Seguran…"
click at [423, 315] on h2 "Cada Ingrediente Foi Escolhido Com Base Em Estudos Clínicos, Combinando Seguran…" at bounding box center [686, 315] width 527 height 48
click at [313, 218] on div "GARANTIA PARA SEMPRE! Se em qualquer momento, hoje ou daqui a anos, você não es…" at bounding box center [686, 168] width 879 height 120
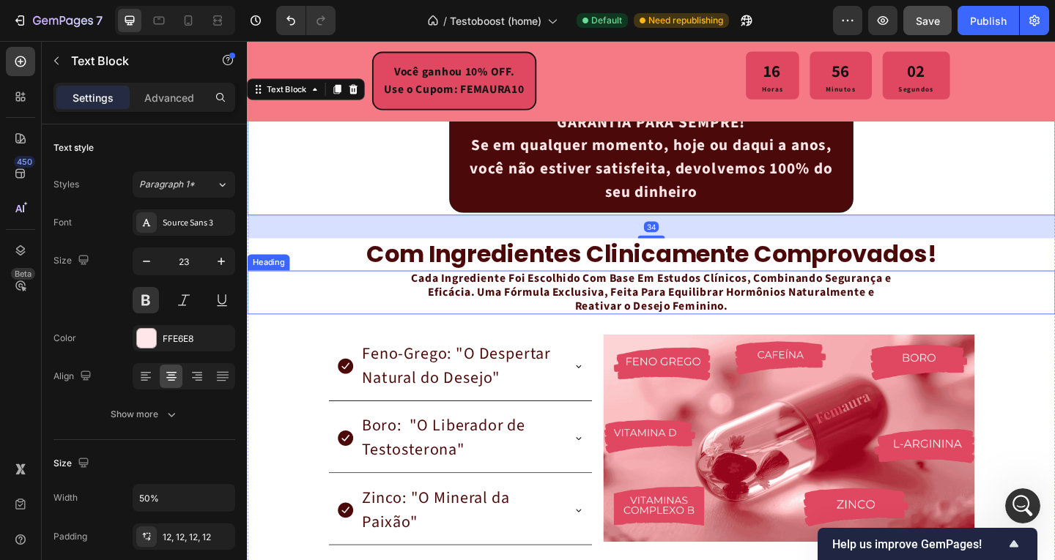
click at [613, 323] on strong "Cada Ingrediente Foi Escolhido Com Base Em Estudos Clínicos, Combinando Seguran…" at bounding box center [687, 315] width 522 height 48
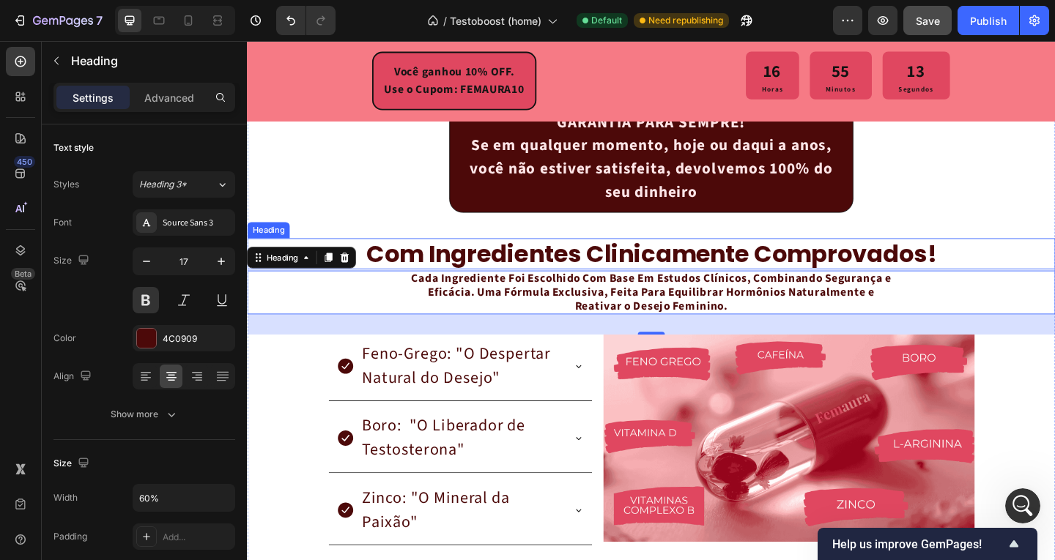
click at [512, 274] on h2 "com ingredientes clinicamente comprovados!" at bounding box center [686, 273] width 879 height 34
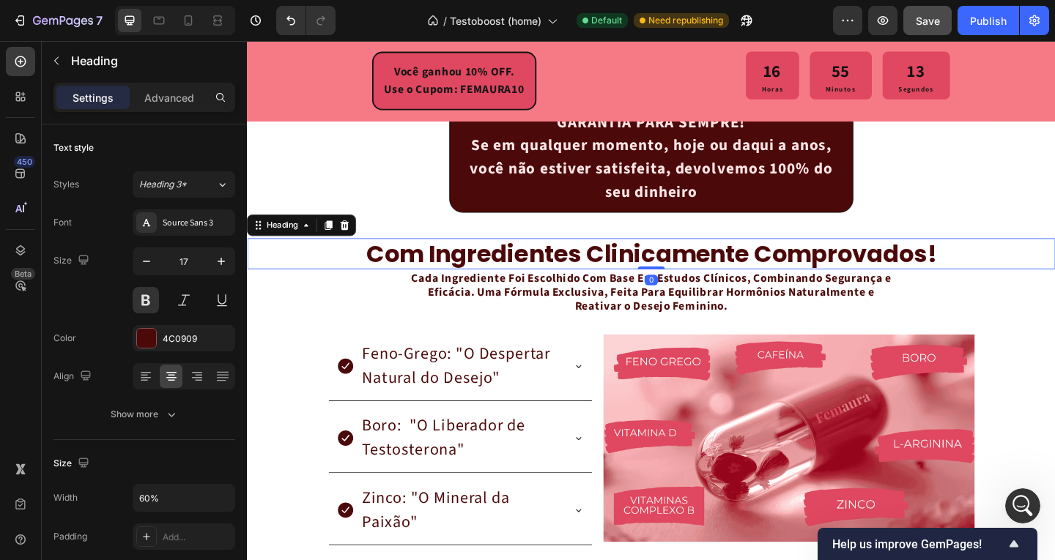
click at [512, 274] on h2 "com ingredientes clinicamente comprovados!" at bounding box center [686, 273] width 879 height 34
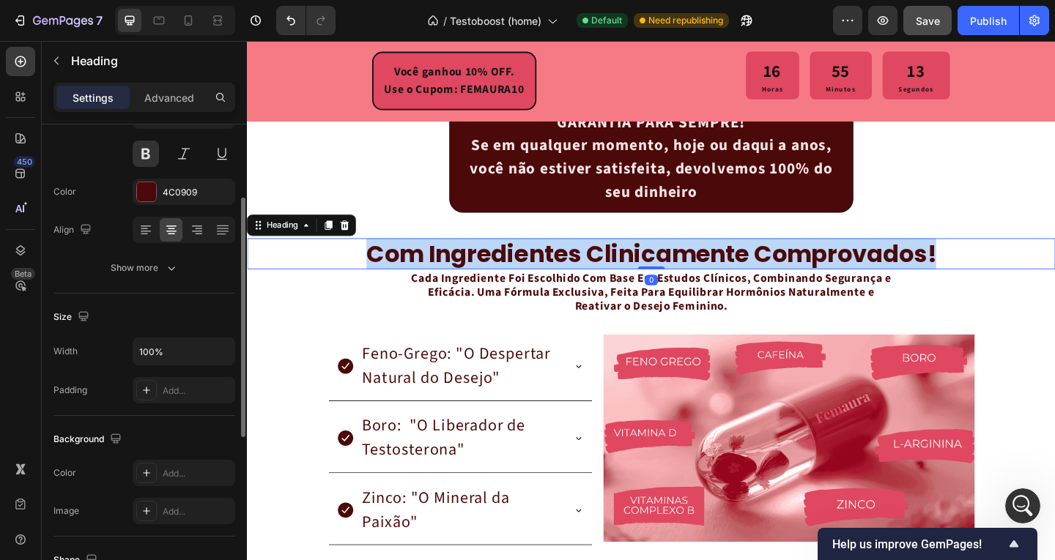
click at [512, 274] on p "com ingredientes clinicamente comprovados!" at bounding box center [686, 272] width 876 height 31
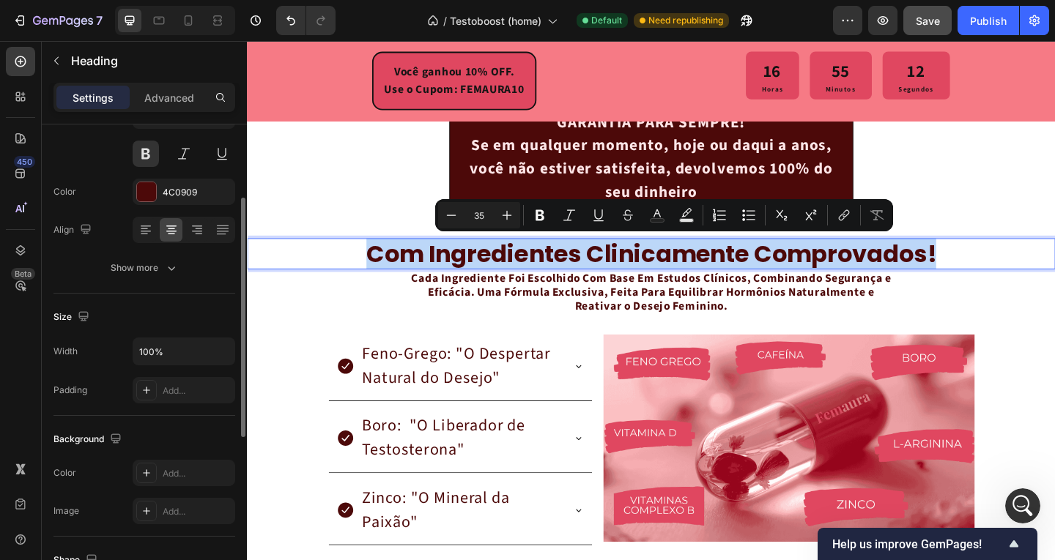
copy p "com ingredientes clinicamente comprovados!"
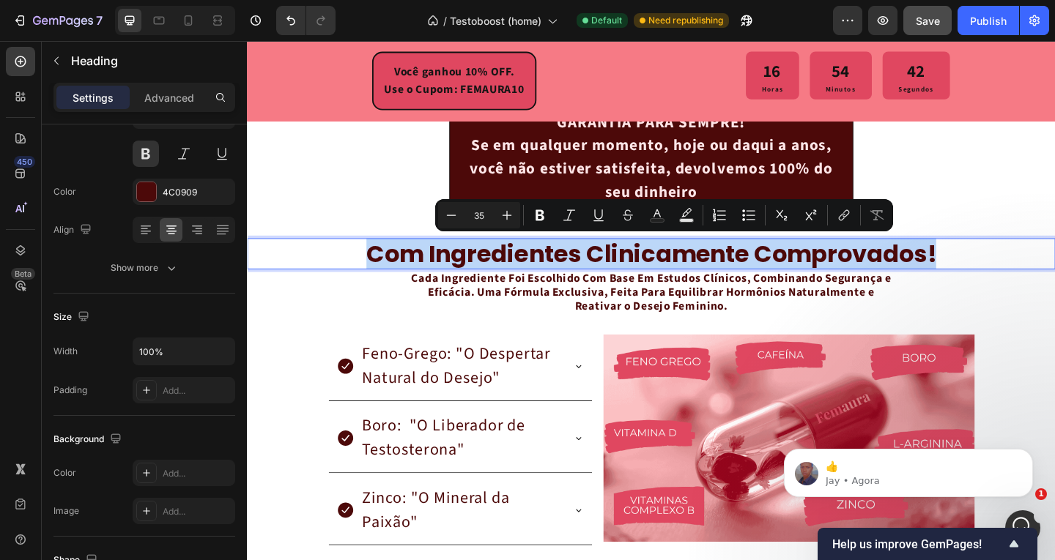
scroll to position [0, 0]
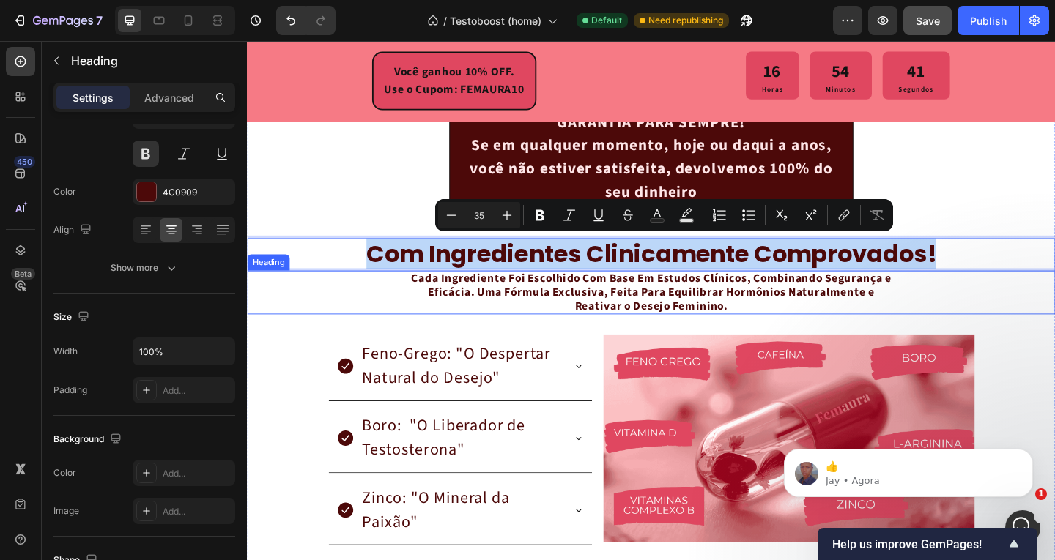
click at [638, 308] on strong "Cada Ingrediente Foi Escolhido Com Base Em Estudos Clínicos, Combinando Seguran…" at bounding box center [687, 315] width 522 height 48
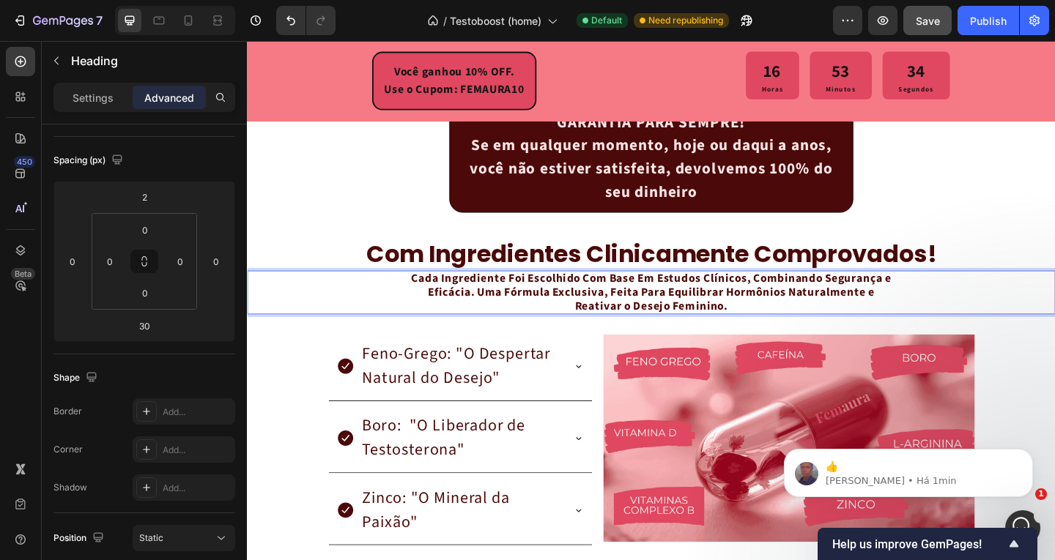
click at [674, 308] on strong "Cada Ingrediente Foi Escolhido Com Base Em Estudos Clínicos, Combinando Seguran…" at bounding box center [687, 315] width 522 height 48
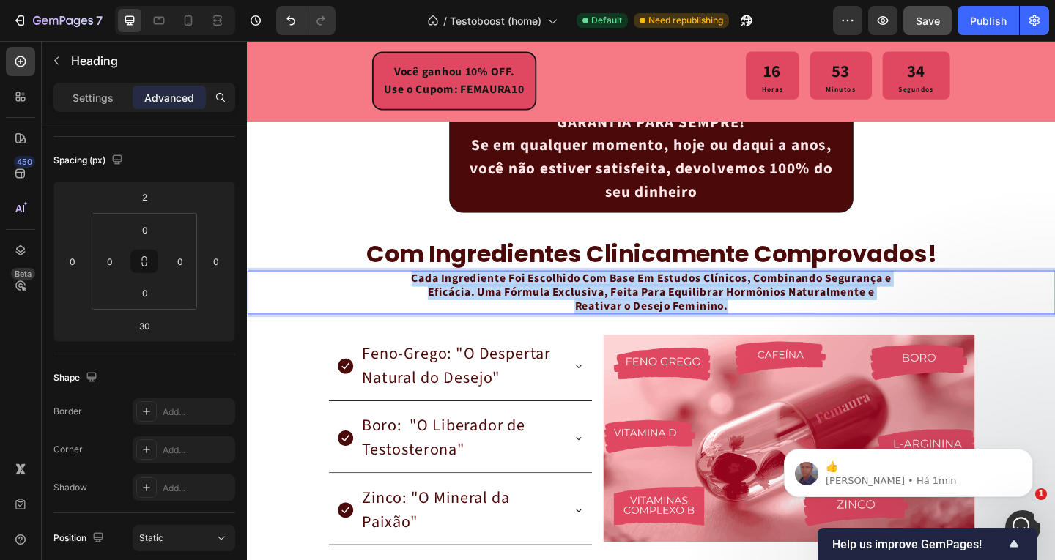
click at [674, 308] on strong "Cada Ingrediente Foi Escolhido Com Base Em Estudos Clínicos, Combinando Seguran…" at bounding box center [687, 315] width 522 height 48
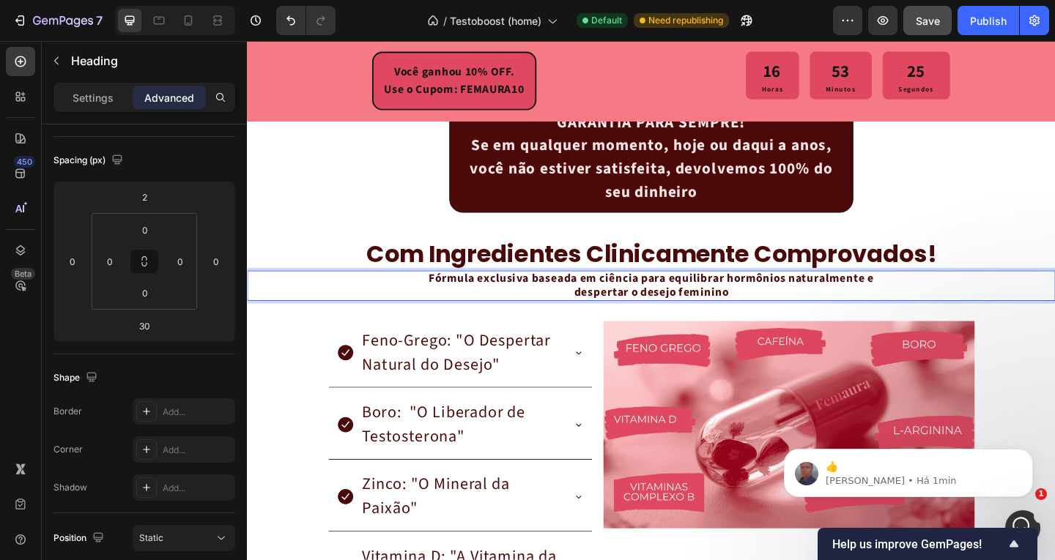
click at [775, 312] on p "Fórmula exclusiva baseada em ciência para equilibrar hormônios naturalmente e d…" at bounding box center [686, 307] width 524 height 30
click at [103, 110] on div "Settings Advanced" at bounding box center [144, 97] width 182 height 29
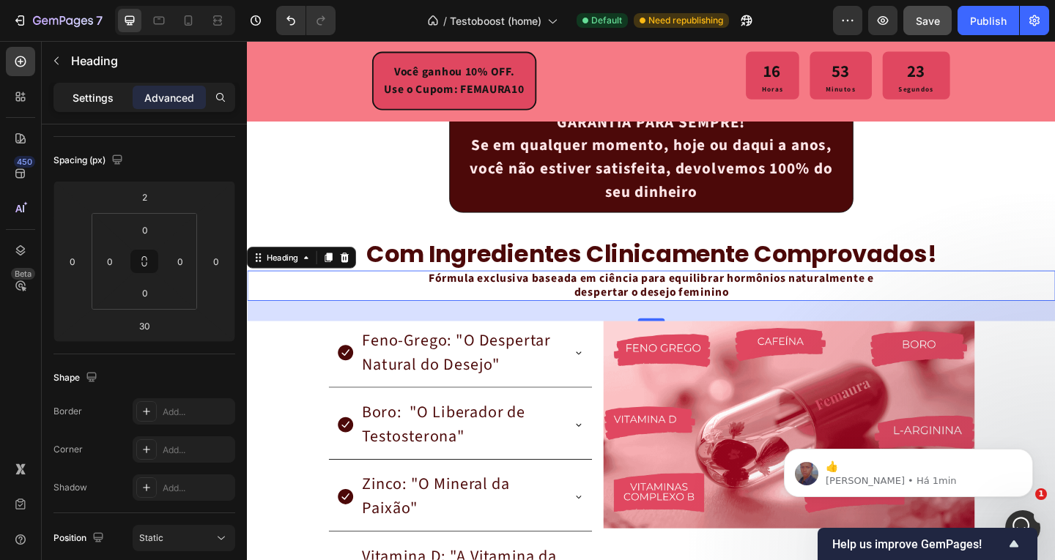
click at [114, 97] on div "Settings" at bounding box center [92, 97] width 73 height 23
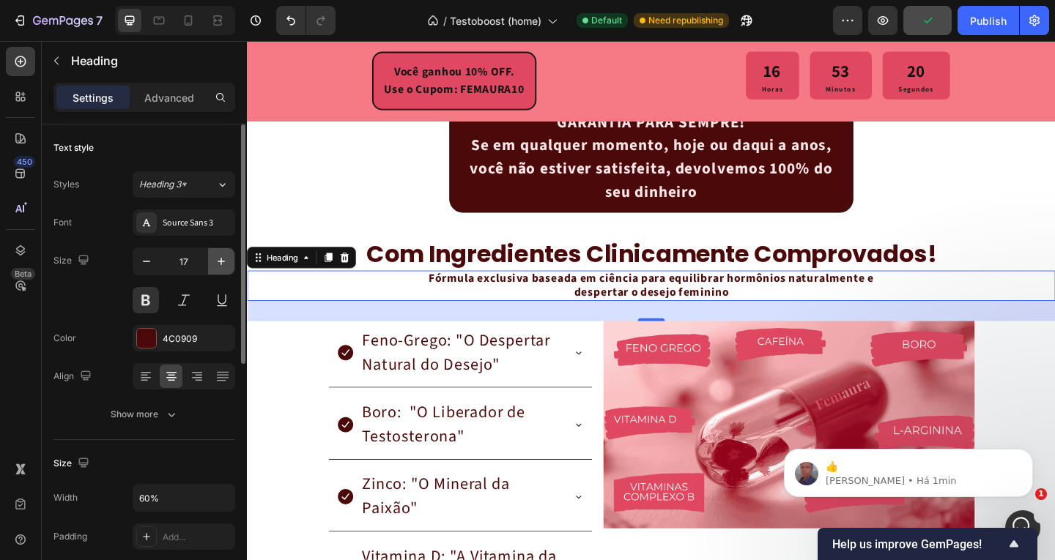
click at [215, 264] on icon "button" at bounding box center [221, 261] width 15 height 15
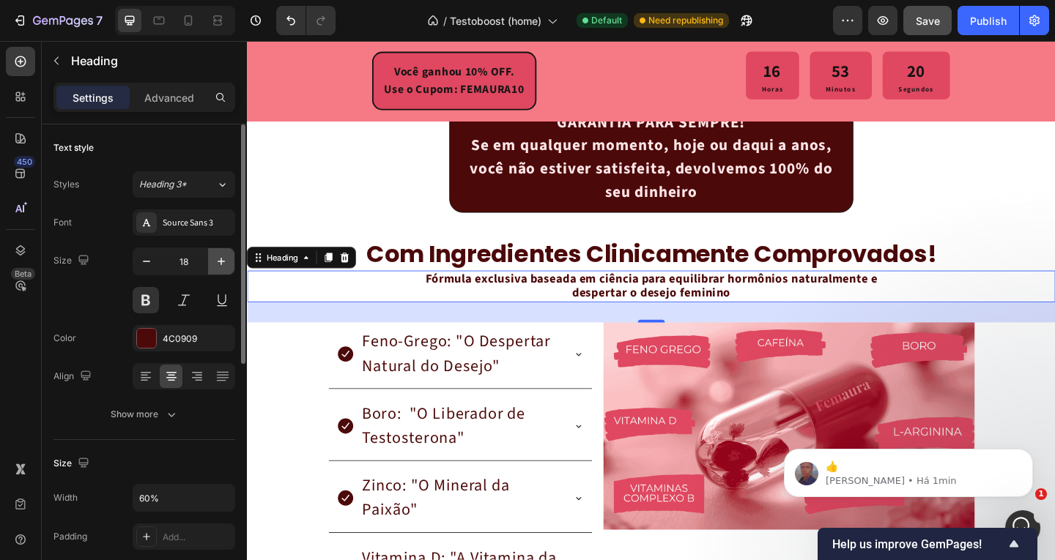
click at [215, 264] on icon "button" at bounding box center [221, 261] width 15 height 15
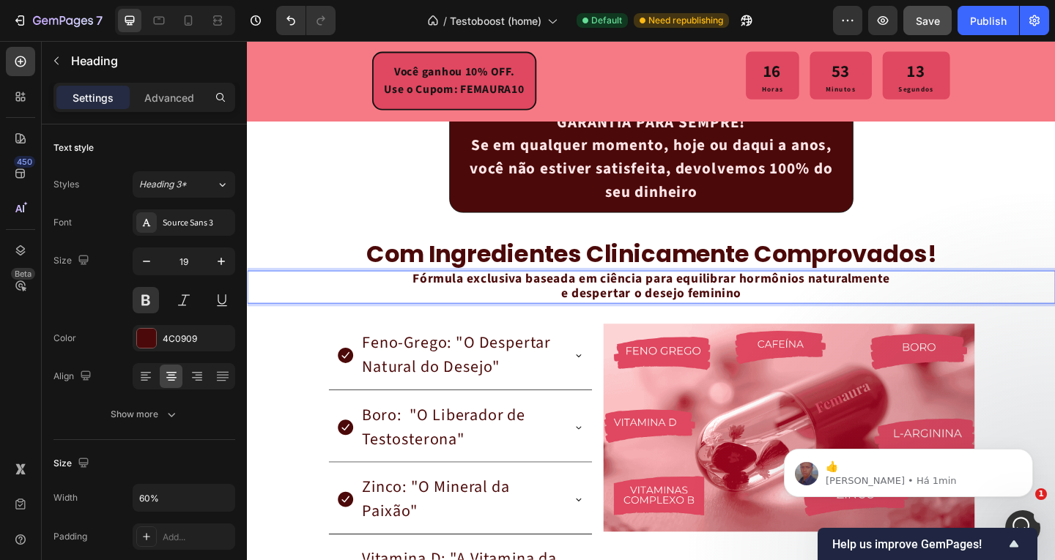
click at [778, 316] on p "Fórmula exclusiva baseada em ciência para equilibrar hormônios naturalmente e d…" at bounding box center [686, 309] width 524 height 34
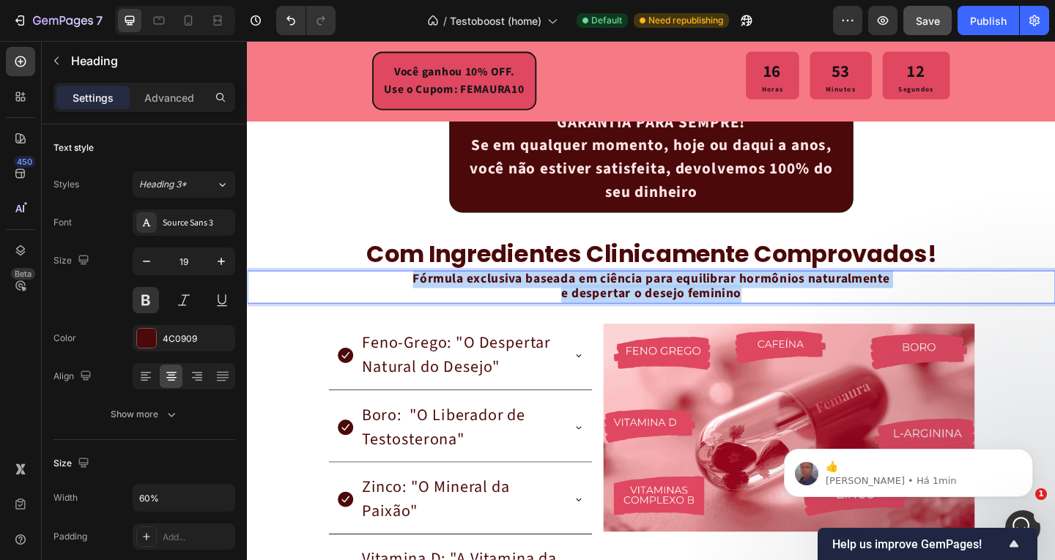
click at [778, 316] on p "Fórmula exclusiva baseada em ciência para equilibrar hormônios naturalmente e d…" at bounding box center [686, 309] width 524 height 34
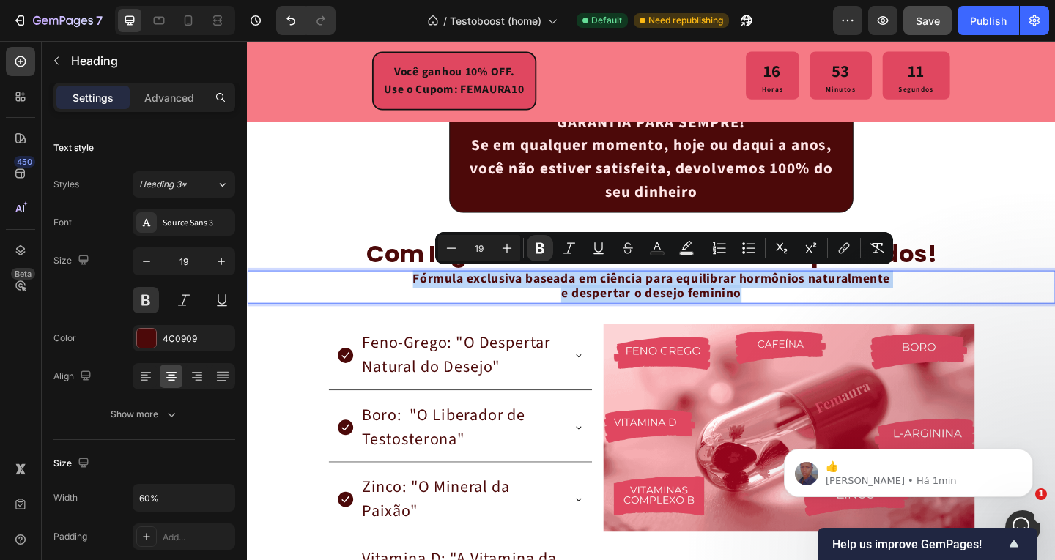
copy strong "Fórmula exclusiva baseada em ciência para equilibrar hormônios naturalmente e d…"
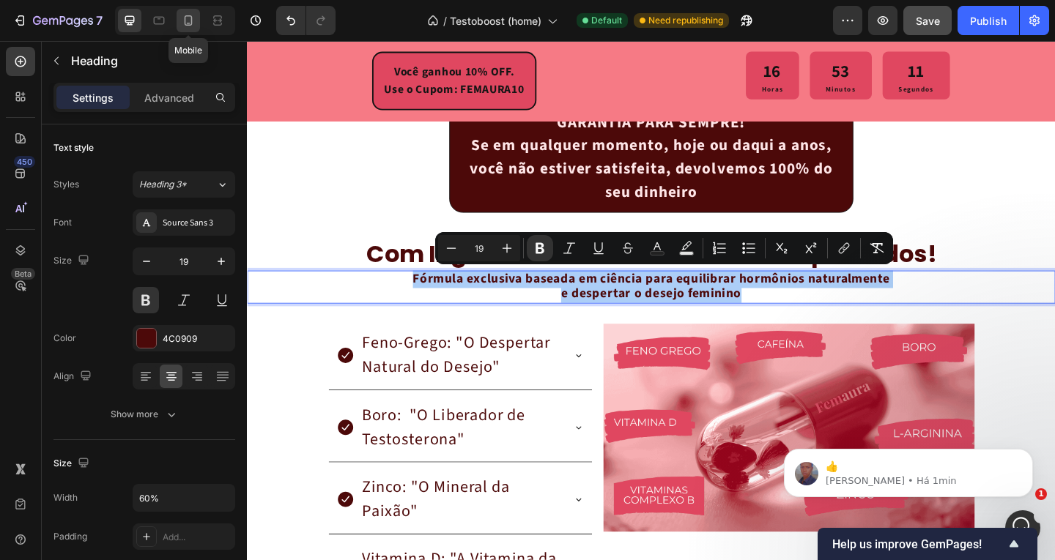
drag, startPoint x: 190, startPoint y: 22, endPoint x: 51, endPoint y: 17, distance: 139.2
click at [190, 22] on icon at bounding box center [188, 20] width 15 height 15
type input "12"
type input "100%"
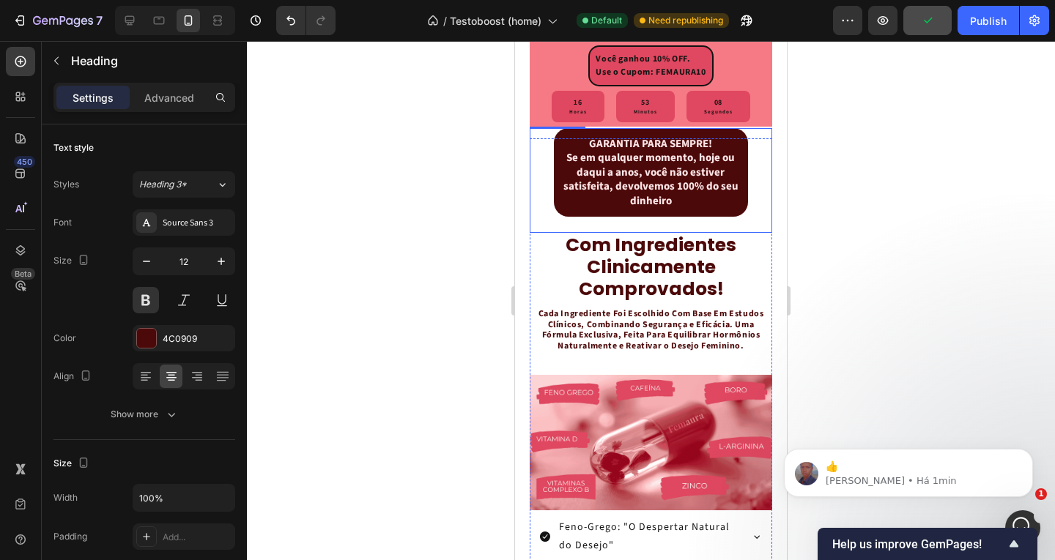
scroll to position [2706, 0]
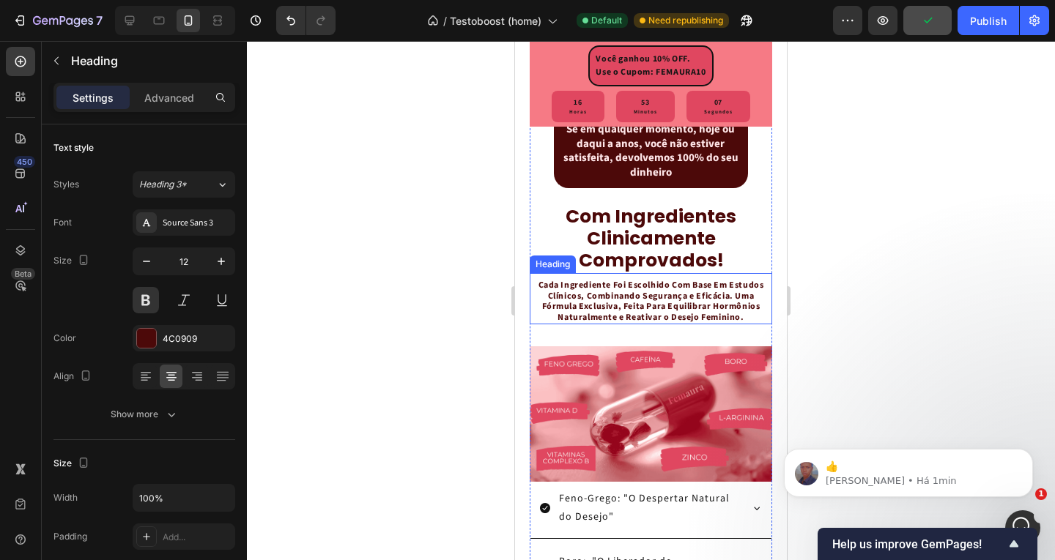
click at [657, 323] on strong "Cada Ingrediente Foi Escolhido Com Base Em Estudos Clínicos, Combinando Seguran…" at bounding box center [651, 301] width 226 height 44
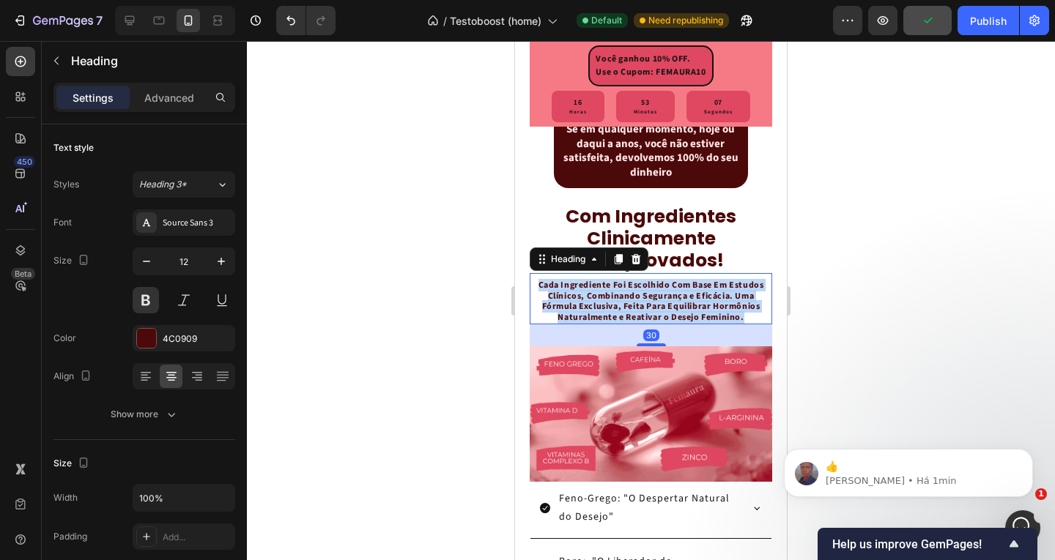
click at [657, 323] on strong "Cada Ingrediente Foi Escolhido Com Base Em Estudos Clínicos, Combinando Seguran…" at bounding box center [651, 301] width 226 height 44
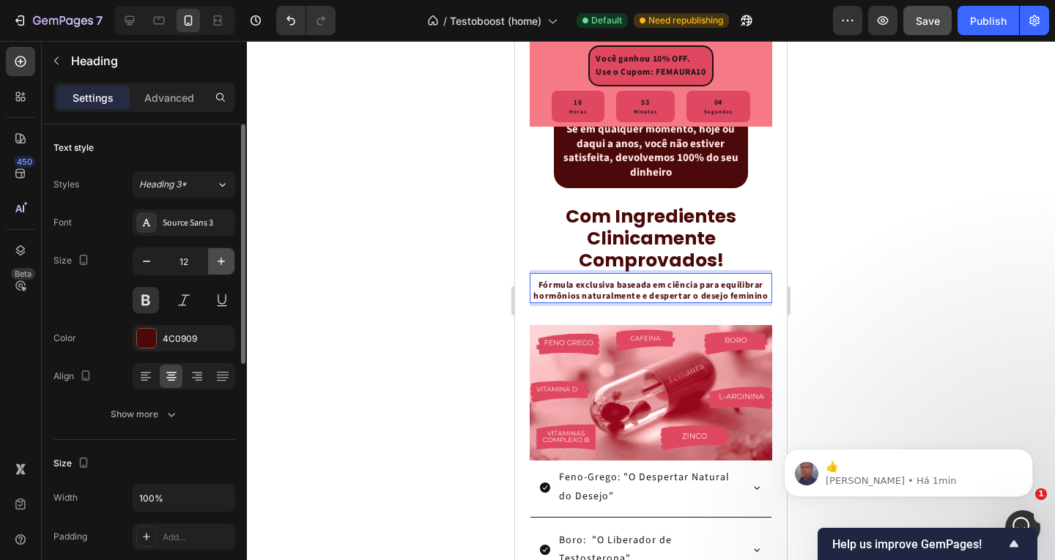
click at [223, 264] on icon "button" at bounding box center [221, 261] width 15 height 15
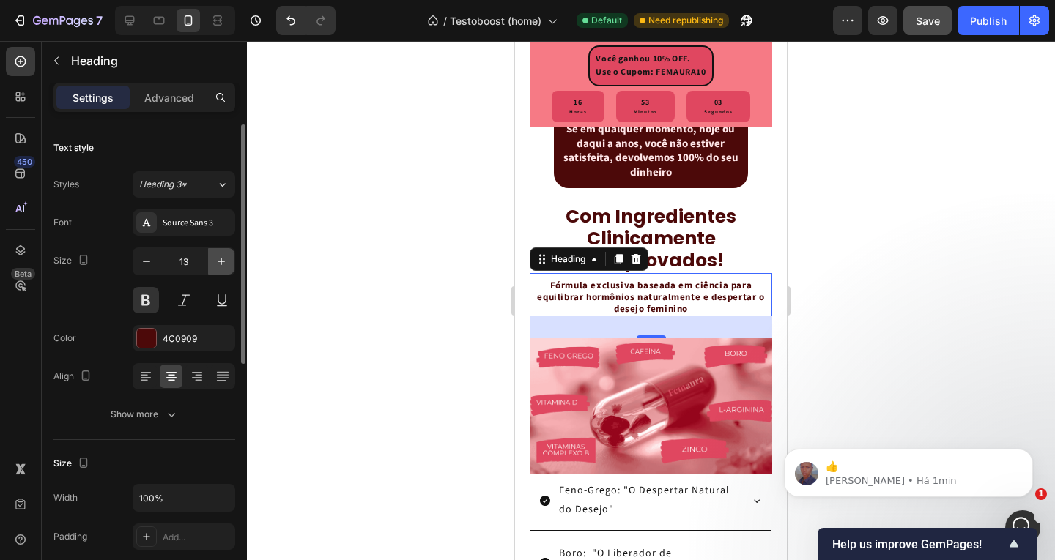
click at [223, 264] on icon "button" at bounding box center [221, 261] width 15 height 15
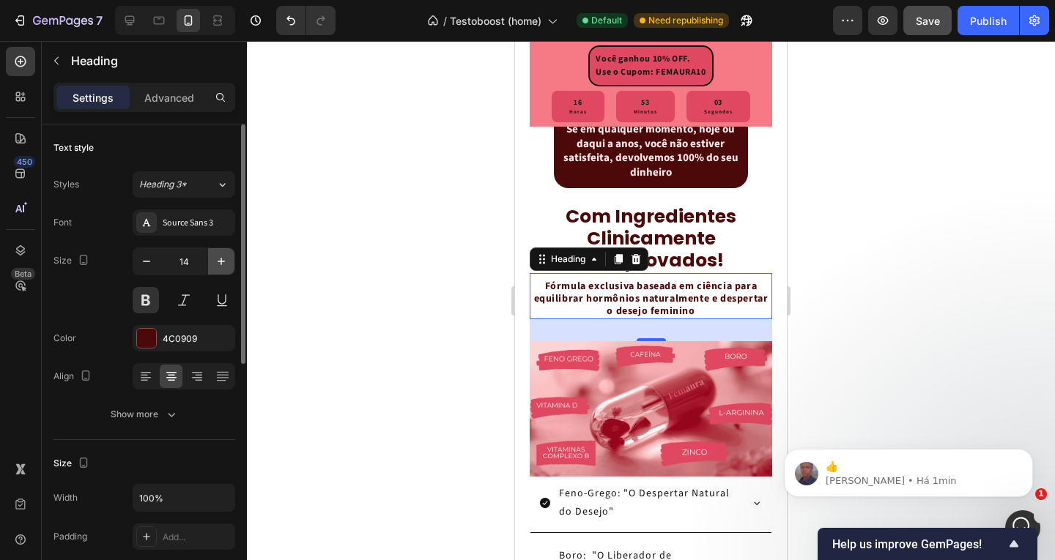
click at [223, 264] on icon "button" at bounding box center [221, 261] width 15 height 15
type input "15"
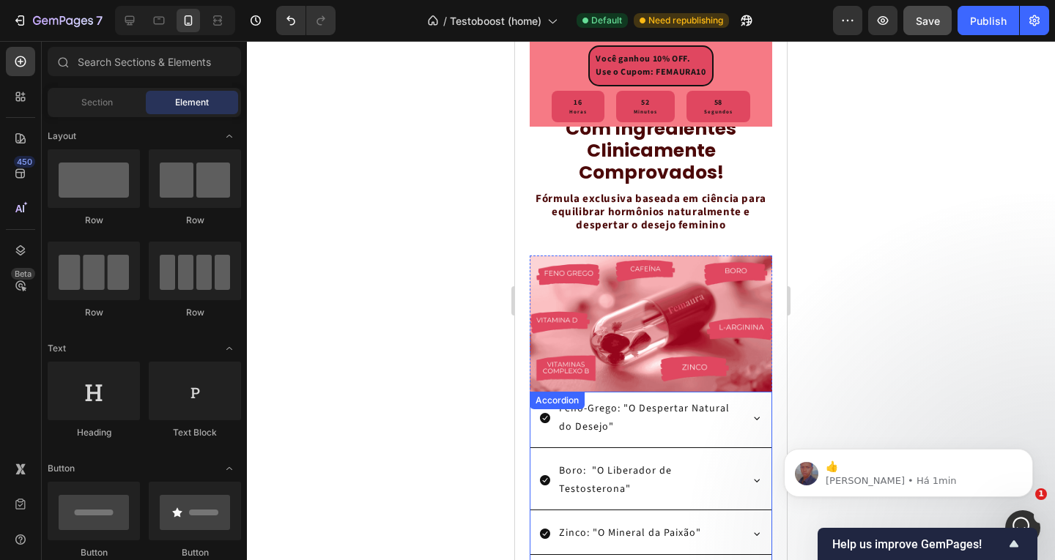
scroll to position [2721, 0]
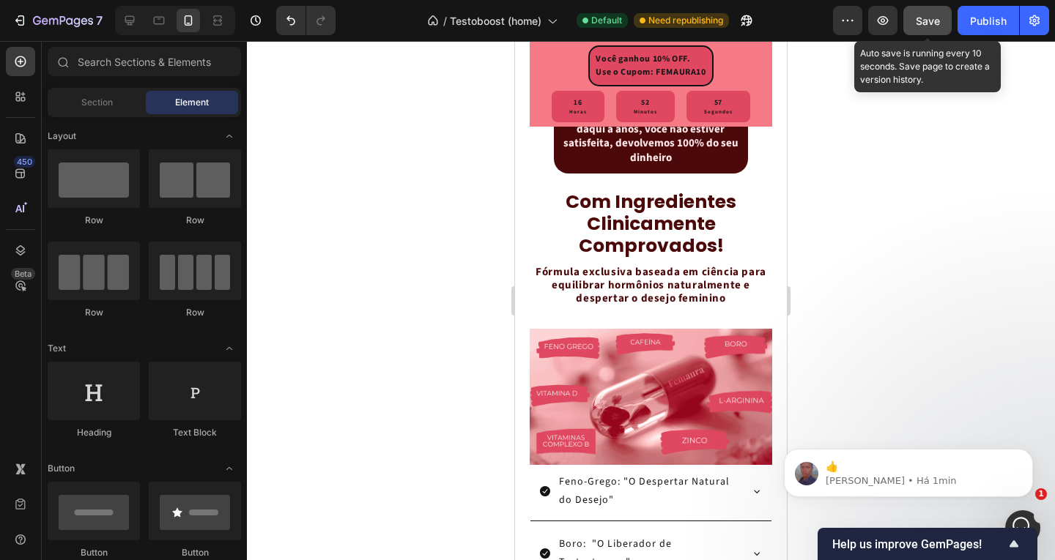
click at [937, 20] on span "Save" at bounding box center [927, 21] width 24 height 12
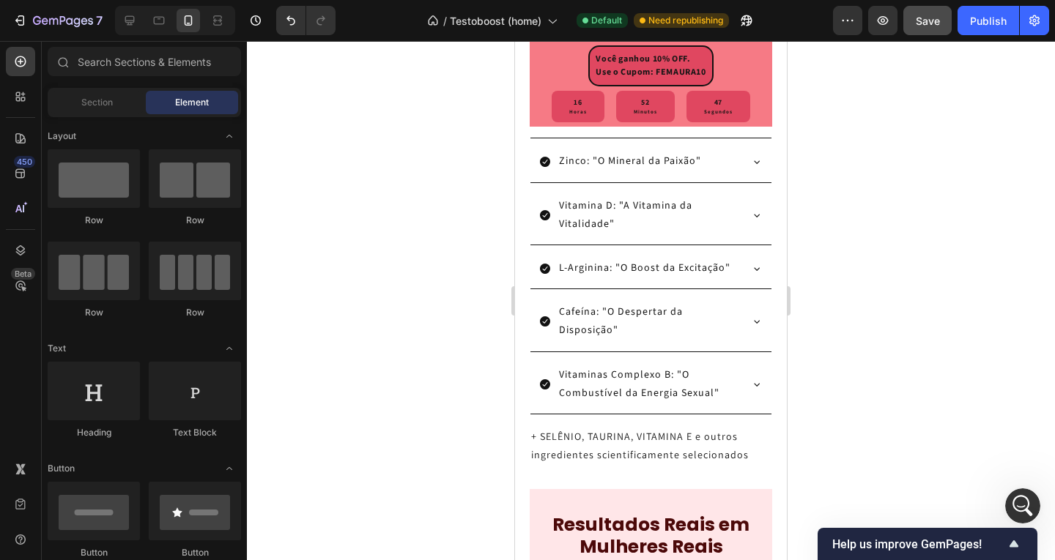
scroll to position [3345, 0]
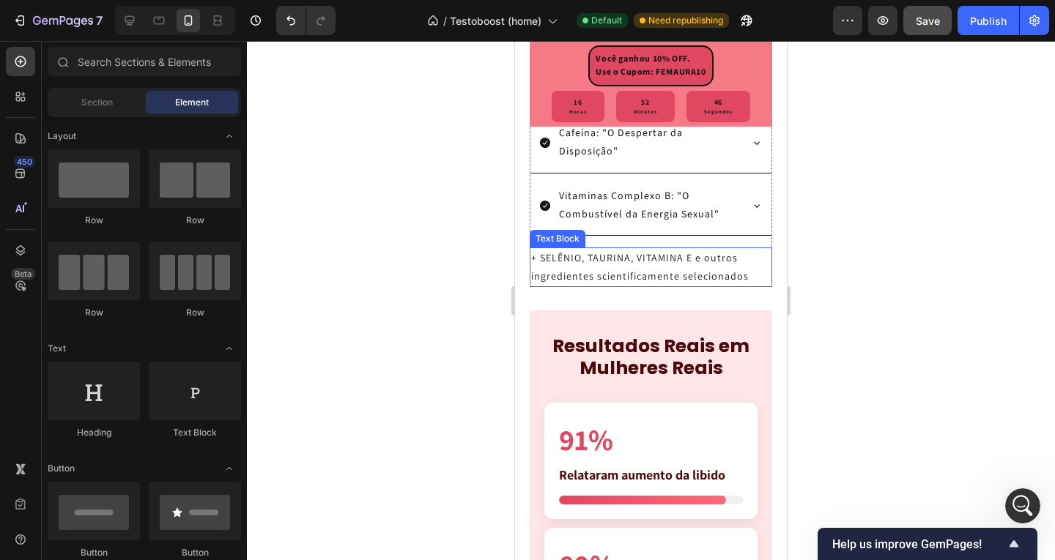
click at [639, 286] on p "+ SELÊNIO, TAURINA, VITAMINA E e outros ingredientes scientificamente seleciona…" at bounding box center [650, 267] width 239 height 37
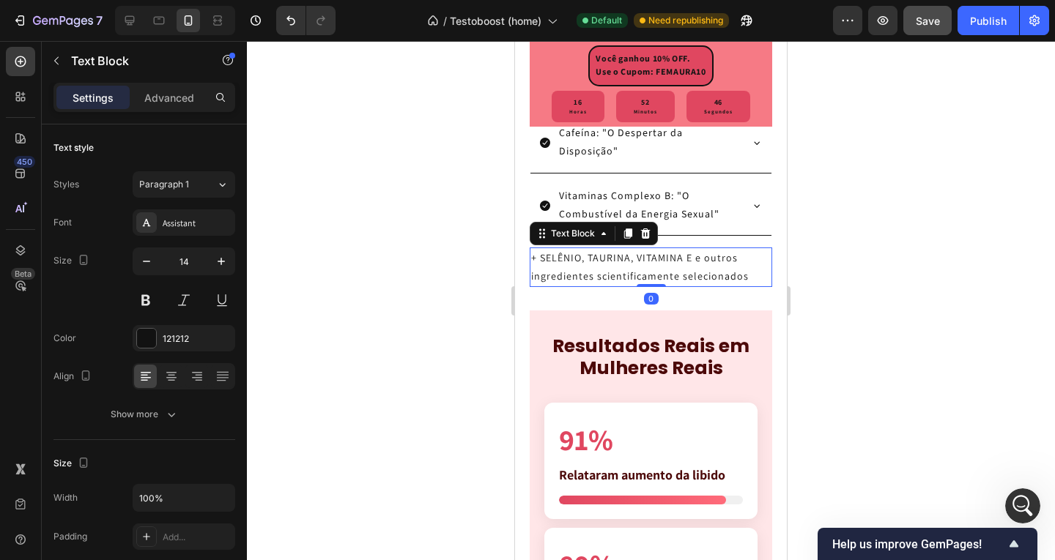
click at [602, 286] on p "+ SELÊNIO, TAURINA, VITAMINA E e outros ingredientes scientificamente seleciona…" at bounding box center [650, 267] width 239 height 37
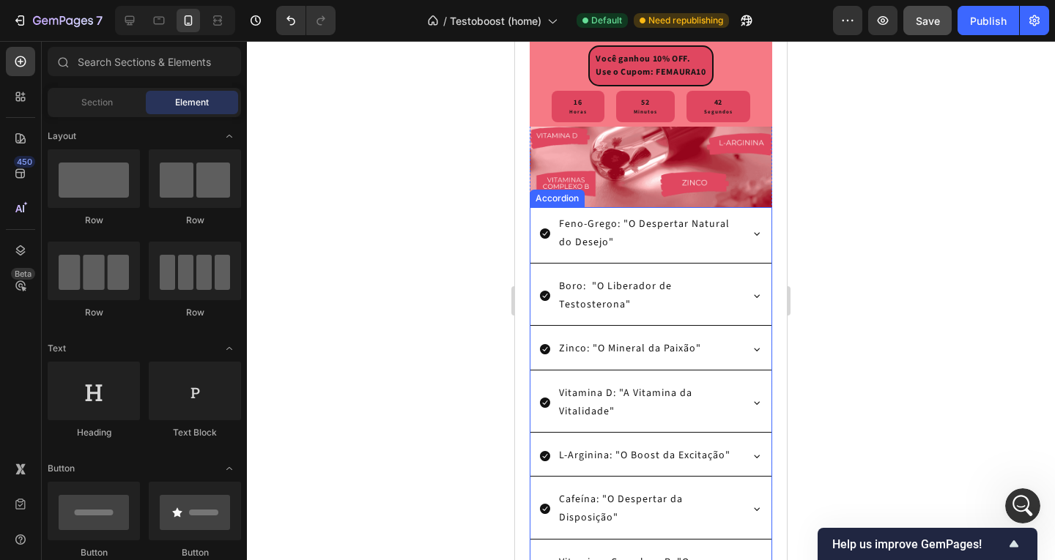
scroll to position [2832, 0]
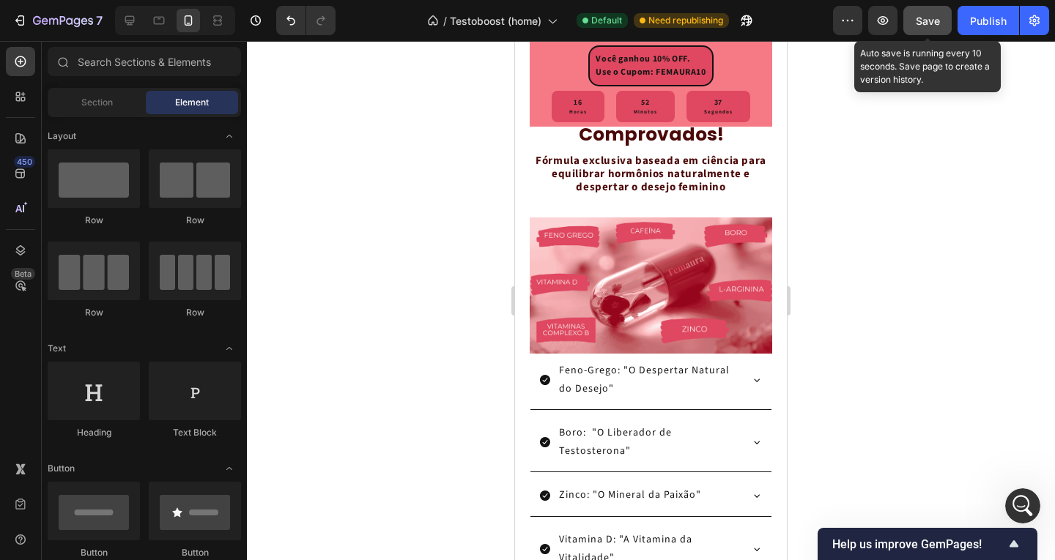
click at [933, 18] on span "Save" at bounding box center [927, 21] width 24 height 12
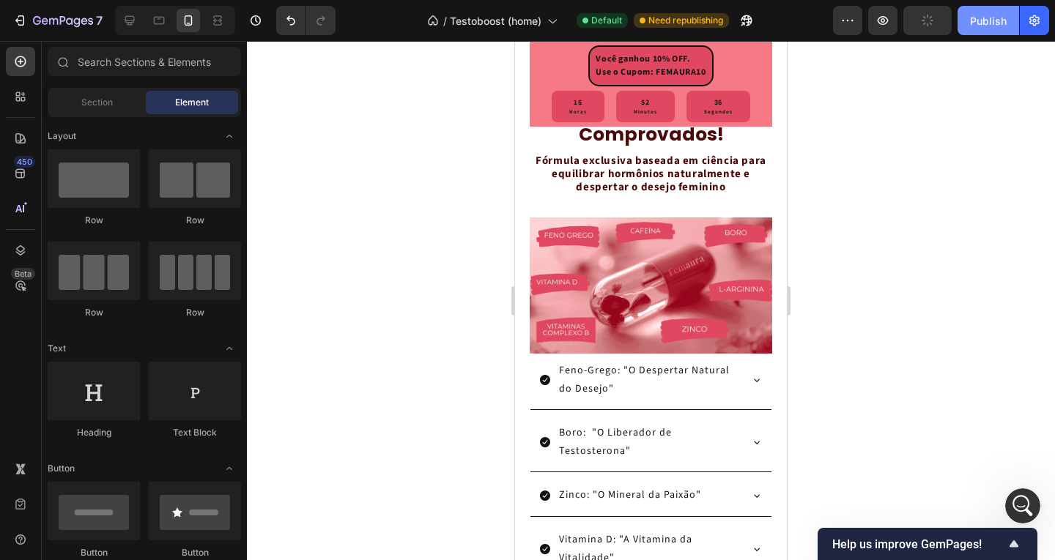
click at [981, 25] on div "Publish" at bounding box center [988, 20] width 37 height 15
